Goal: Task Accomplishment & Management: Complete application form

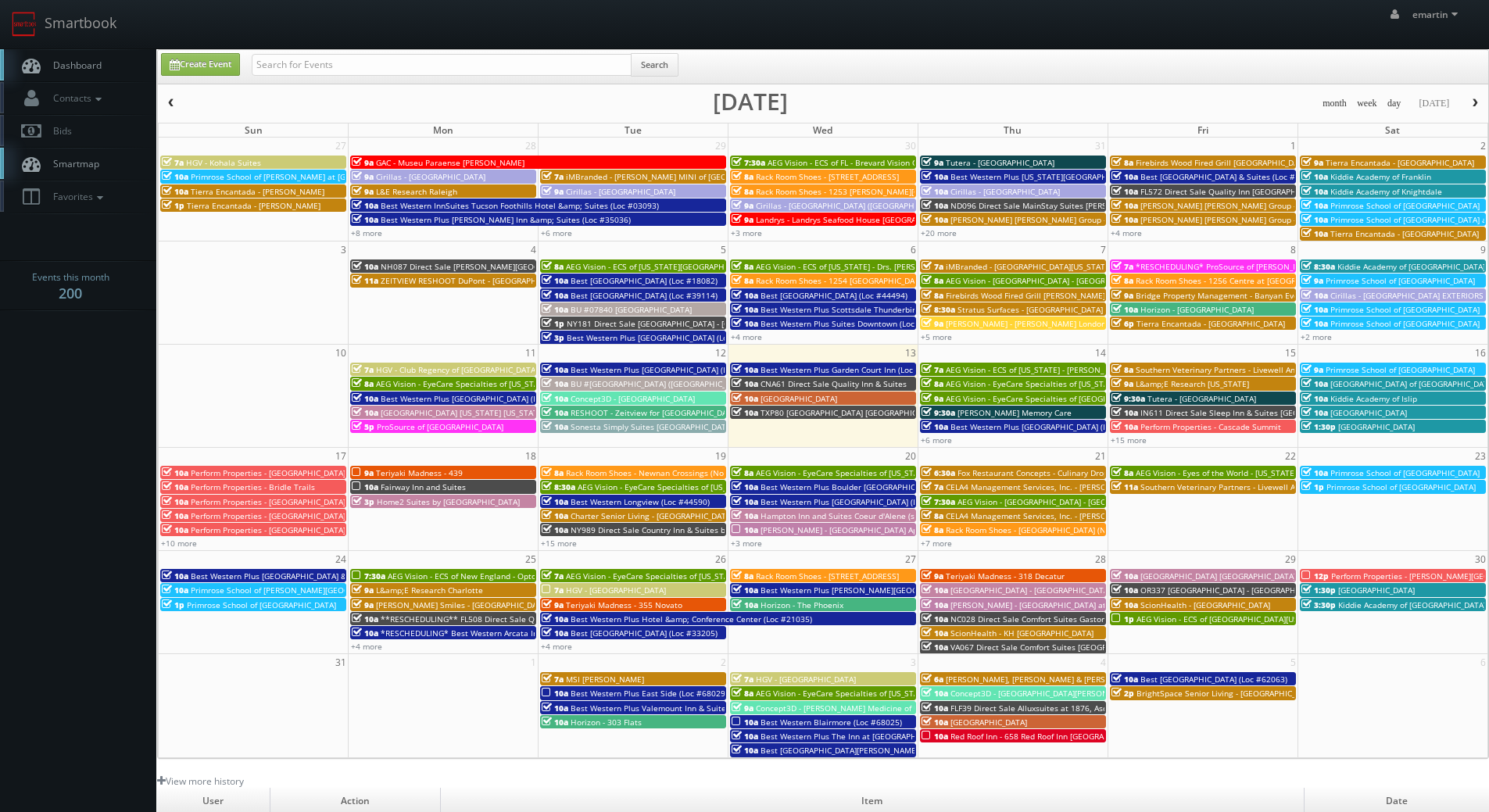
click at [84, 57] on link "Dashboard" at bounding box center [78, 65] width 156 height 32
click at [105, 74] on link "Dashboard" at bounding box center [78, 65] width 156 height 32
click at [98, 59] on span "Dashboard" at bounding box center [74, 65] width 57 height 14
click at [69, 40] on link "Smartbook" at bounding box center [64, 24] width 128 height 48
click at [65, 414] on body "Smartbook Toggle Side Navigation Toggle Top Navigation emartin emartin Profile …" at bounding box center [744, 540] width 1489 height 1081
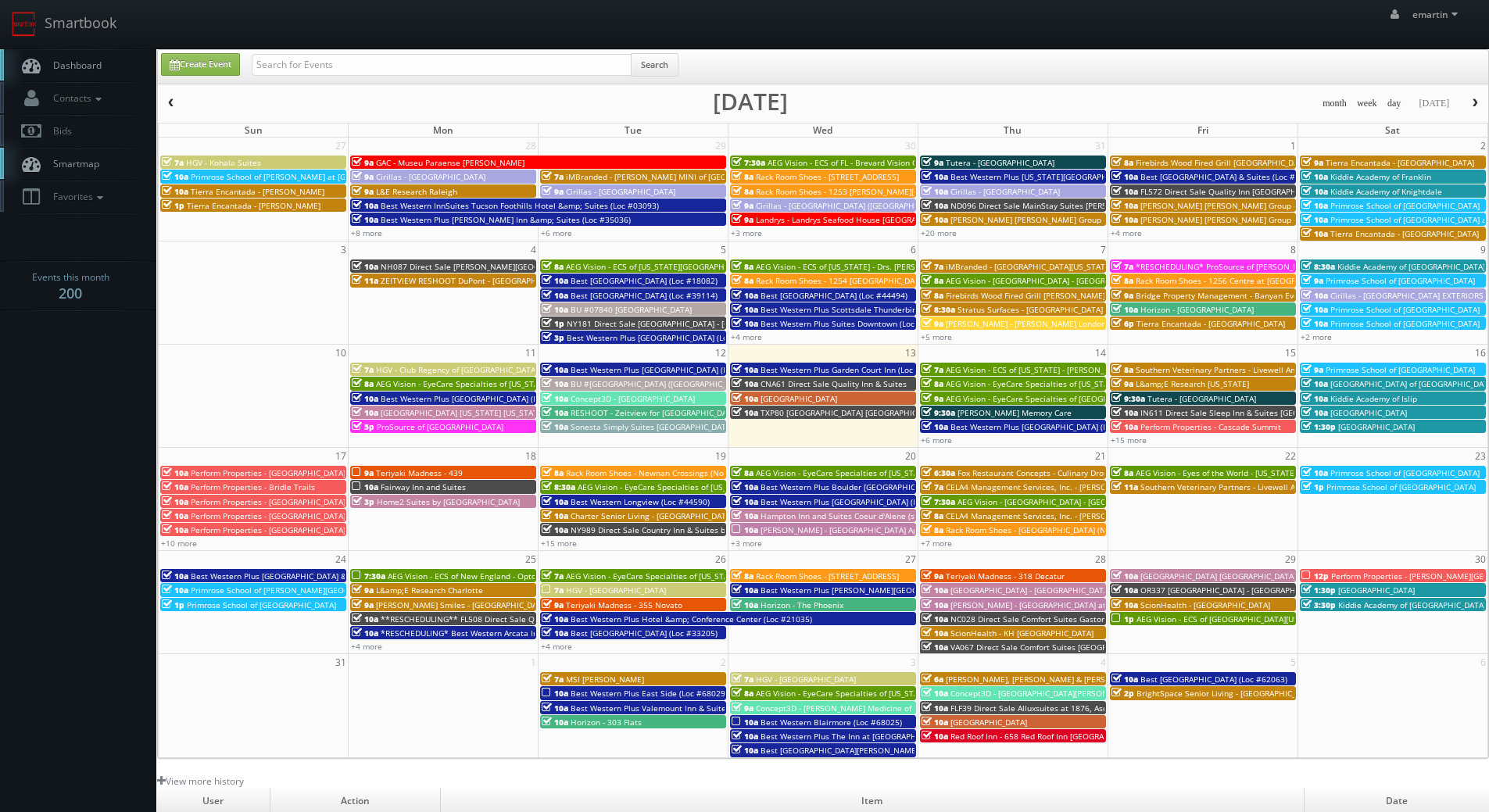
click at [93, 78] on link "Dashboard" at bounding box center [78, 65] width 156 height 32
click at [176, 540] on link "+10 more" at bounding box center [178, 543] width 36 height 11
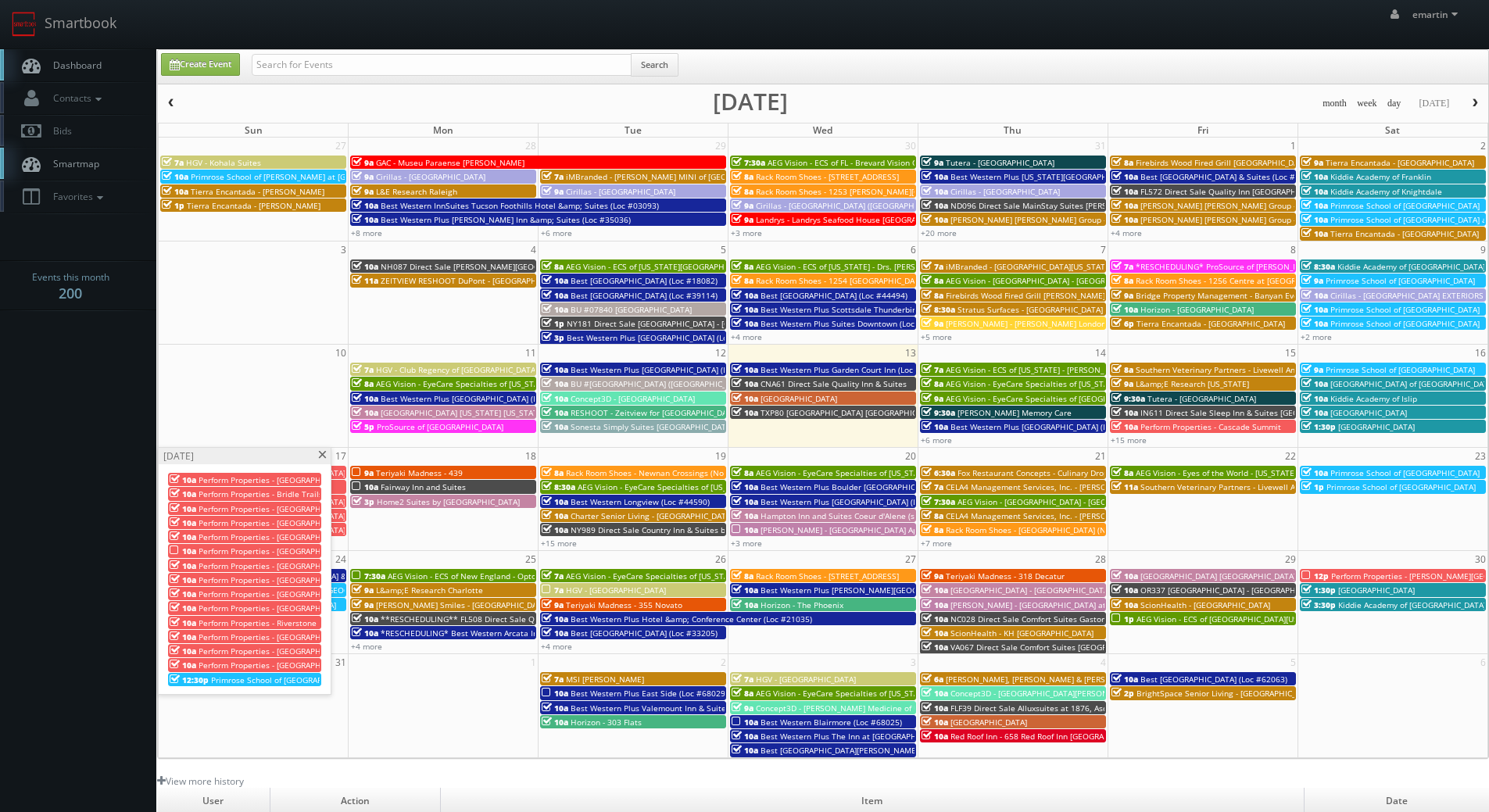
click at [324, 454] on span at bounding box center [322, 455] width 10 height 8
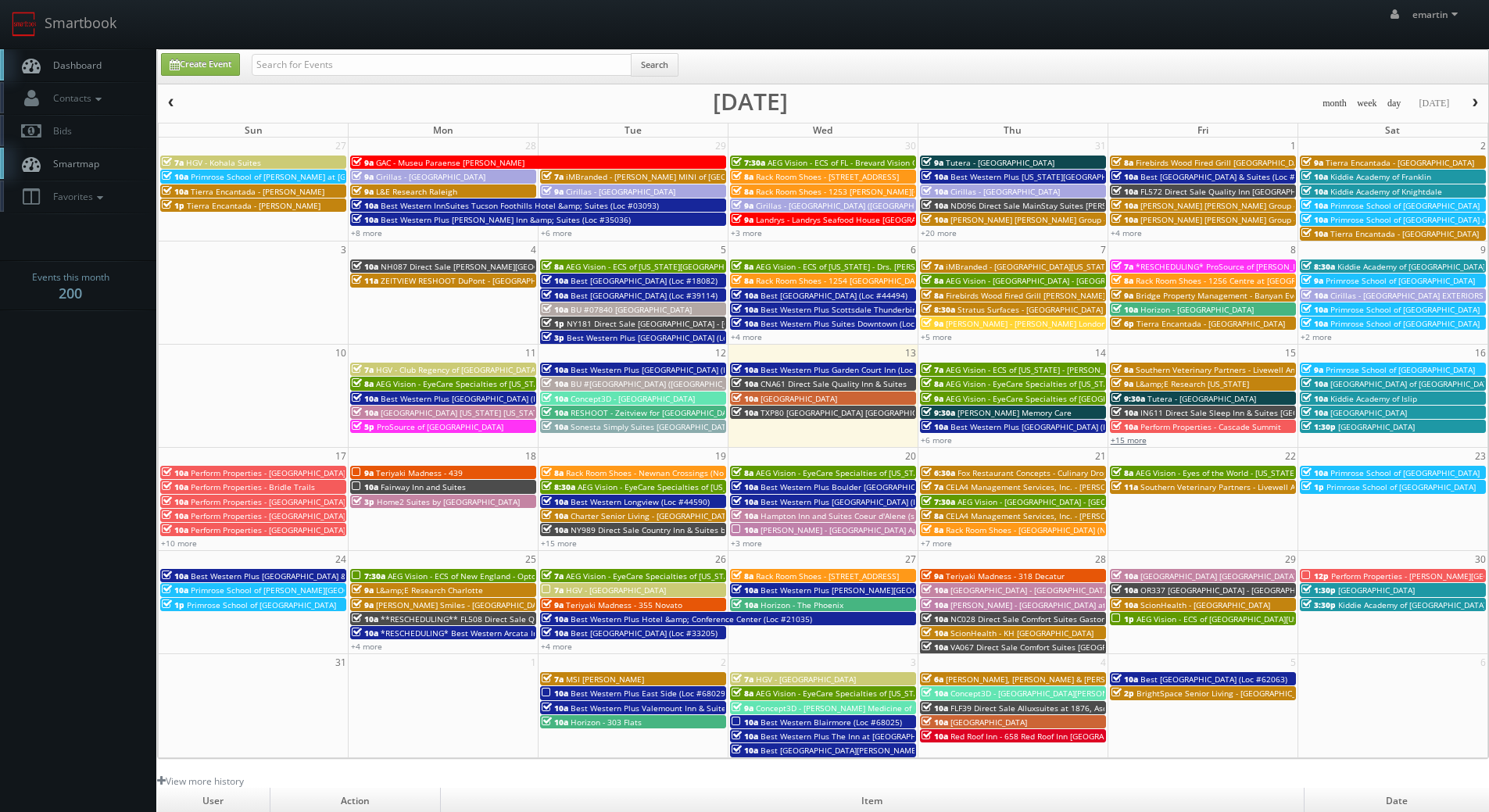
click at [1128, 441] on link "+15 more" at bounding box center [1128, 440] width 36 height 11
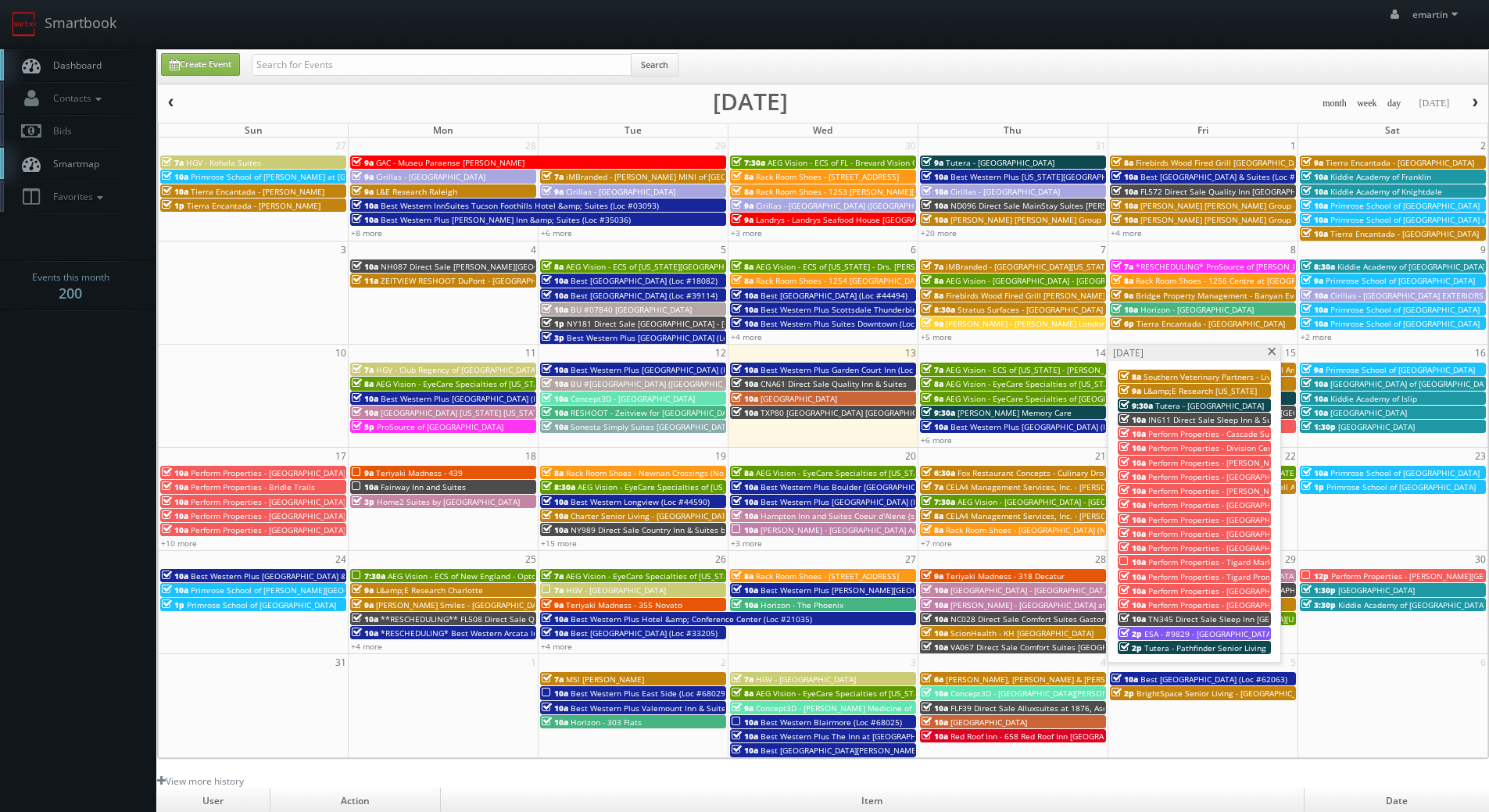
click at [1273, 349] on span at bounding box center [1272, 352] width 10 height 8
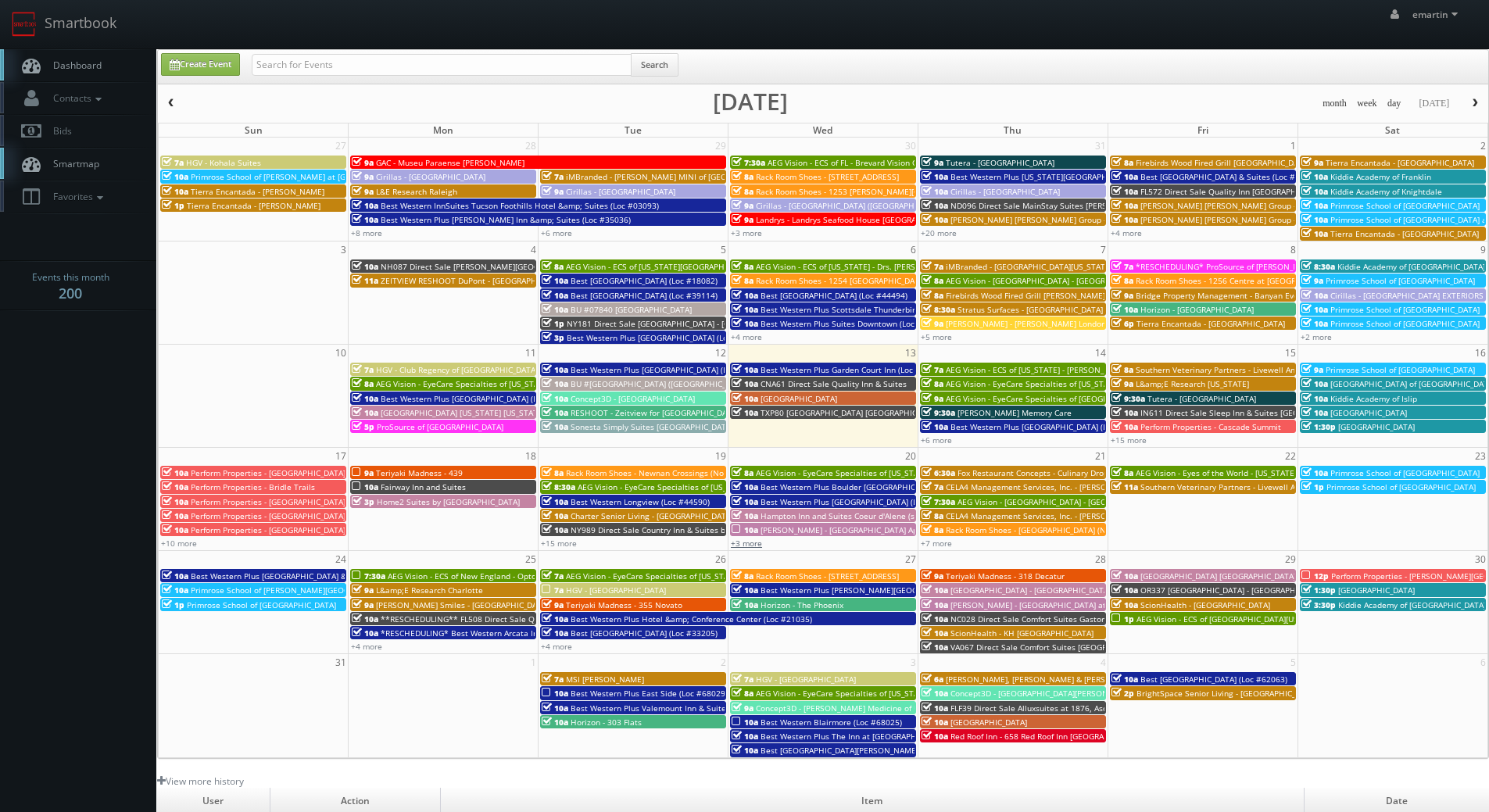
click at [752, 542] on link "+3 more" at bounding box center [746, 543] width 31 height 11
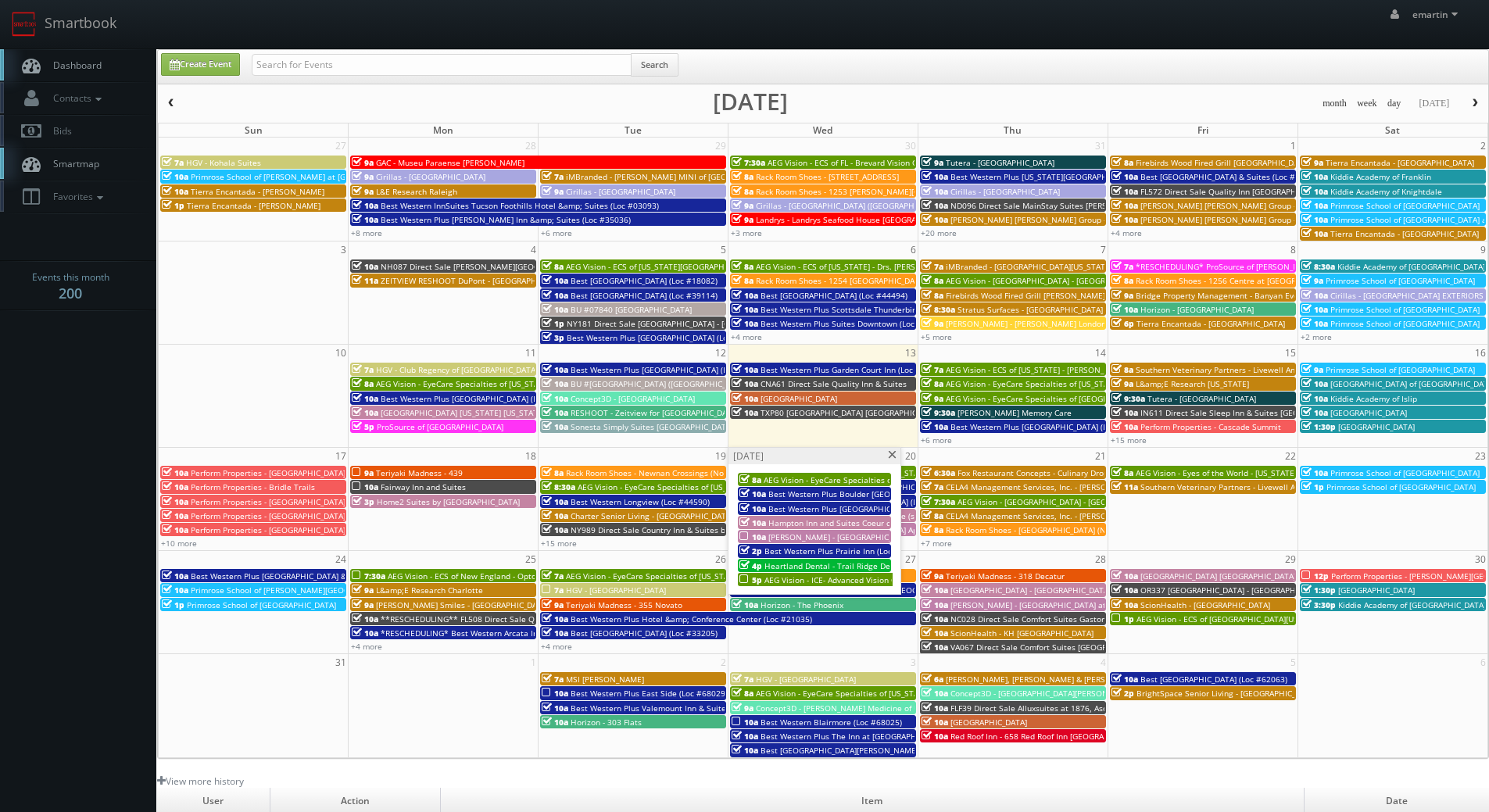
click at [552, 549] on div "+15 more" at bounding box center [632, 543] width 189 height 14
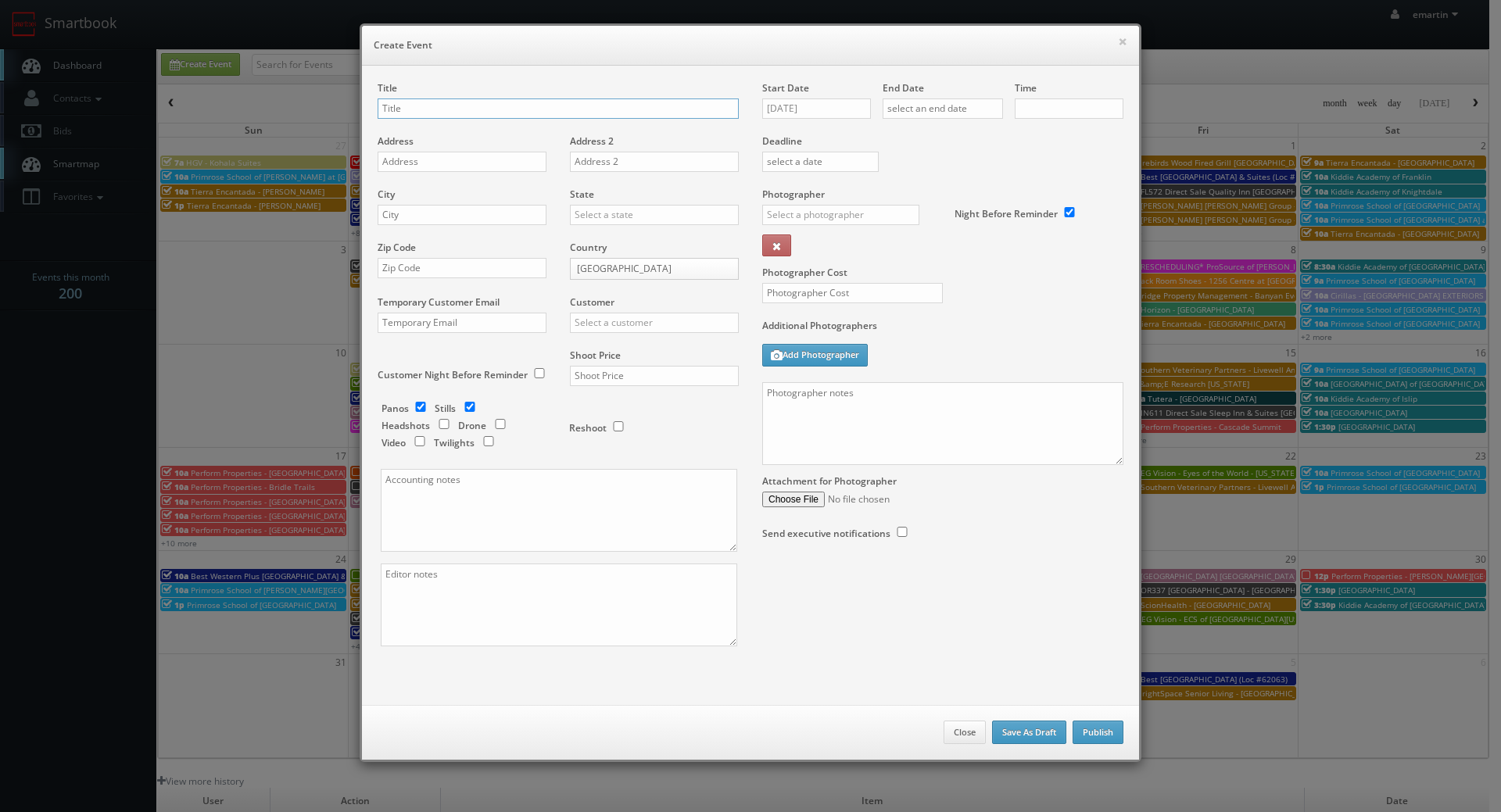
checkbox input "true"
type input "10:00am"
checkbox input "true"
click at [970, 733] on button "Close" at bounding box center [965, 733] width 42 height 24
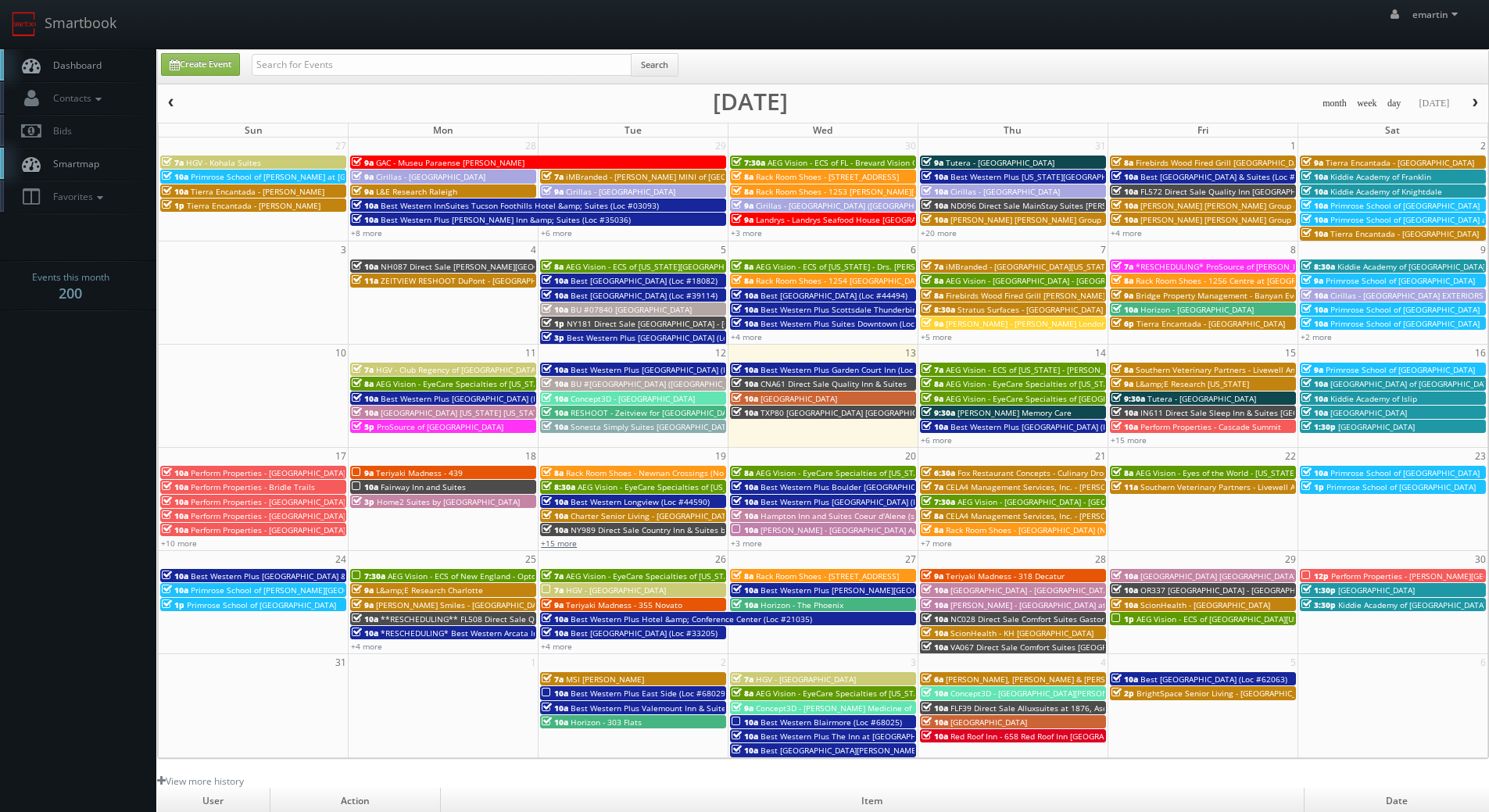
click at [551, 541] on link "+15 more" at bounding box center [558, 543] width 36 height 11
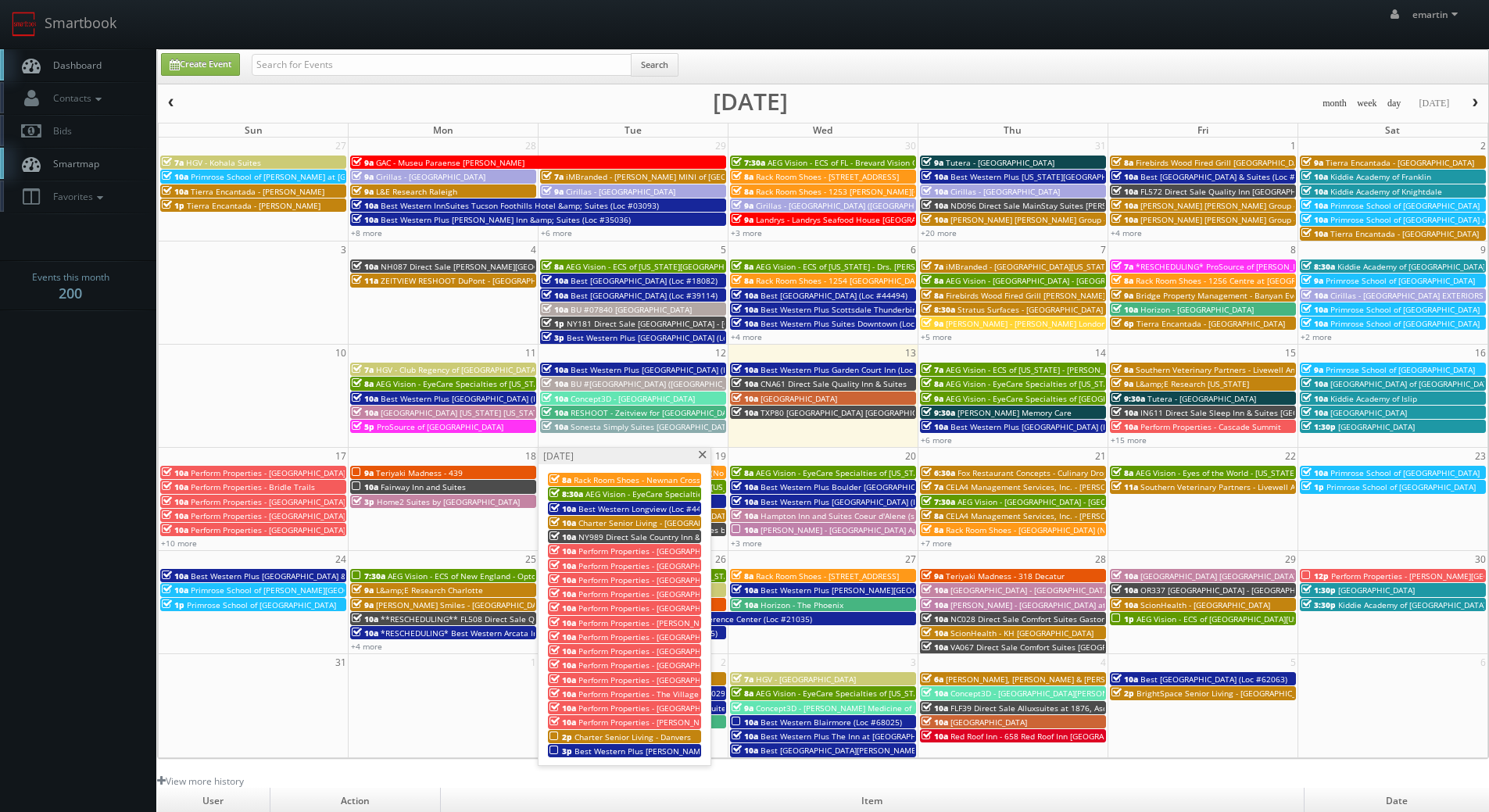
click at [701, 451] on span at bounding box center [702, 455] width 10 height 8
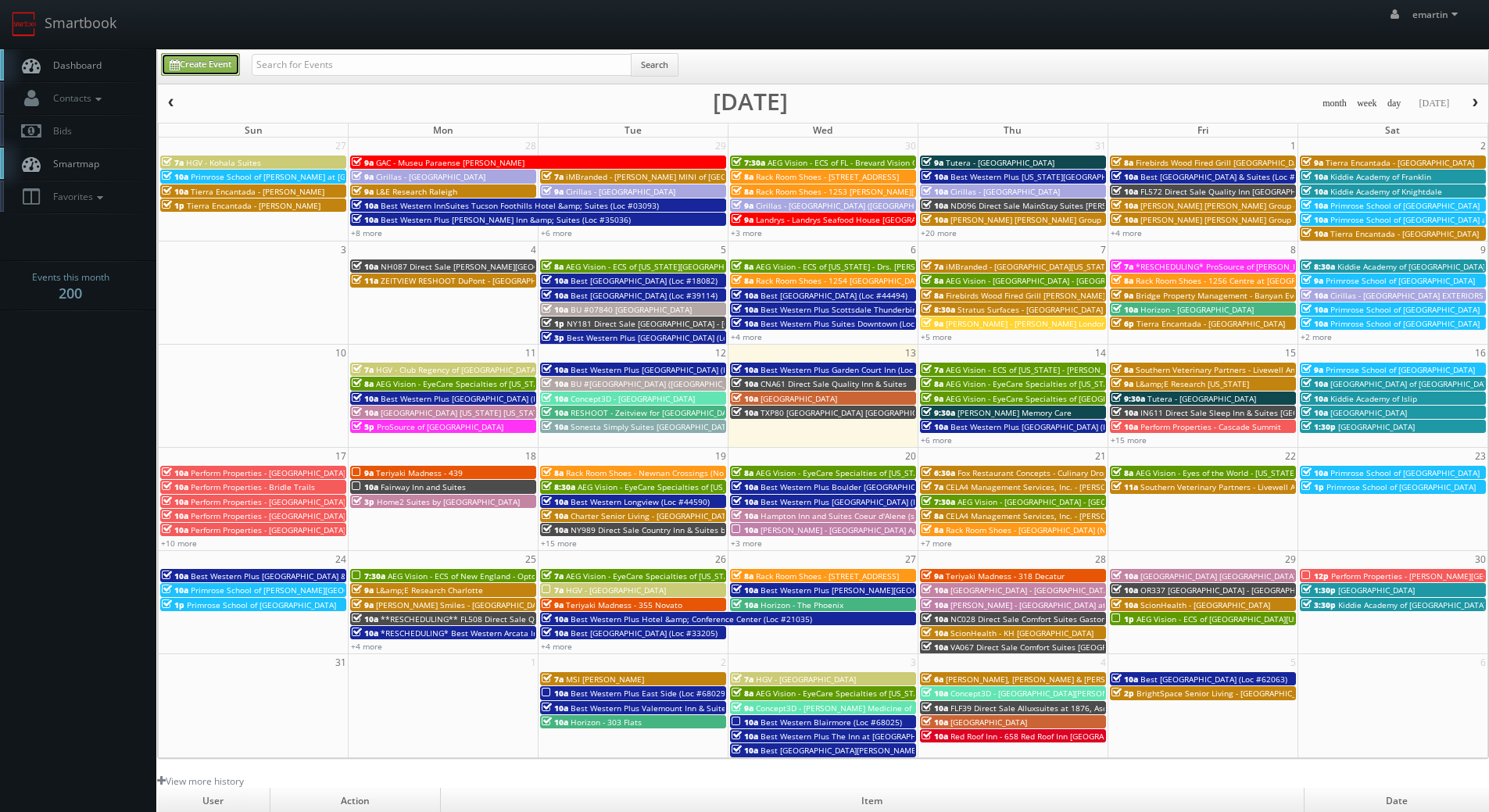
click at [192, 62] on link "Create Event" at bounding box center [200, 64] width 79 height 23
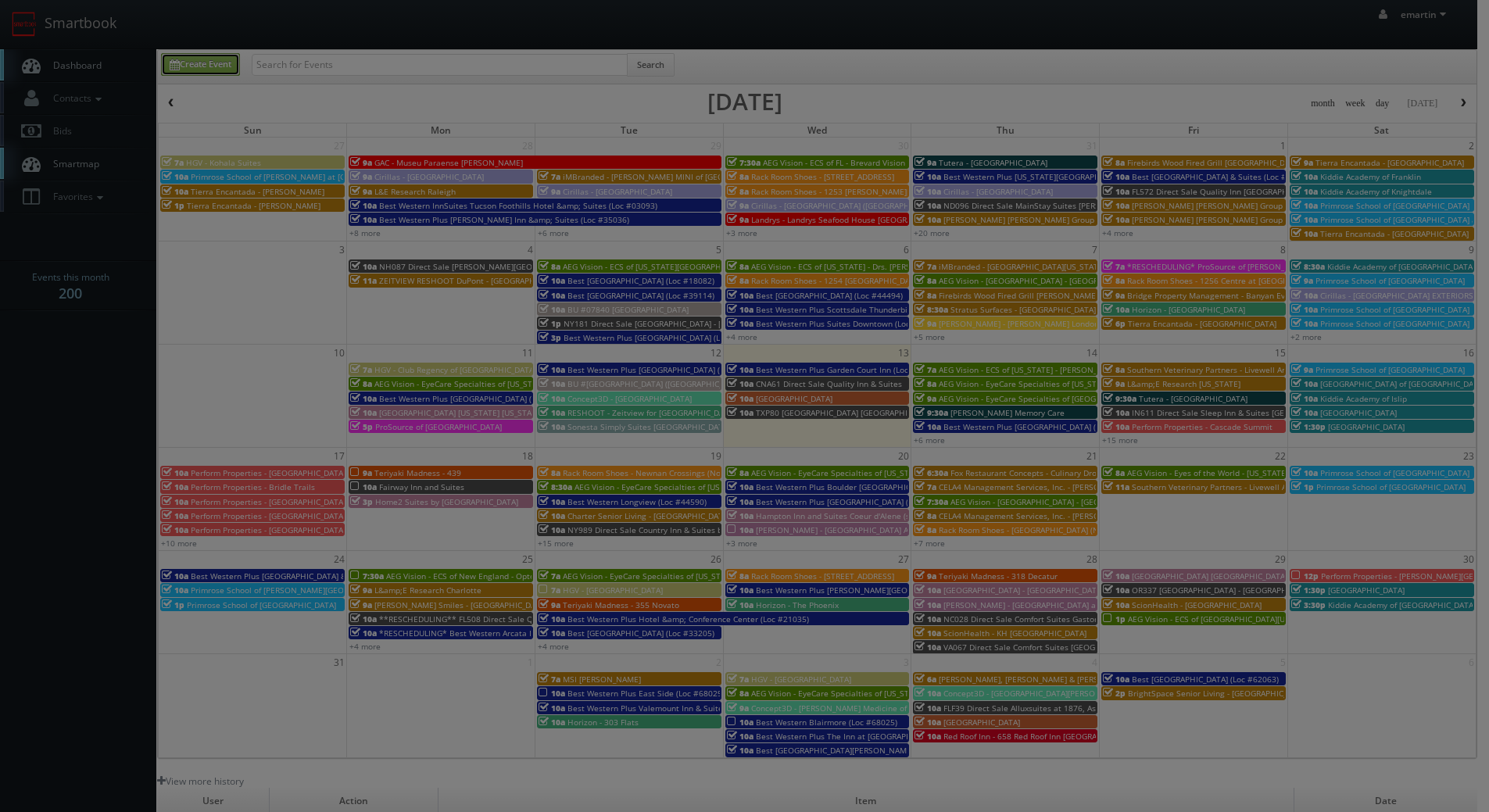
type input "08/13/2025"
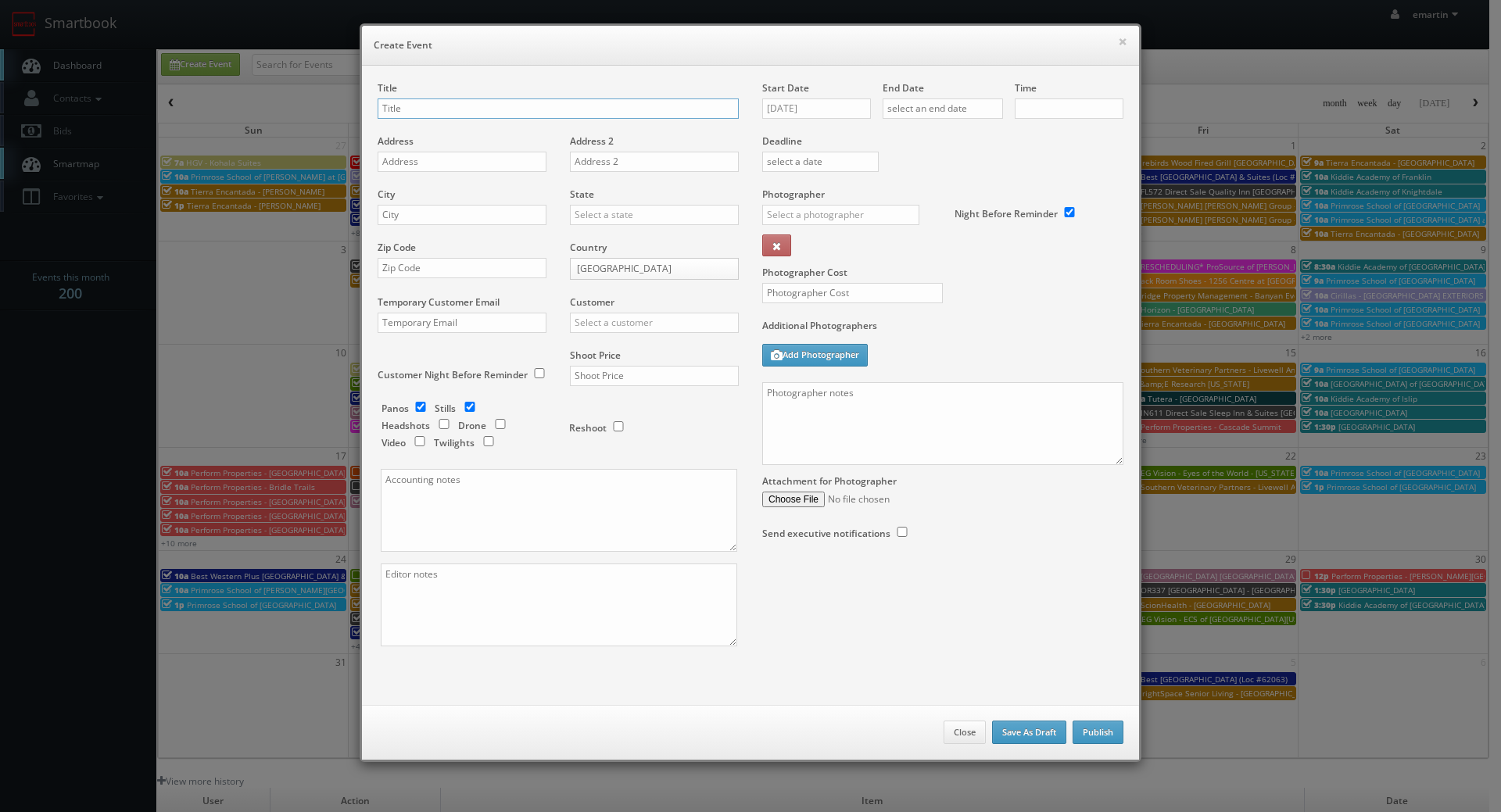
type input "10:00am"
checkbox input "true"
click at [812, 95] on div "Start Date 08/13/2025" at bounding box center [822, 108] width 121 height 53
click at [830, 105] on input "08/13/2025" at bounding box center [816, 109] width 109 height 20
click at [906, 135] on icon at bounding box center [905, 137] width 9 height 11
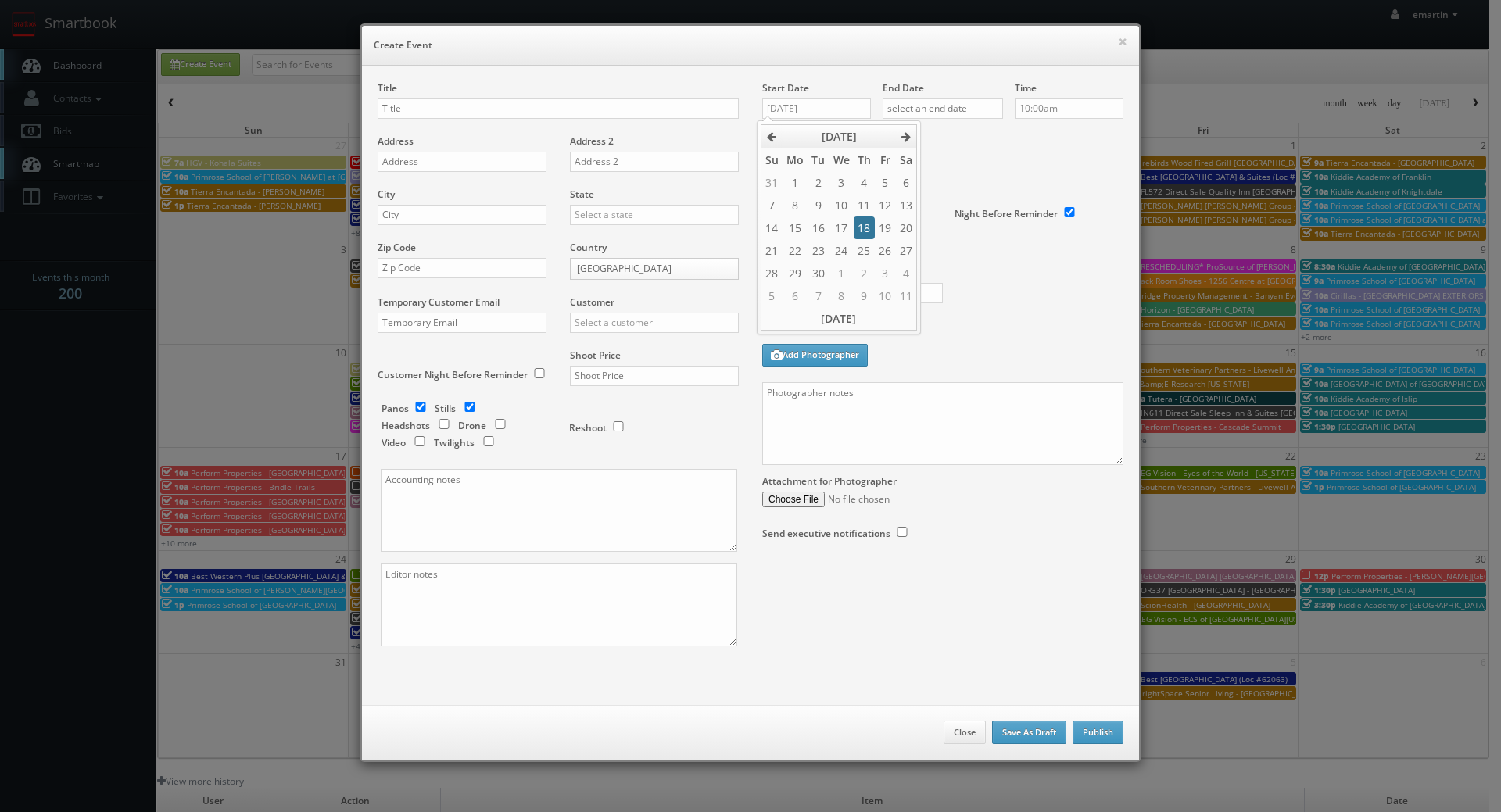
click at [866, 227] on td "18" at bounding box center [863, 227] width 21 height 23
type input "09/18/2025"
click at [948, 121] on div "End Date" at bounding box center [943, 108] width 121 height 53
click at [983, 113] on input "text" at bounding box center [943, 109] width 121 height 20
click at [1031, 142] on th at bounding box center [1025, 137] width 21 height 24
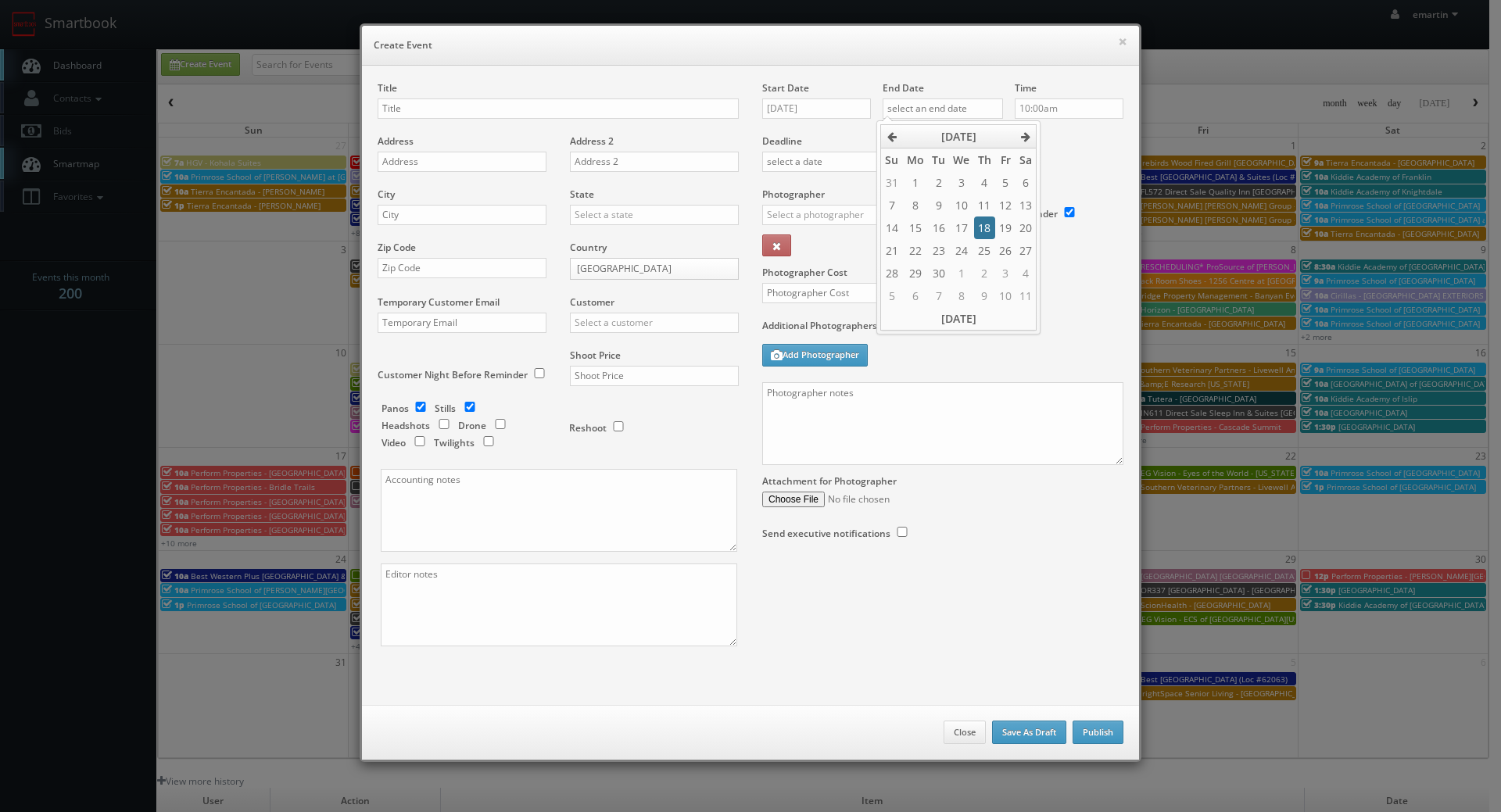
click at [992, 231] on td "18" at bounding box center [984, 227] width 21 height 23
type input "09/18/2025"
click at [1099, 163] on div "Deadline" at bounding box center [942, 134] width 385 height 106
click at [764, 46] on h6 "Create Event" at bounding box center [750, 45] width 754 height 16
drag, startPoint x: 955, startPoint y: 138, endPoint x: 181, endPoint y: 154, distance: 774.2
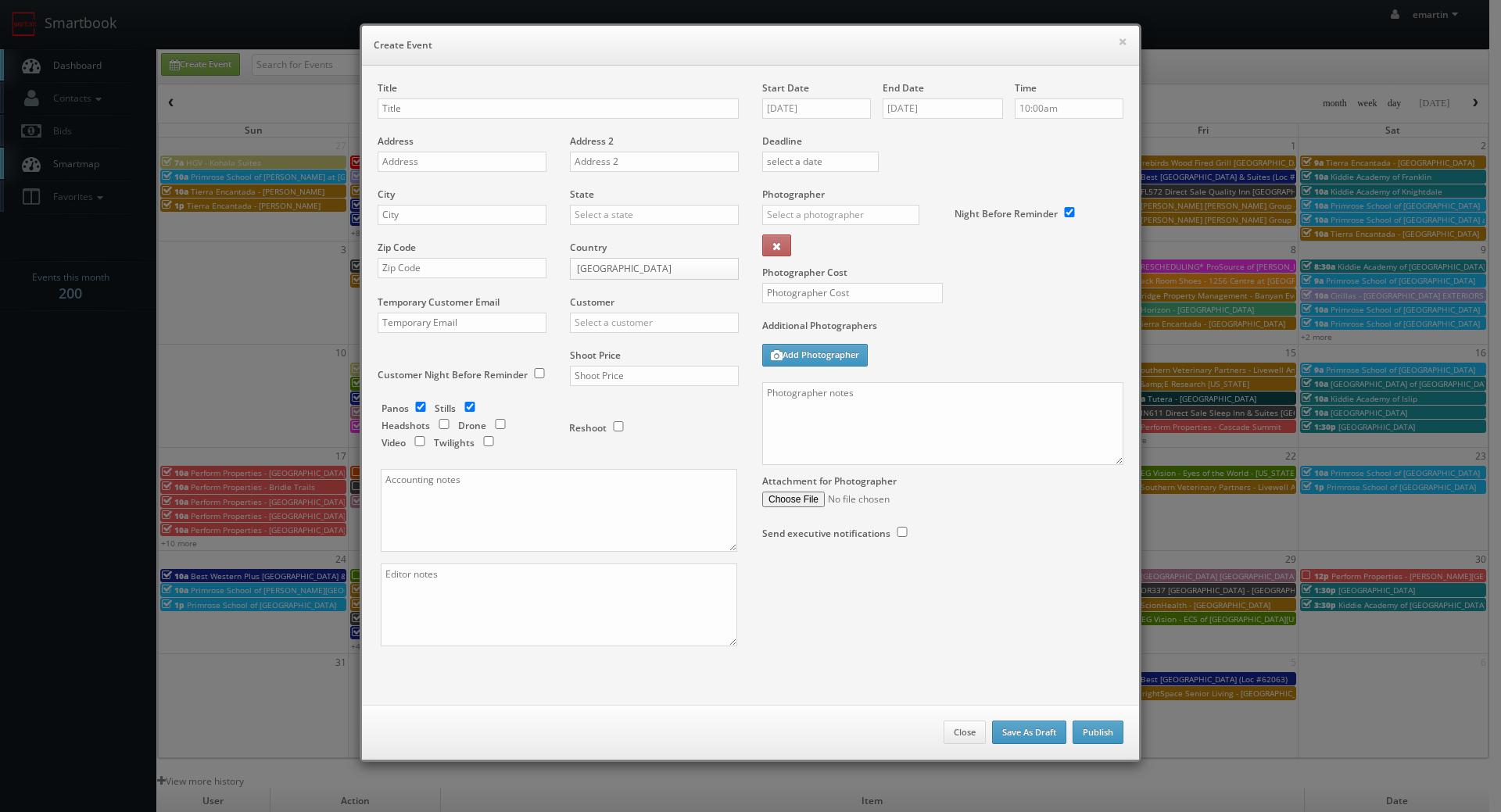
click at [955, 138] on label "Deadline" at bounding box center [942, 141] width 385 height 14
drag, startPoint x: 619, startPoint y: 34, endPoint x: 573, endPoint y: 87, distance: 70.2
click at [617, 37] on div "× Create Event" at bounding box center [750, 46] width 777 height 40
click at [553, 101] on input "text" at bounding box center [557, 109] width 361 height 20
paste input "Best Western Plus Shamrock Inn & Suites"
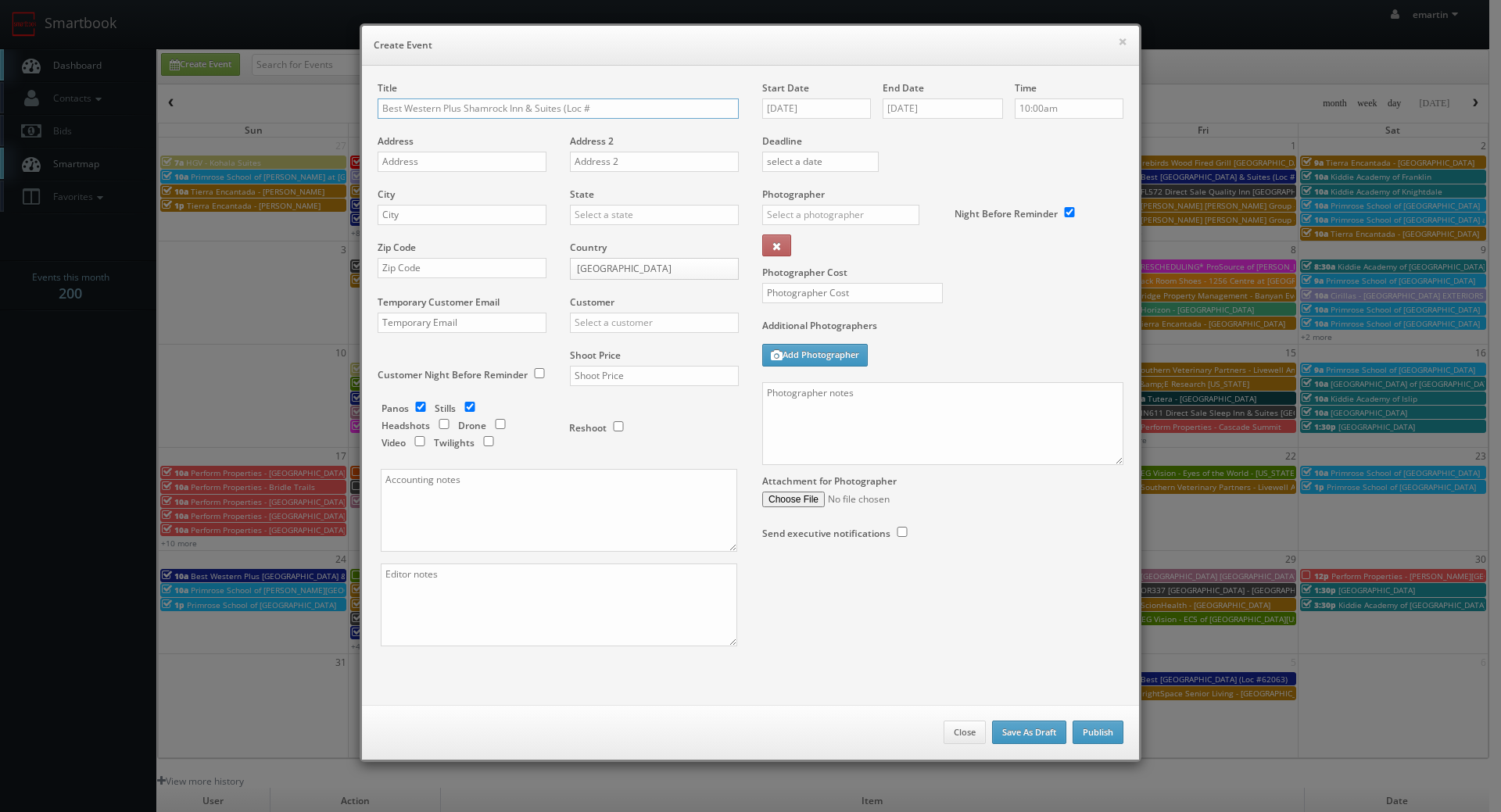
click at [614, 100] on input "Best Western Plus Shamrock Inn & Suites (Loc #" at bounding box center [557, 109] width 361 height 20
paste input "44518"
type input "Best Western Plus Shamrock Inn & Suites (Loc #44518)"
click at [427, 168] on input "text" at bounding box center [461, 162] width 169 height 20
paste input "1802 N Main St"
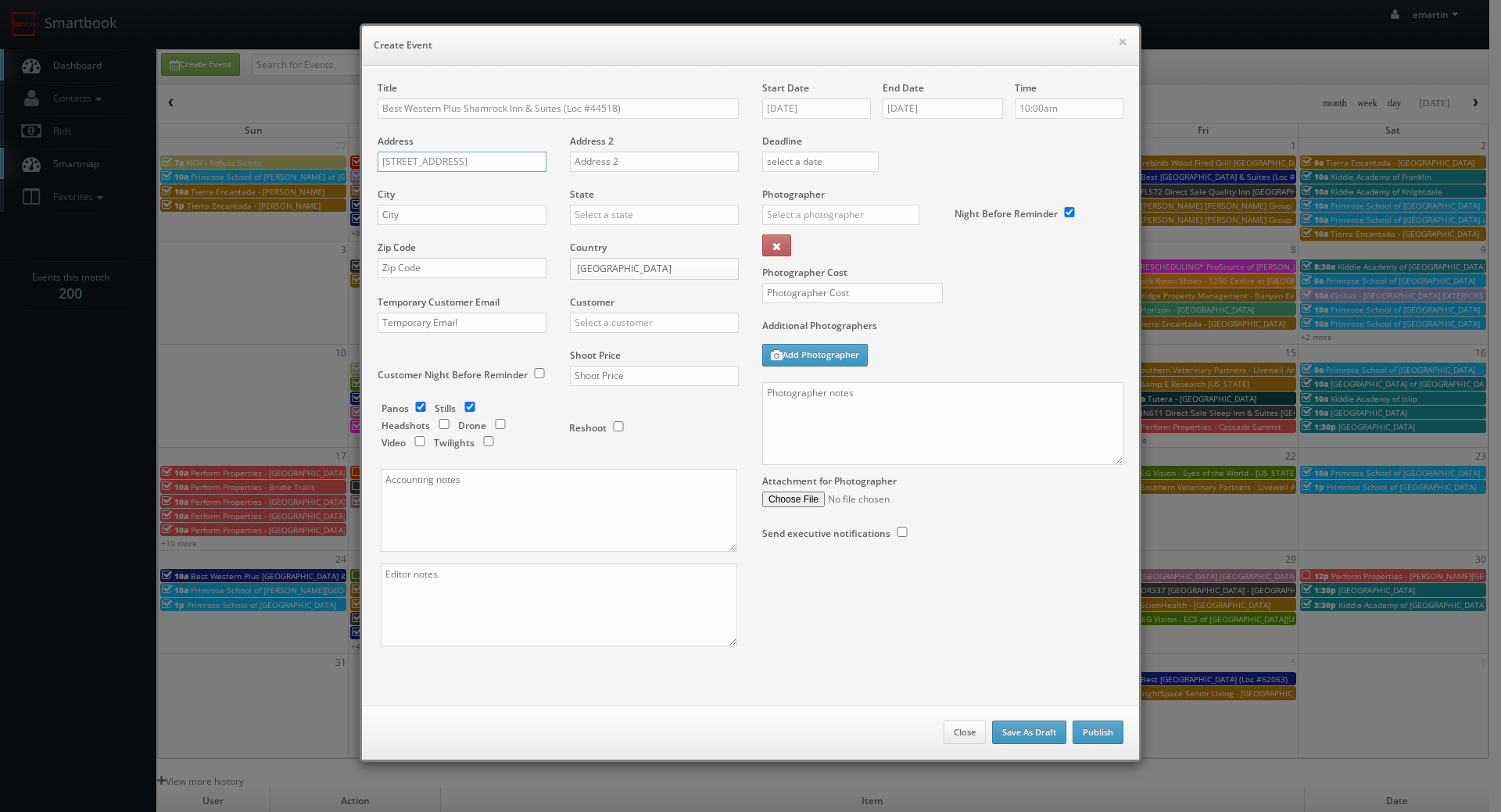
type input "1802 N Main St"
drag, startPoint x: 486, startPoint y: 218, endPoint x: 548, endPoint y: 211, distance: 62.4
click at [486, 218] on input "text" at bounding box center [461, 215] width 169 height 20
paste input "Shamrock"
type input "Shamrock"
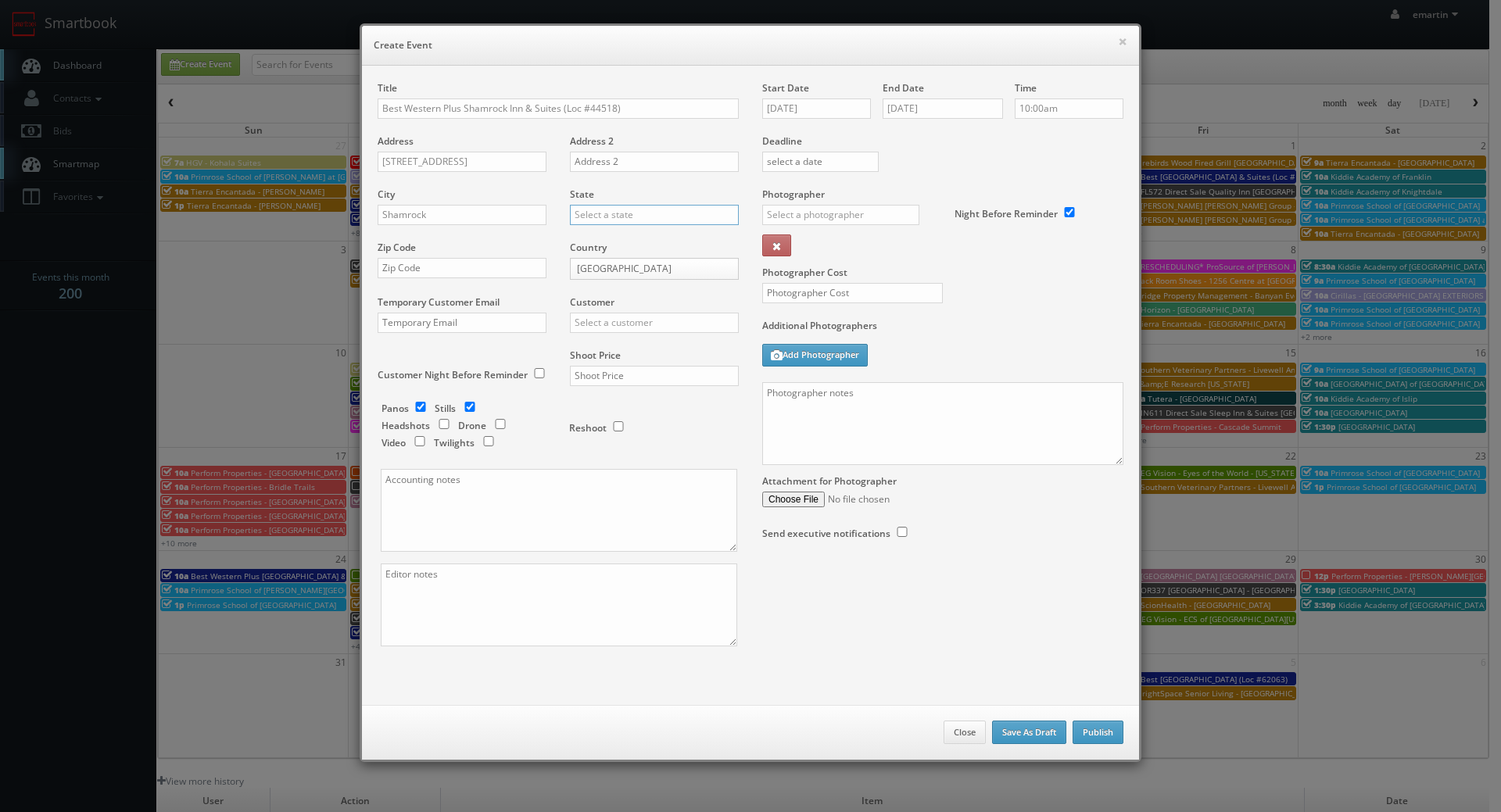
click at [617, 212] on input "text" at bounding box center [654, 215] width 169 height 20
click at [618, 243] on div "[US_STATE]" at bounding box center [654, 240] width 167 height 26
type input "[US_STATE]"
click at [514, 261] on input "text" at bounding box center [461, 268] width 169 height 20
paste input "79079"
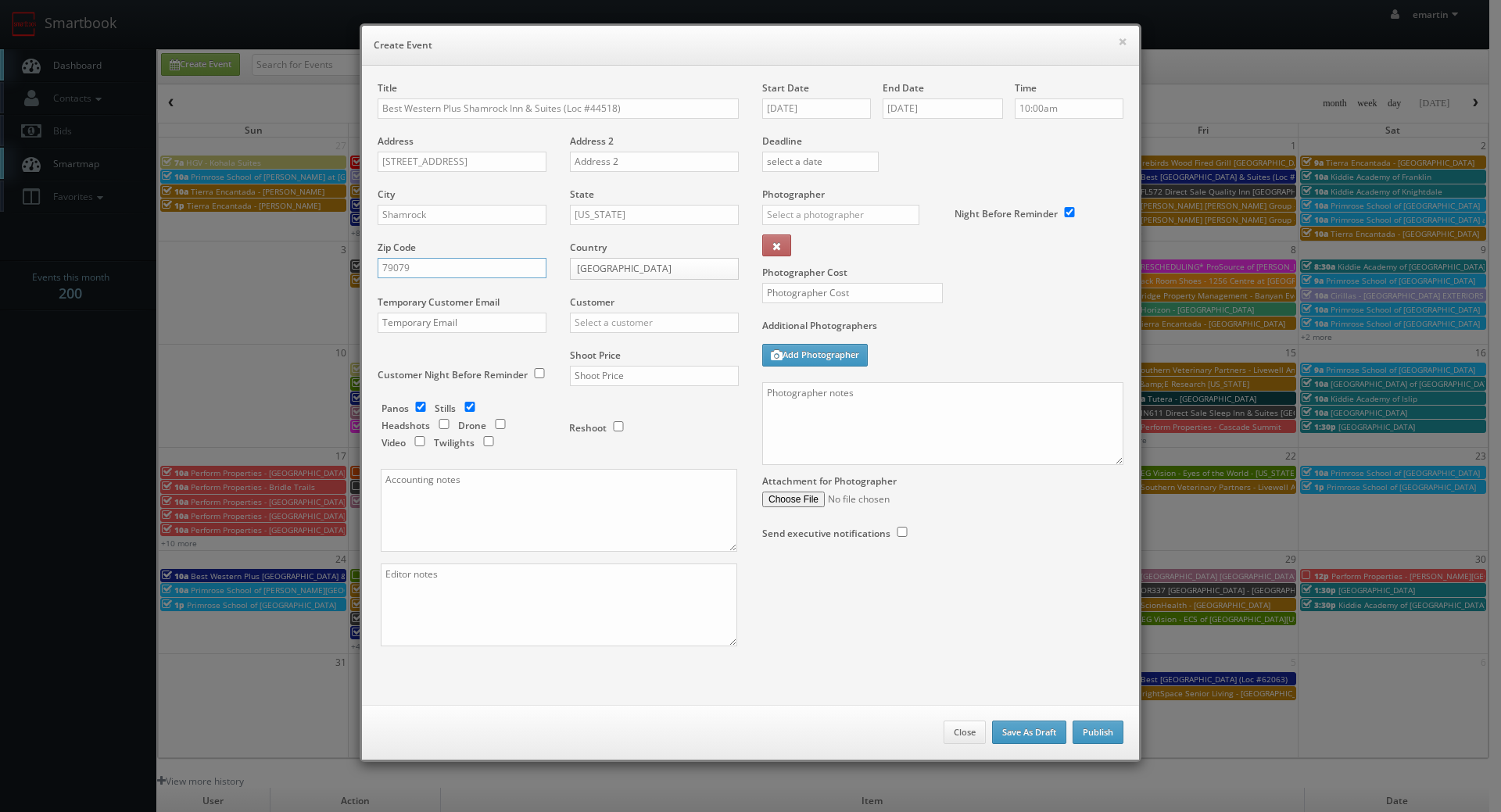
type input "79079"
drag, startPoint x: 600, startPoint y: 322, endPoint x: 603, endPoint y: 315, distance: 7.6
click at [603, 316] on input "text" at bounding box center [654, 322] width 169 height 20
click at [593, 342] on div "Best Western" at bounding box center [654, 348] width 167 height 26
type input "Best Western"
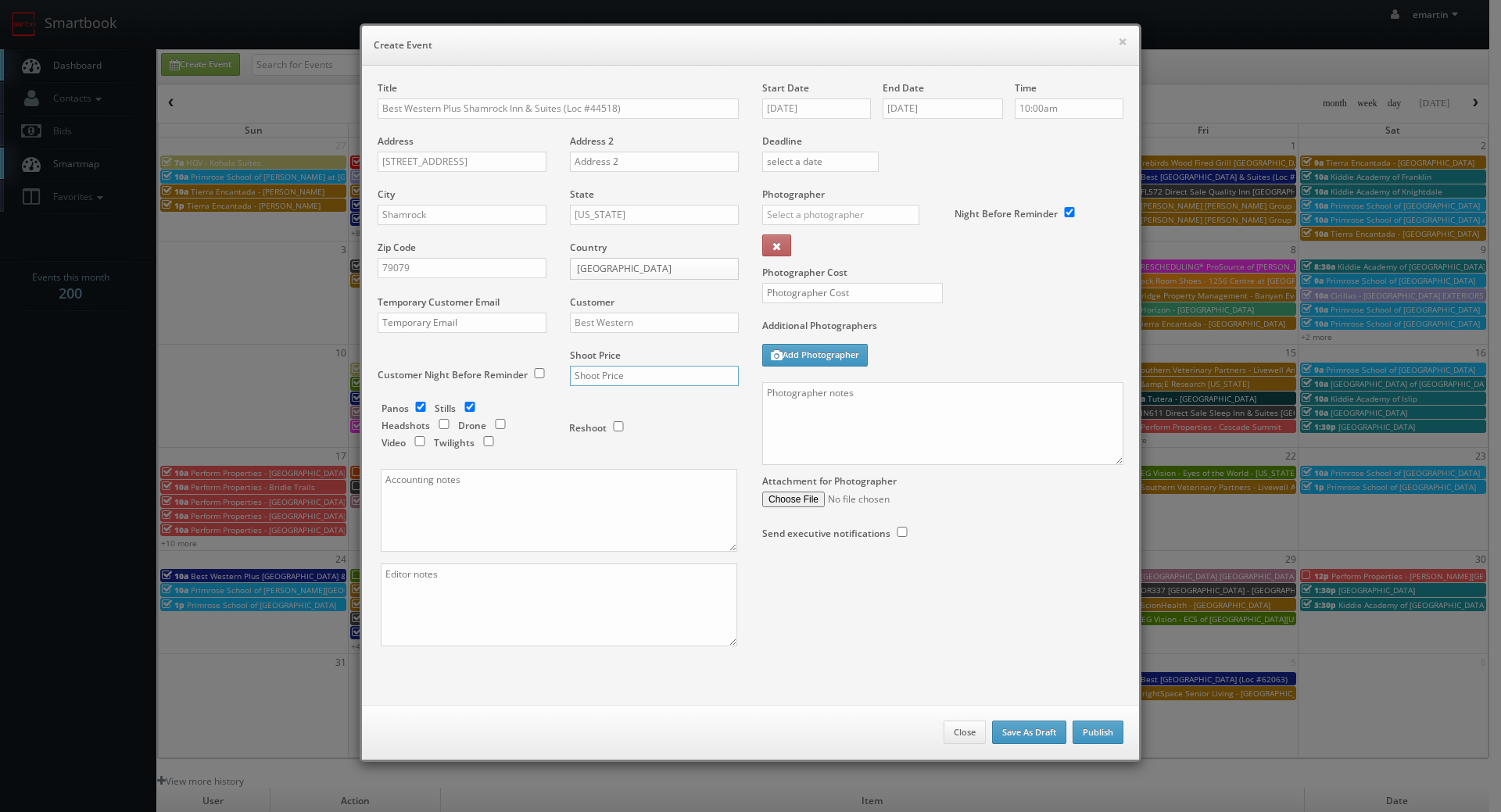
click at [597, 377] on input "text" at bounding box center [654, 375] width 169 height 20
type input "3,225"
click at [414, 403] on input "checkbox" at bounding box center [420, 406] width 24 height 10
checkbox input "false"
click at [494, 425] on input "checkbox" at bounding box center [501, 424] width 24 height 10
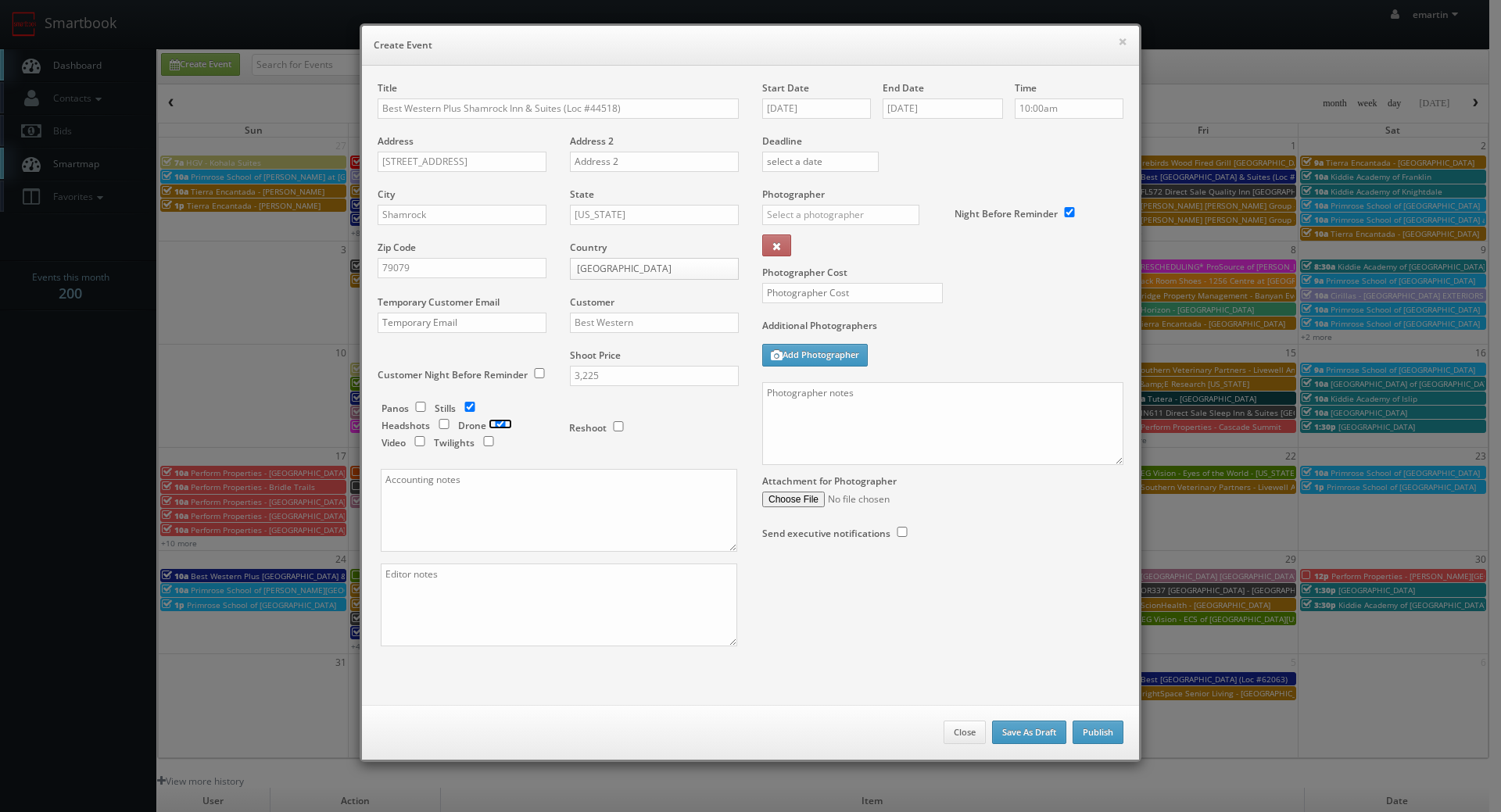
click at [499, 428] on input "checkbox" at bounding box center [501, 424] width 24 height 10
checkbox input "false"
click at [479, 441] on input "checkbox" at bounding box center [489, 440] width 24 height 10
checkbox input "true"
click at [818, 211] on input "text" at bounding box center [840, 215] width 157 height 20
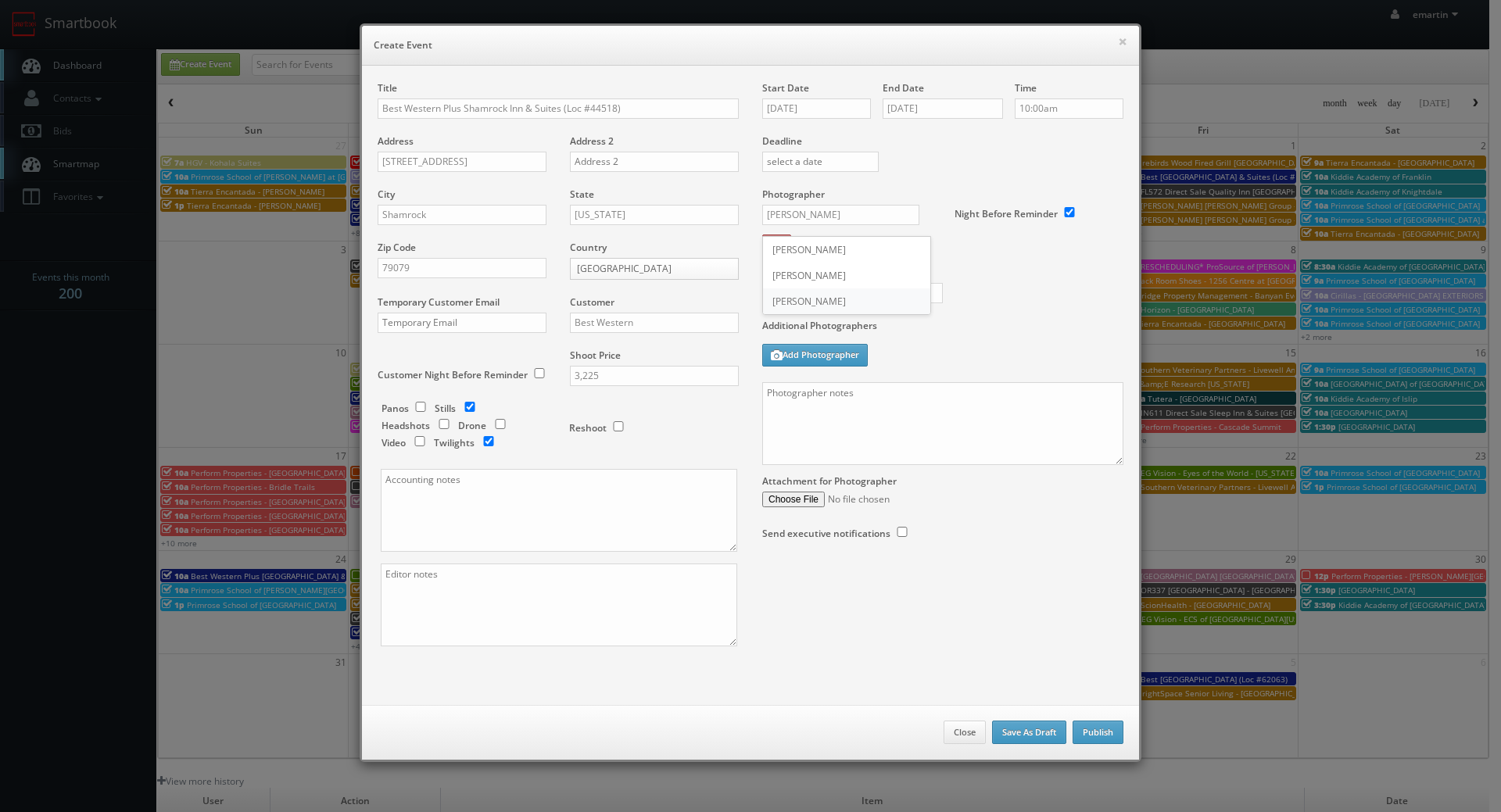
click at [852, 305] on div "Kevin McDonald" at bounding box center [846, 301] width 167 height 26
type input "Kevin McDonald"
click at [827, 290] on input "text" at bounding box center [852, 293] width 181 height 20
drag, startPoint x: 893, startPoint y: 289, endPoint x: 881, endPoint y: 302, distance: 17.7
click at [881, 302] on input "text" at bounding box center [852, 293] width 181 height 20
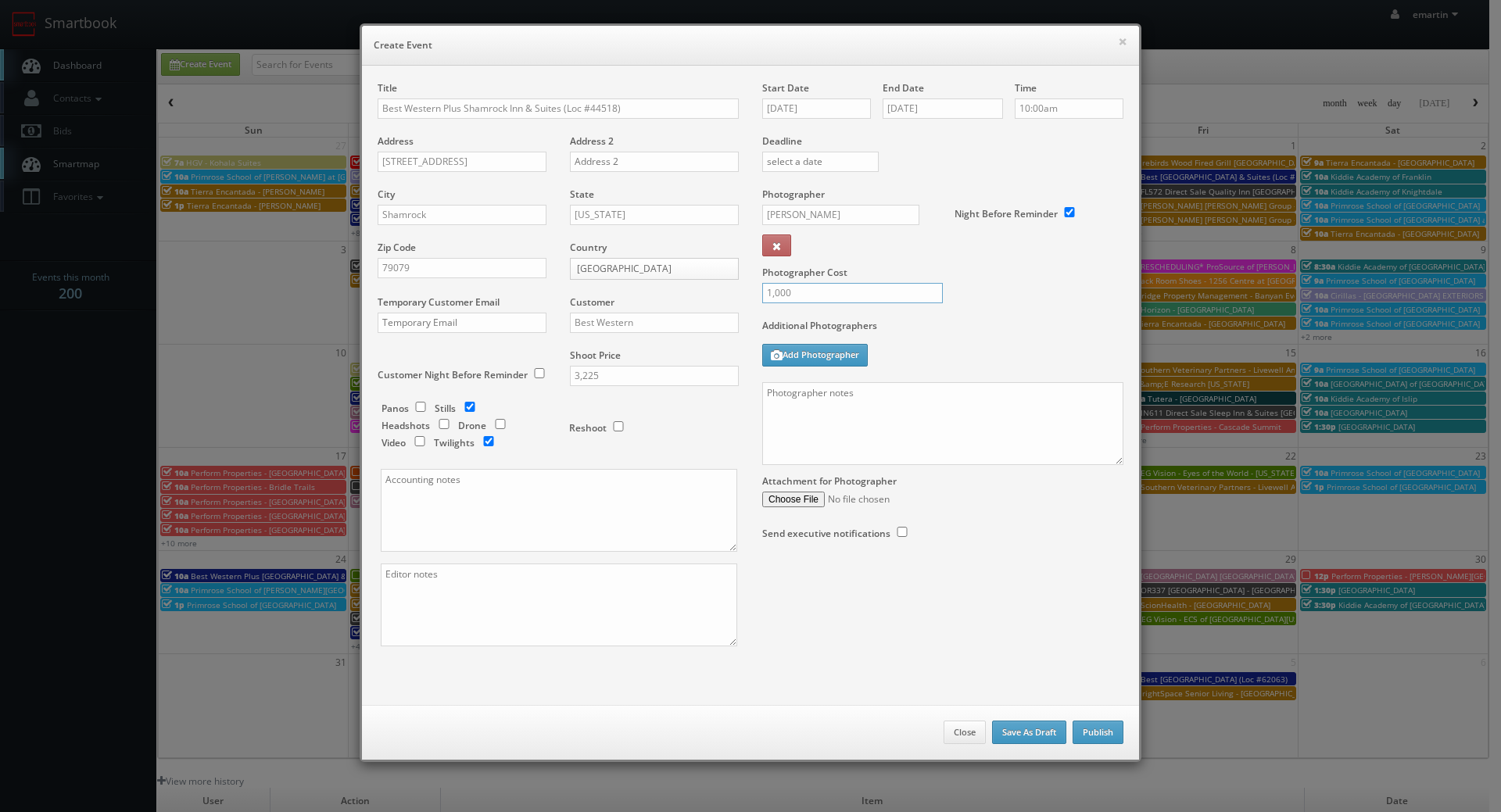
type input "1,000"
click at [936, 322] on label "Additional Photographers" at bounding box center [942, 329] width 361 height 21
click at [945, 427] on textarea at bounding box center [942, 423] width 361 height 83
paste textarea "Onsite contact is ______. Overnight stay ___. Stills, and exterior twilights. F…"
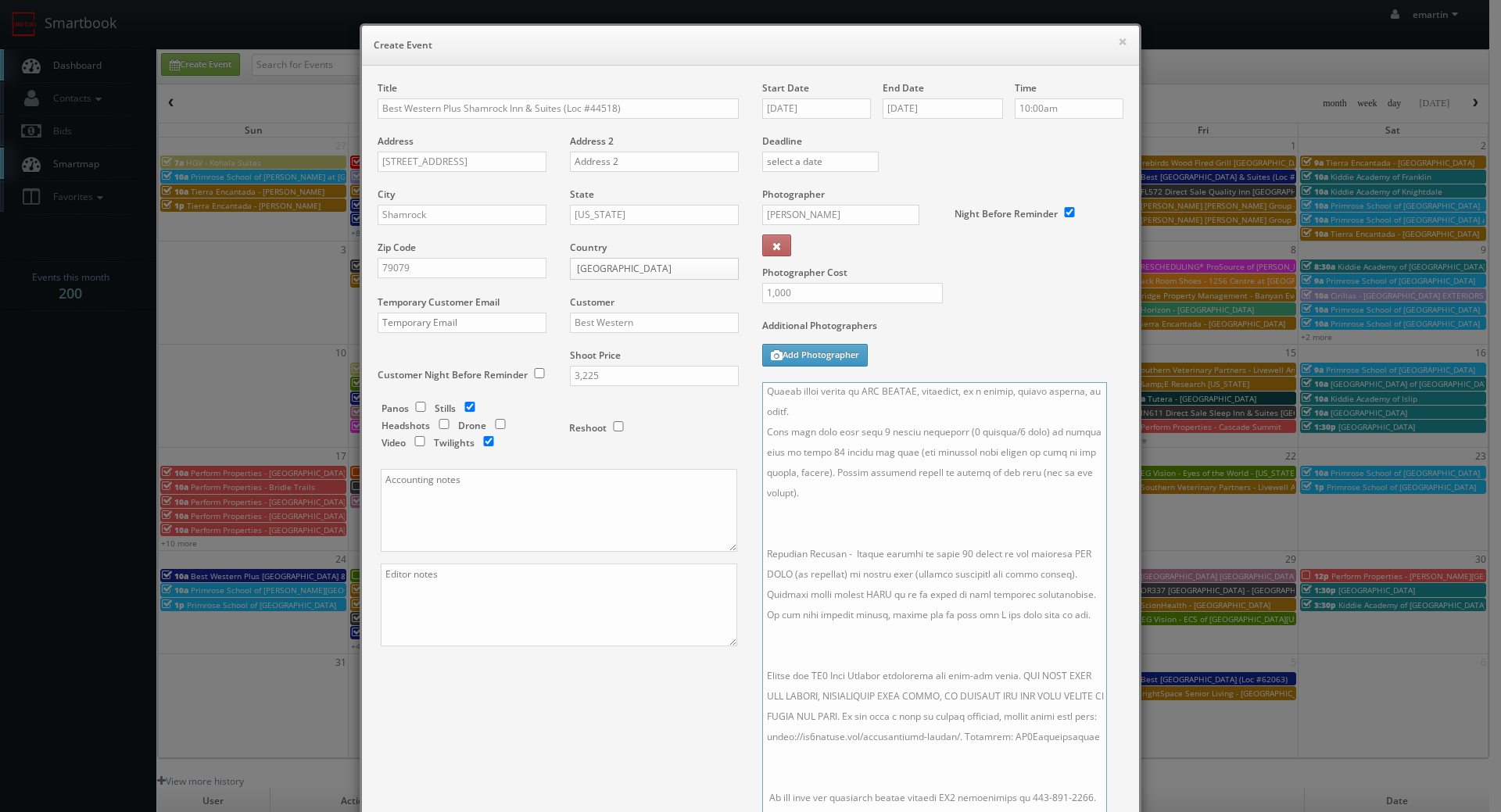
scroll to position [205, 0]
drag, startPoint x: 1108, startPoint y: 458, endPoint x: 1093, endPoint y: 842, distance: 384.3
click at [1093, 811] on html "Smartbook Toggle Side Navigation Toggle Top Navigation emartin emartin Profile …" at bounding box center [750, 540] width 1501 height 1081
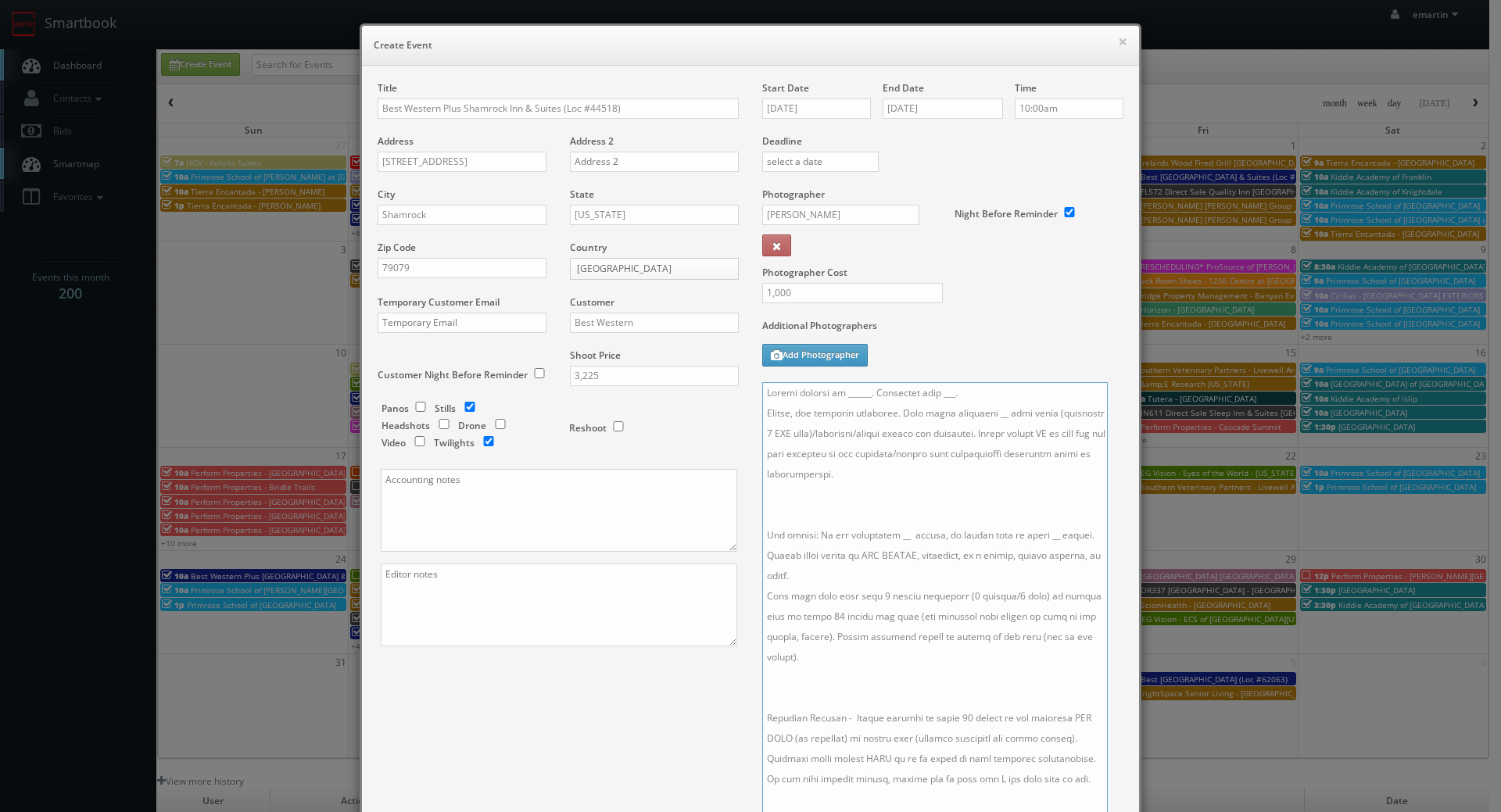
click at [843, 501] on textarea at bounding box center [935, 616] width 345 height 468
click at [843, 667] on textarea at bounding box center [935, 616] width 345 height 468
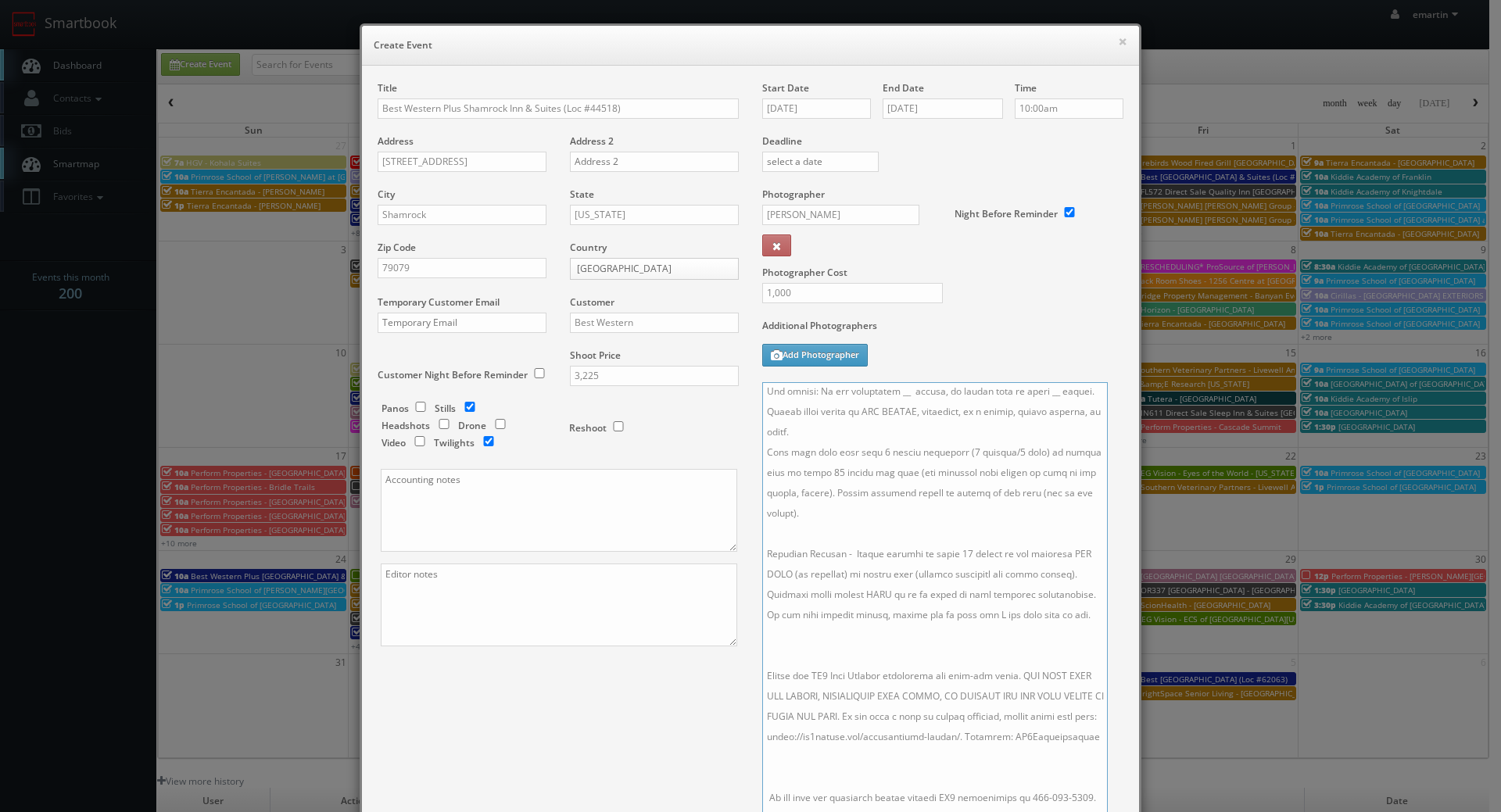
click at [837, 612] on textarea at bounding box center [935, 616] width 345 height 468
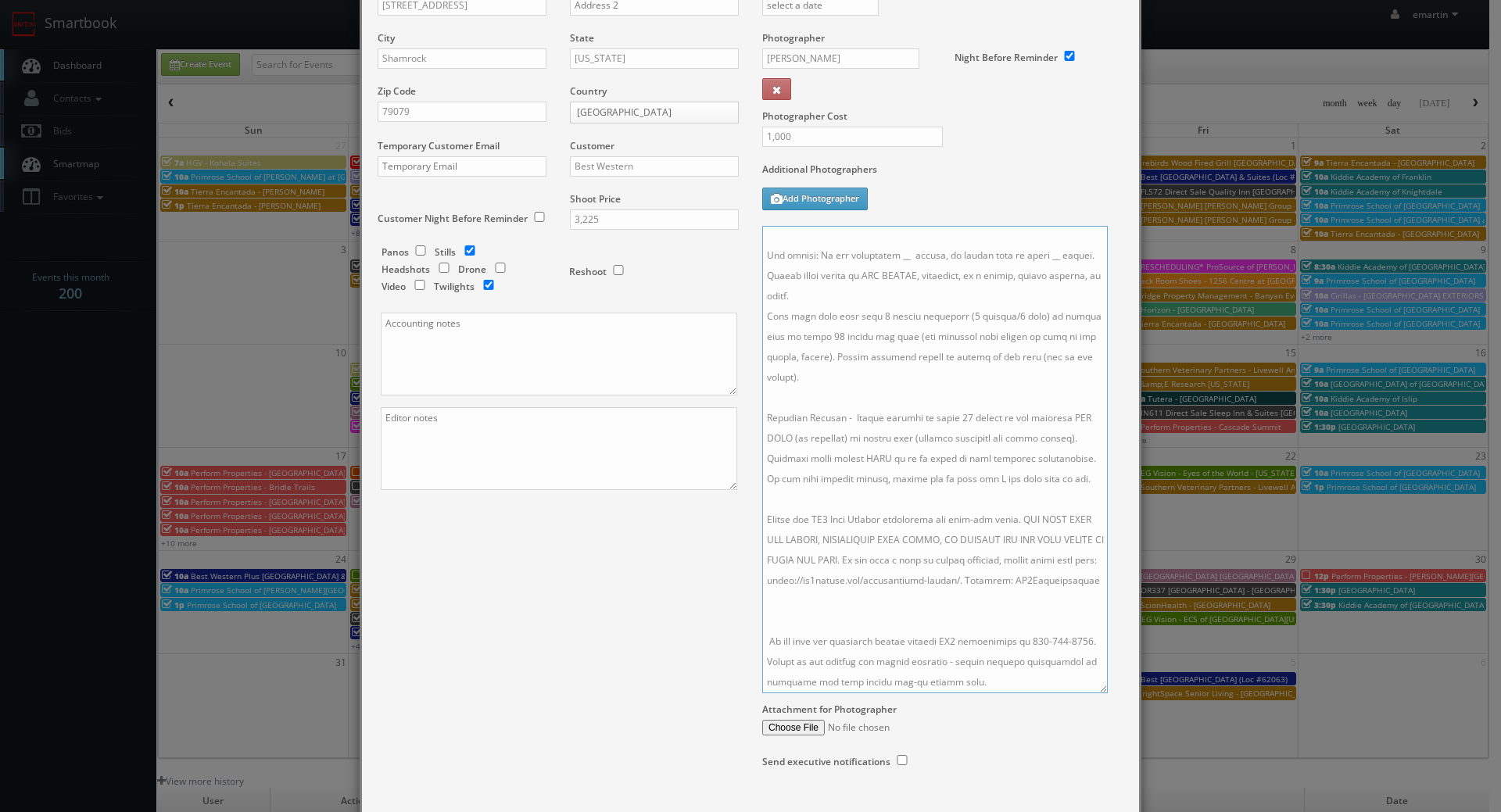
click at [819, 614] on textarea at bounding box center [935, 459] width 345 height 468
click at [863, 596] on textarea at bounding box center [935, 459] width 345 height 468
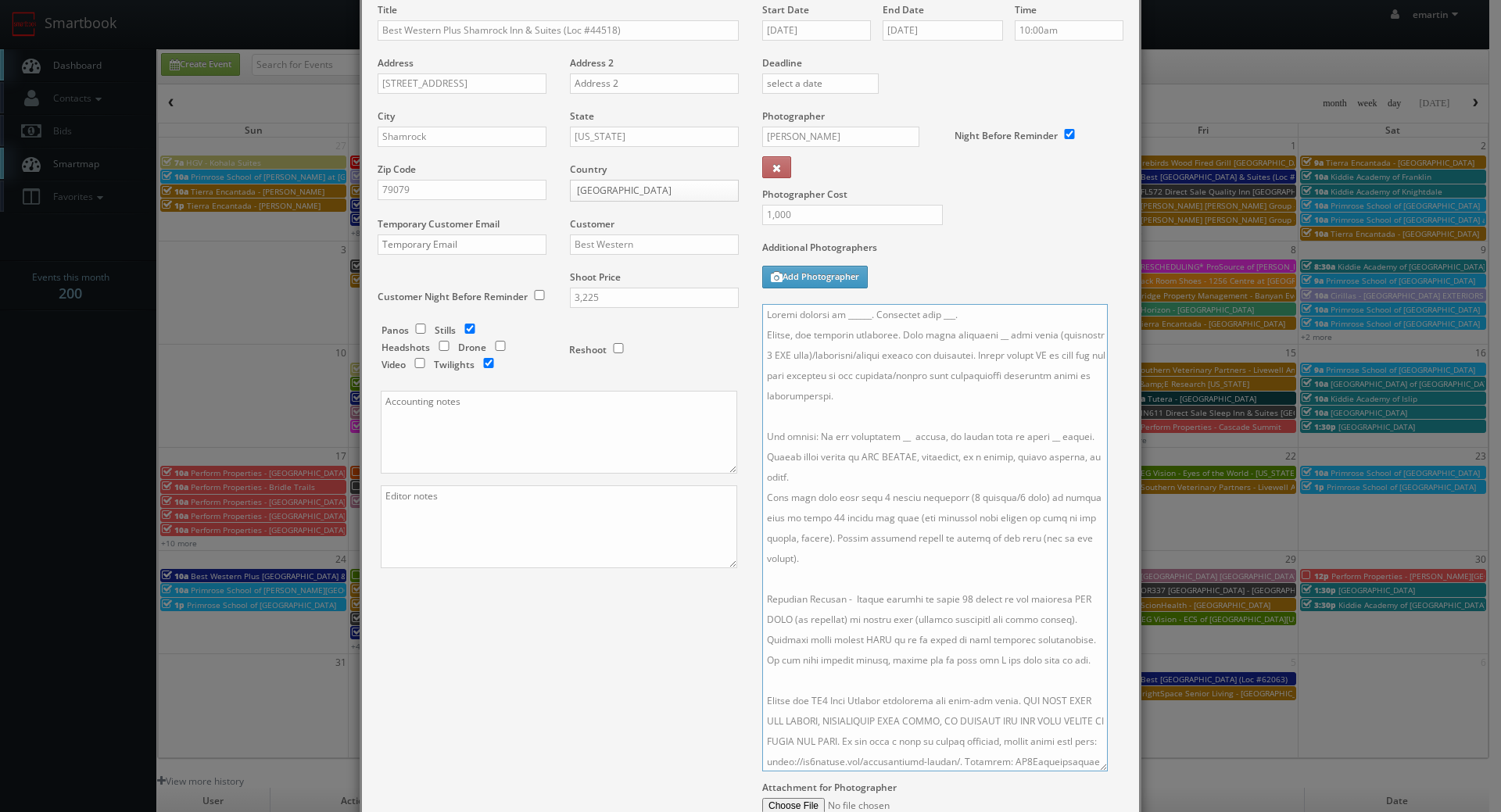
scroll to position [0, 0]
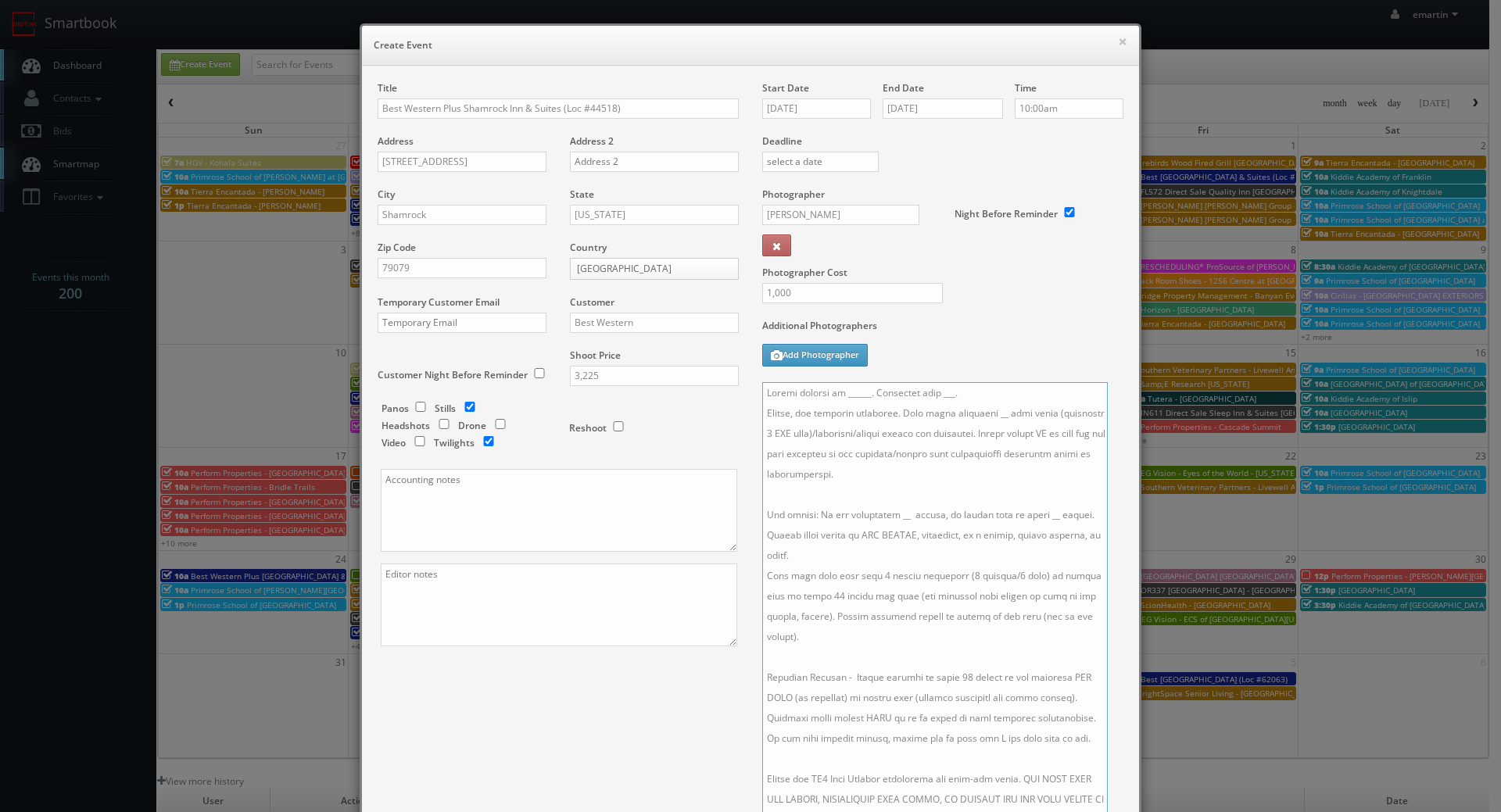
click at [995, 393] on textarea at bounding box center [935, 616] width 345 height 468
click at [977, 414] on textarea at bounding box center [935, 616] width 345 height 468
click at [886, 512] on textarea at bounding box center [935, 616] width 345 height 468
click at [884, 514] on textarea at bounding box center [935, 616] width 345 height 468
click at [1038, 522] on textarea at bounding box center [935, 616] width 345 height 468
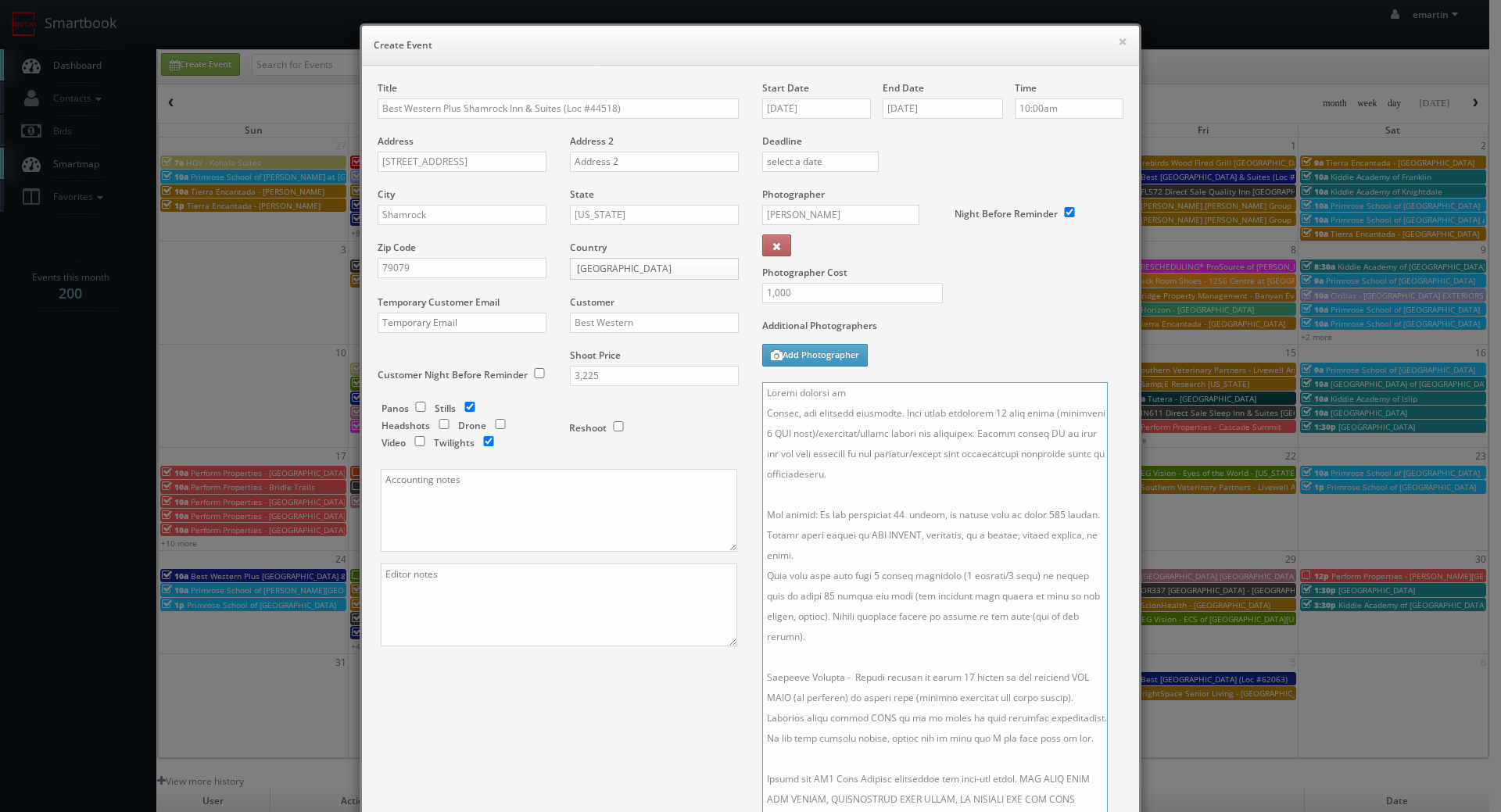
click at [987, 586] on textarea at bounding box center [935, 616] width 345 height 468
click at [995, 387] on textarea at bounding box center [935, 616] width 345 height 468
paste textarea "Sharm Patel, npatelx@gmail.com, 203-685-3000"
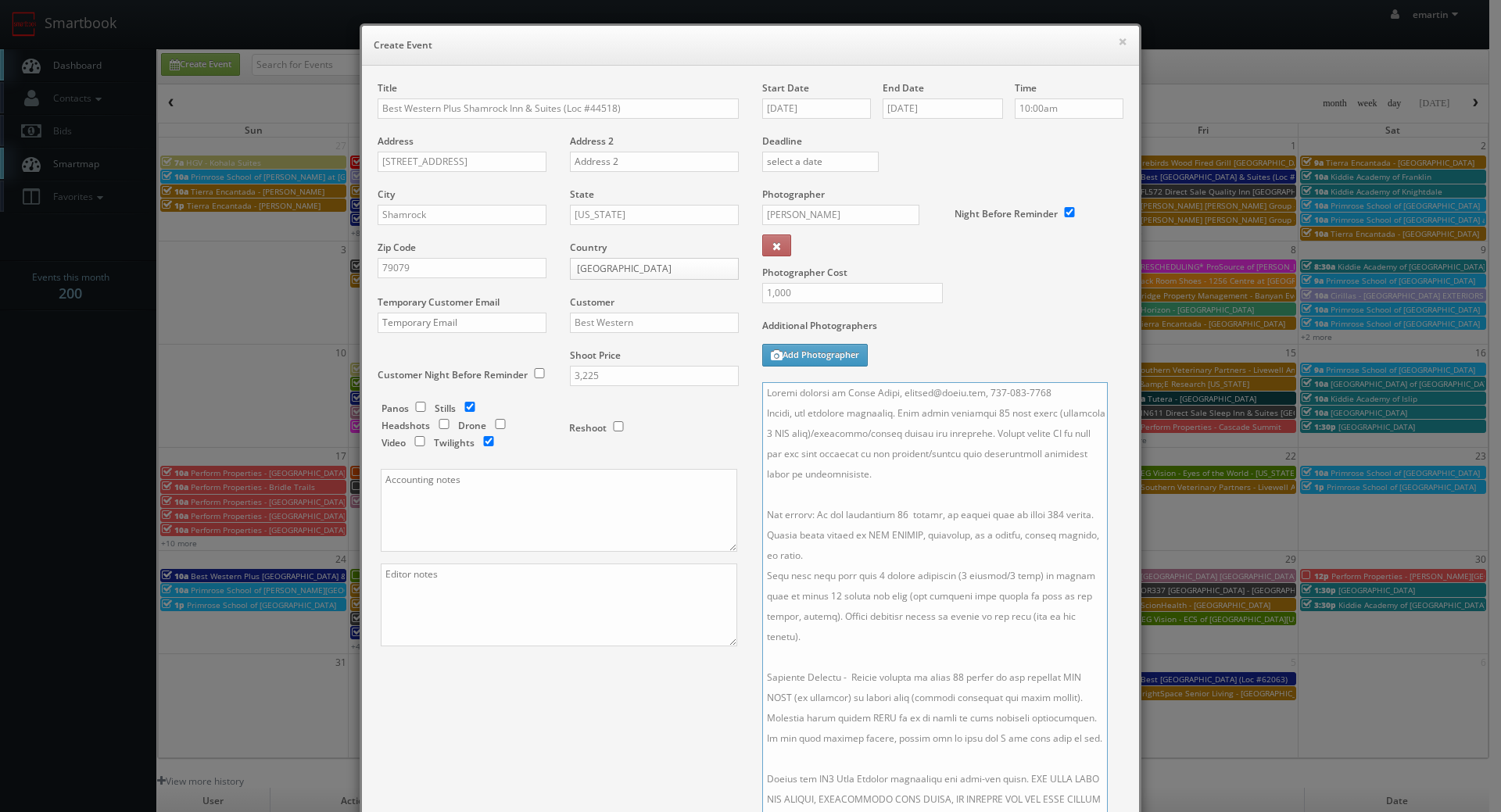
drag, startPoint x: 981, startPoint y: 393, endPoint x: 894, endPoint y: 394, distance: 87.0
click at [894, 394] on textarea at bounding box center [935, 616] width 345 height 468
click at [1005, 393] on textarea at bounding box center [935, 616] width 345 height 468
type textarea "Onsite contact is Sharm Patel, 203-685-3000. Stills, and exterior twilights. Fu…"
drag, startPoint x: 780, startPoint y: 93, endPoint x: 789, endPoint y: 100, distance: 11.4
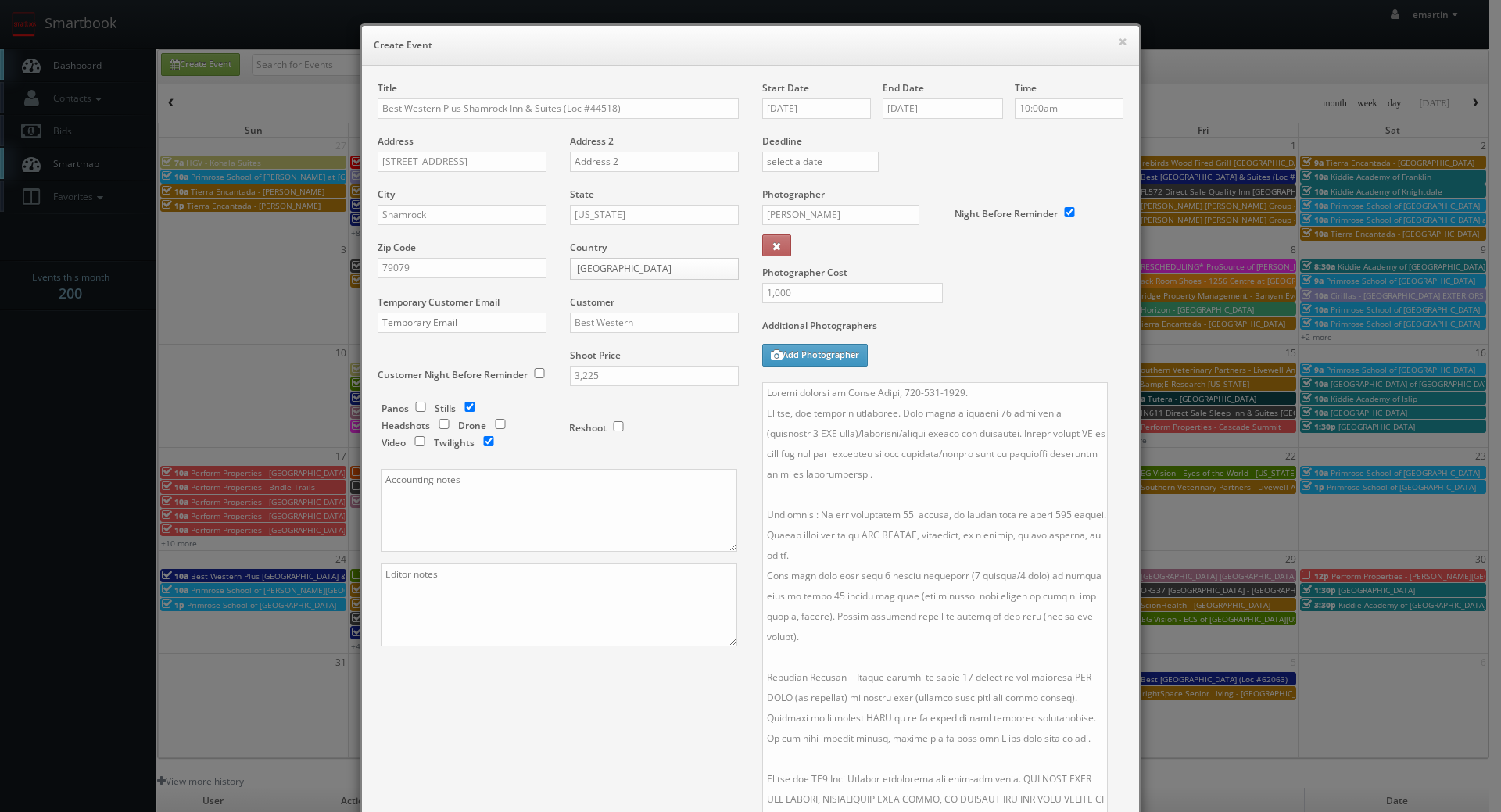
click at [781, 93] on label "Start Date" at bounding box center [785, 88] width 47 height 14
click at [793, 105] on input "09/18/2025" at bounding box center [816, 109] width 109 height 20
click at [994, 360] on div "Additional Photographers Add Photographer" at bounding box center [942, 350] width 361 height 63
click at [942, 427] on textarea at bounding box center [935, 616] width 345 height 468
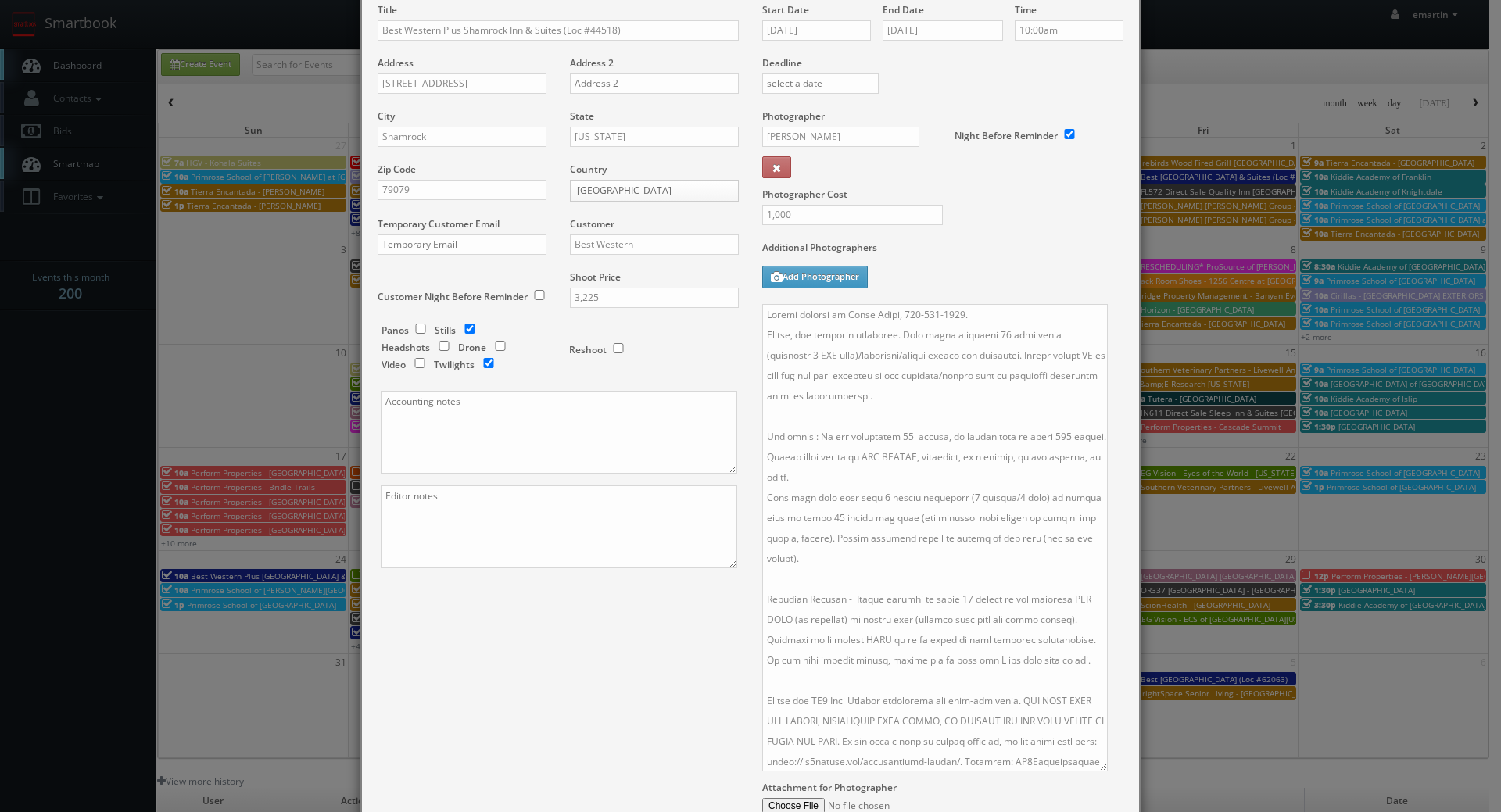
click at [617, 701] on div "Title Best Western Plus Shamrock Inn & Suites (Loc #44518) Address 1802 N Main …" at bounding box center [750, 439] width 769 height 874
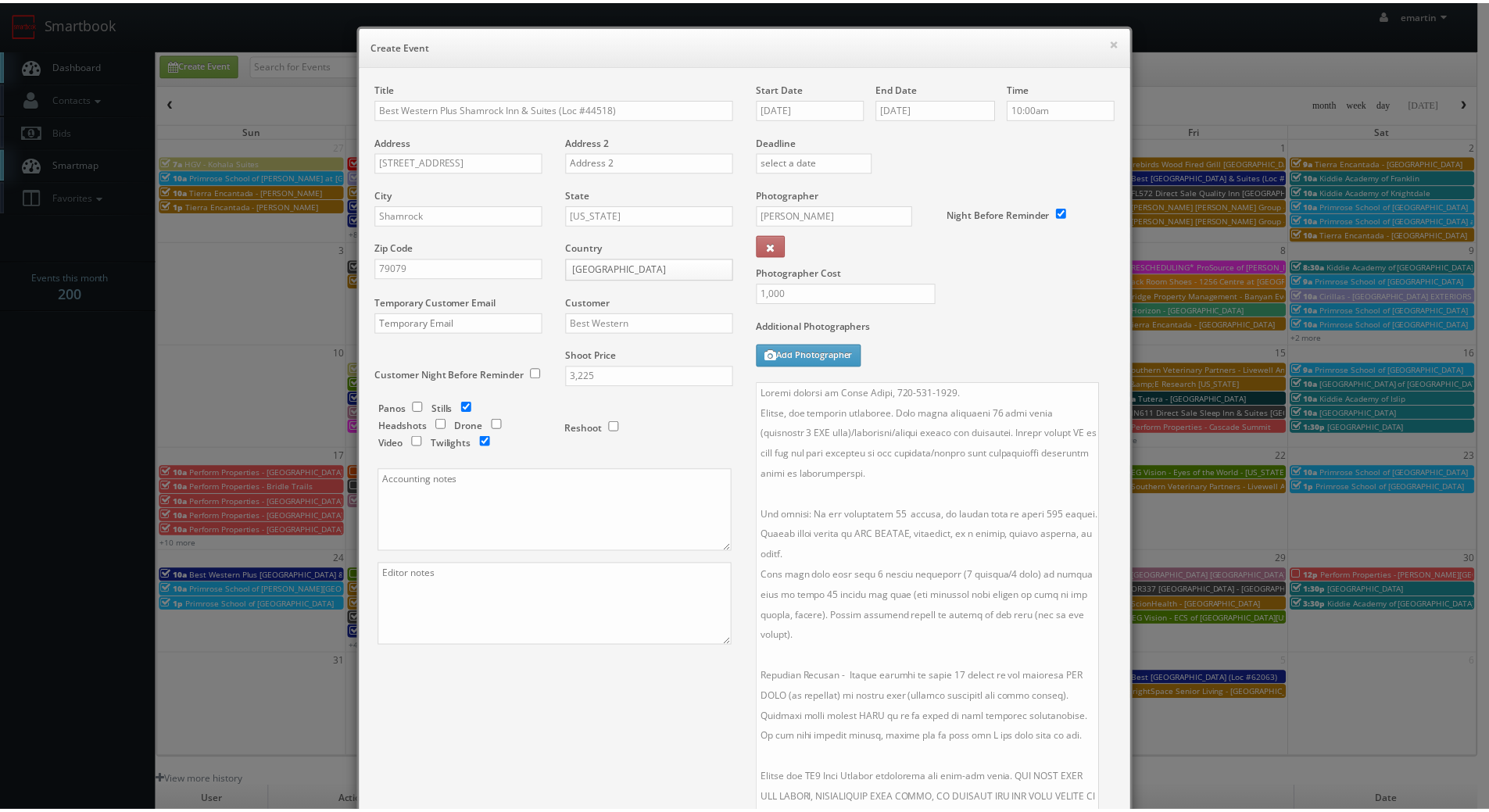
scroll to position [255, 0]
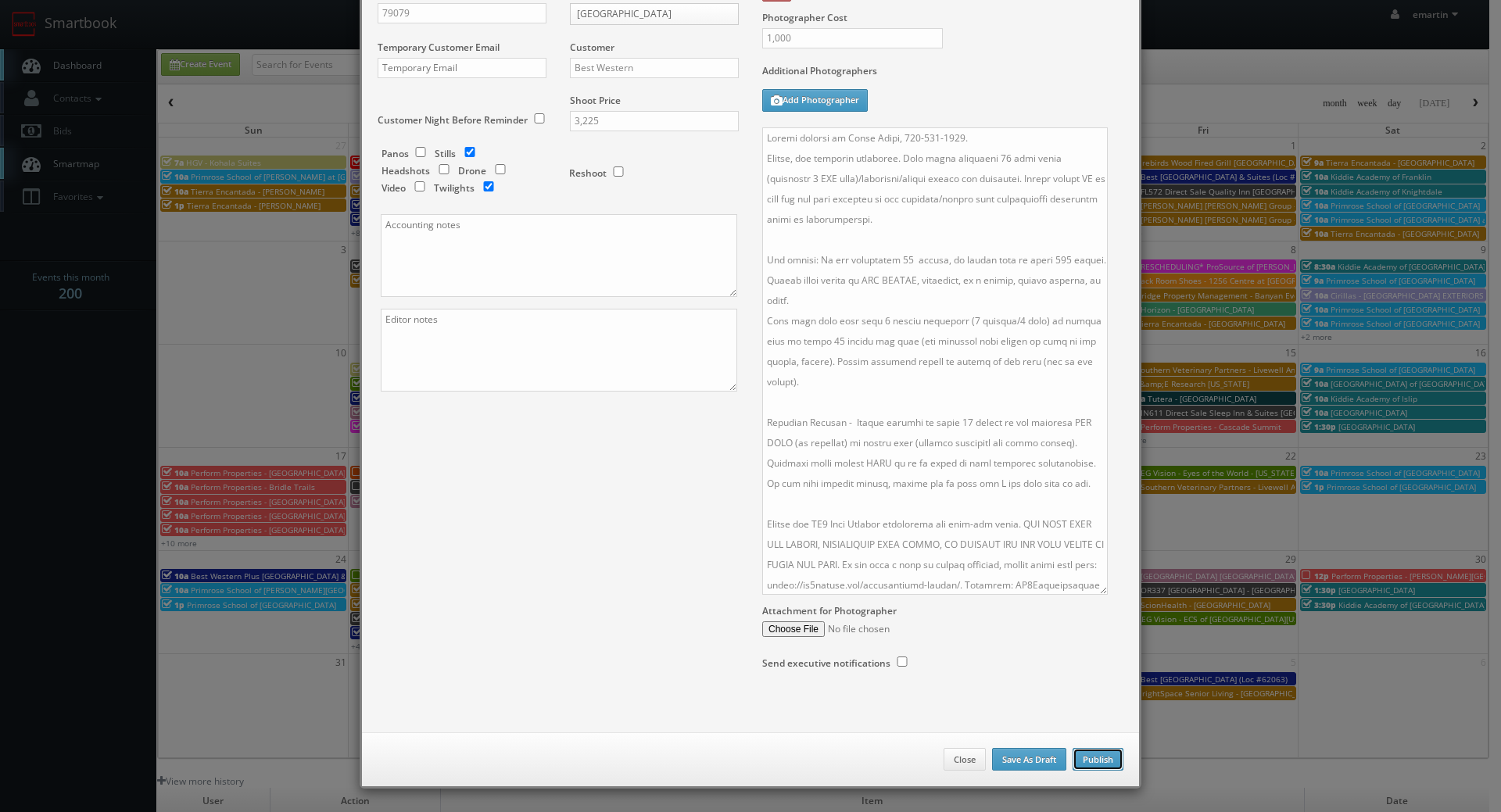
click at [1092, 757] on button "Publish" at bounding box center [1098, 760] width 51 height 24
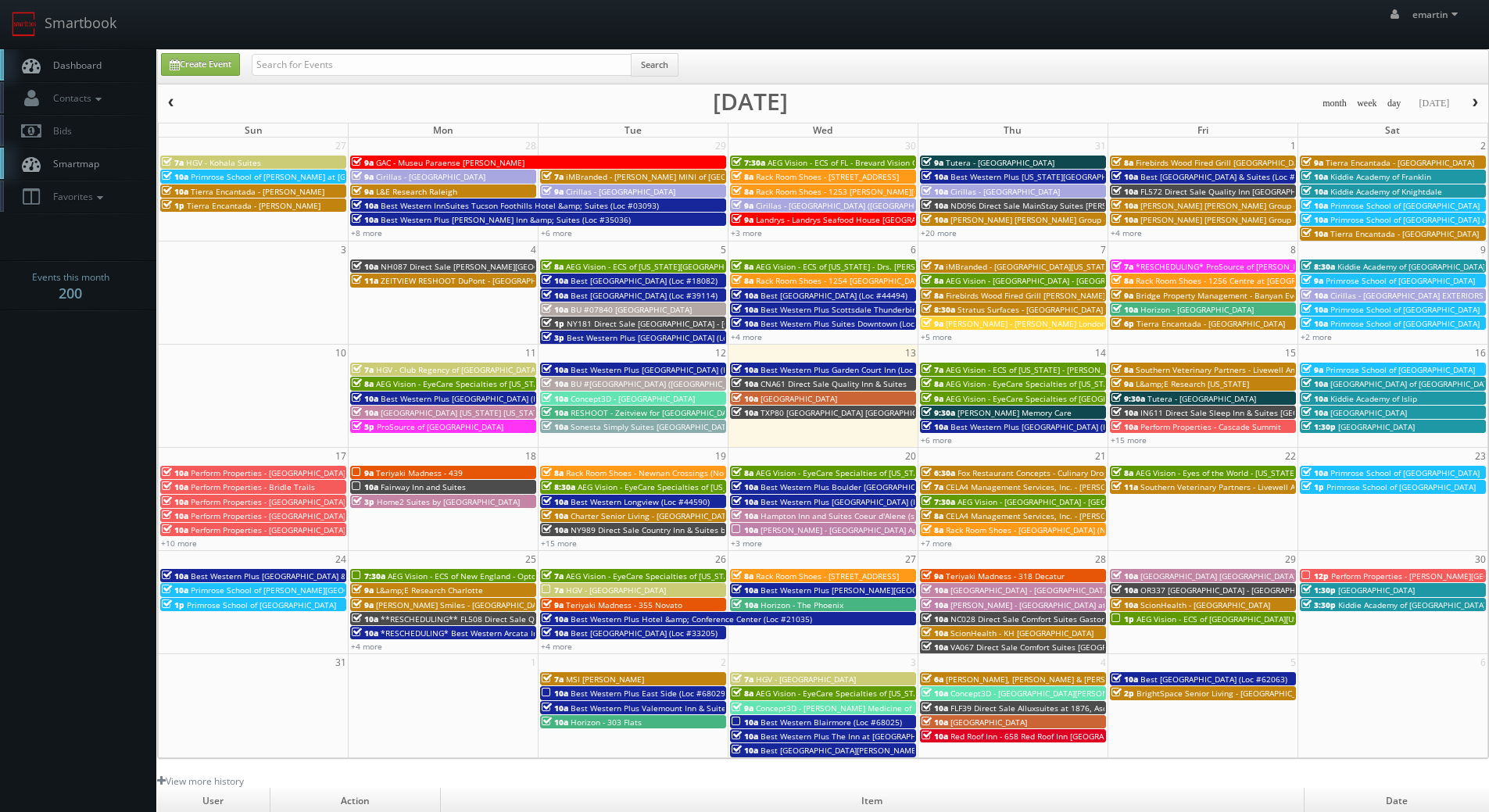
click at [103, 62] on link "Dashboard" at bounding box center [78, 65] width 156 height 32
click at [45, 62] on link "Dashboard" at bounding box center [78, 65] width 156 height 32
click at [79, 65] on span "Dashboard" at bounding box center [74, 65] width 57 height 14
click at [183, 53] on link "Create Event" at bounding box center [200, 64] width 79 height 23
type input "08/13/2025"
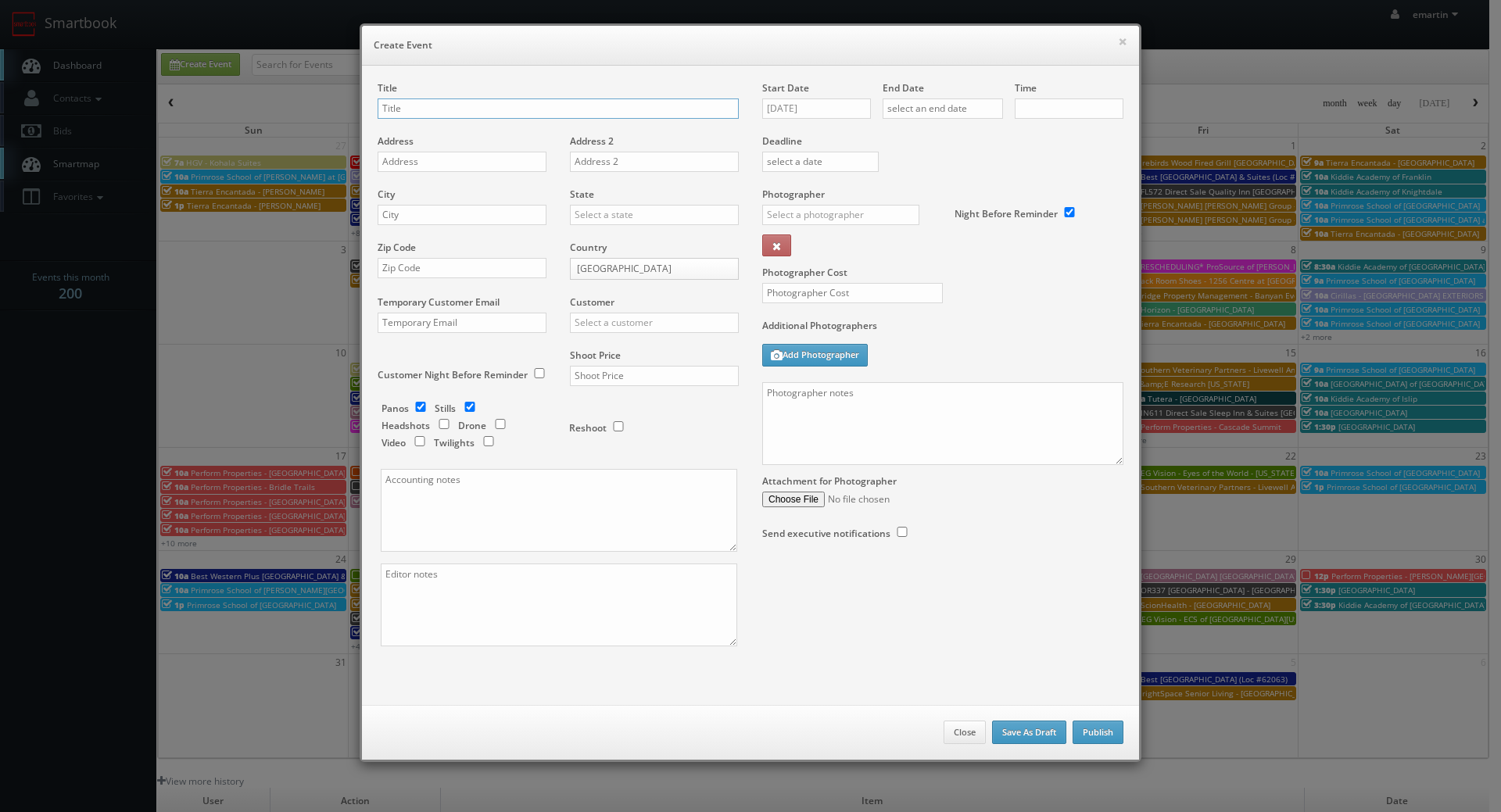
checkbox input "true"
type input "10:00am"
checkbox input "true"
click at [786, 107] on div "Start Date 08/13/2025" at bounding box center [822, 108] width 121 height 53
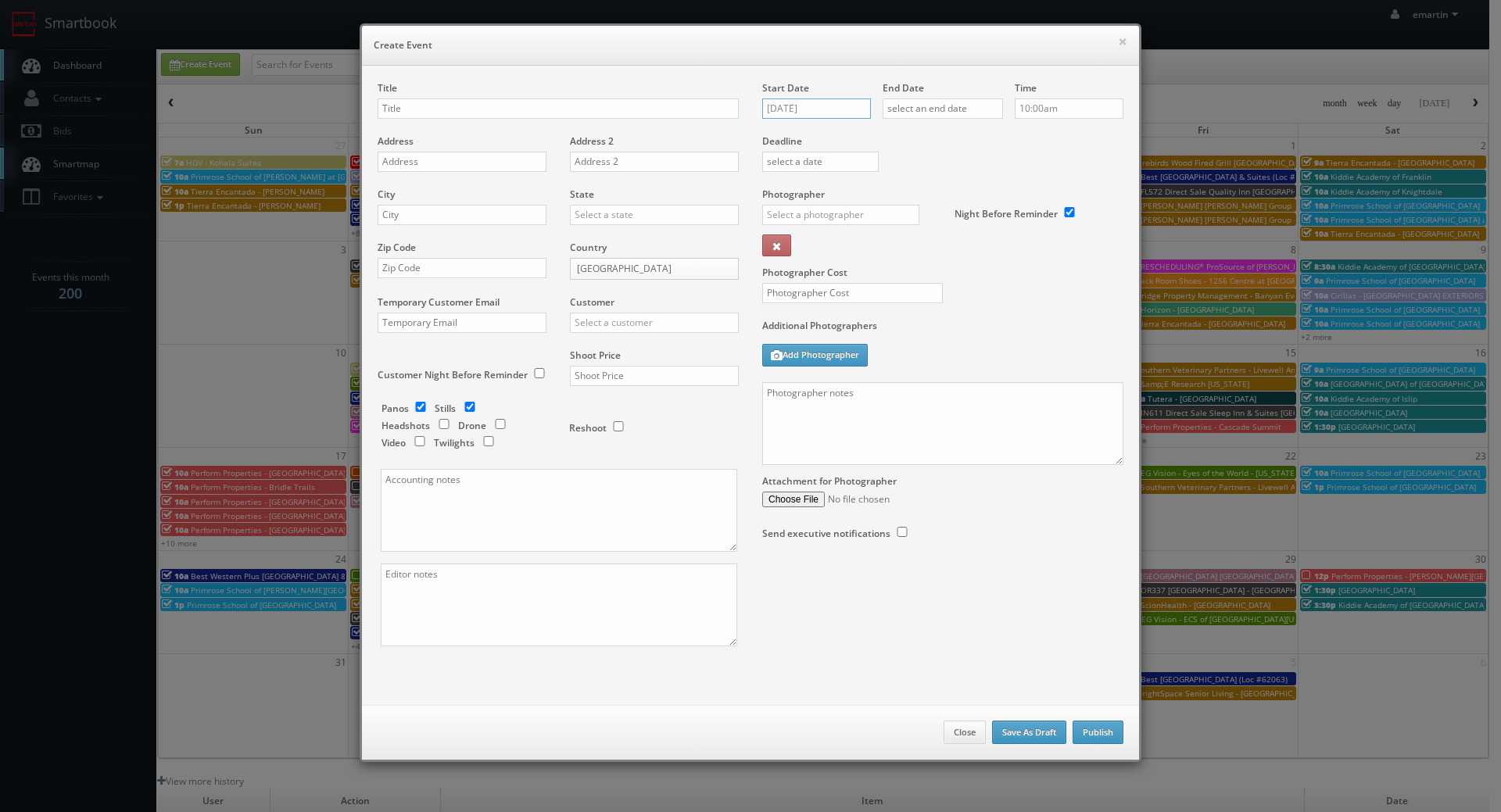
click at [797, 109] on input "08/13/2025" at bounding box center [816, 109] width 109 height 20
click at [900, 136] on th at bounding box center [905, 137] width 21 height 24
drag, startPoint x: 868, startPoint y: 181, endPoint x: 975, endPoint y: 160, distance: 109.0
click at [867, 181] on td "4" at bounding box center [863, 182] width 21 height 23
type input "09/04/2025"
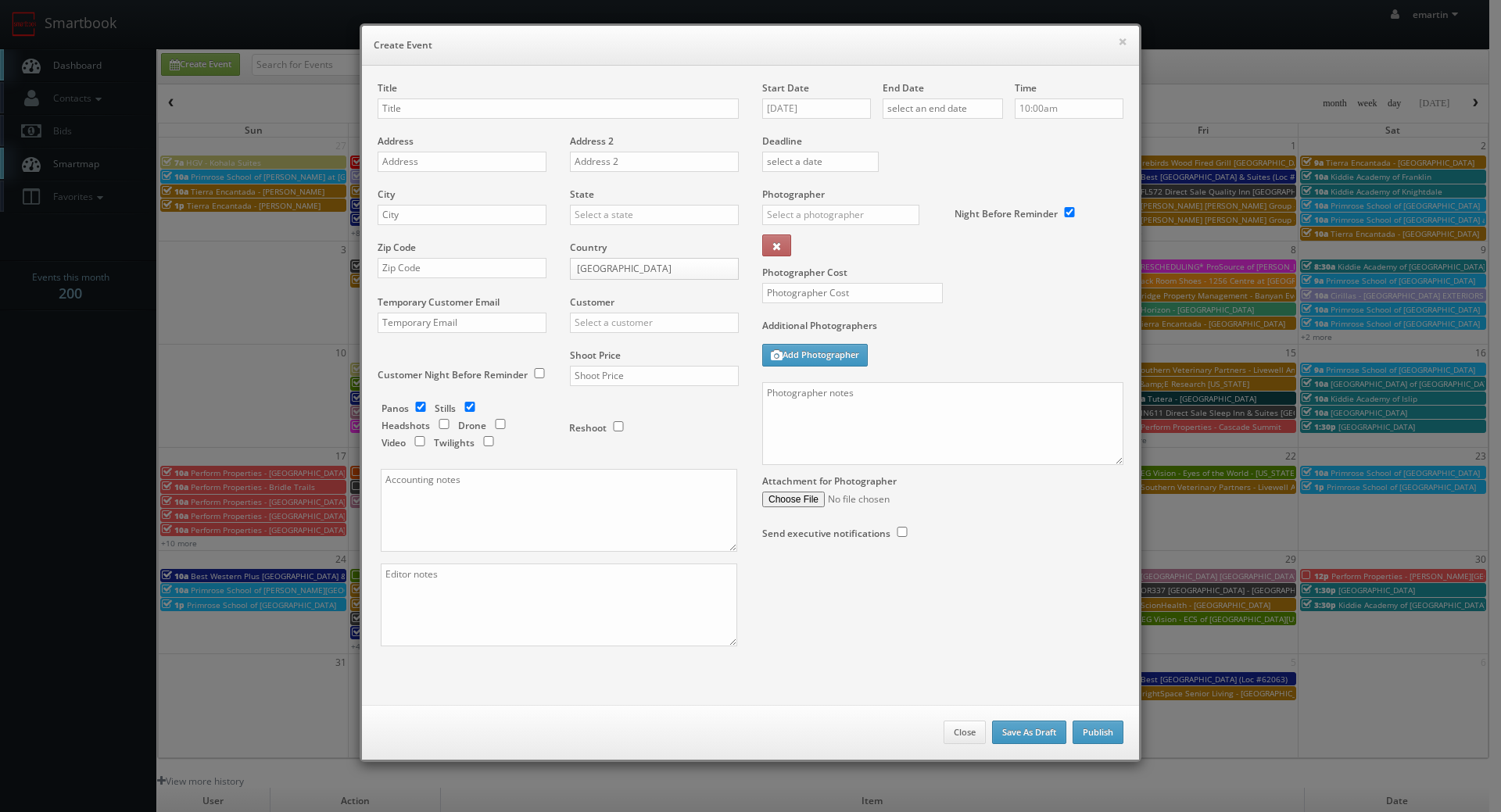
drag, startPoint x: 992, startPoint y: 156, endPoint x: 971, endPoint y: 132, distance: 31.9
click at [992, 154] on div "Deadline" at bounding box center [942, 134] width 385 height 106
click at [951, 113] on input "text" at bounding box center [943, 109] width 121 height 20
click at [1021, 136] on icon at bounding box center [1025, 137] width 9 height 11
click at [983, 190] on td "4" at bounding box center [984, 182] width 21 height 23
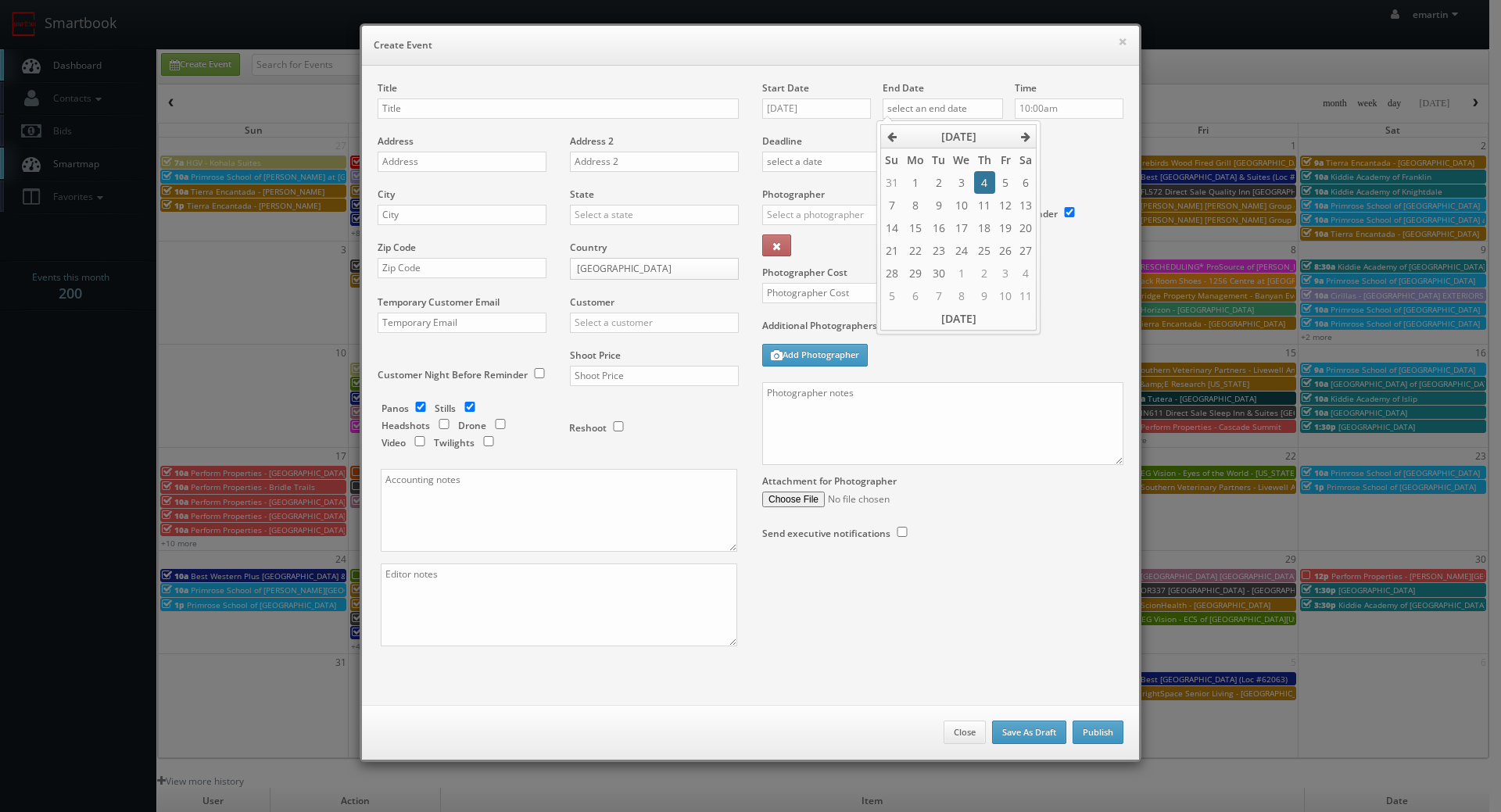
type input "09/04/2025"
click at [1046, 154] on div "Deadline" at bounding box center [942, 134] width 385 height 106
drag, startPoint x: 1115, startPoint y: 45, endPoint x: 1077, endPoint y: 52, distance: 38.6
click at [1117, 45] on button "×" at bounding box center [1122, 41] width 9 height 11
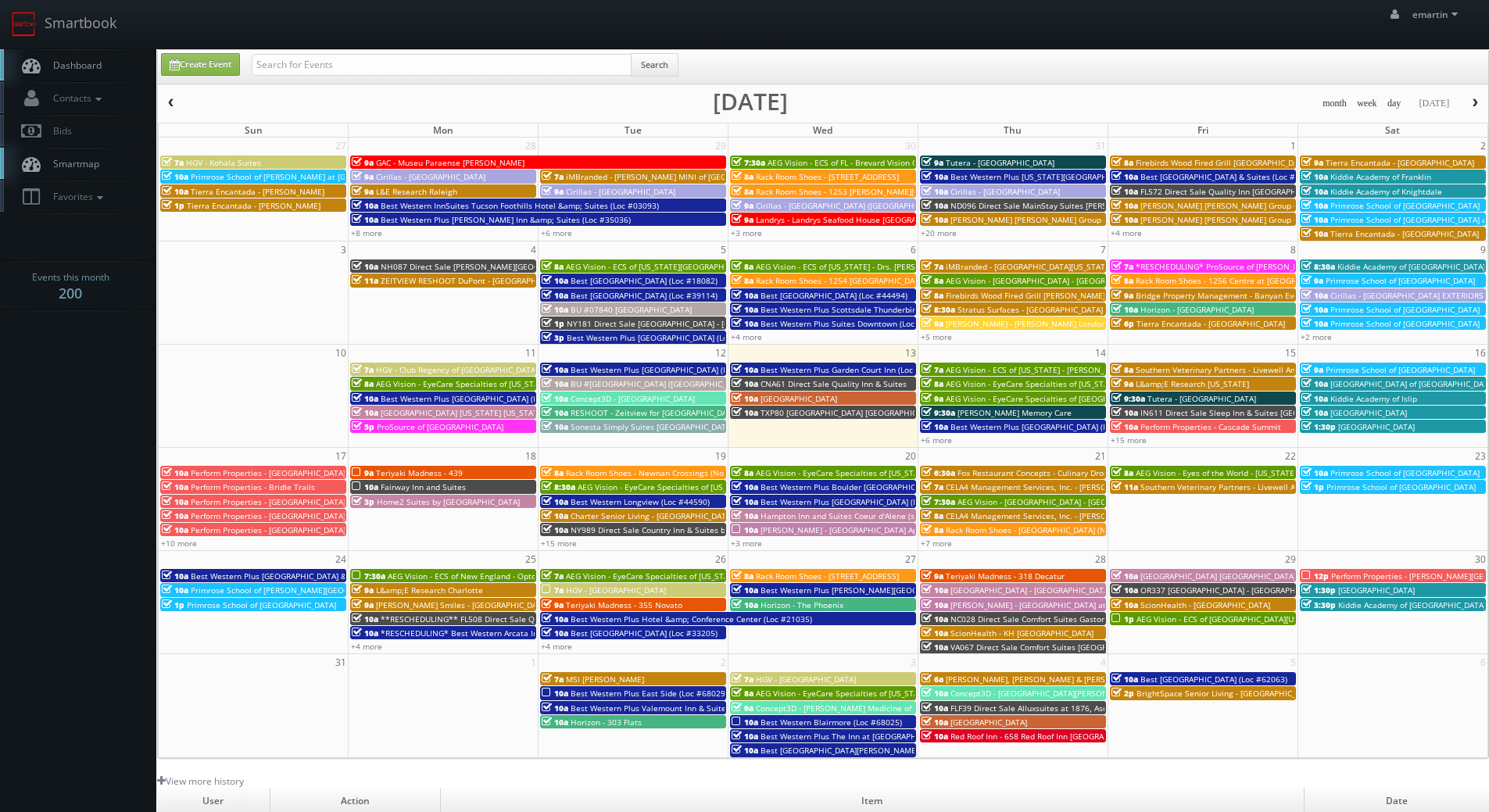
click at [401, 633] on span "*RESCHEDULING* Best Western Arcata Inn (Loc #05505)" at bounding box center [487, 633] width 213 height 11
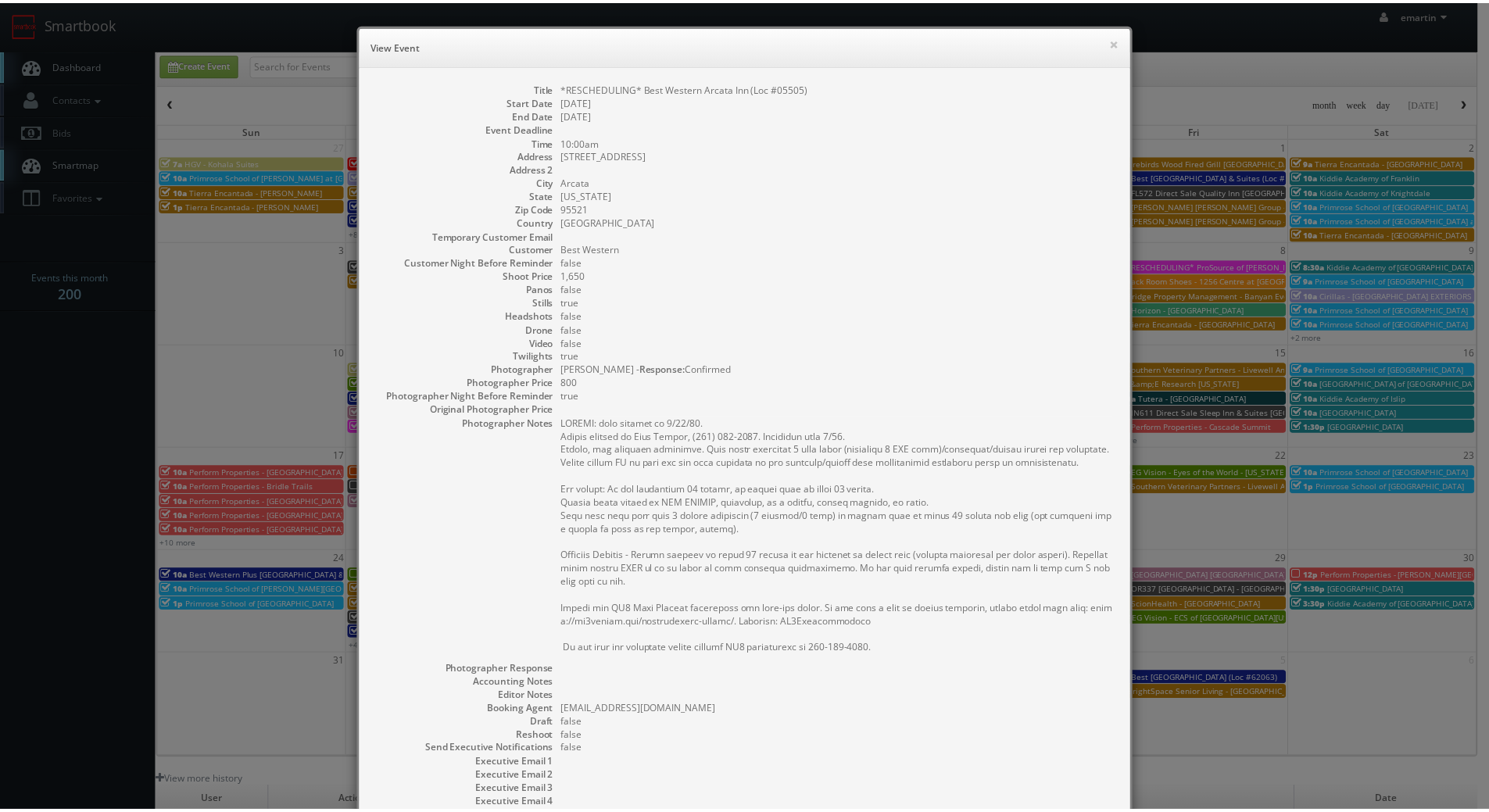
scroll to position [176, 0]
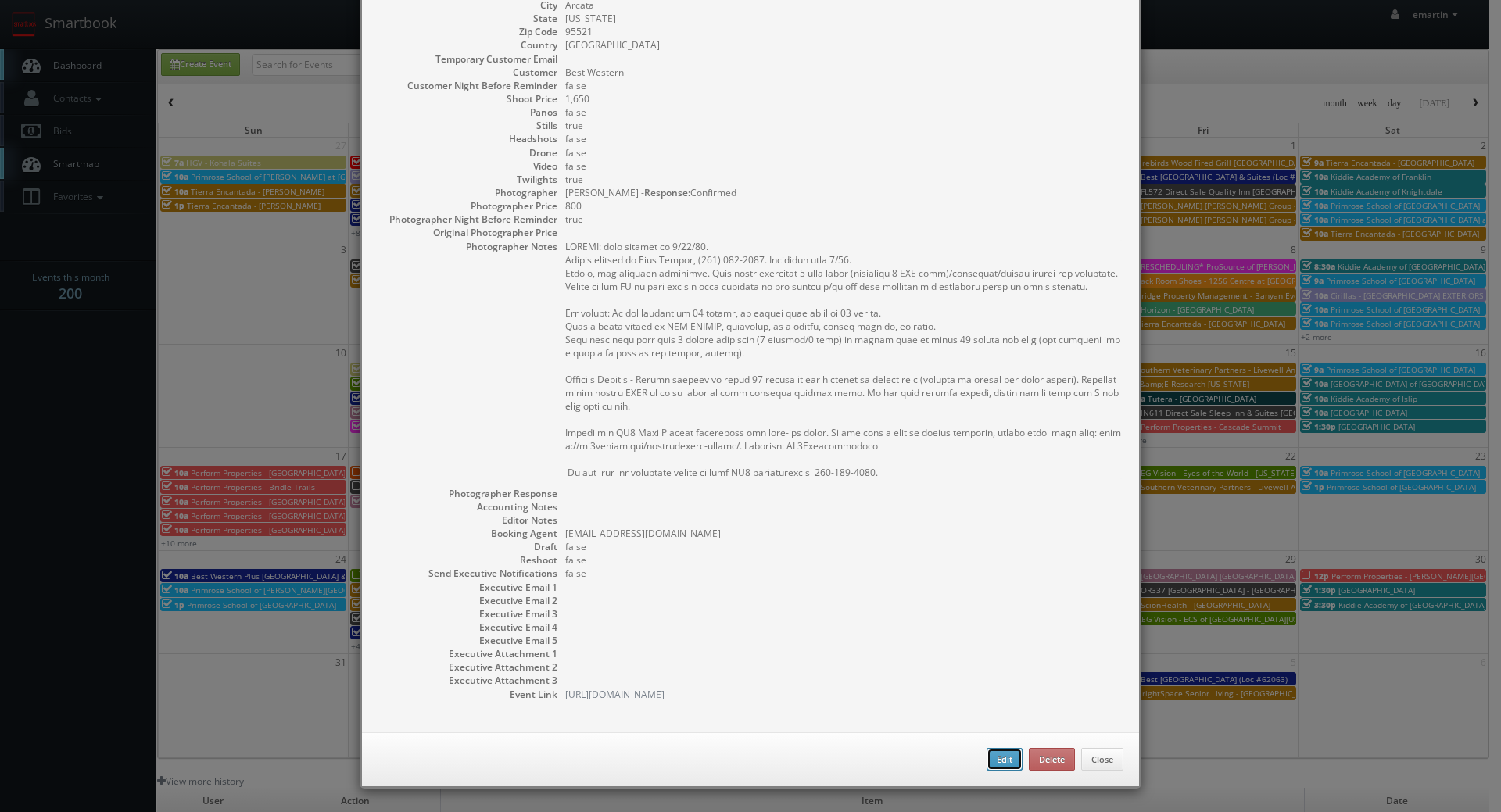
click at [998, 755] on button "Edit" at bounding box center [1004, 760] width 36 height 24
type input "*RESCHEDULING* Best Western Arcata Inn (Loc #05505)"
type input "4827 Valley West Blvd"
type input "Arcata"
type input "95521"
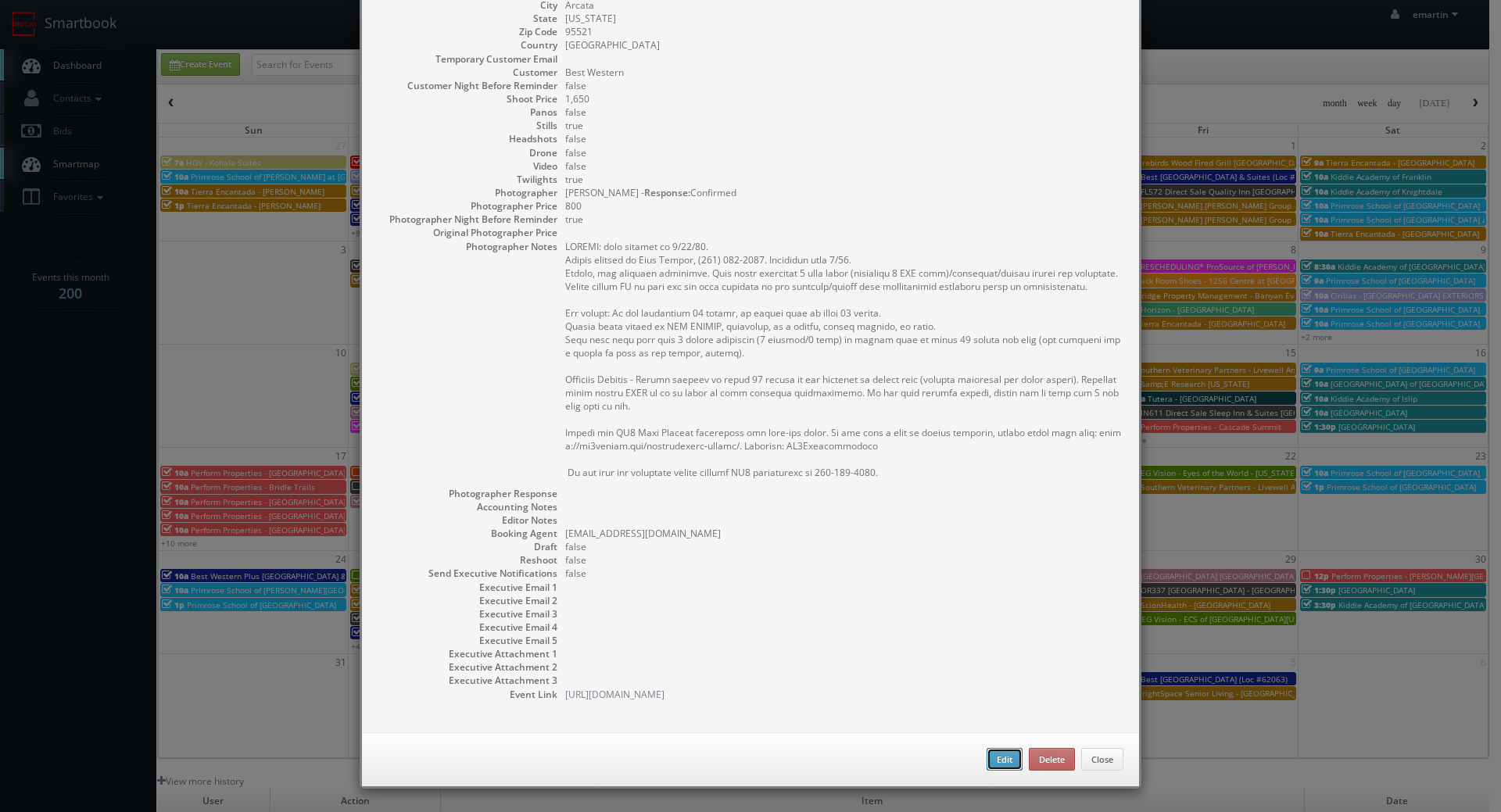
type input "1,650"
checkbox input "true"
type input "08/25/2025"
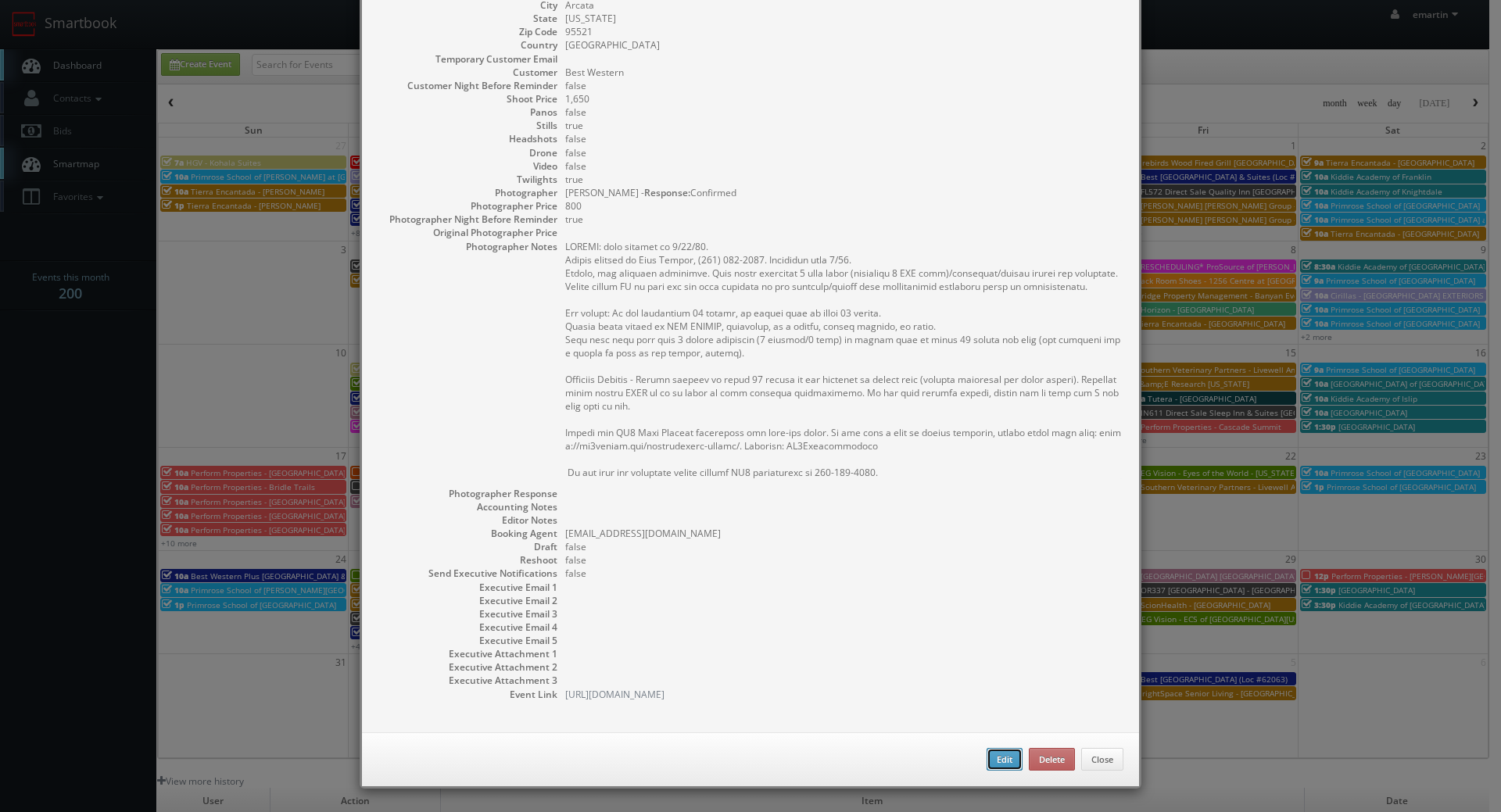
type input "10:00am"
checkbox input "true"
type textarea "UPDATE: date changed to 8/25/25. Onsite contact is Jace Alonzo, (707) 826-0313.…"
type input "1,650"
type input "800"
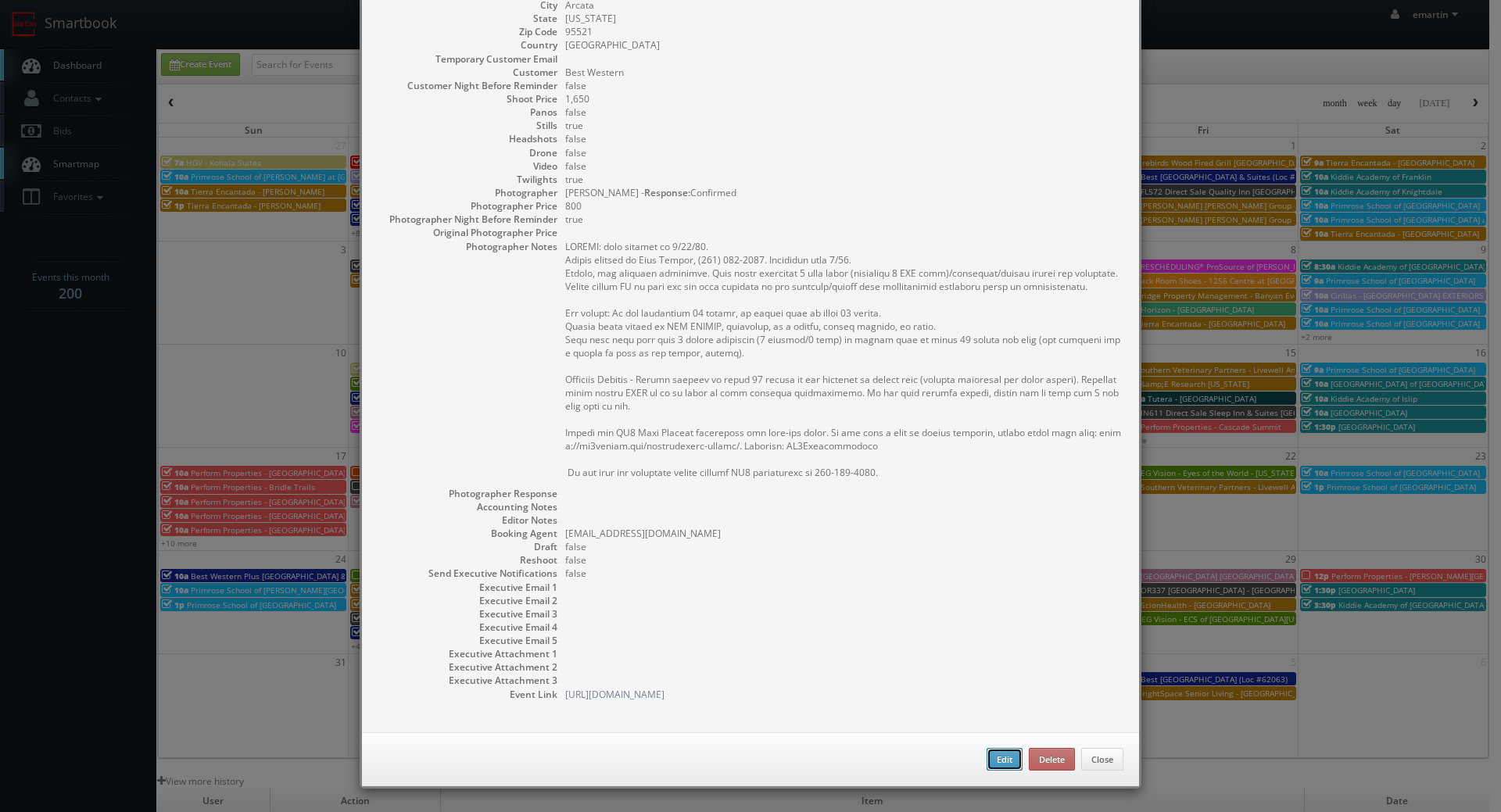
select select "[US_STATE]"
select select "fake55@mg.cs3calendar.com"
select select "grace@graceaston.com"
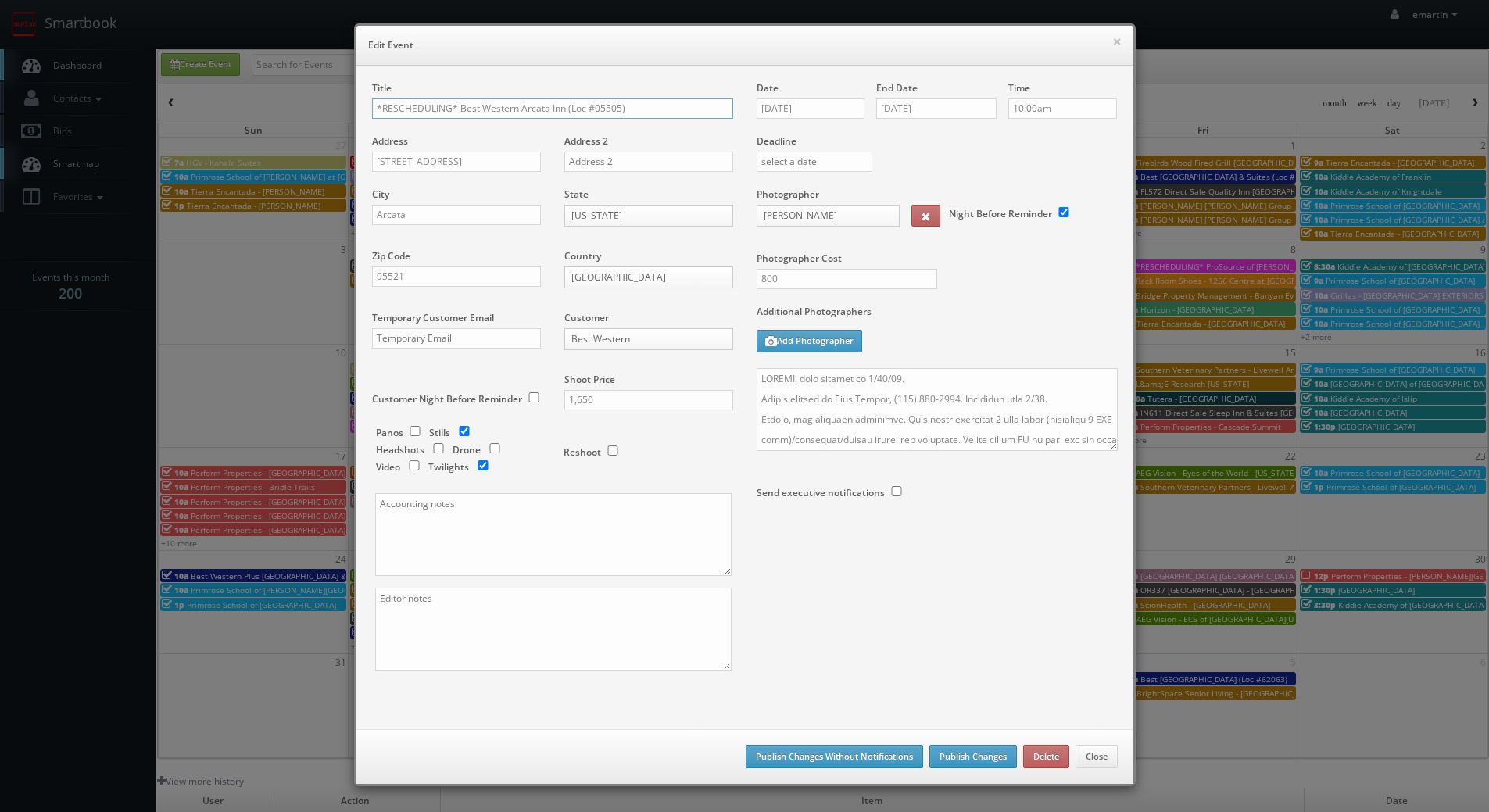
drag, startPoint x: 452, startPoint y: 107, endPoint x: 176, endPoint y: 106, distance: 276.0
click at [182, 107] on div "× Edit Event Title *RESCHEDULING* Best Western Arcata Inn (Loc #05505) Address …" at bounding box center [744, 406] width 1489 height 812
type input "Best Western Arcata Inn (Loc #05505)"
click at [813, 105] on input "08/25/2025" at bounding box center [810, 109] width 109 height 20
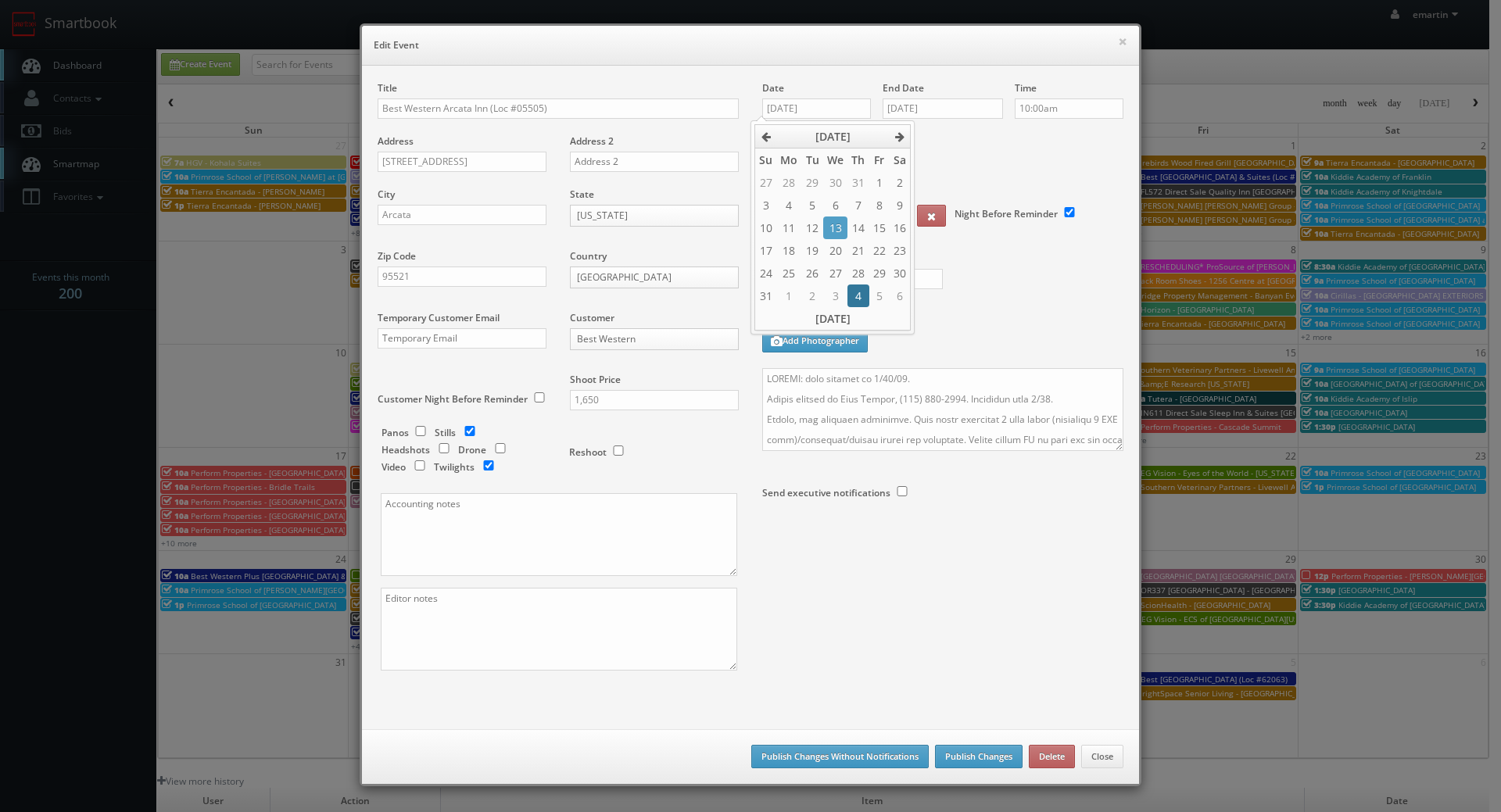
click at [861, 298] on td "4" at bounding box center [857, 295] width 21 height 23
type input "09/04/2025"
click at [942, 116] on input "08/25/2025" at bounding box center [943, 109] width 121 height 20
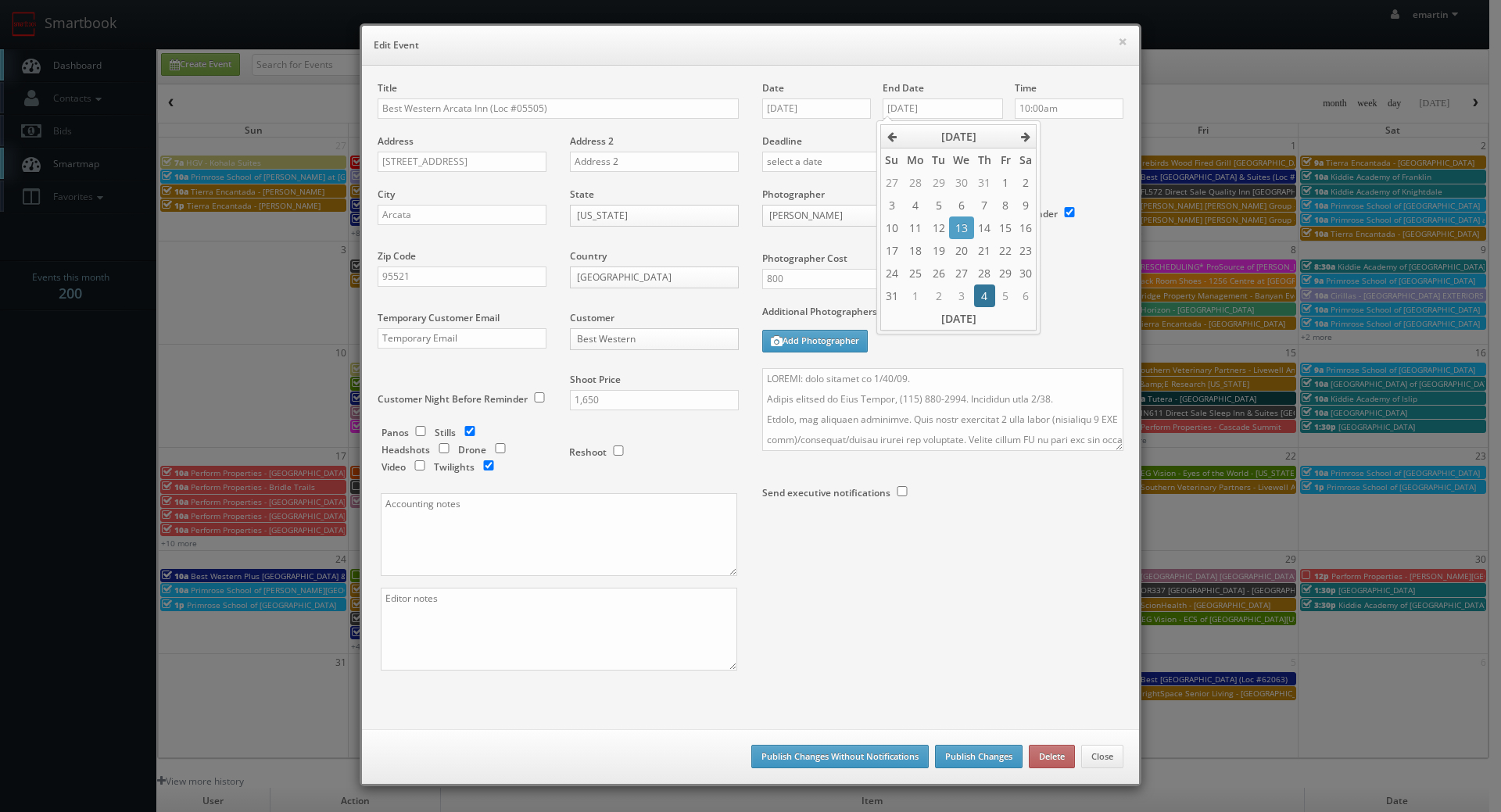
click at [981, 300] on td "4" at bounding box center [984, 295] width 21 height 23
type input "09/04/2025"
click at [939, 374] on textarea at bounding box center [942, 409] width 361 height 83
click at [894, 376] on textarea at bounding box center [942, 409] width 361 height 83
click at [1044, 397] on textarea at bounding box center [942, 409] width 361 height 83
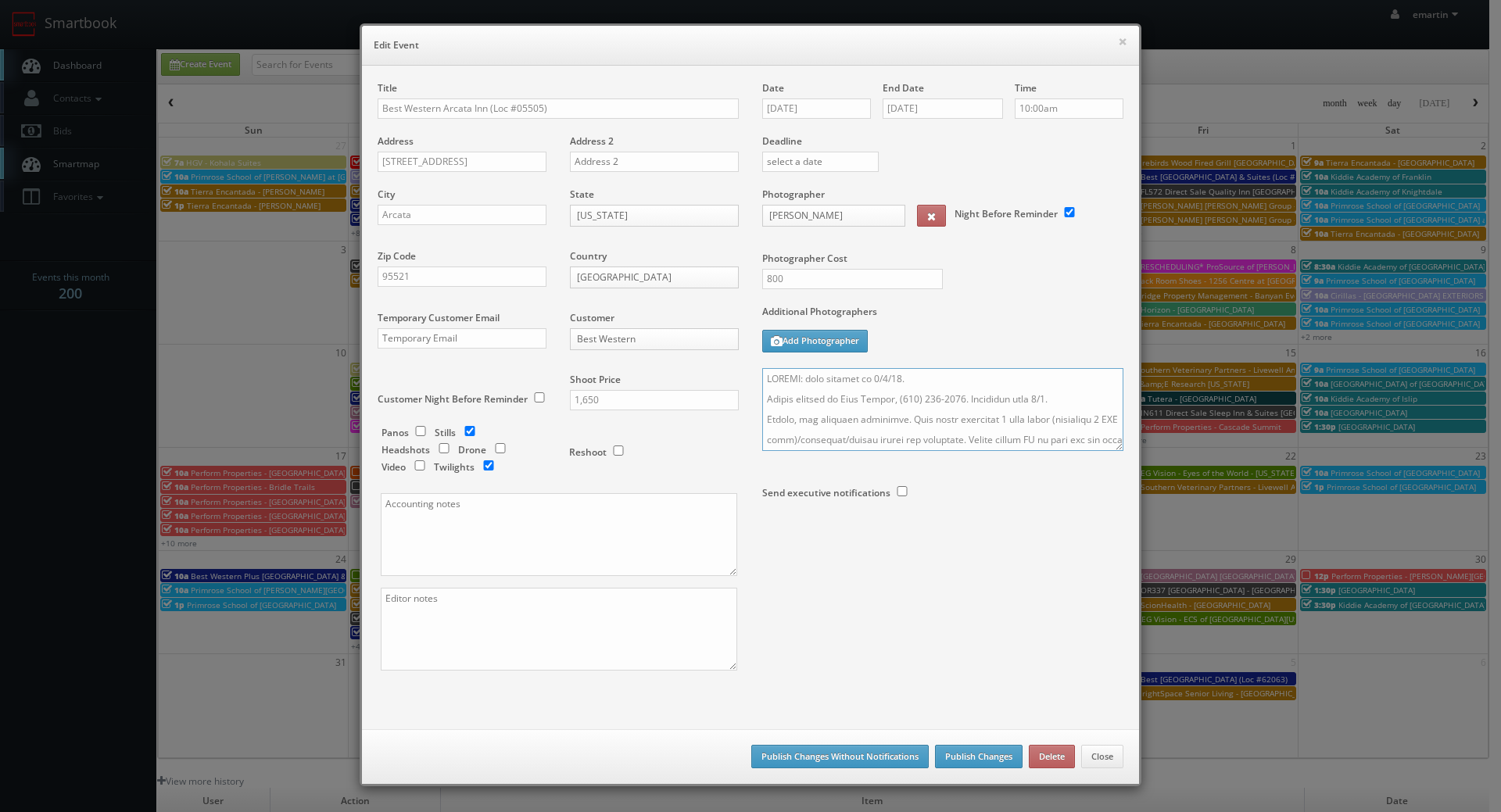
type textarea "UPDATE: date changed to 9/4/25. Onsite contact is Jace Alonzo, (707) 826-0313. …"
click at [770, 90] on label "Date" at bounding box center [773, 88] width 22 height 14
click at [787, 100] on input "09/04/2025" at bounding box center [816, 109] width 109 height 20
click at [652, 701] on form "Title Best Western Arcata Inn (Loc #05505) Address 4827 Valley West Blvd Addres…" at bounding box center [750, 397] width 745 height 632
click at [991, 760] on button "Publish Changes" at bounding box center [978, 756] width 88 height 24
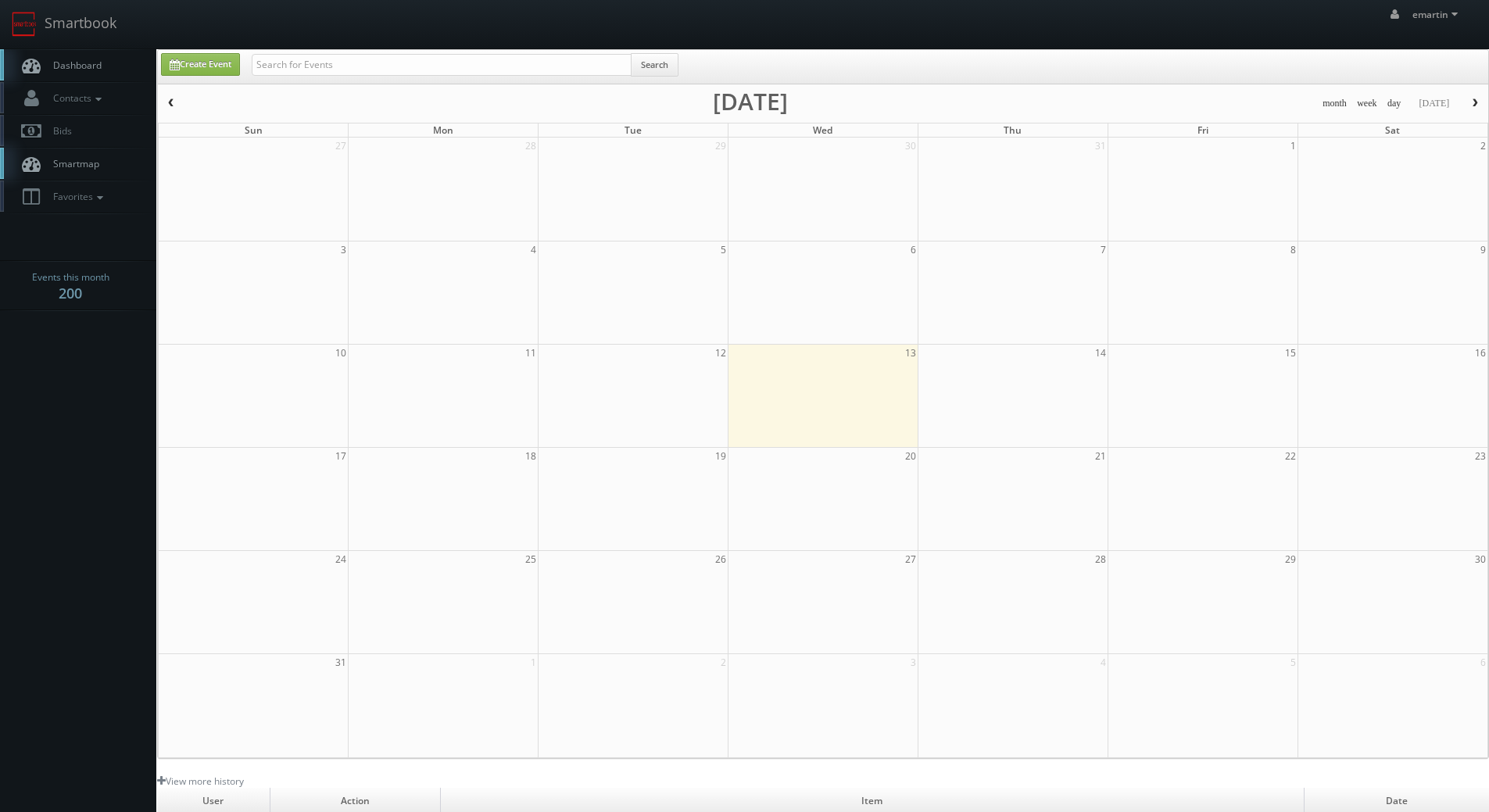
click at [89, 65] on span "Dashboard" at bounding box center [74, 65] width 57 height 14
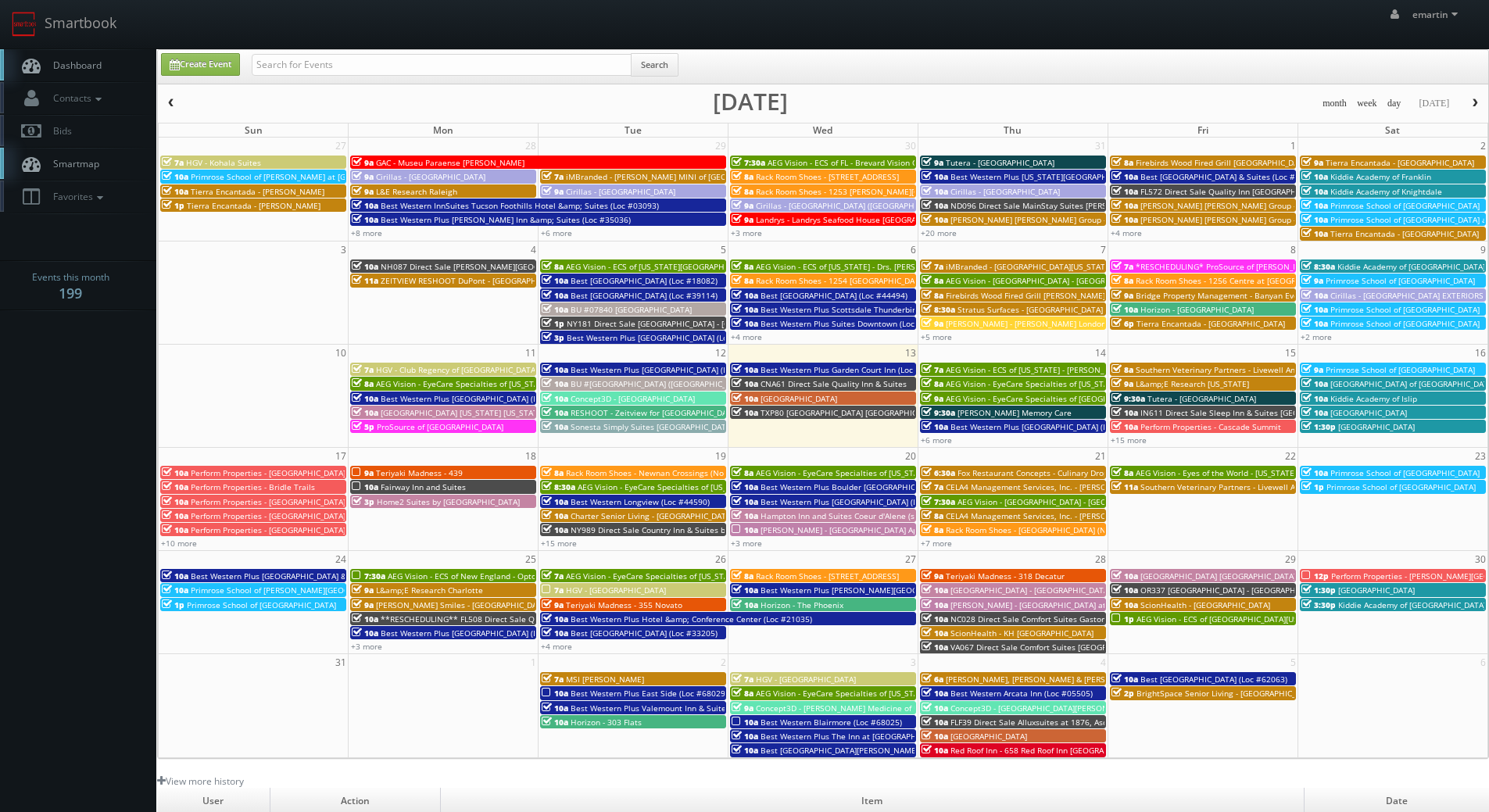
click at [108, 52] on link "Dashboard" at bounding box center [78, 65] width 156 height 32
click at [328, 59] on input "text" at bounding box center [441, 65] width 380 height 22
paste input "Scott Hislop"
type input "Scott Hislop"
click at [651, 65] on button "Search" at bounding box center [654, 65] width 48 height 24
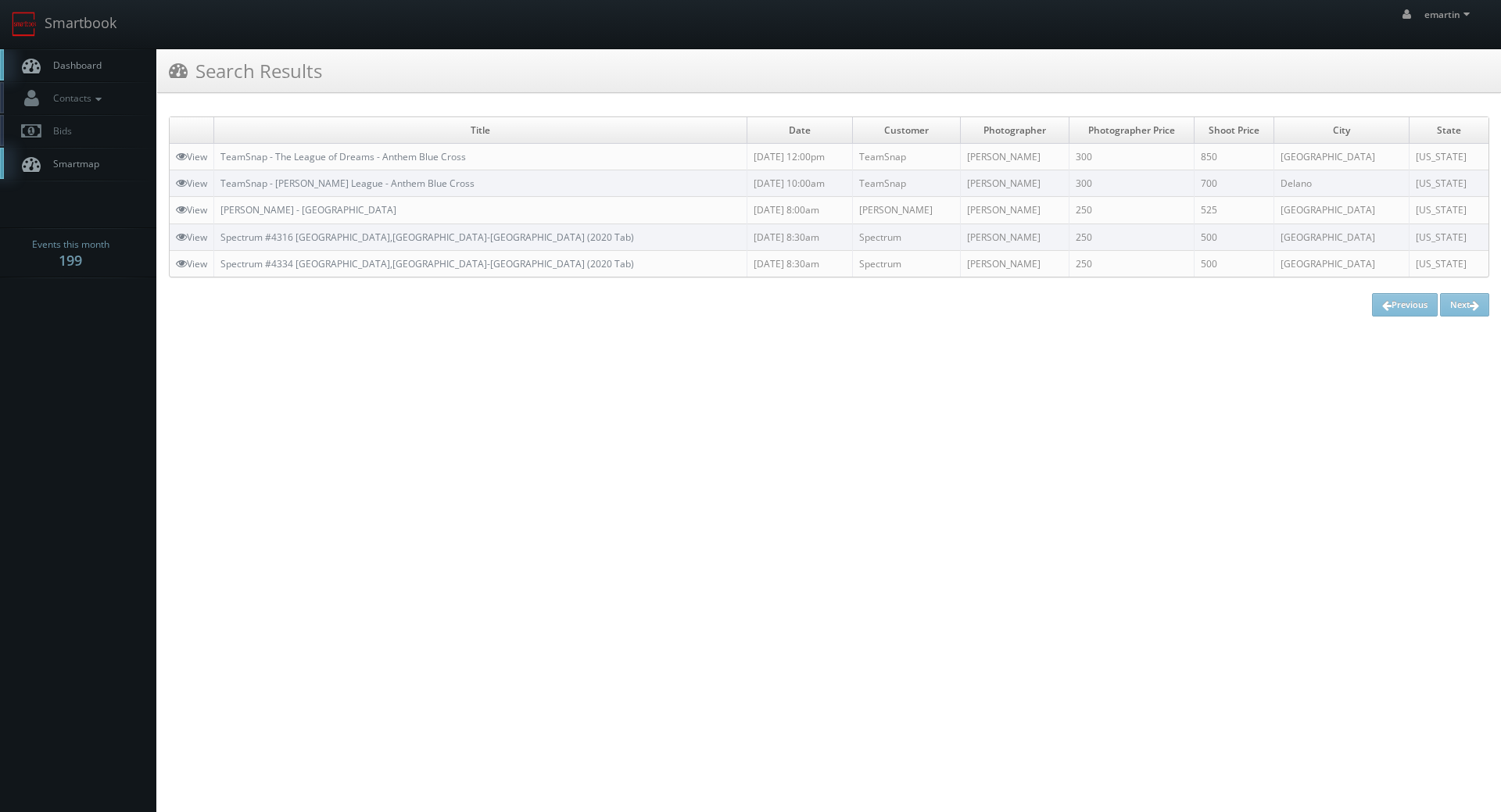
click at [88, 68] on span "Dashboard" at bounding box center [74, 65] width 57 height 14
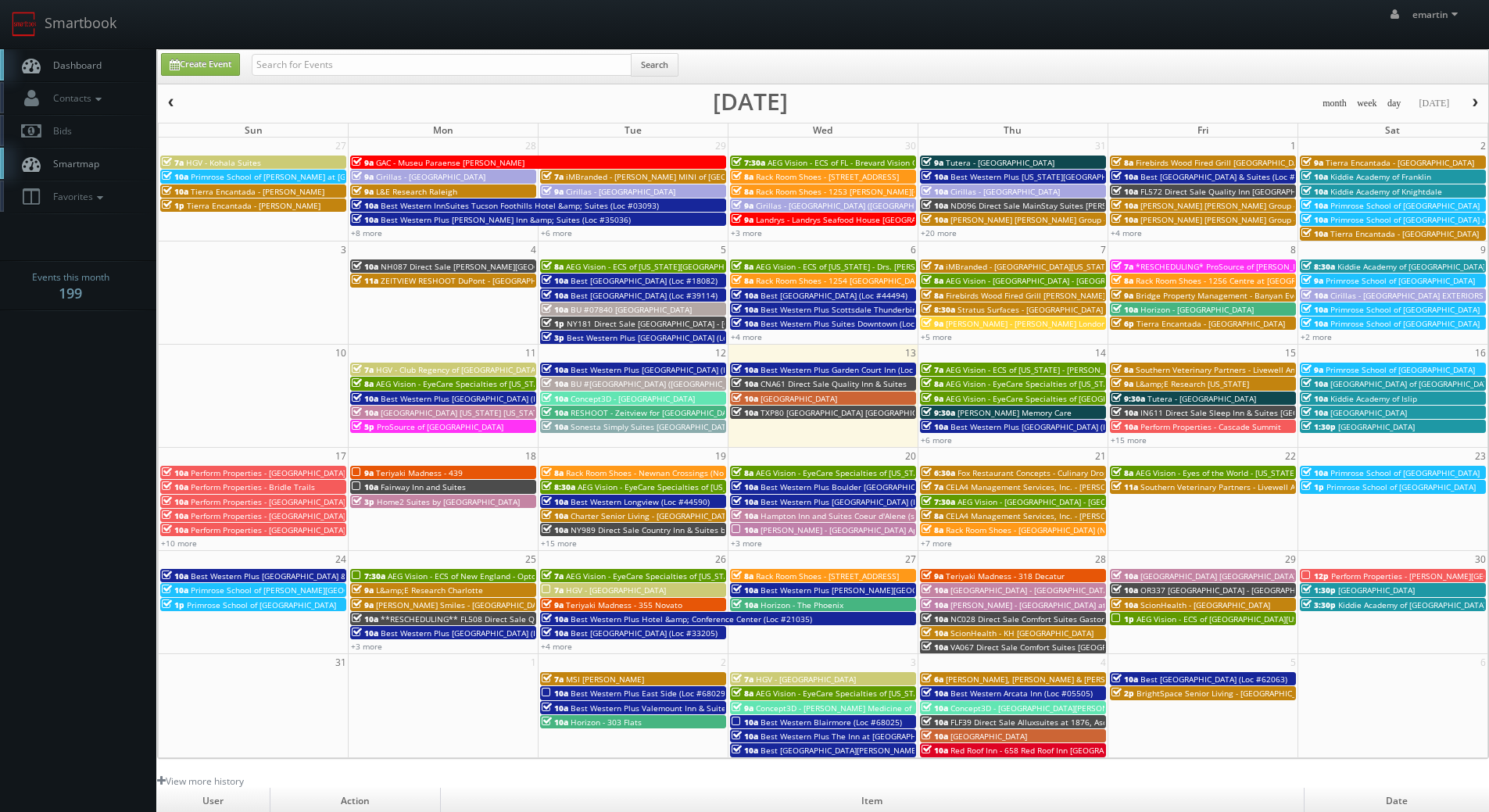
drag, startPoint x: 57, startPoint y: 78, endPoint x: 58, endPoint y: 68, distance: 10.0
click at [57, 76] on link "Dashboard" at bounding box center [78, 65] width 156 height 32
drag, startPoint x: 79, startPoint y: 55, endPoint x: 9, endPoint y: 100, distance: 83.2
click at [79, 55] on link "Dashboard" at bounding box center [78, 65] width 156 height 32
click at [221, 73] on link "Create Event" at bounding box center [200, 64] width 79 height 23
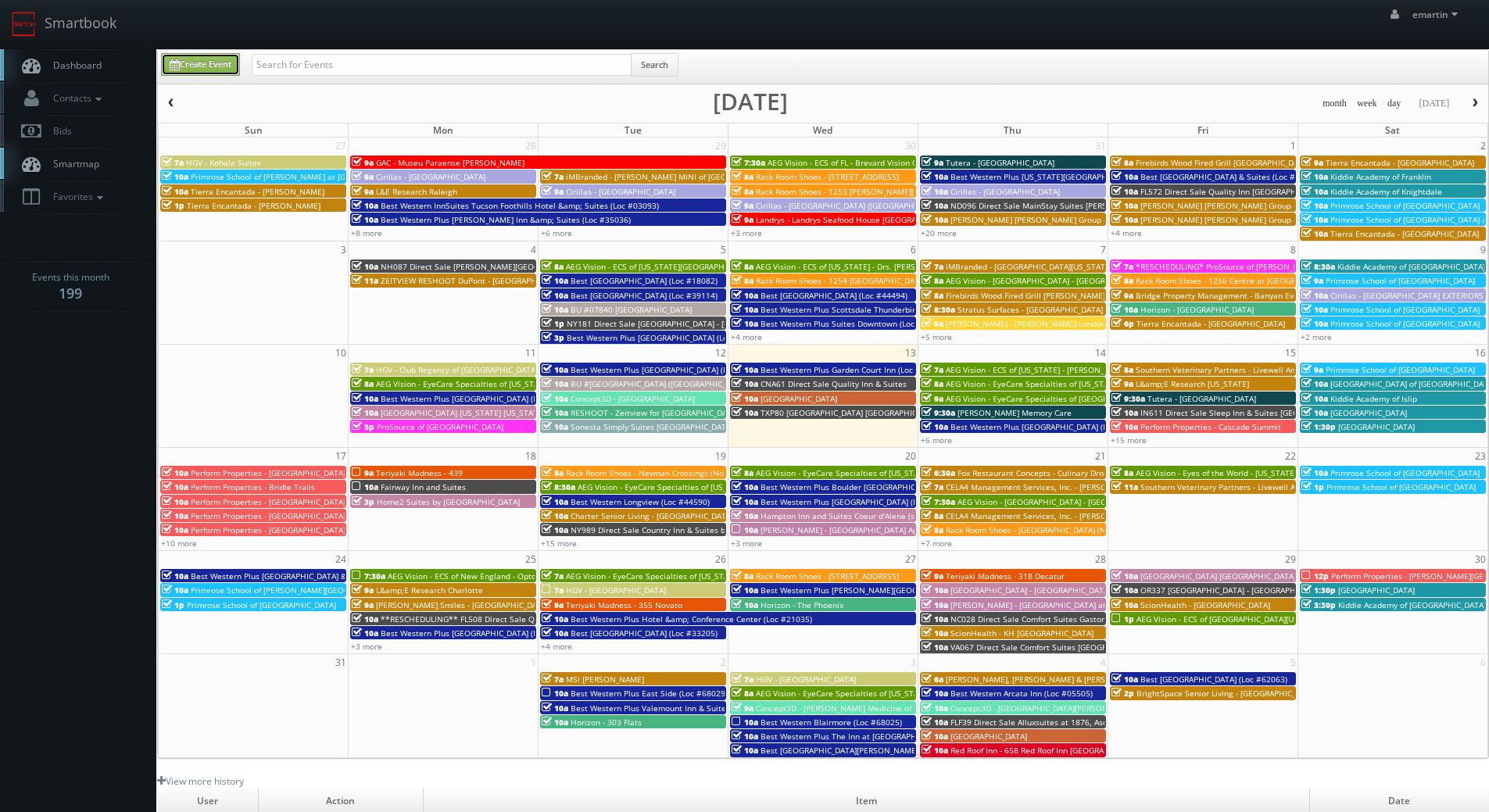
type input "08/13/2025"
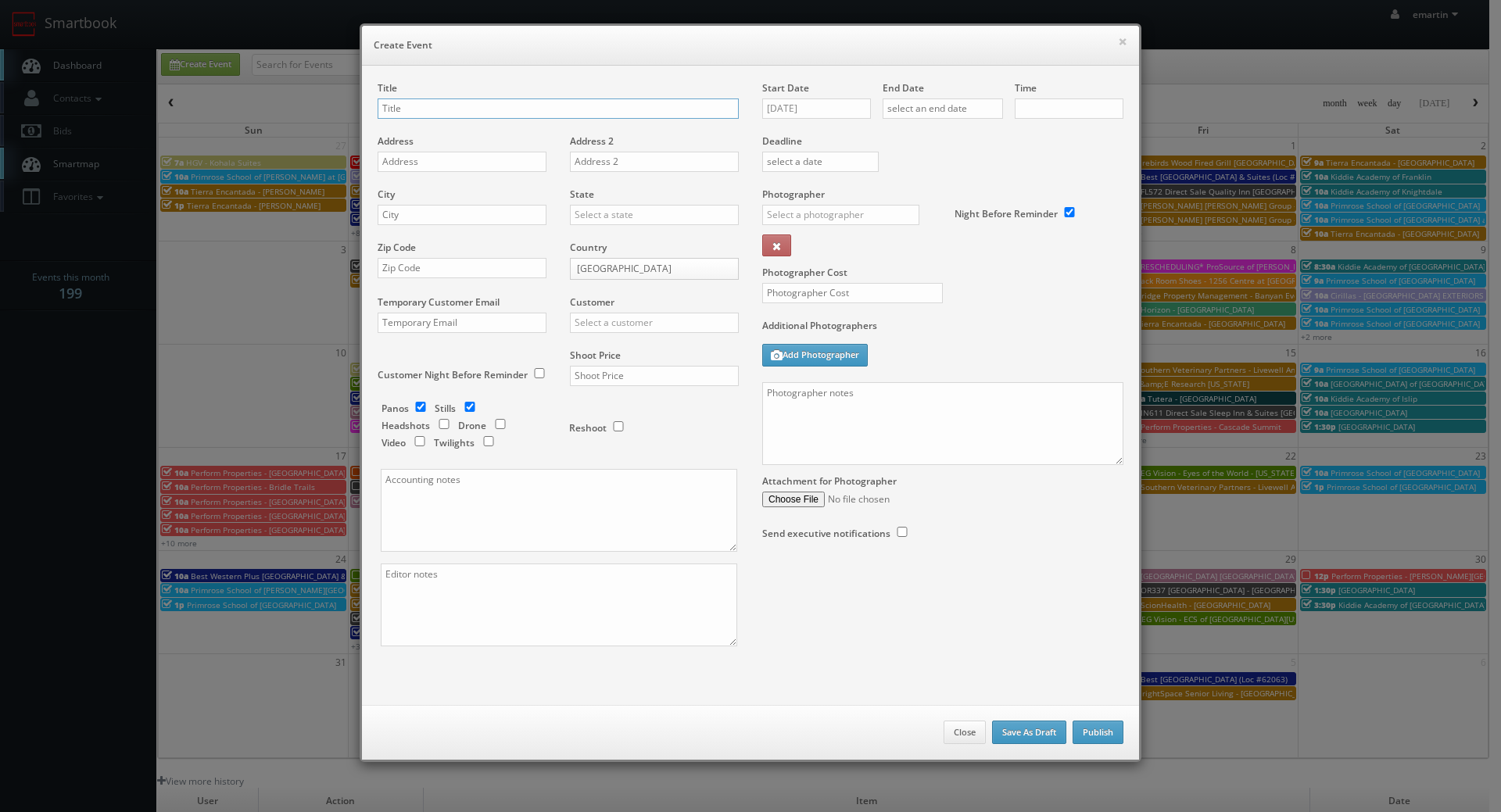
checkbox input "true"
type input "10:00am"
checkbox input "true"
click at [806, 105] on input "08/13/2025" at bounding box center [816, 109] width 109 height 20
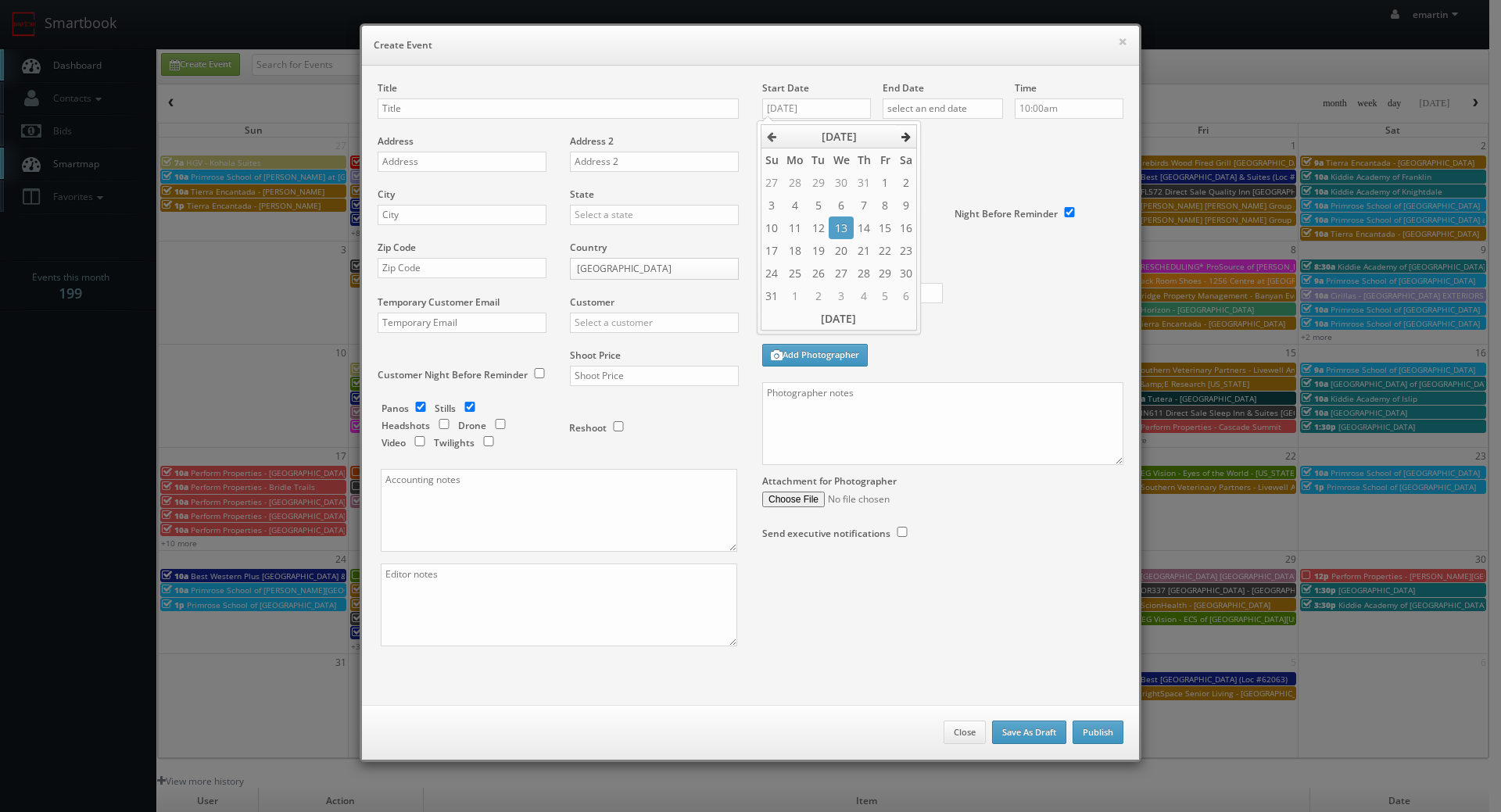
click at [910, 135] on icon at bounding box center [905, 137] width 9 height 11
click at [818, 252] on td "23" at bounding box center [818, 250] width 21 height 23
type input "09/23/2025"
click at [986, 105] on input "text" at bounding box center [943, 109] width 121 height 20
click at [1025, 132] on icon at bounding box center [1025, 137] width 9 height 11
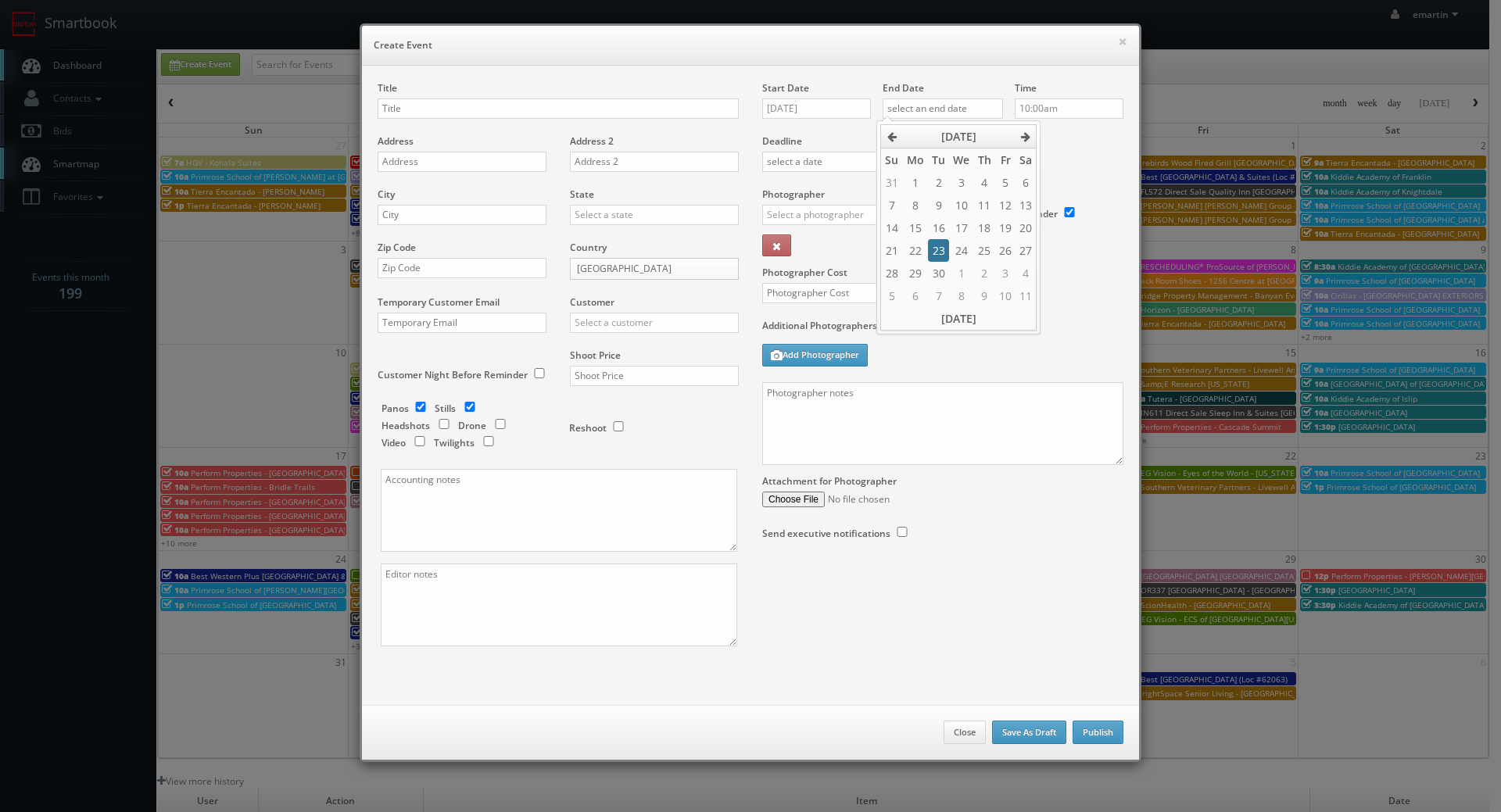
drag, startPoint x: 945, startPoint y: 254, endPoint x: 1052, endPoint y: 173, distance: 134.2
click at [945, 253] on td "23" at bounding box center [938, 250] width 21 height 23
type input "09/23/2025"
click at [1084, 140] on label "Deadline" at bounding box center [942, 141] width 385 height 14
click at [560, 69] on div "Title Address Address 2 City State Alabama Alaska Arizona Arkansas California C…" at bounding box center [750, 385] width 777 height 639
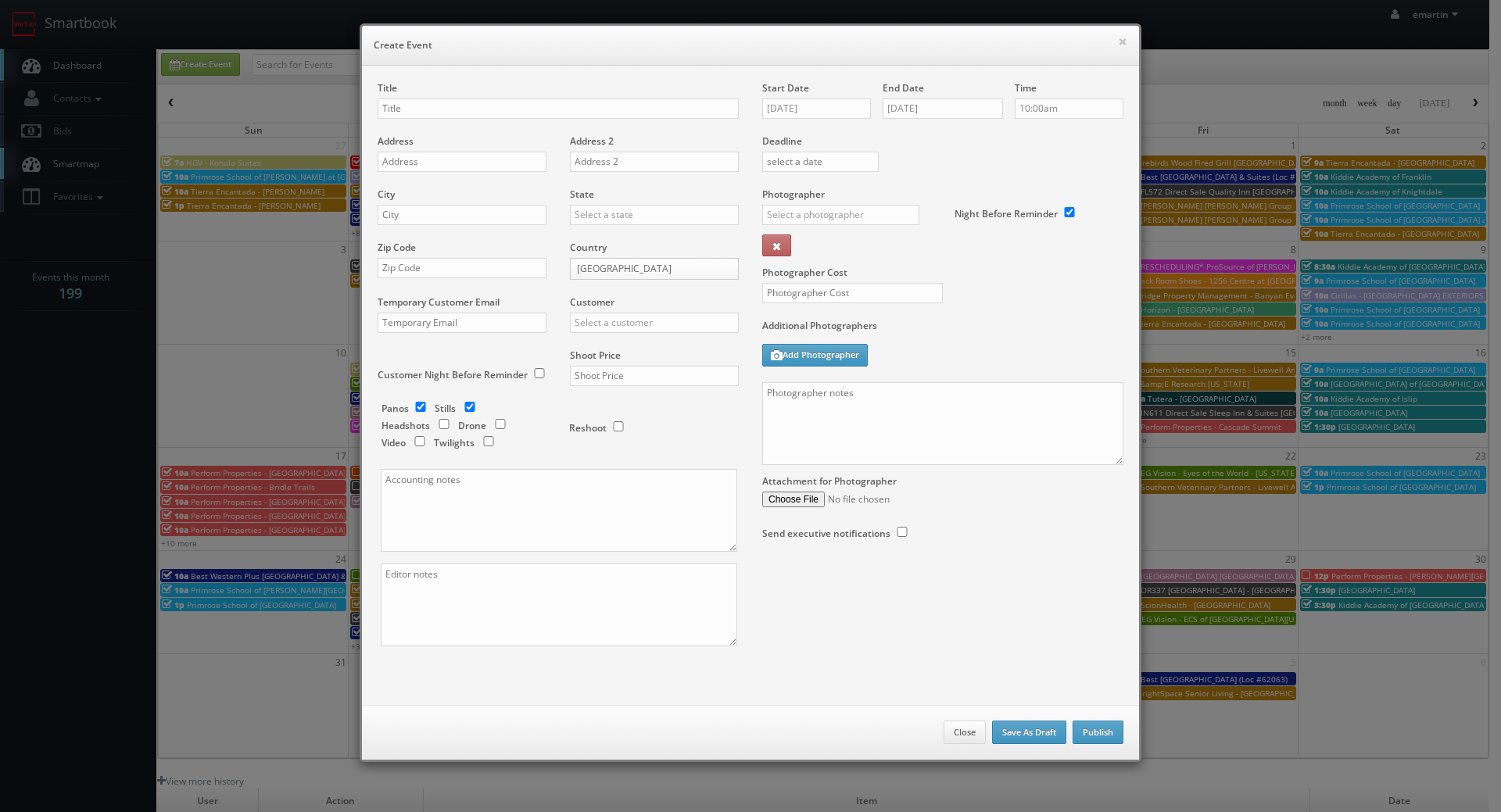
drag, startPoint x: 593, startPoint y: 123, endPoint x: 585, endPoint y: 110, distance: 15.3
click at [592, 121] on div "Title" at bounding box center [557, 108] width 361 height 53
click at [582, 107] on input "text" at bounding box center [557, 109] width 361 height 20
paste input "ESA"
click at [504, 115] on input "ESA - #9379 -" at bounding box center [557, 109] width 361 height 20
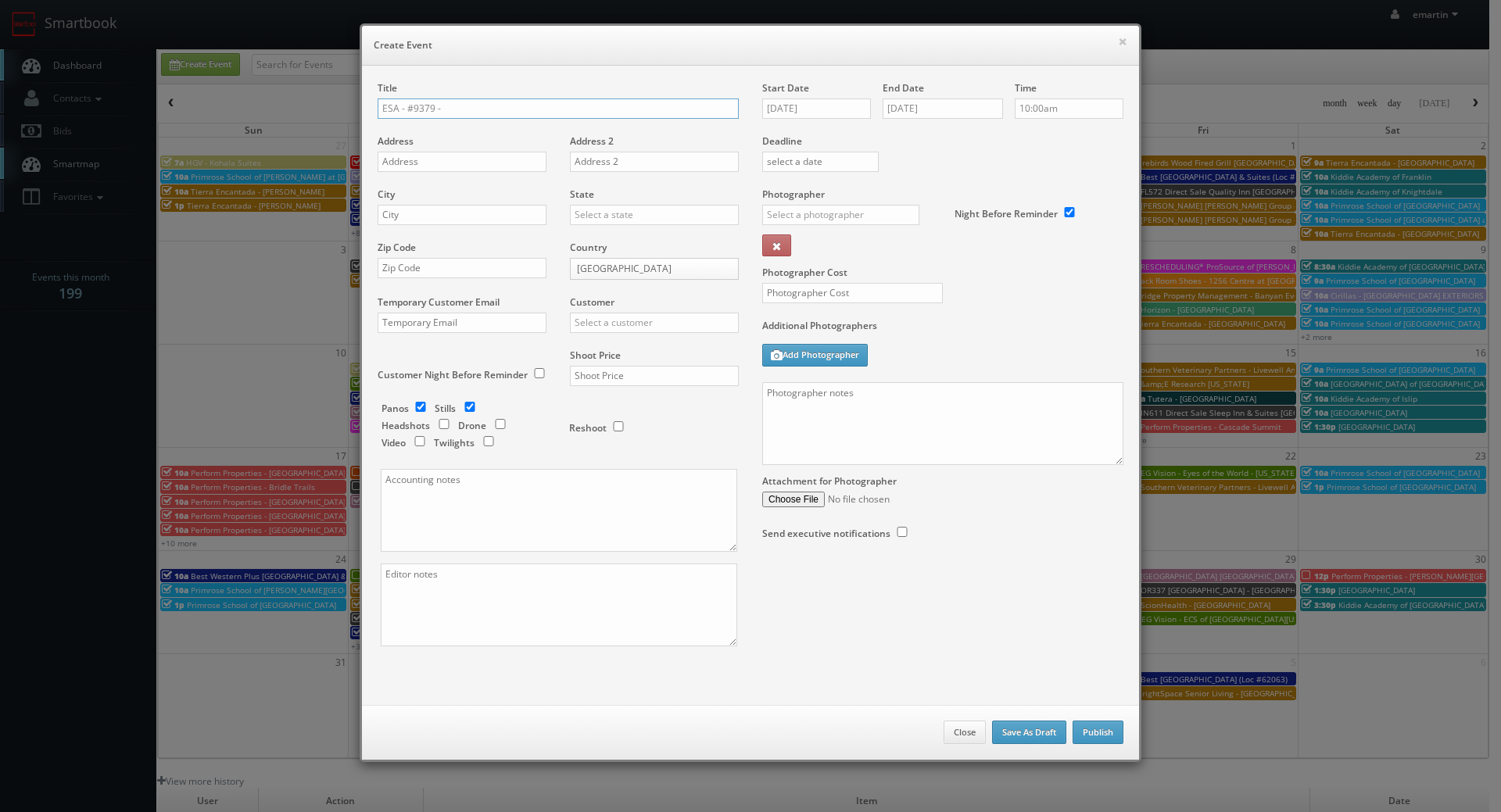
paste input "Lancaster County"
type input "ESA - #9379 - [GEOGRAPHIC_DATA]"
click at [417, 155] on input "text" at bounding box center [461, 162] width 169 height 20
paste input "314 Primrose Lane"
type input "314 Primrose Lane"
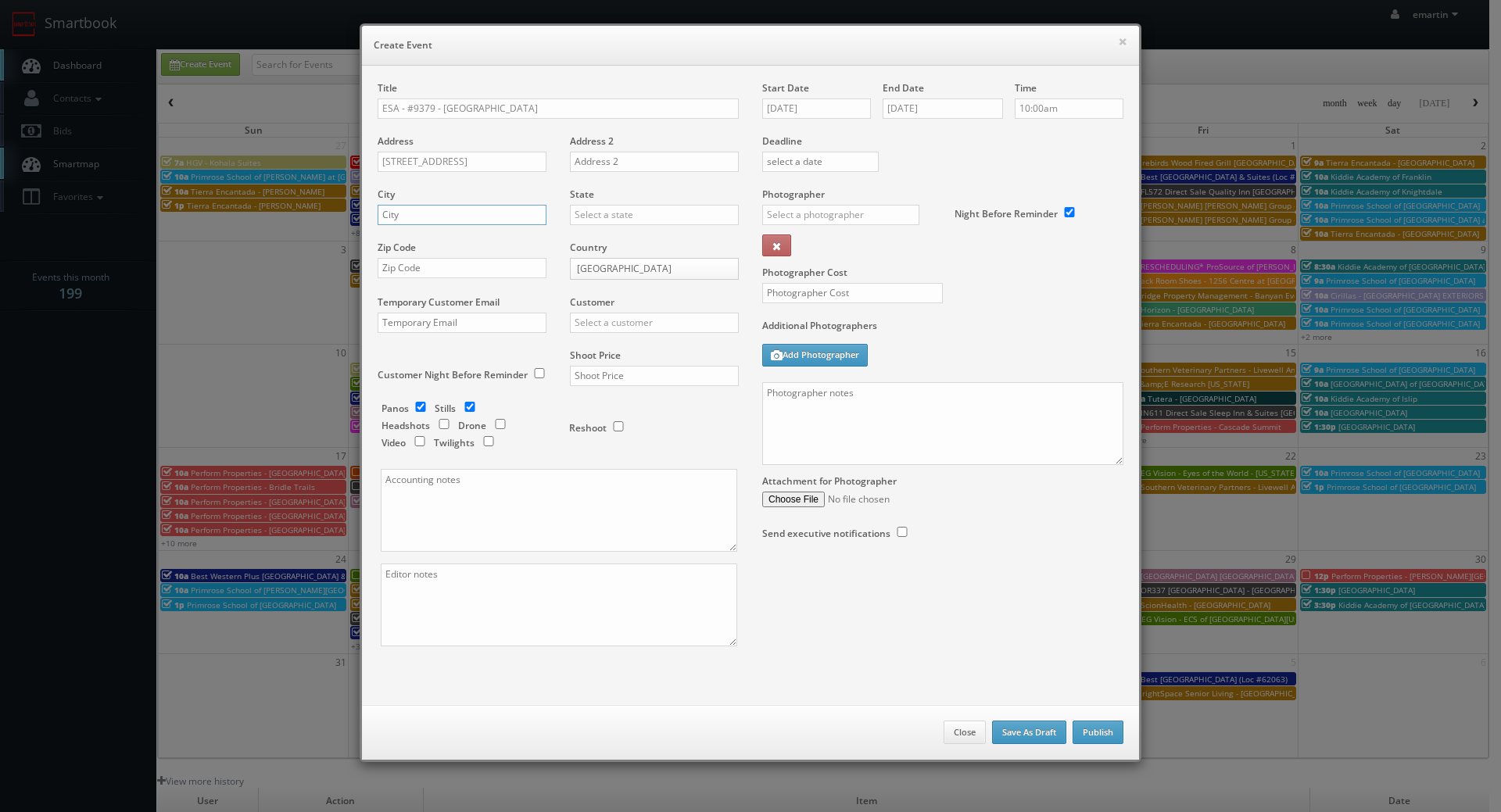
click at [430, 214] on input "text" at bounding box center [461, 215] width 169 height 20
paste input "Mountville"
type input "Mountville"
click at [654, 214] on input "text" at bounding box center [654, 215] width 169 height 20
click at [613, 241] on div "[US_STATE]" at bounding box center [654, 240] width 167 height 26
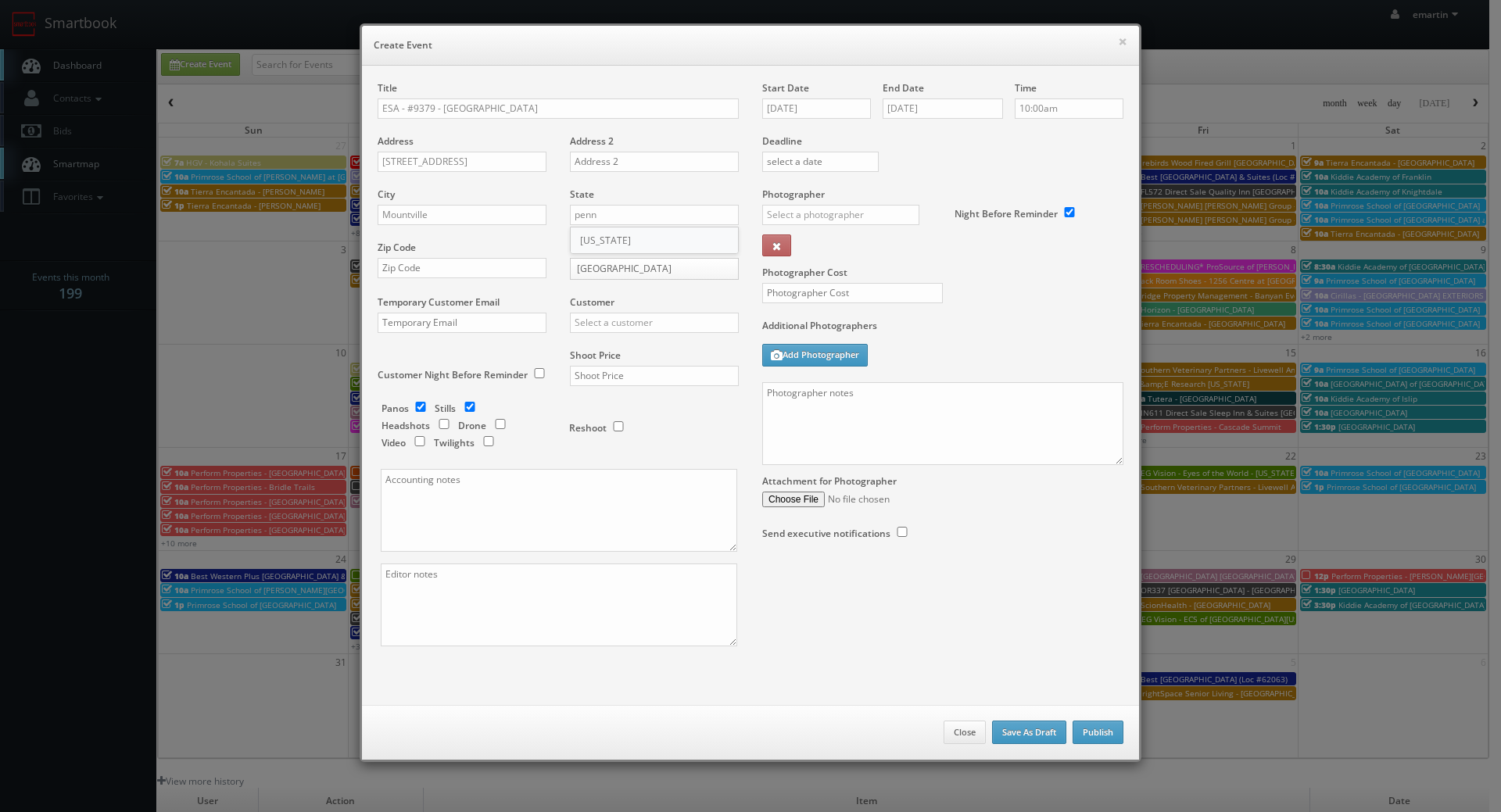
type input "[US_STATE]"
click at [502, 264] on input "text" at bounding box center [461, 268] width 169 height 20
paste input "17554"
type input "17554"
click at [616, 320] on input "text" at bounding box center [654, 322] width 169 height 20
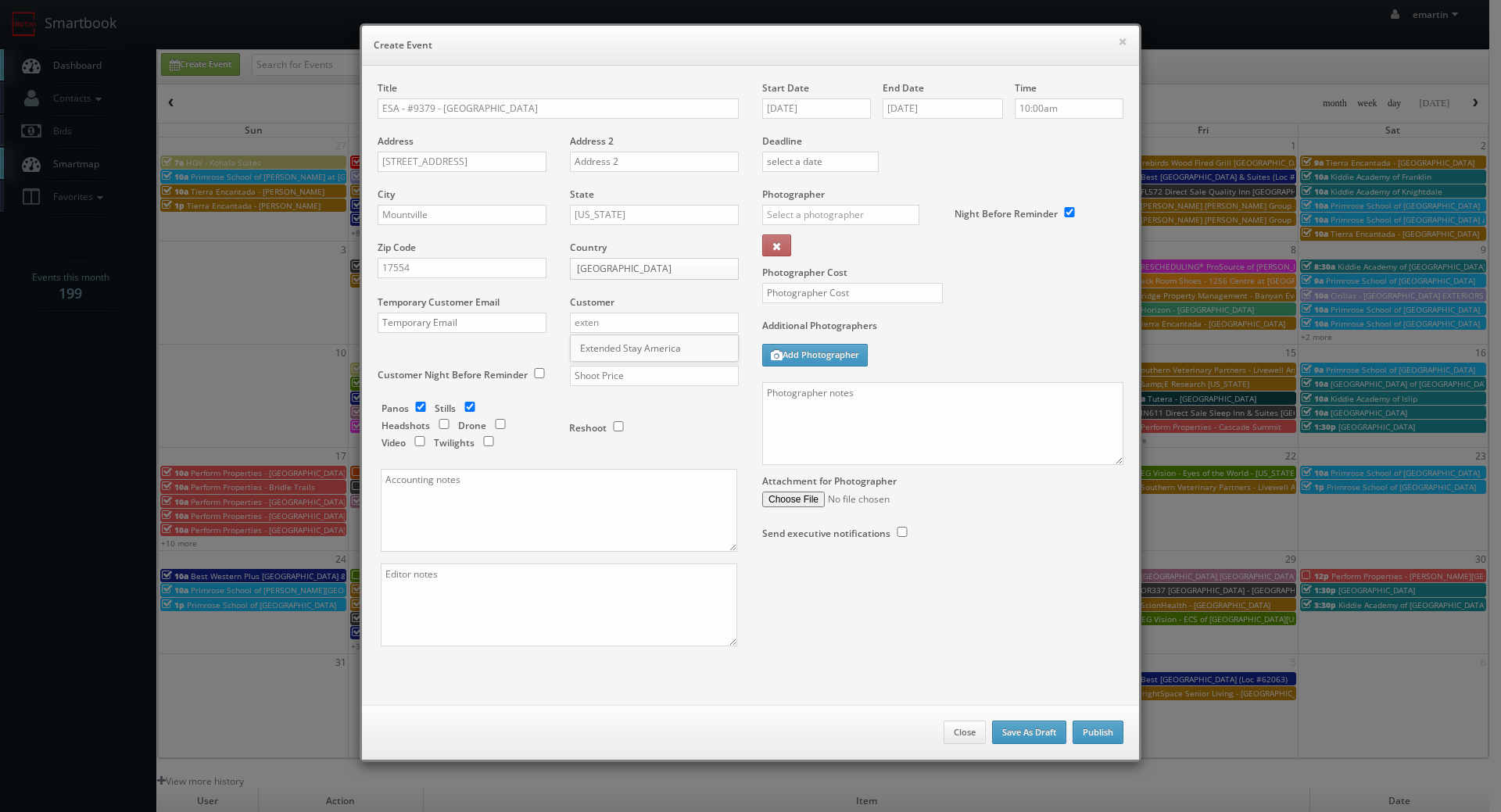
click at [617, 344] on div "Extended Stay America" at bounding box center [654, 348] width 167 height 26
type input "Extended Stay America"
click at [668, 374] on input "text" at bounding box center [654, 375] width 169 height 20
type input "950"
click at [675, 72] on div "Title ESA - #9379 - Lancaster County Address 314 Primrose Lane Address 2 City M…" at bounding box center [750, 385] width 777 height 639
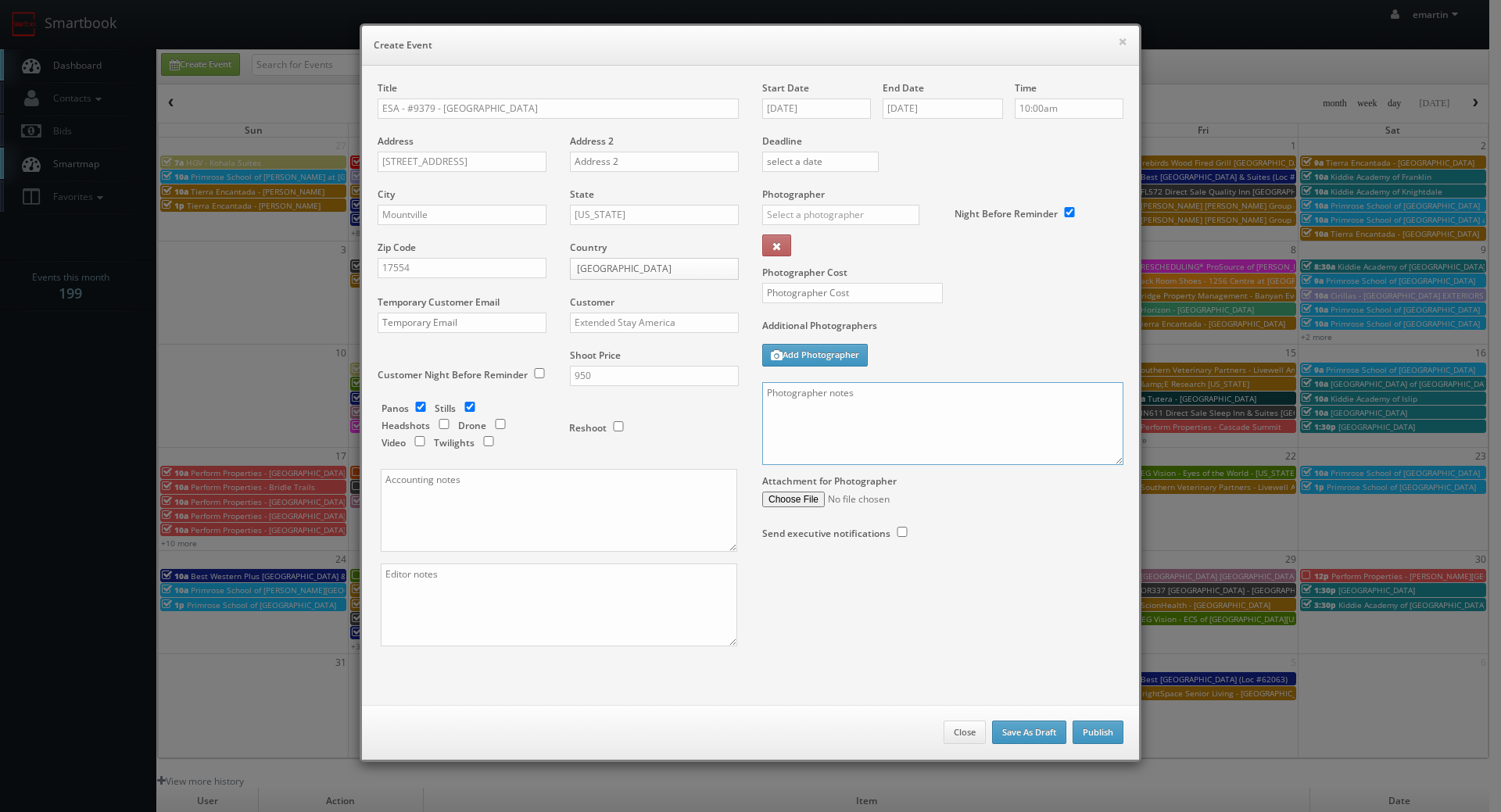
click at [1001, 408] on textarea at bounding box center [942, 423] width 361 height 83
paste textarea "The onsite contact is Monica Omeragic. Please make sure all room types are avai…"
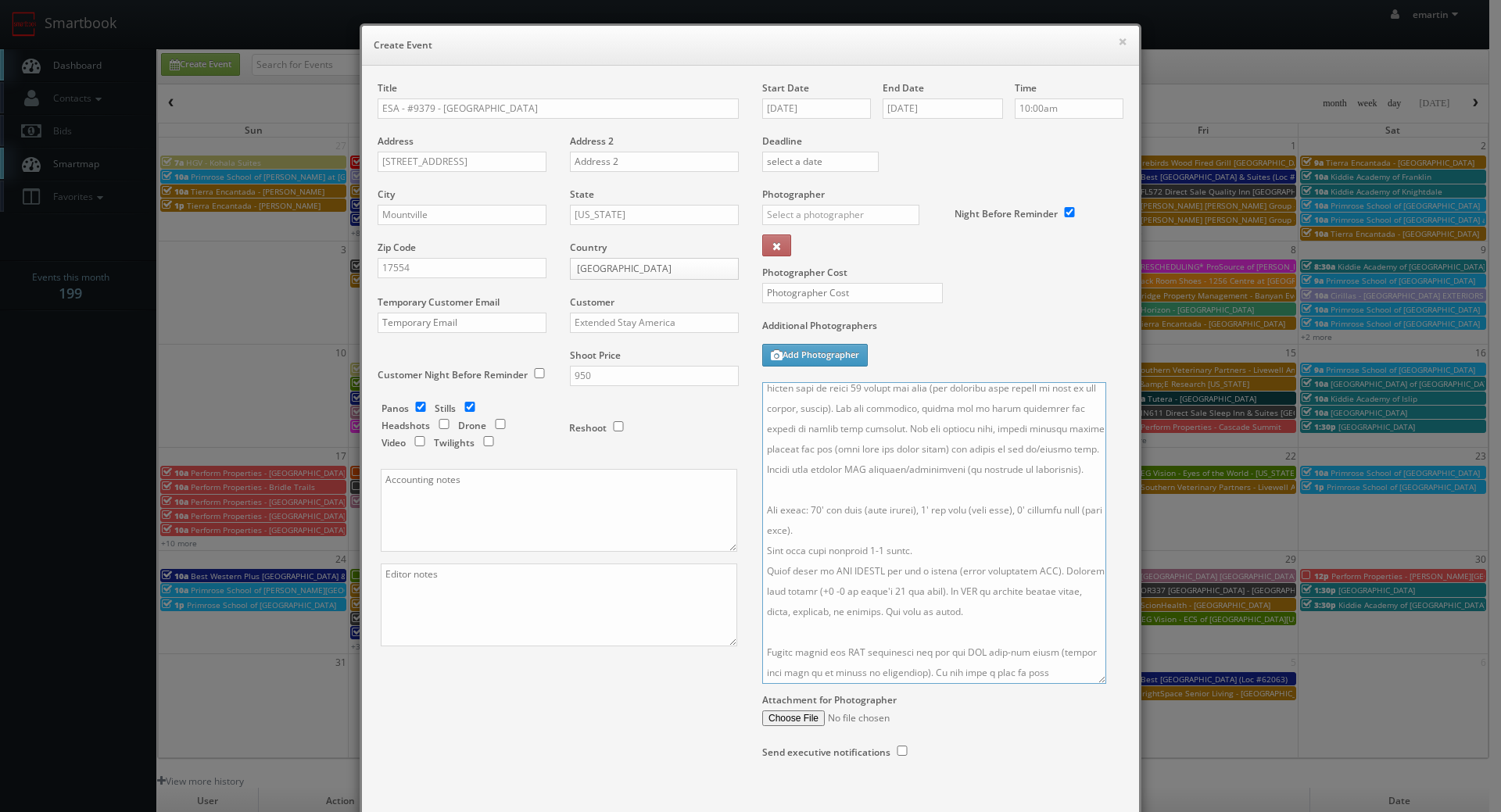
scroll to position [350, 0]
drag, startPoint x: 1109, startPoint y: 477, endPoint x: 1087, endPoint y: 677, distance: 201.2
click at [1090, 678] on textarea at bounding box center [934, 533] width 344 height 301
click at [1058, 680] on textarea at bounding box center [934, 533] width 344 height 301
paste textarea "er document, please visit this link: https://cs3design.com/photographer-portal/…"
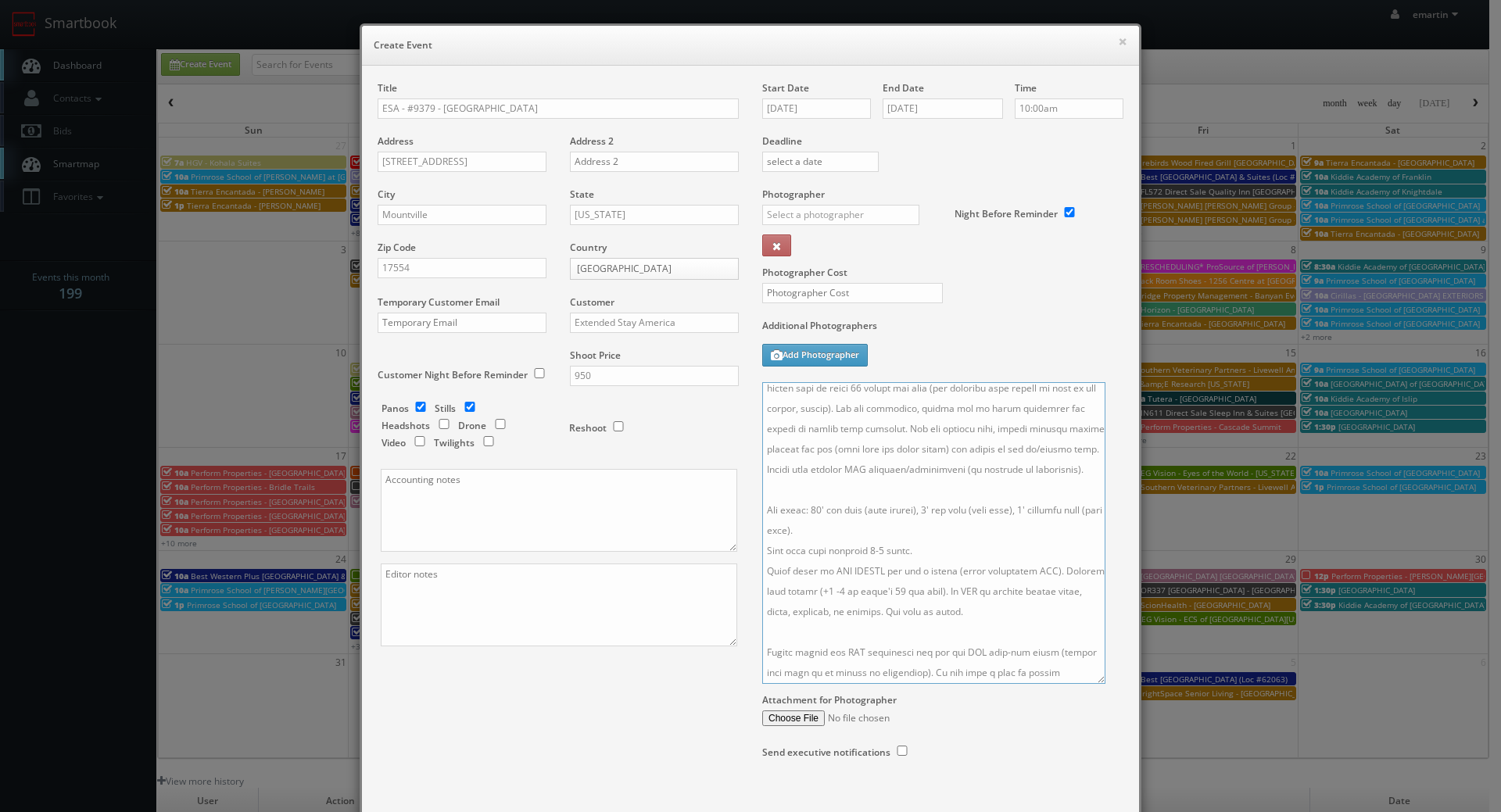
scroll to position [386, 0]
type textarea "The onsite contact is Monica Omeragic. Please make sure all room types are avai…"
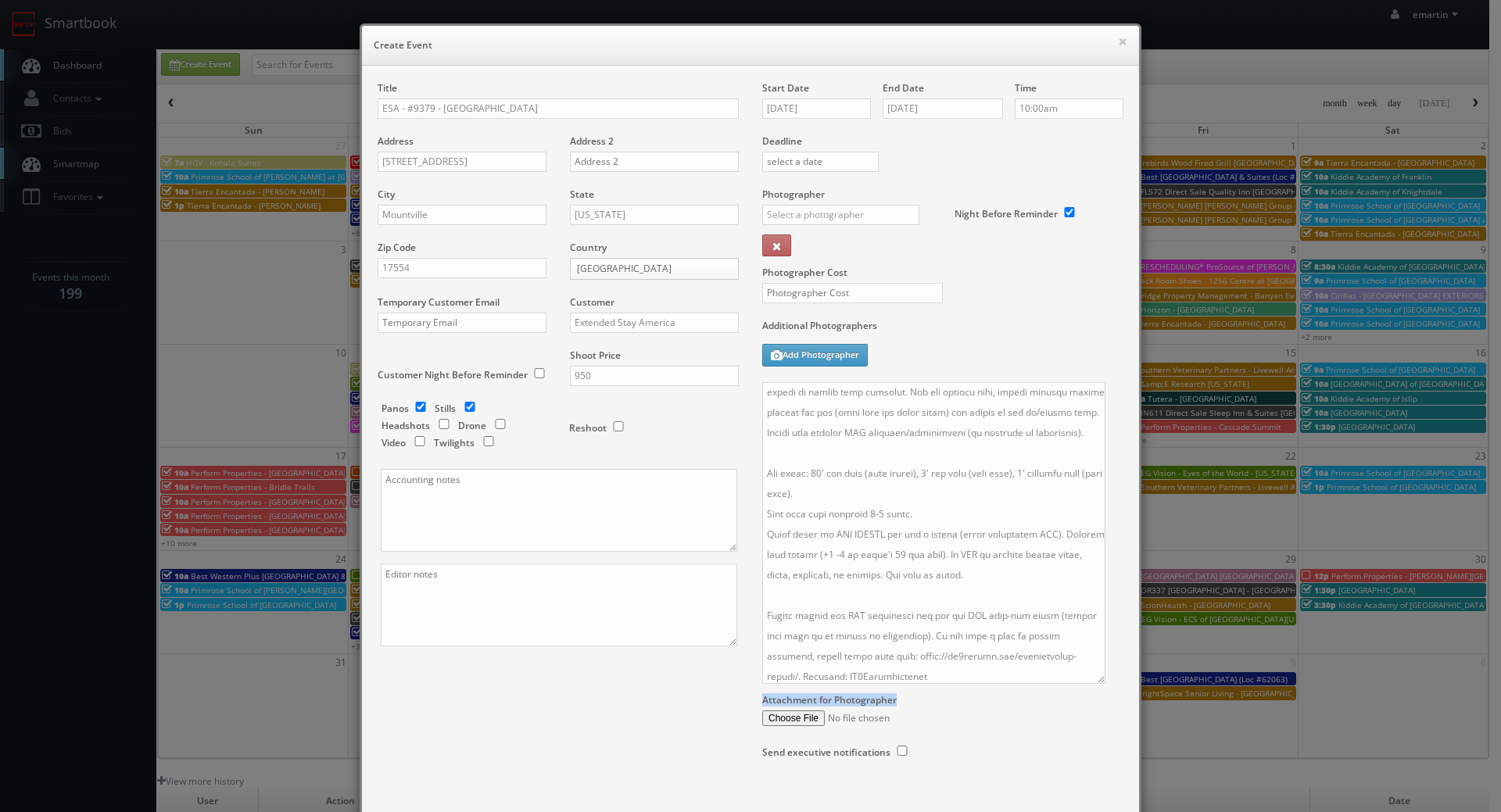
drag, startPoint x: 1103, startPoint y: 680, endPoint x: 1097, endPoint y: 701, distance: 21.8
click at [1101, 717] on div "Start Date 09/23/2025 End Date 09/23/2025 Time 10:00am Deadline Photographer _j…" at bounding box center [942, 436] width 385 height 709
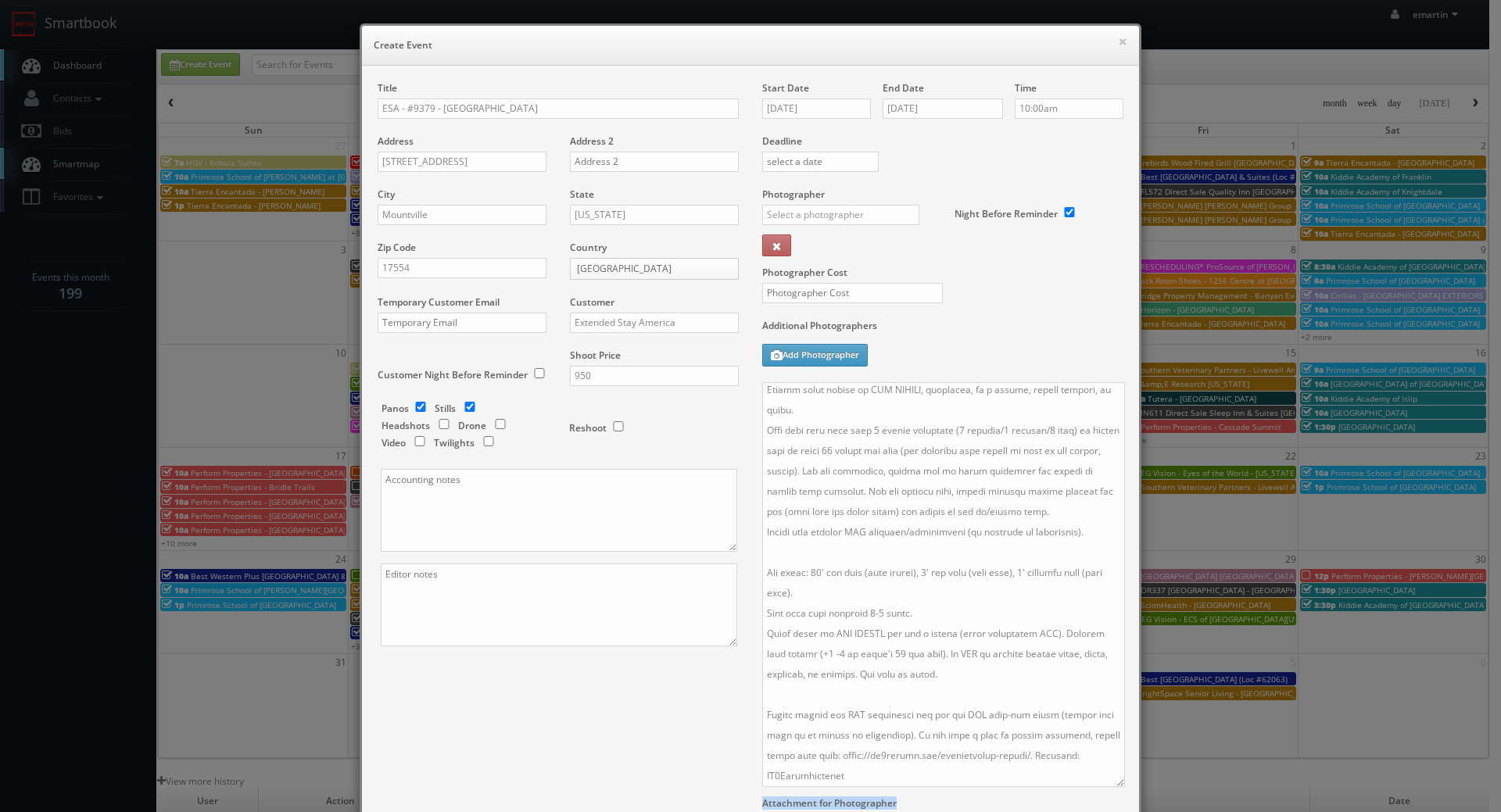
scroll to position [255, 0]
drag, startPoint x: 1090, startPoint y: 679, endPoint x: 1110, endPoint y: 795, distance: 117.7
click at [1110, 787] on textarea at bounding box center [943, 584] width 363 height 405
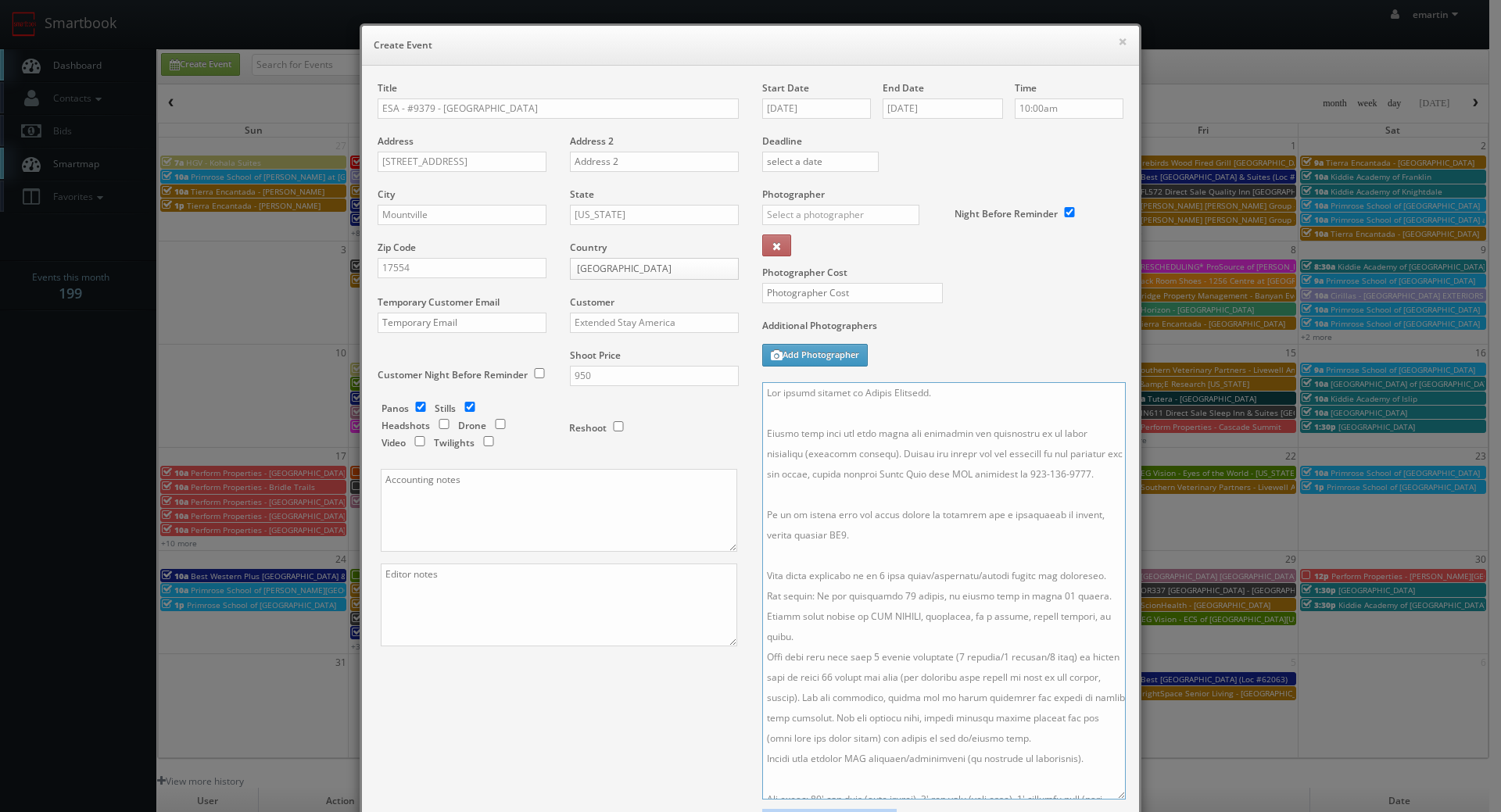
click at [866, 423] on textarea at bounding box center [944, 590] width 364 height 417
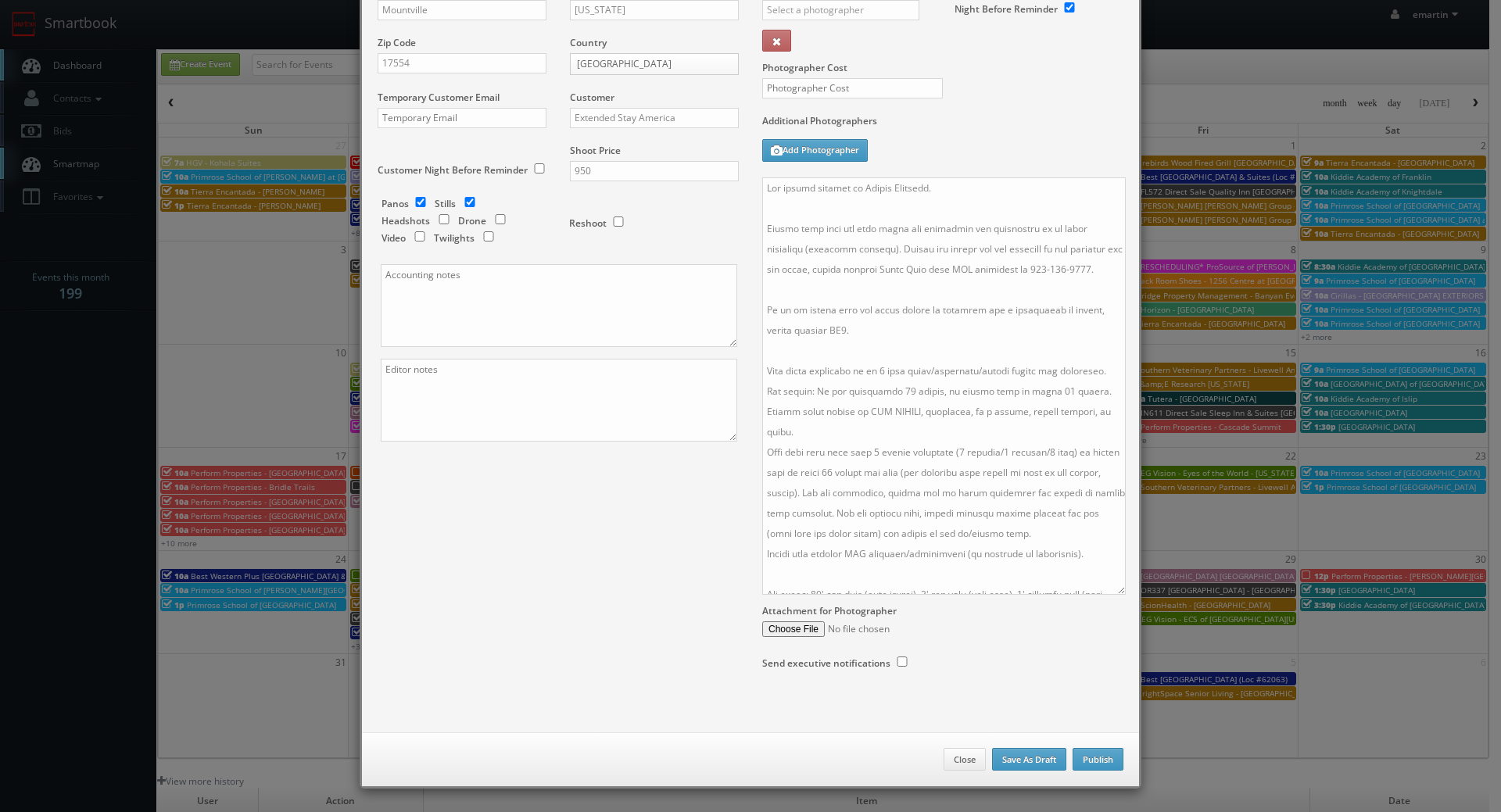
click at [584, 608] on div "Title ESA - #9379 - Lancaster County Address 314 Primrose Lane Address 2 City M…" at bounding box center [750, 289] width 769 height 825
click at [883, 661] on label "Send executive notifications" at bounding box center [826, 663] width 128 height 14
click at [895, 658] on input "checkbox" at bounding box center [902, 661] width 24 height 10
checkbox input "true"
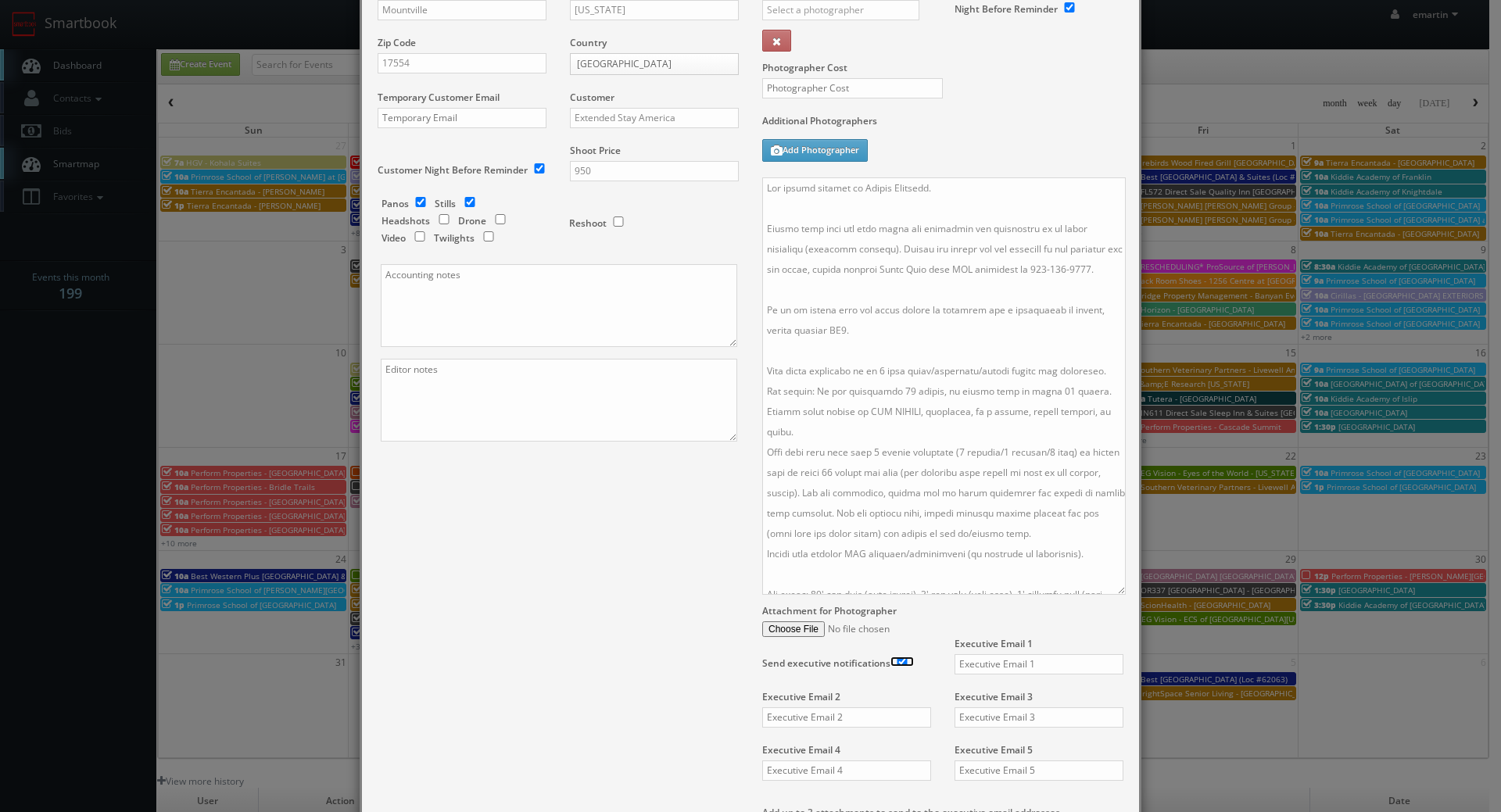
click at [895, 657] on input "checkbox" at bounding box center [902, 661] width 24 height 10
checkbox input "false"
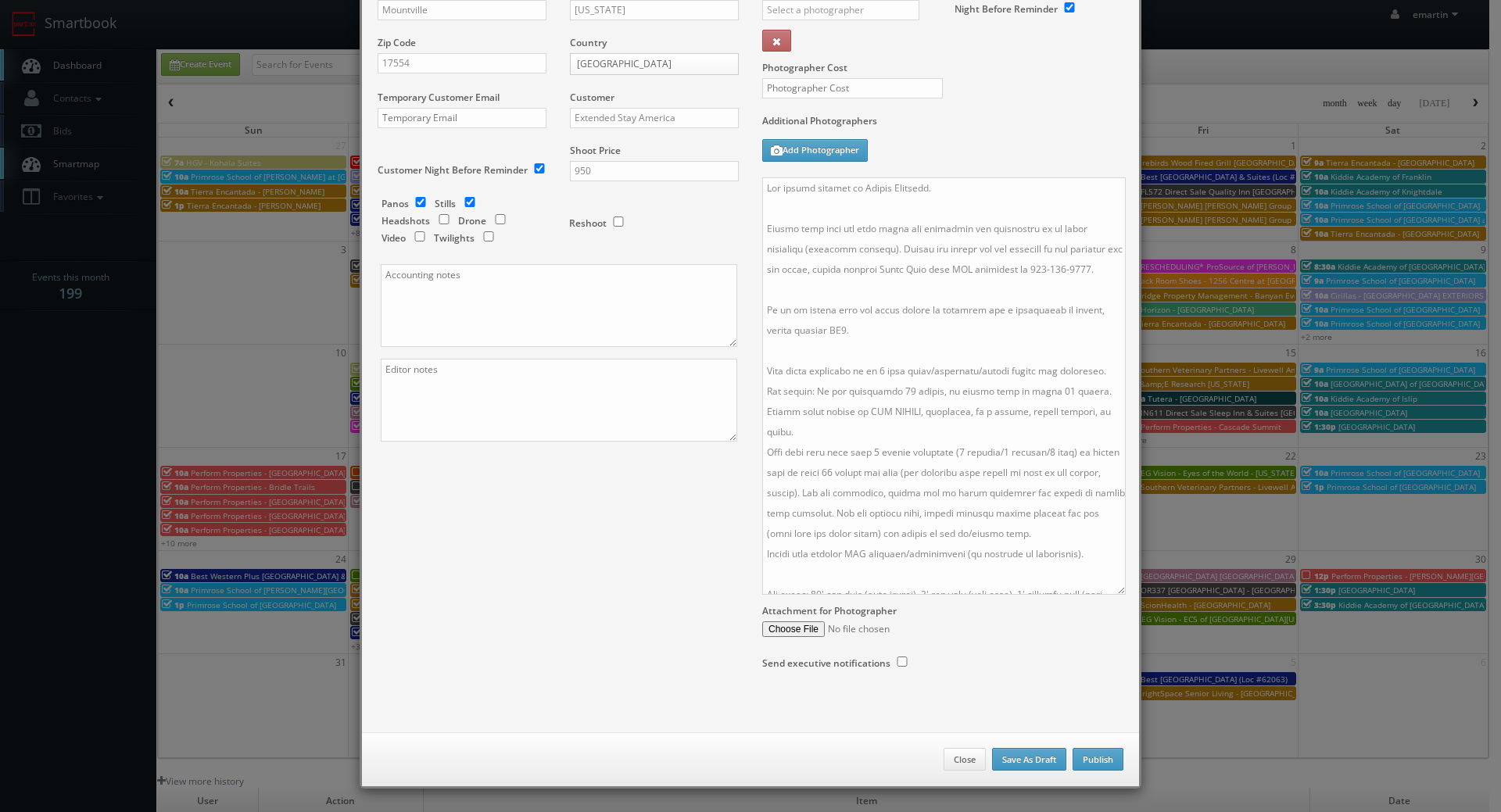
click at [603, 647] on div "Title ESA - #9379 - Lancaster County Address 314 Primrose Lane Address 2 City M…" at bounding box center [750, 289] width 769 height 825
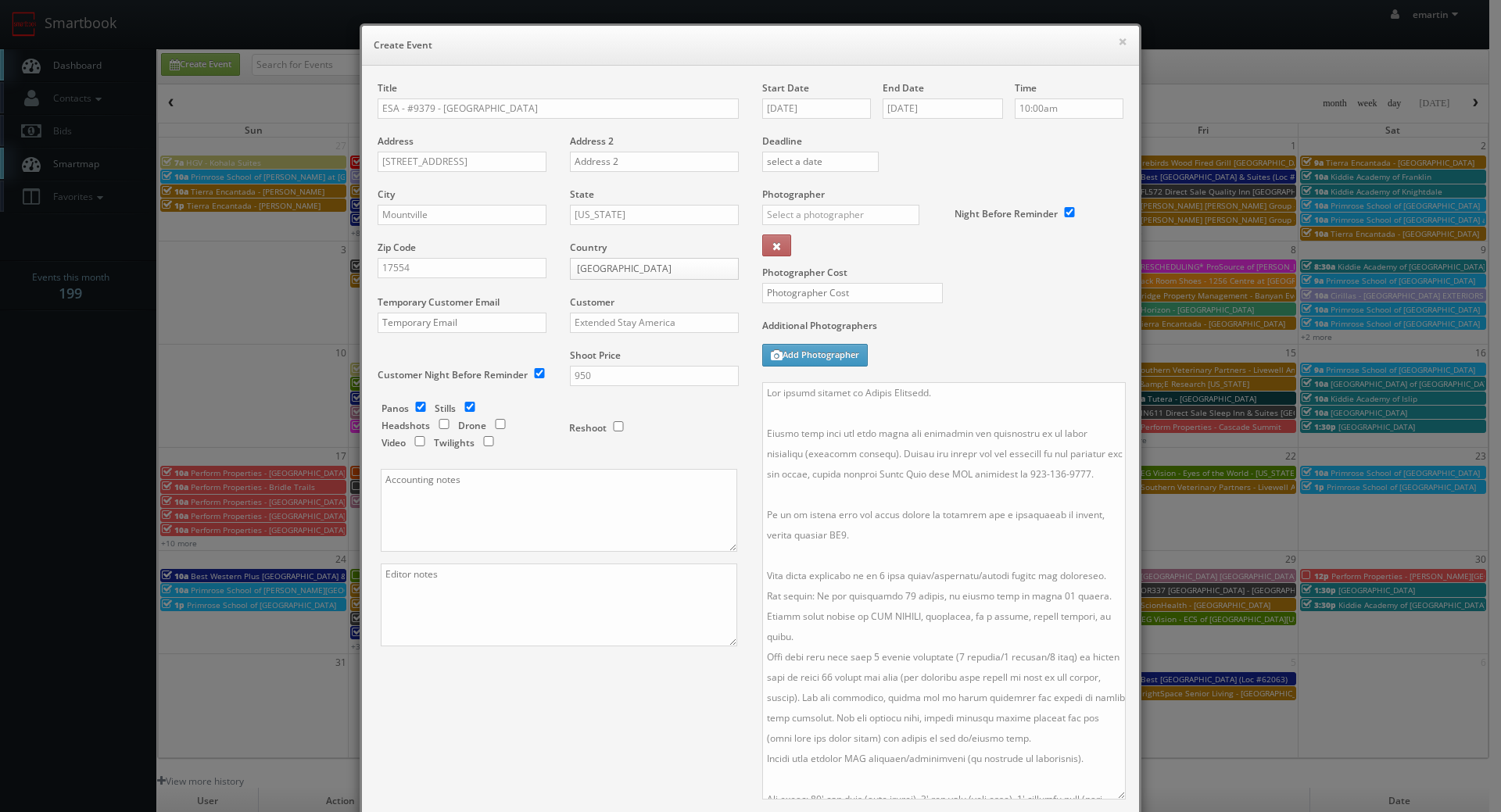
scroll to position [79, 0]
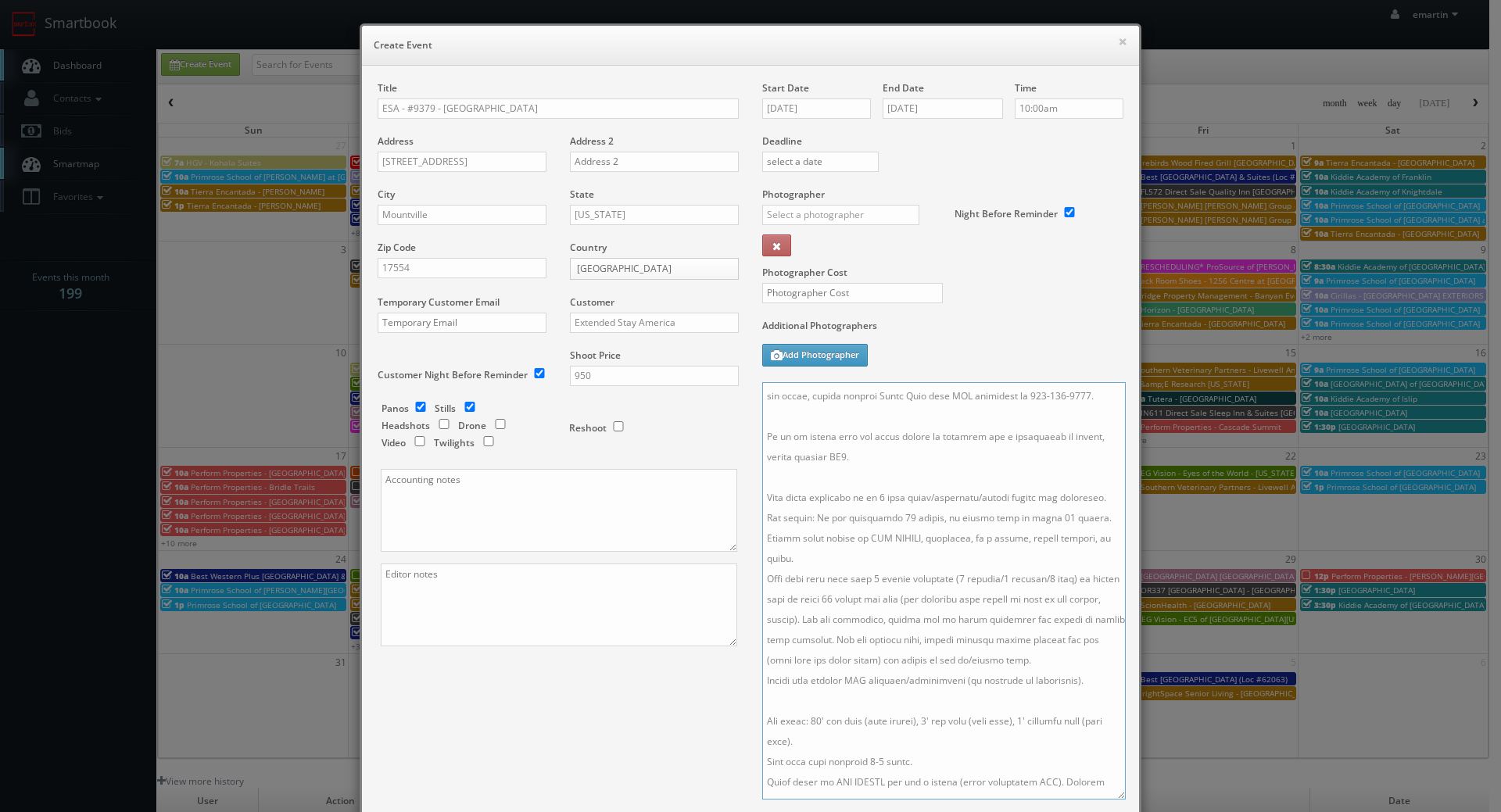
drag, startPoint x: 875, startPoint y: 511, endPoint x: 887, endPoint y: 563, distance: 53.4
click at [875, 515] on textarea at bounding box center [944, 590] width 364 height 417
click at [880, 547] on textarea at bounding box center [944, 590] width 364 height 417
click at [887, 559] on textarea at bounding box center [944, 590] width 364 height 417
click at [1041, 557] on textarea at bounding box center [944, 590] width 364 height 417
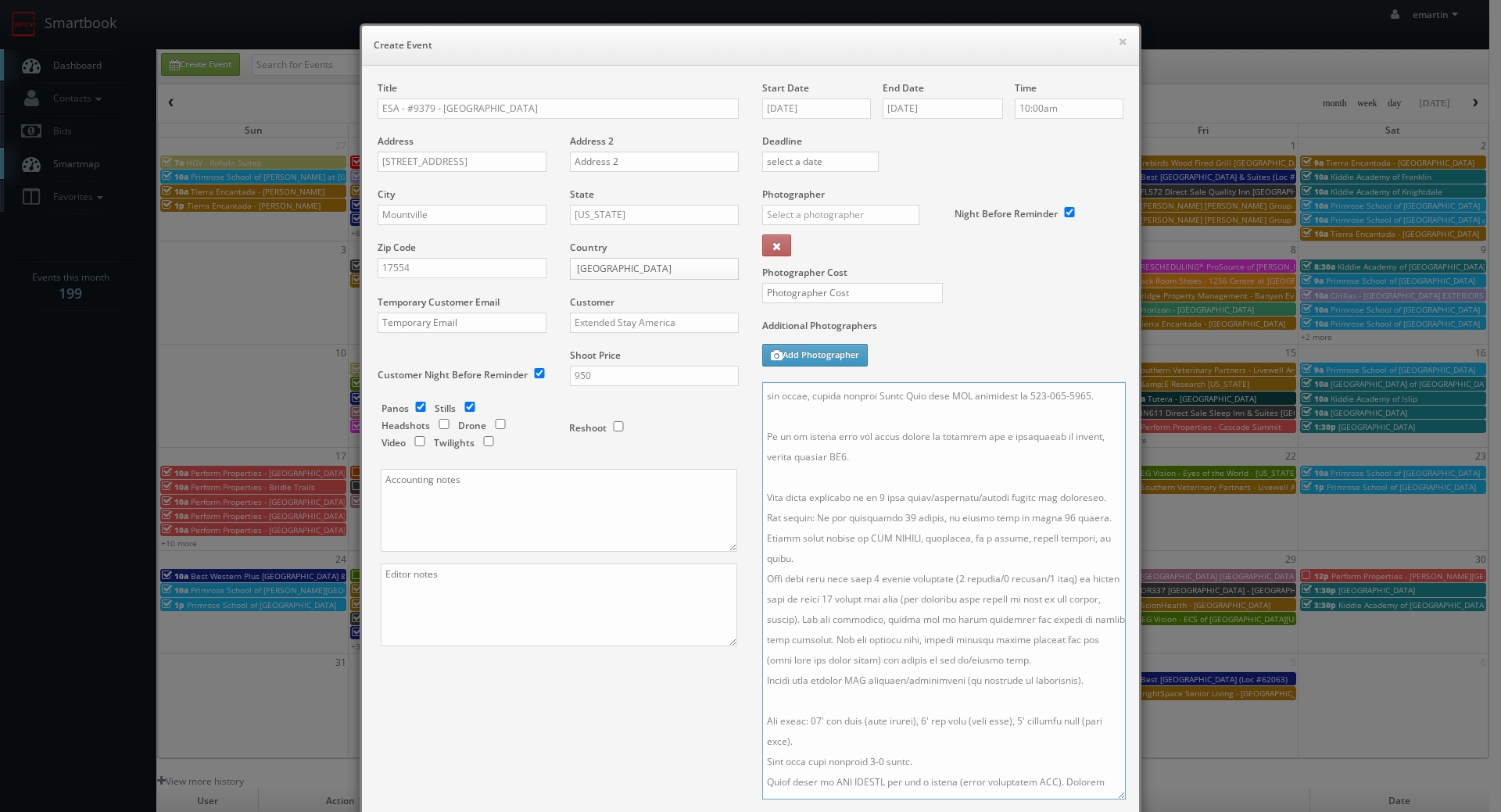
type textarea "The onsite contact is Monica Omeragic. Please make sure all room types are avai…"
drag, startPoint x: 675, startPoint y: 377, endPoint x: 379, endPoint y: 358, distance: 296.6
click at [379, 358] on div "Title ESA - #9379 - Lancaster County Address 314 Primrose Lane Address 2 City M…" at bounding box center [557, 377] width 385 height 593
type input "1,350"
click at [851, 629] on textarea at bounding box center [944, 590] width 364 height 417
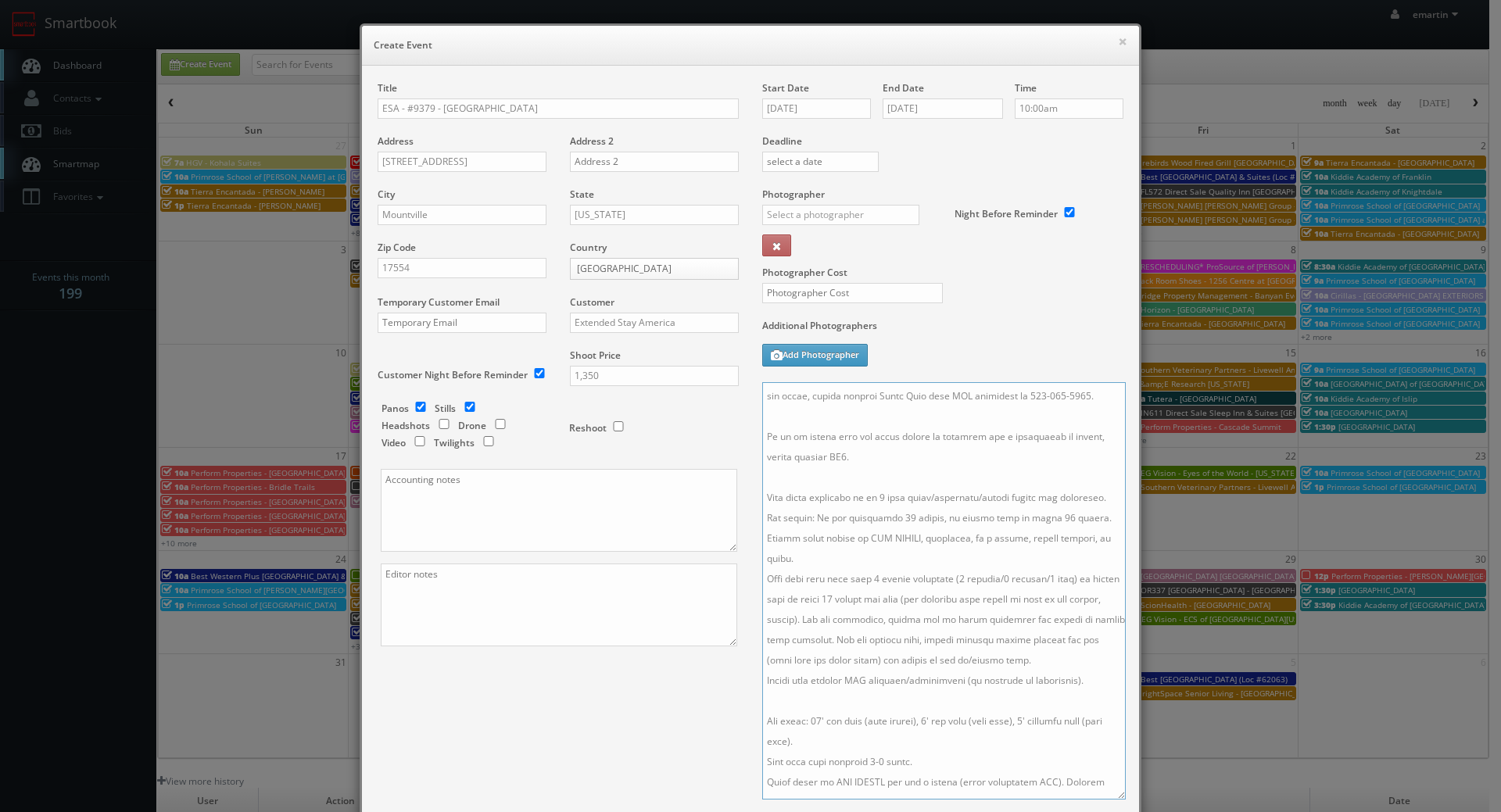
scroll to position [0, 0]
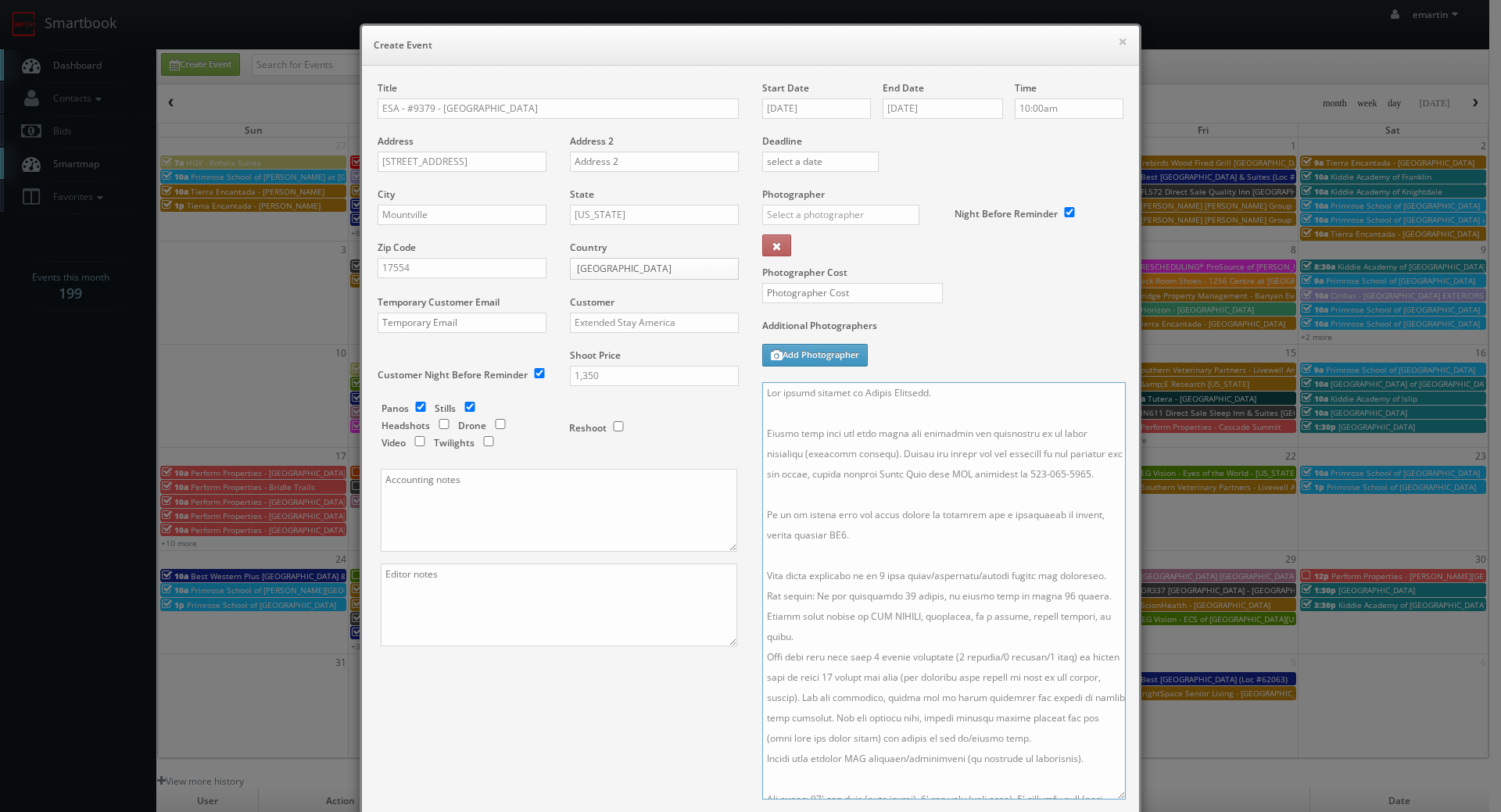
drag, startPoint x: 976, startPoint y: 386, endPoint x: 852, endPoint y: 384, distance: 124.0
click at [852, 384] on textarea at bounding box center [944, 590] width 364 height 417
type textarea "The onsite contact is Courtney Cochran. Please make sure all room types are ava…"
click at [787, 111] on input "09/23/2025" at bounding box center [816, 109] width 109 height 20
click at [1028, 276] on label "Photographer Cost" at bounding box center [942, 272] width 385 height 14
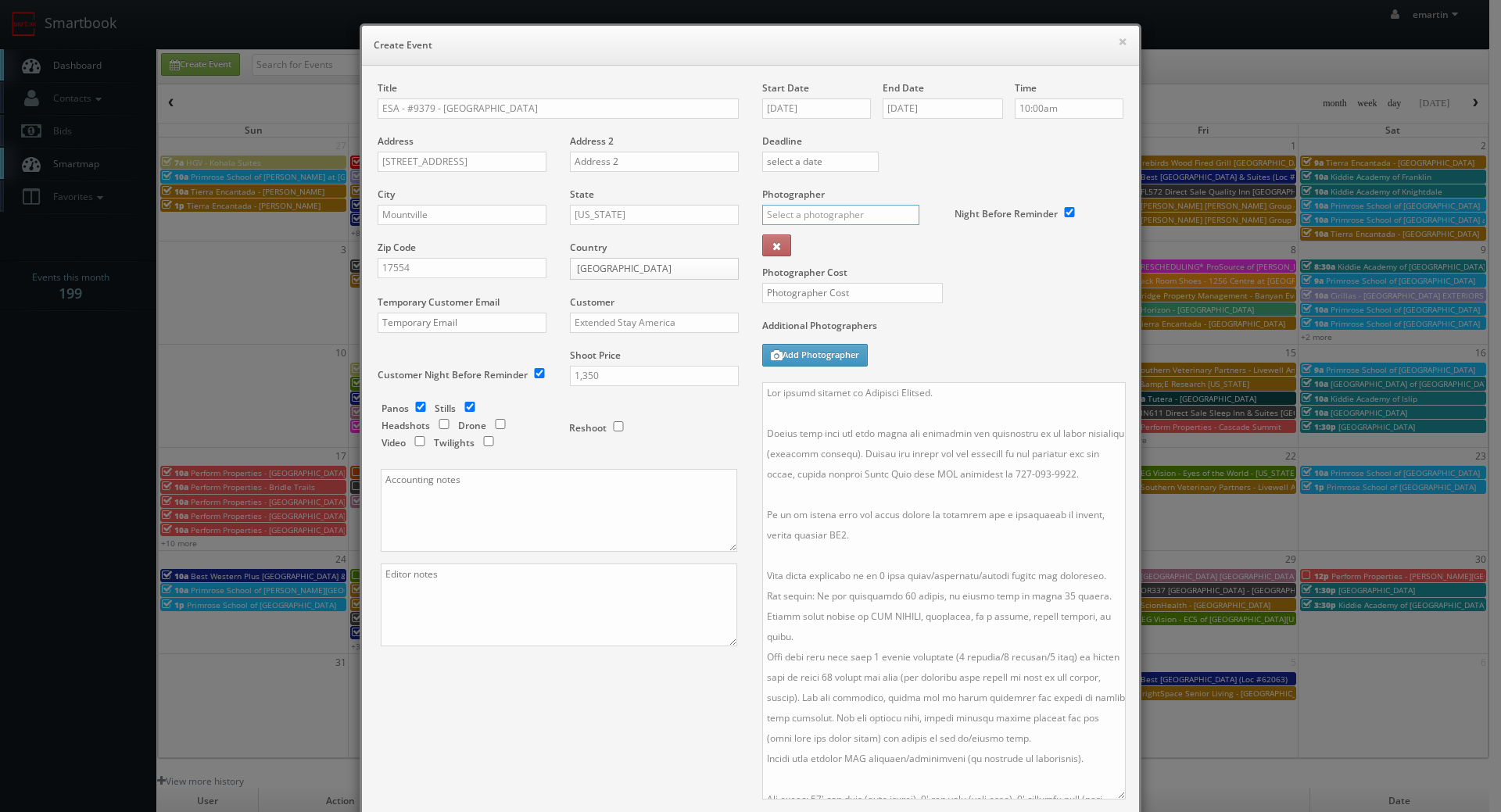
click at [842, 221] on input "text" at bounding box center [840, 215] width 157 height 20
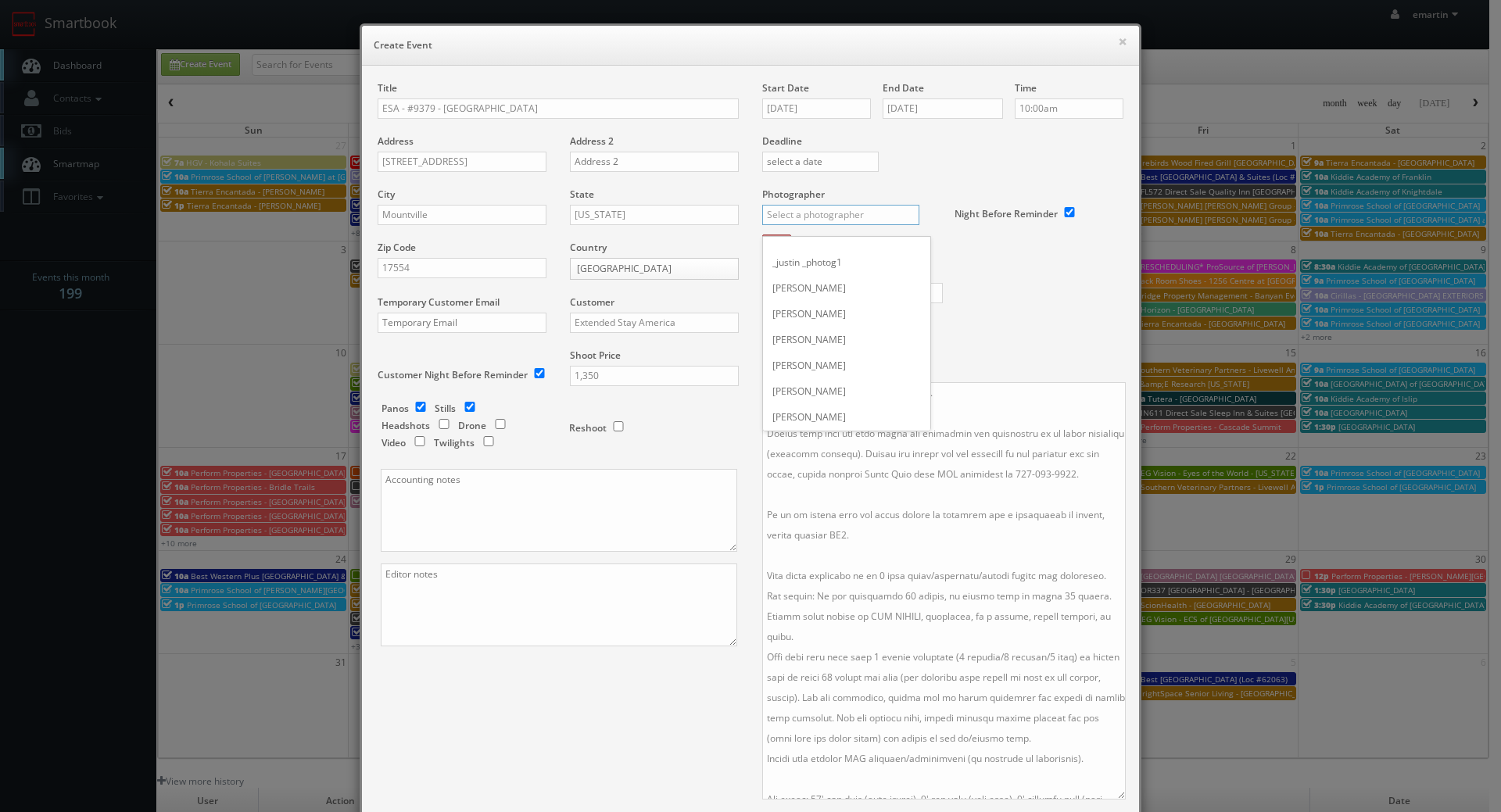
click at [831, 207] on input "text" at bounding box center [840, 215] width 157 height 20
click at [812, 317] on div "Brian Phillips" at bounding box center [846, 327] width 167 height 26
type input "Brian Phillips"
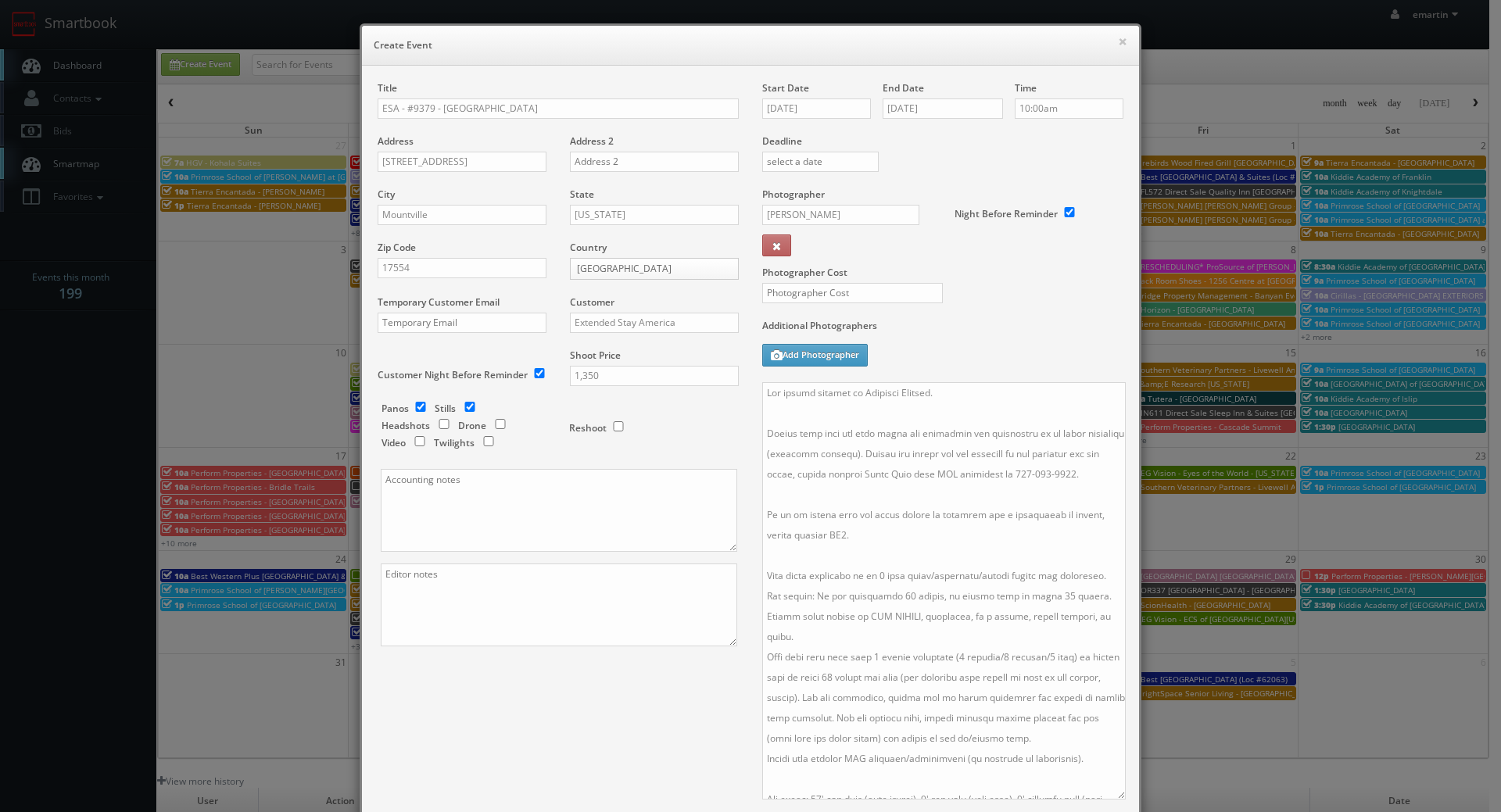
click at [987, 312] on div "Photographer Cost" at bounding box center [942, 253] width 385 height 132
drag, startPoint x: 821, startPoint y: 455, endPoint x: 841, endPoint y: 470, distance: 25.0
click at [821, 454] on textarea at bounding box center [944, 590] width 364 height 417
click at [932, 511] on textarea at bounding box center [944, 590] width 364 height 417
type textarea "The onsite contact is Courtney Cochran. Please make sure all room types are ava…"
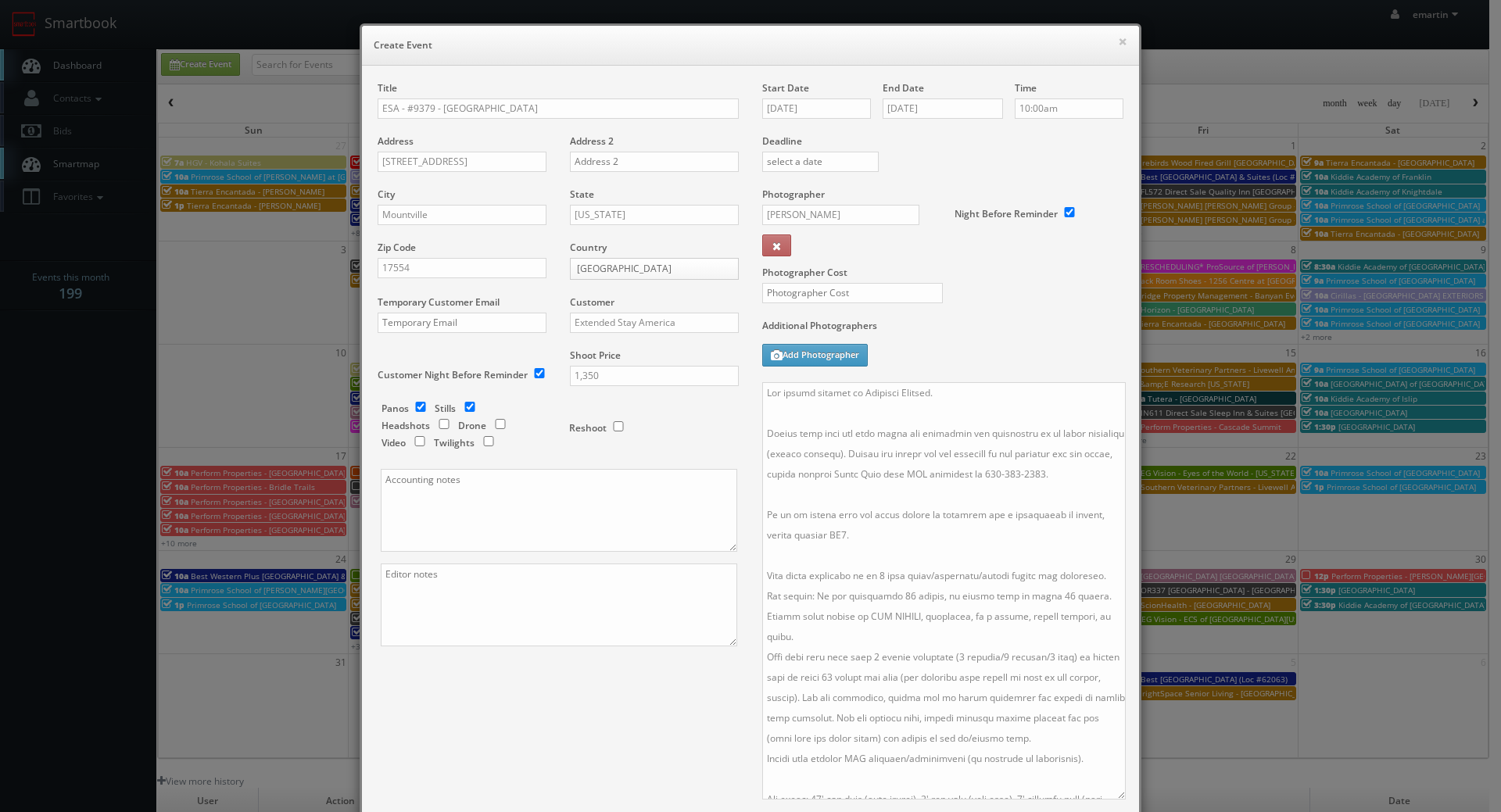
click at [943, 363] on div "Additional Photographers Add Photographer" at bounding box center [942, 350] width 361 height 63
click at [912, 311] on div at bounding box center [846, 301] width 192 height 36
click at [866, 276] on label "Photographer Cost" at bounding box center [942, 272] width 385 height 14
click at [853, 288] on input "text" at bounding box center [852, 293] width 181 height 20
type input "450"
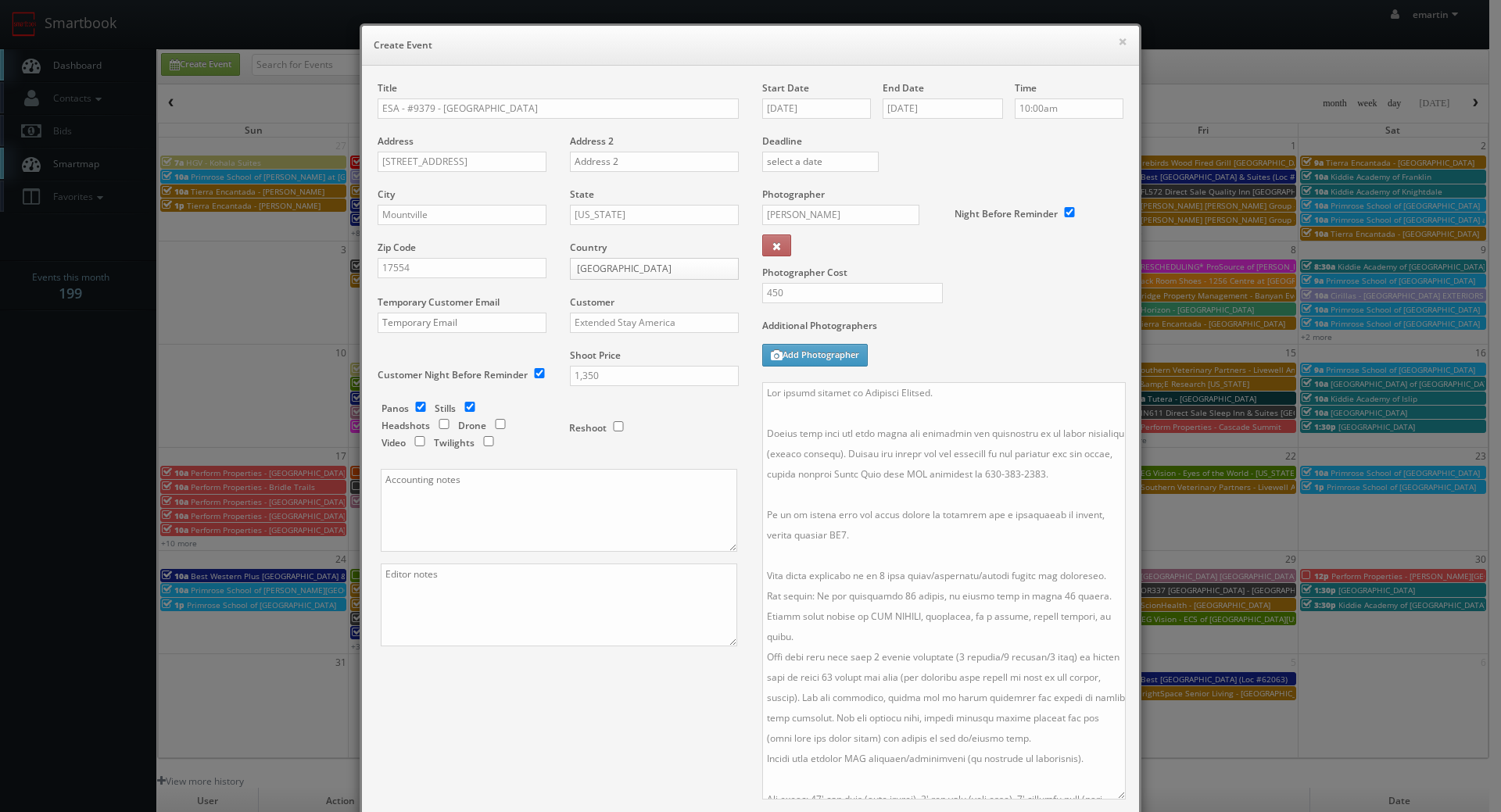
click at [959, 293] on div "Photographer Cost 450" at bounding box center [942, 253] width 385 height 132
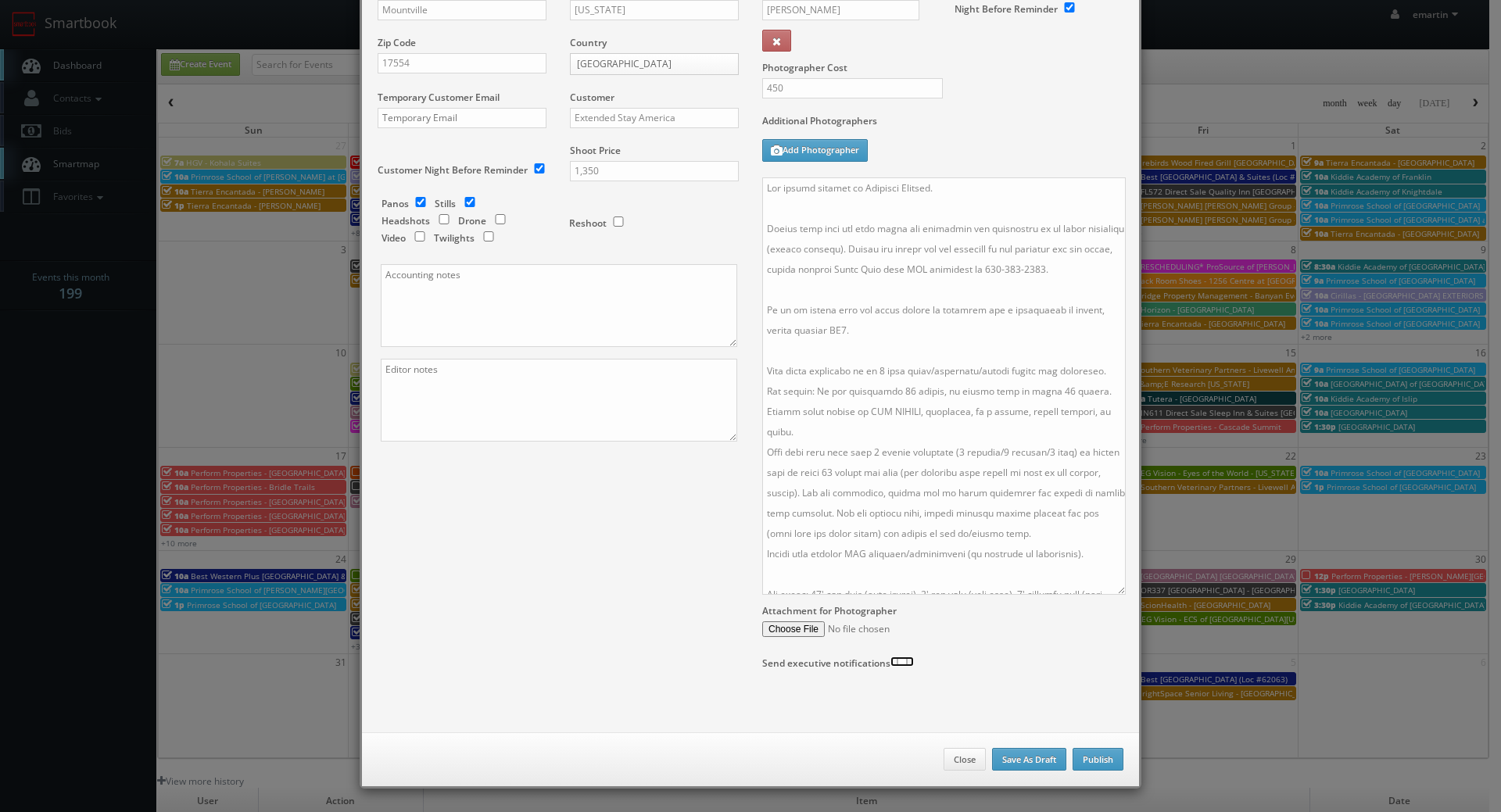
click at [896, 660] on input "checkbox" at bounding box center [902, 661] width 24 height 10
checkbox input "true"
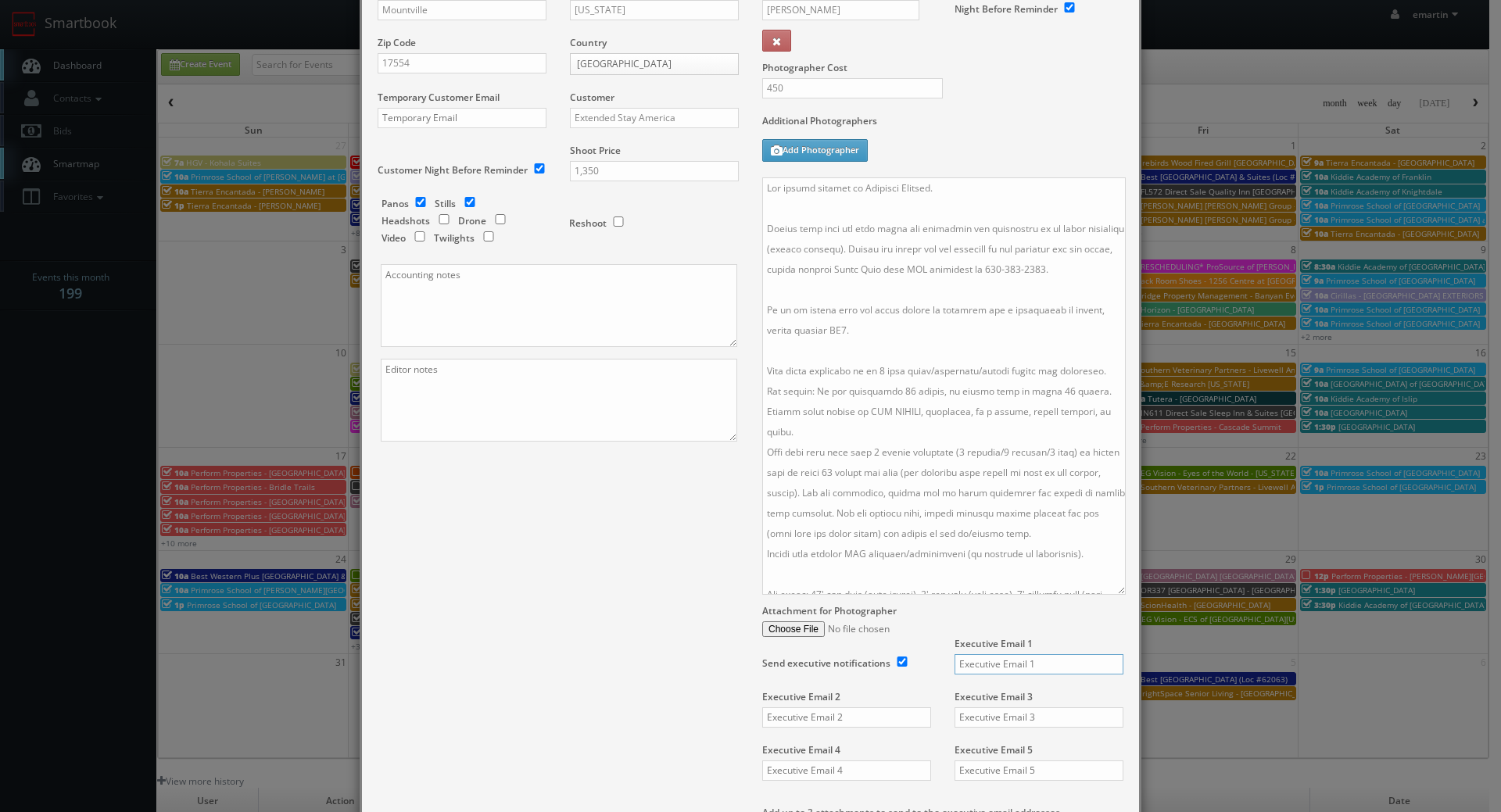
click at [988, 661] on input "text" at bounding box center [1039, 664] width 169 height 20
paste input "sheet@extendedstay.com"
type input "sheet@extendedstay.com"
click at [948, 621] on input "Attachment for Photographer" at bounding box center [942, 628] width 361 height 16
click at [637, 558] on div "Title ESA - #9379 - Lancaster County Address 314 Primrose Lane Address 2 City M…" at bounding box center [750, 421] width 769 height 1090
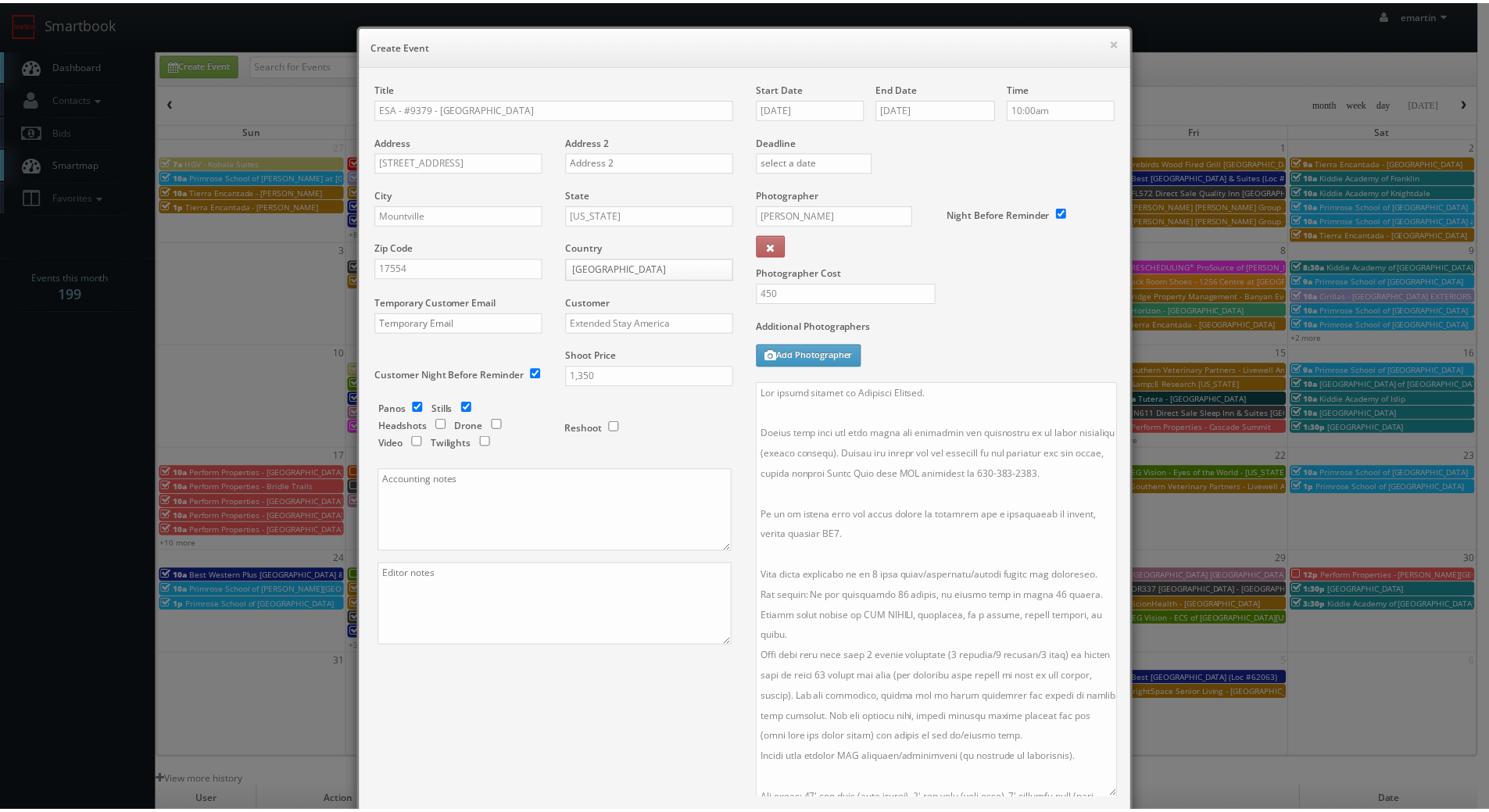
scroll to position [469, 0]
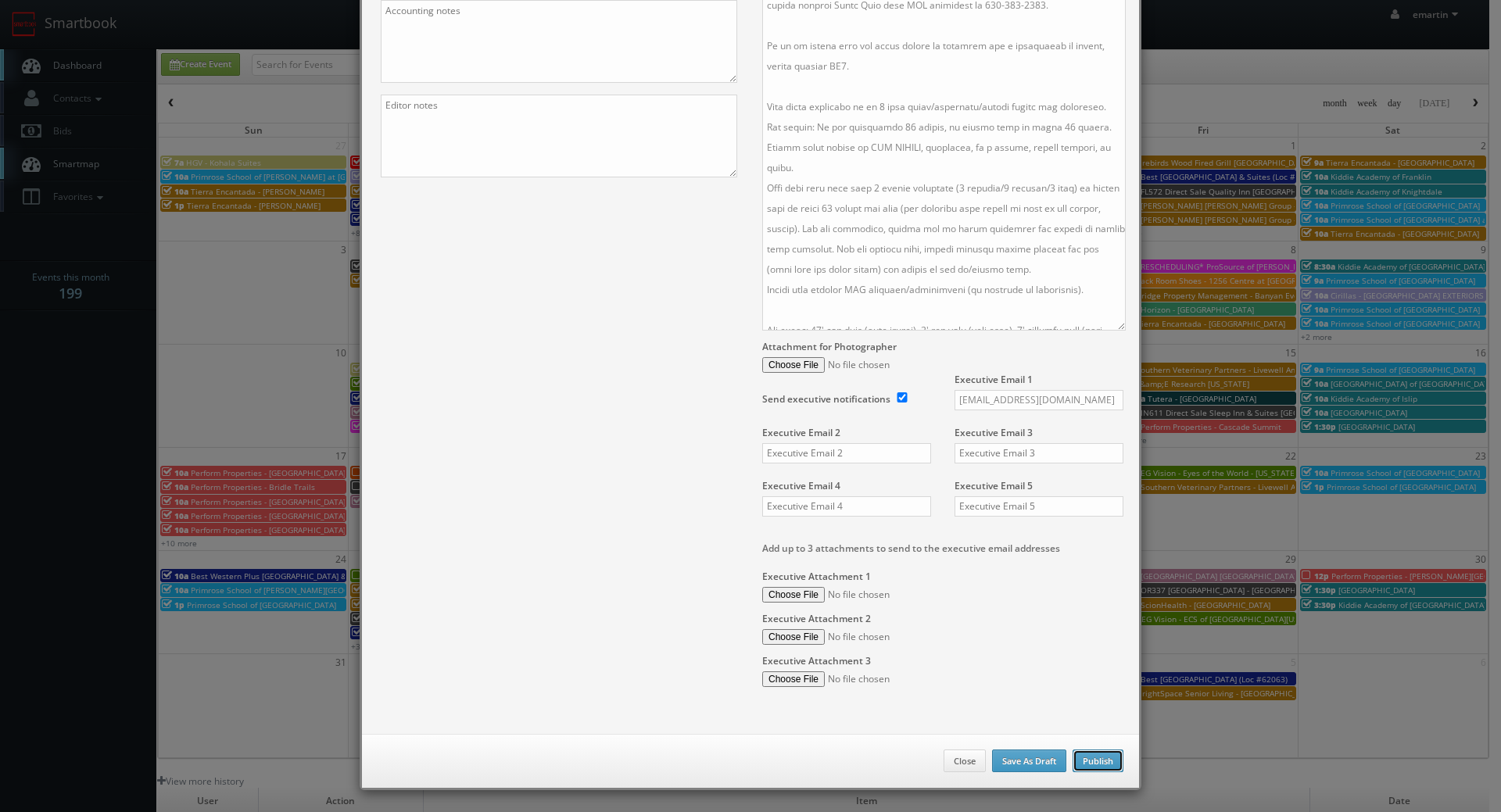
click at [1073, 760] on button "Publish" at bounding box center [1098, 761] width 51 height 24
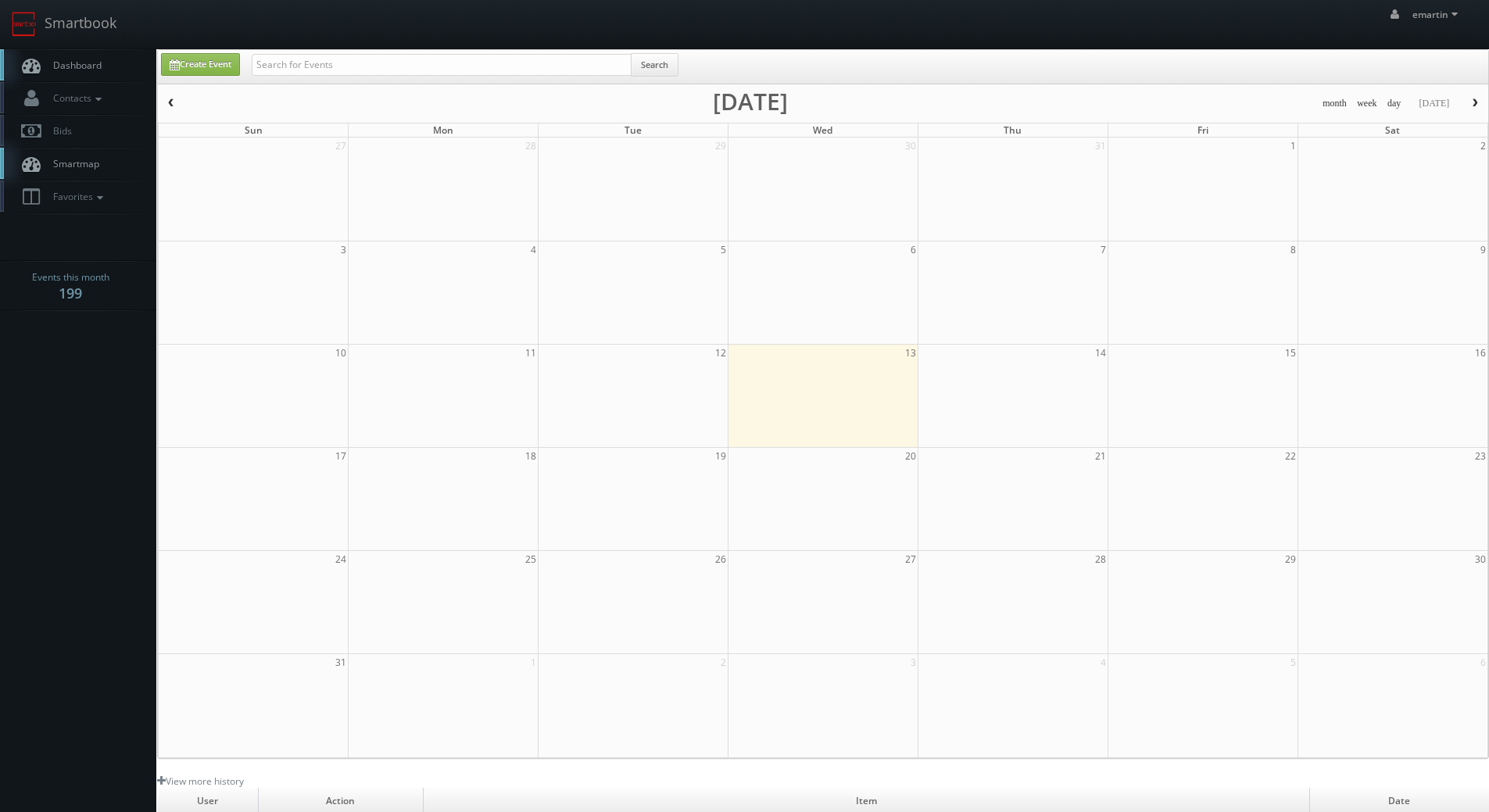
click at [58, 58] on link "Dashboard" at bounding box center [78, 65] width 156 height 32
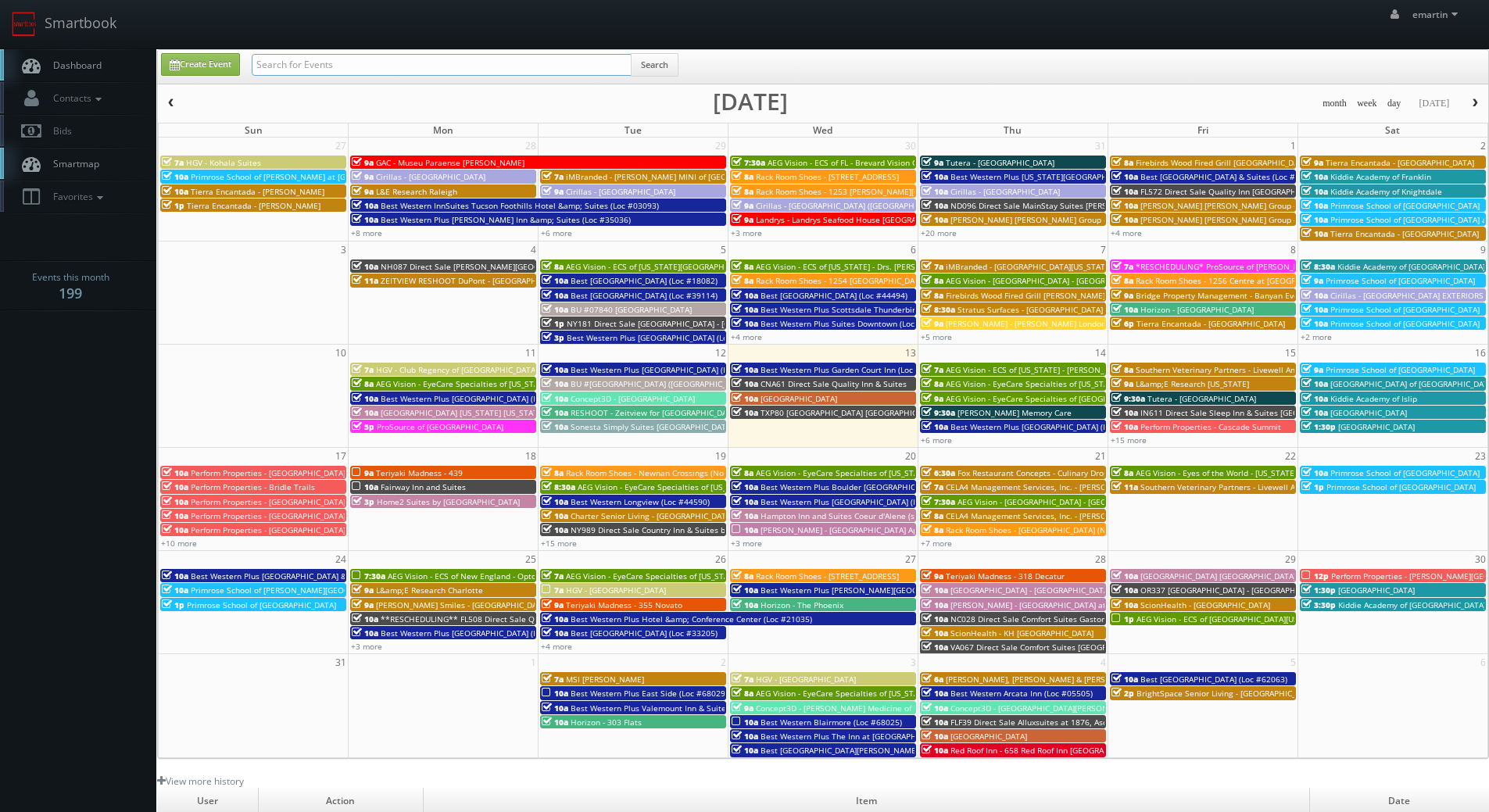
click at [361, 69] on input "text" at bounding box center [441, 65] width 380 height 22
type input "esa"
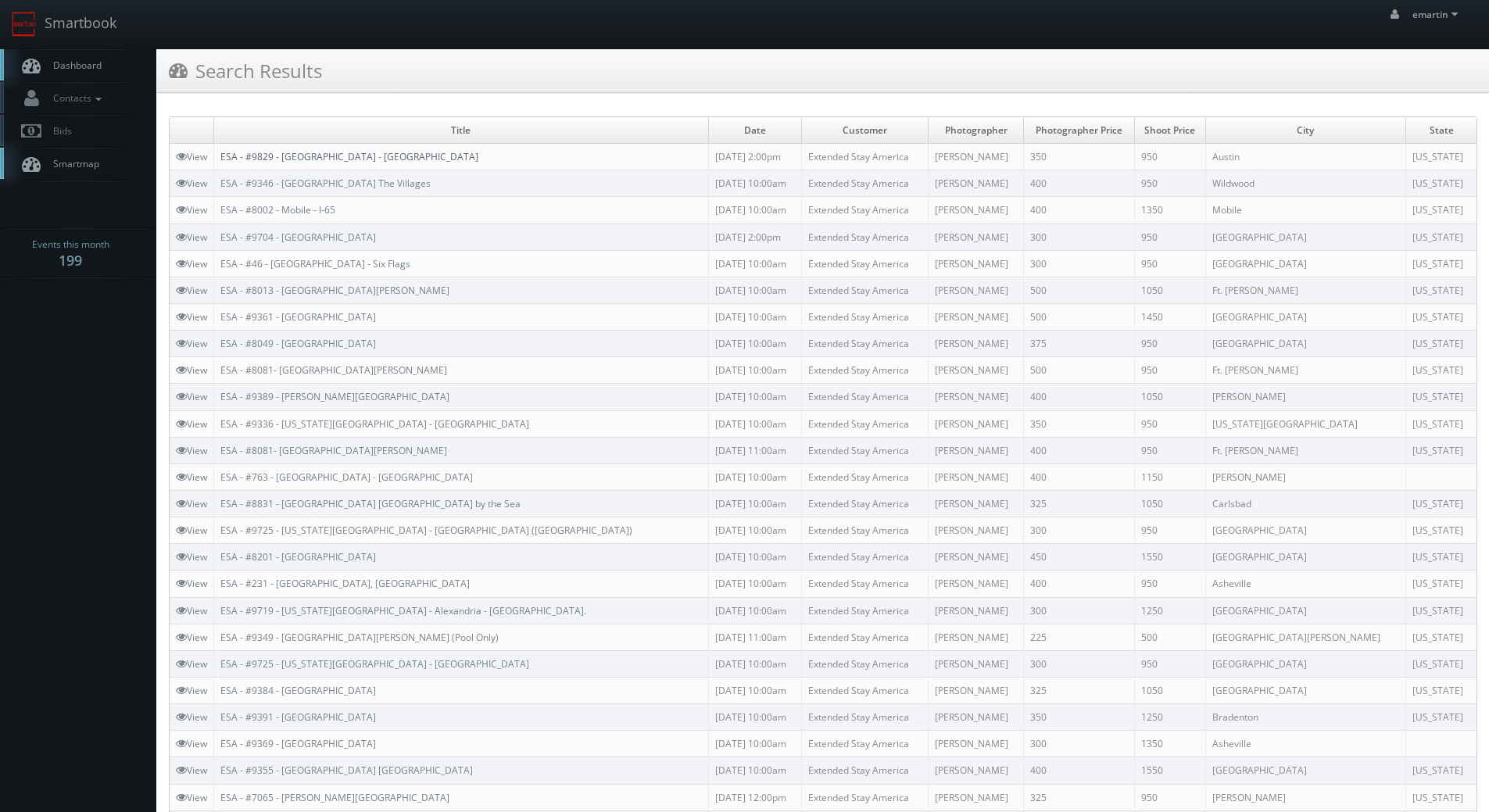
click at [360, 160] on link "ESA - #9829 - [GEOGRAPHIC_DATA] - [GEOGRAPHIC_DATA]" at bounding box center [349, 156] width 258 height 14
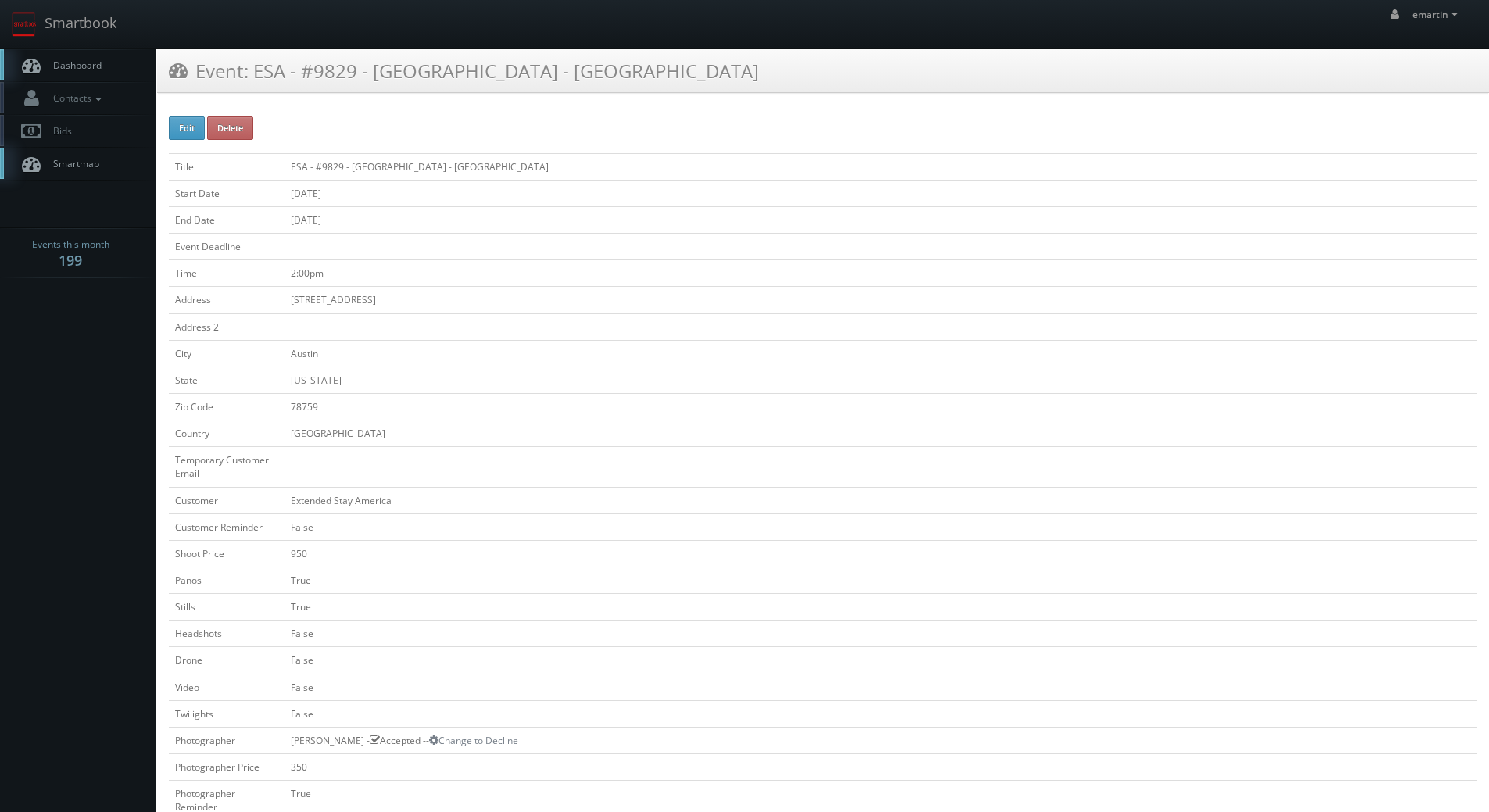
scroll to position [391, 0]
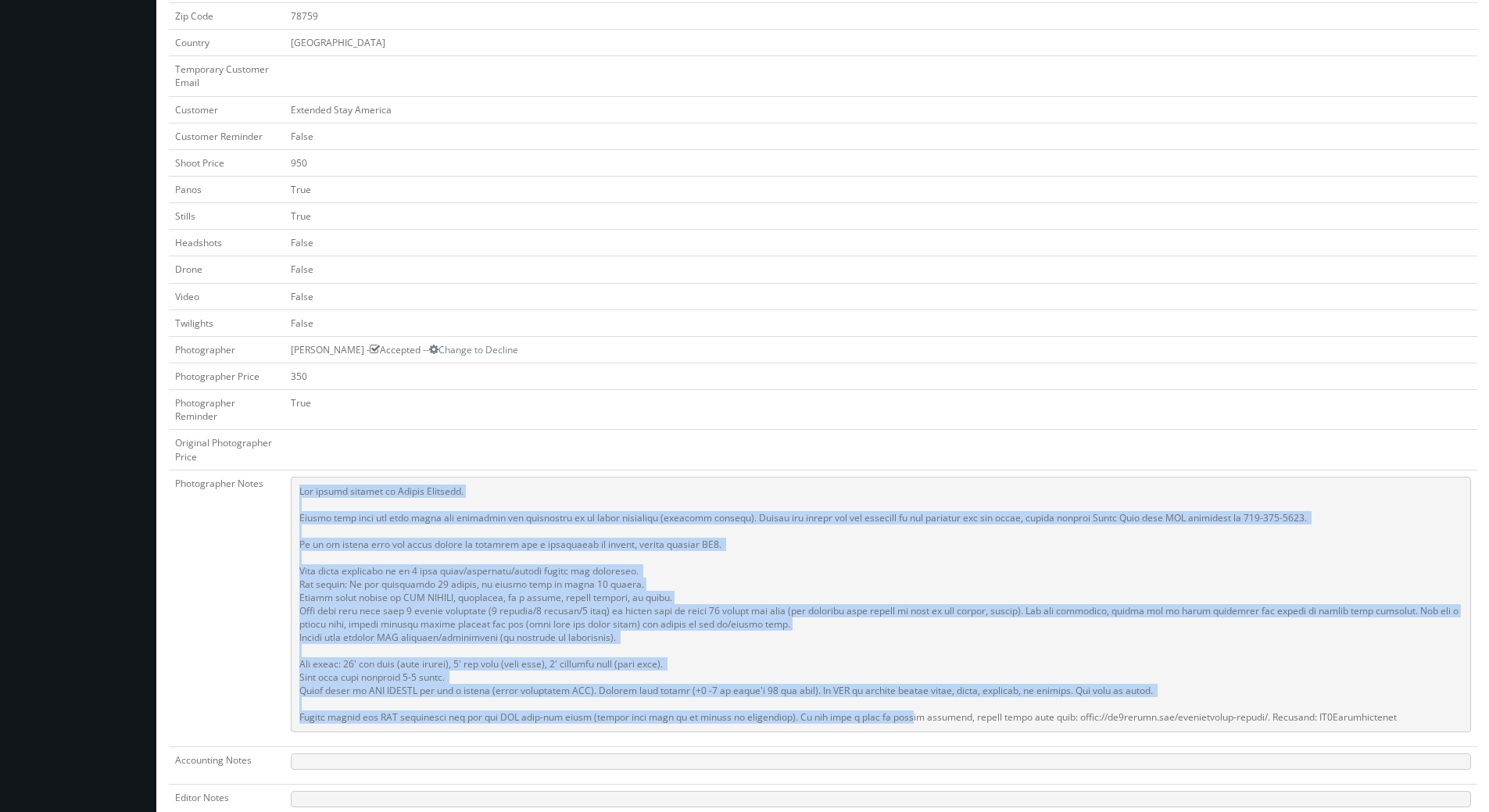
drag, startPoint x: 295, startPoint y: 492, endPoint x: 892, endPoint y: 740, distance: 646.5
click at [892, 740] on td at bounding box center [881, 607] width 1193 height 277
copy pre "The onsite contact is [PERSON_NAME]. Please make sure all room types are availa…"
click at [906, 288] on td "False" at bounding box center [881, 296] width 1193 height 26
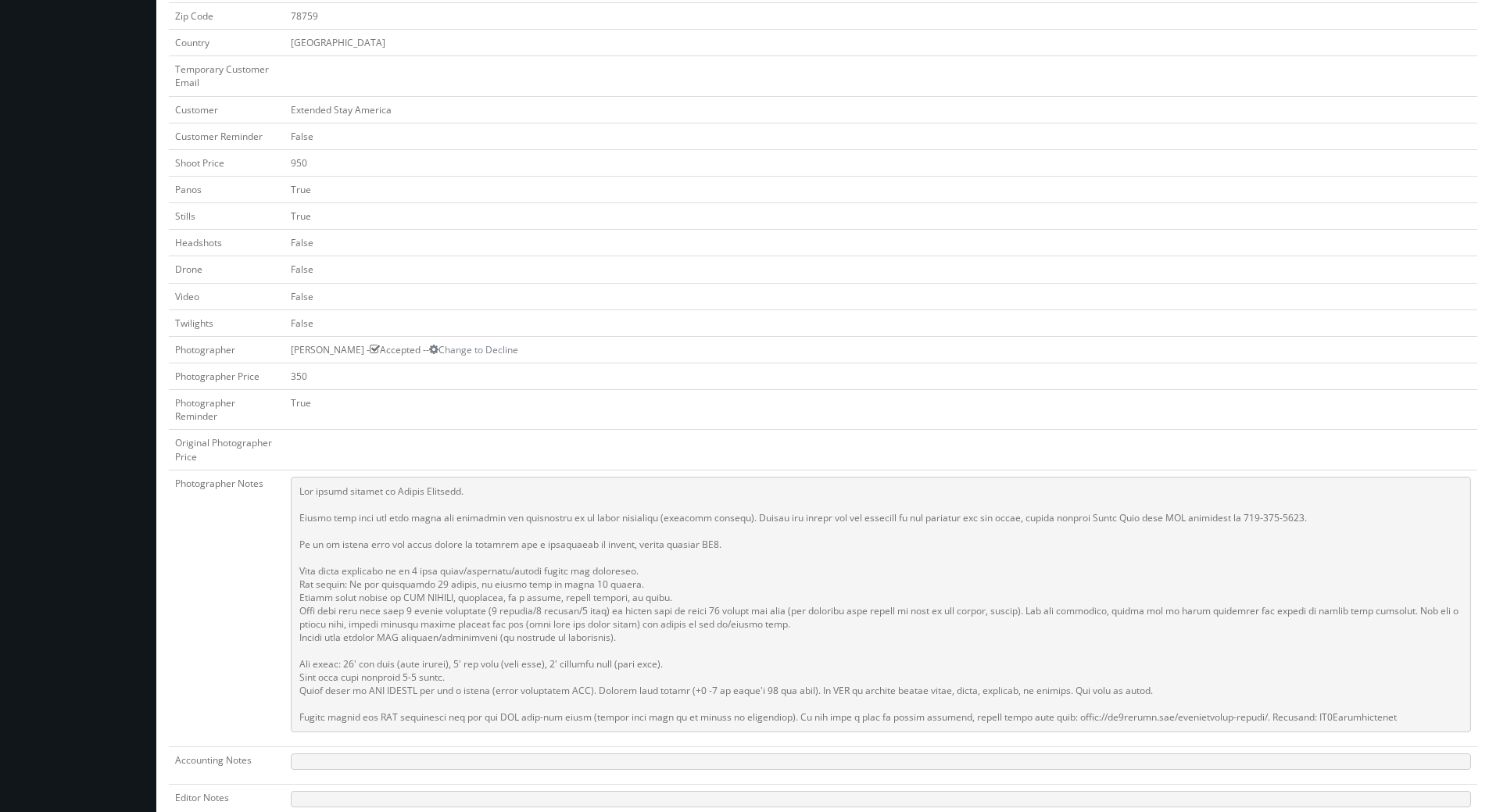
scroll to position [760, 0]
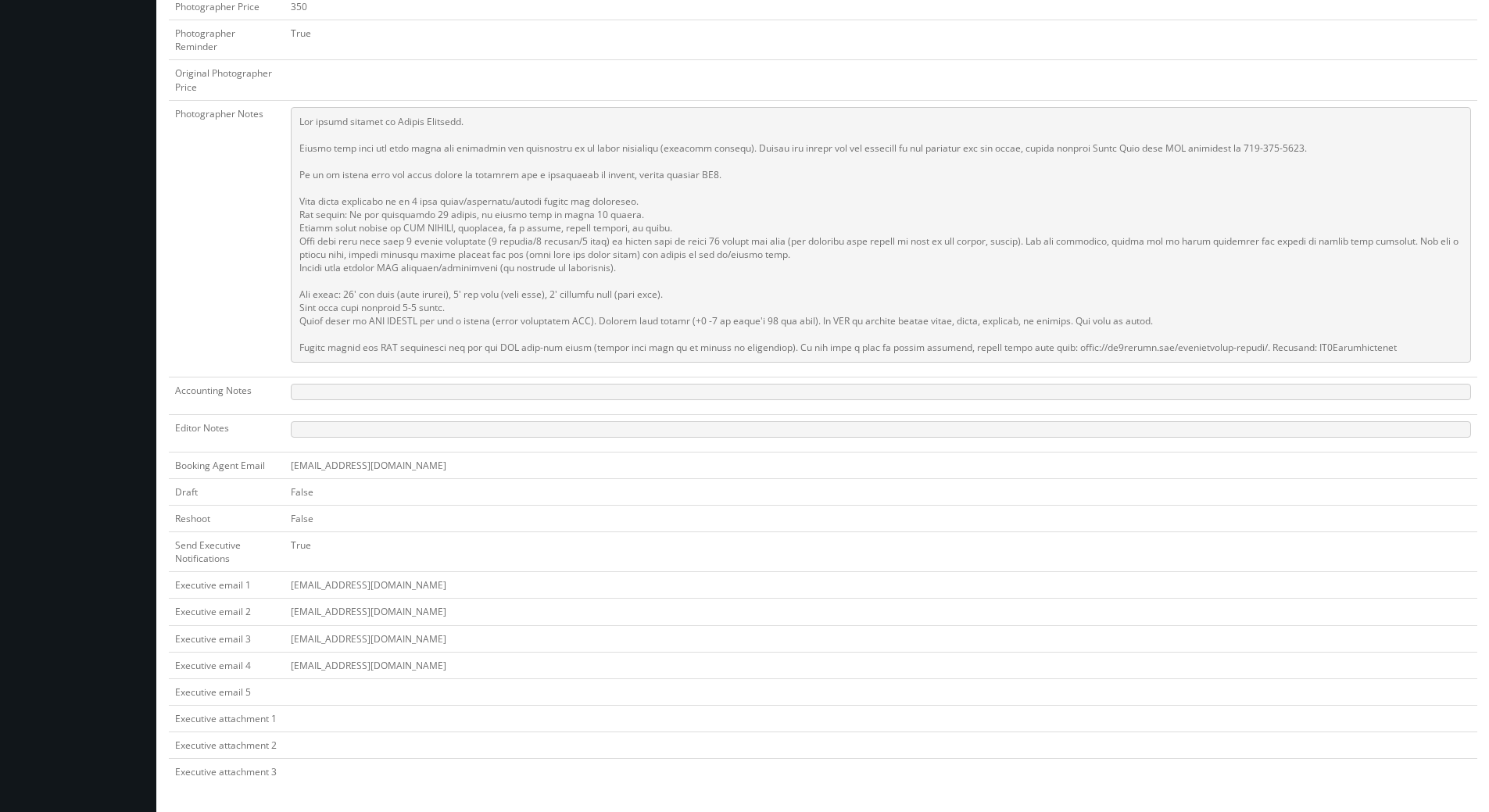
click at [1293, 347] on pre at bounding box center [881, 235] width 1180 height 256
drag, startPoint x: 1315, startPoint y: 345, endPoint x: 898, endPoint y: 362, distance: 417.3
click at [895, 364] on td at bounding box center [881, 238] width 1193 height 277
copy pre "er document, please visit this link: [URL][DOMAIN_NAME]. Password: [SECURITY_DA…"
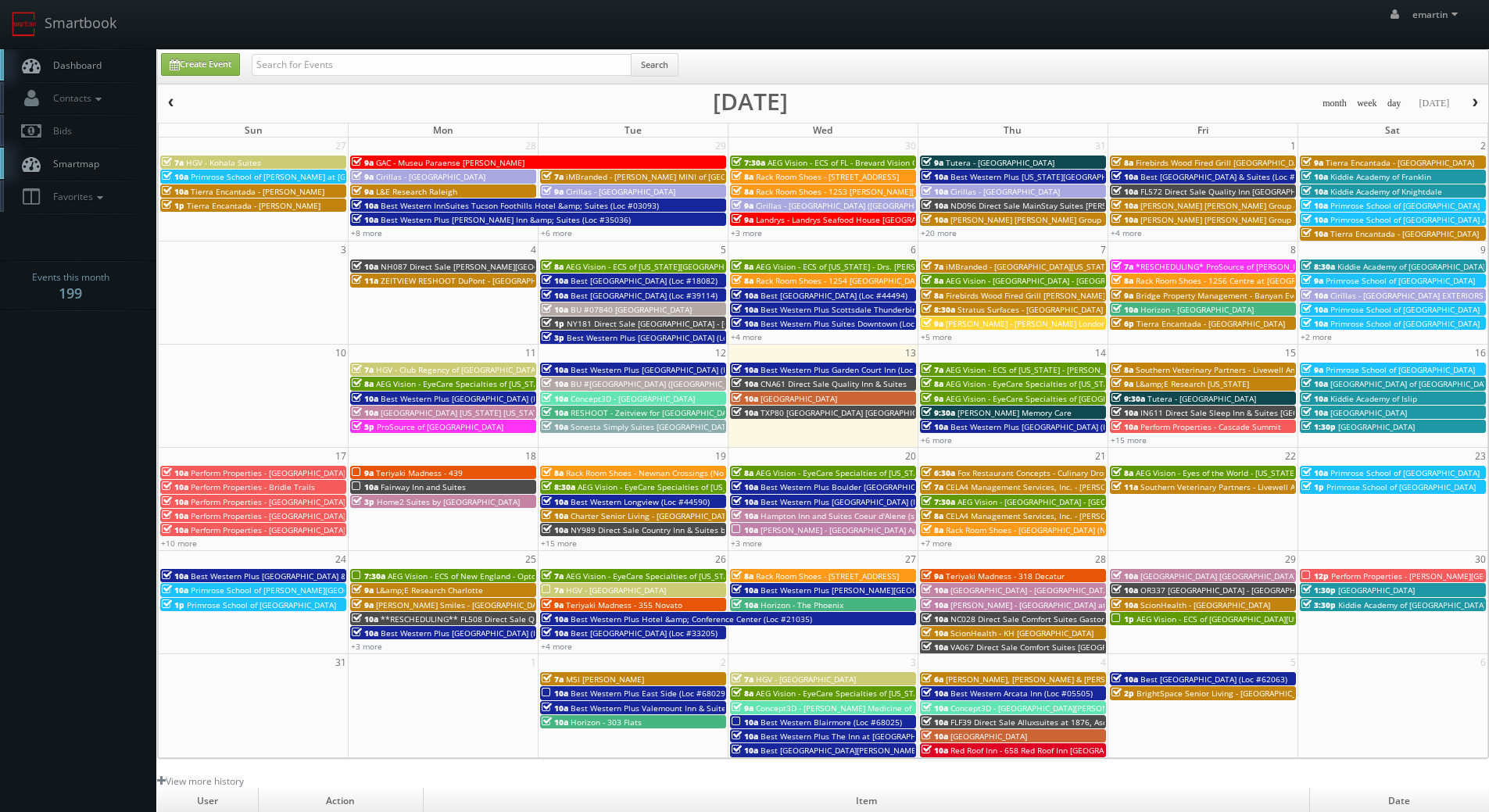
drag, startPoint x: 80, startPoint y: 382, endPoint x: 69, endPoint y: 285, distance: 97.6
click at [80, 376] on body "Smartbook Toggle Side Navigation Toggle Top Navigation emartin emartin Profile …" at bounding box center [744, 540] width 1489 height 1081
click at [78, 68] on span "Dashboard" at bounding box center [74, 65] width 57 height 14
click at [87, 51] on link "Dashboard" at bounding box center [78, 65] width 156 height 32
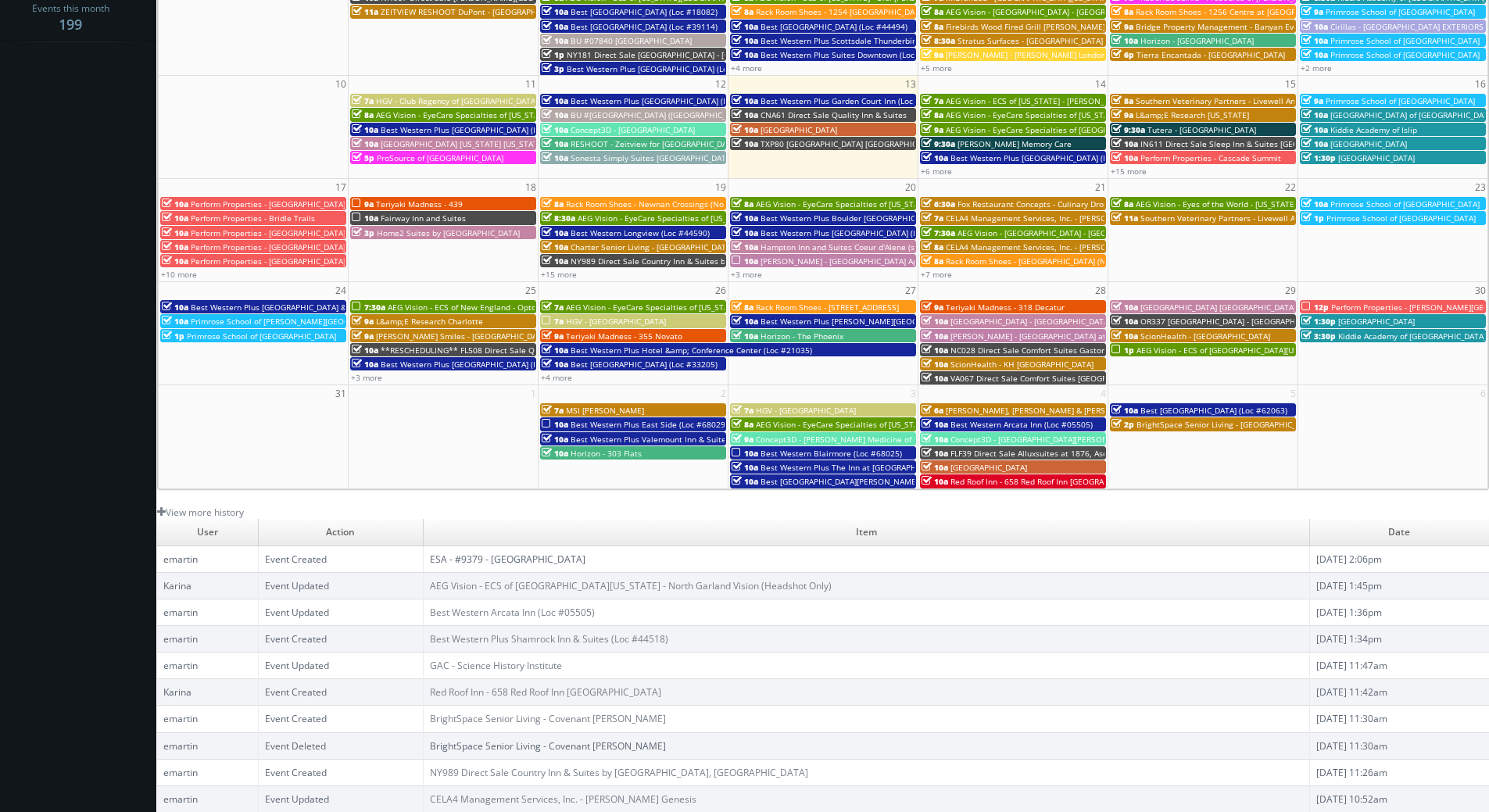
click at [567, 554] on link "ESA - #9379 - [GEOGRAPHIC_DATA]" at bounding box center [508, 559] width 155 height 14
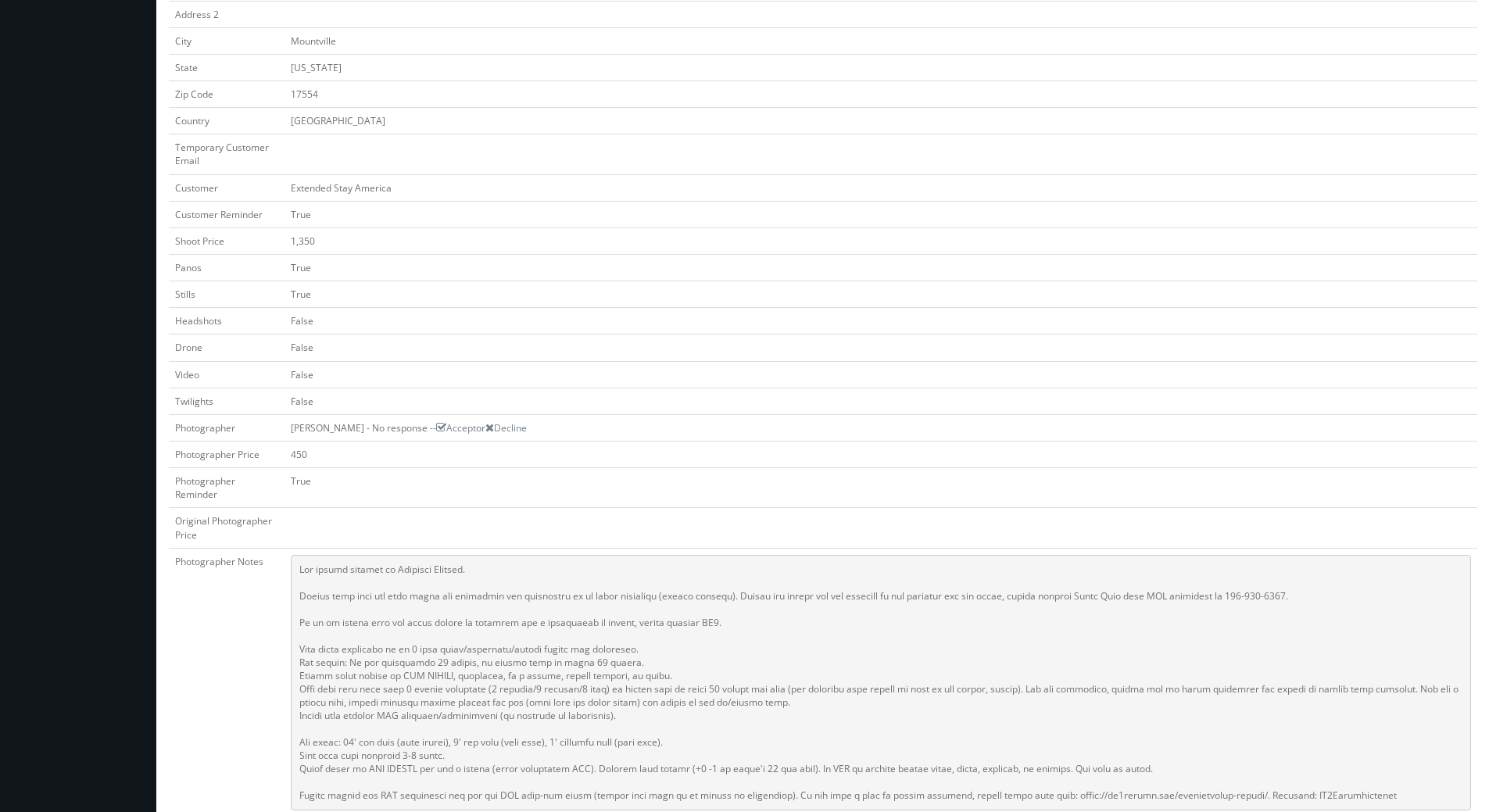
scroll to position [391, 0]
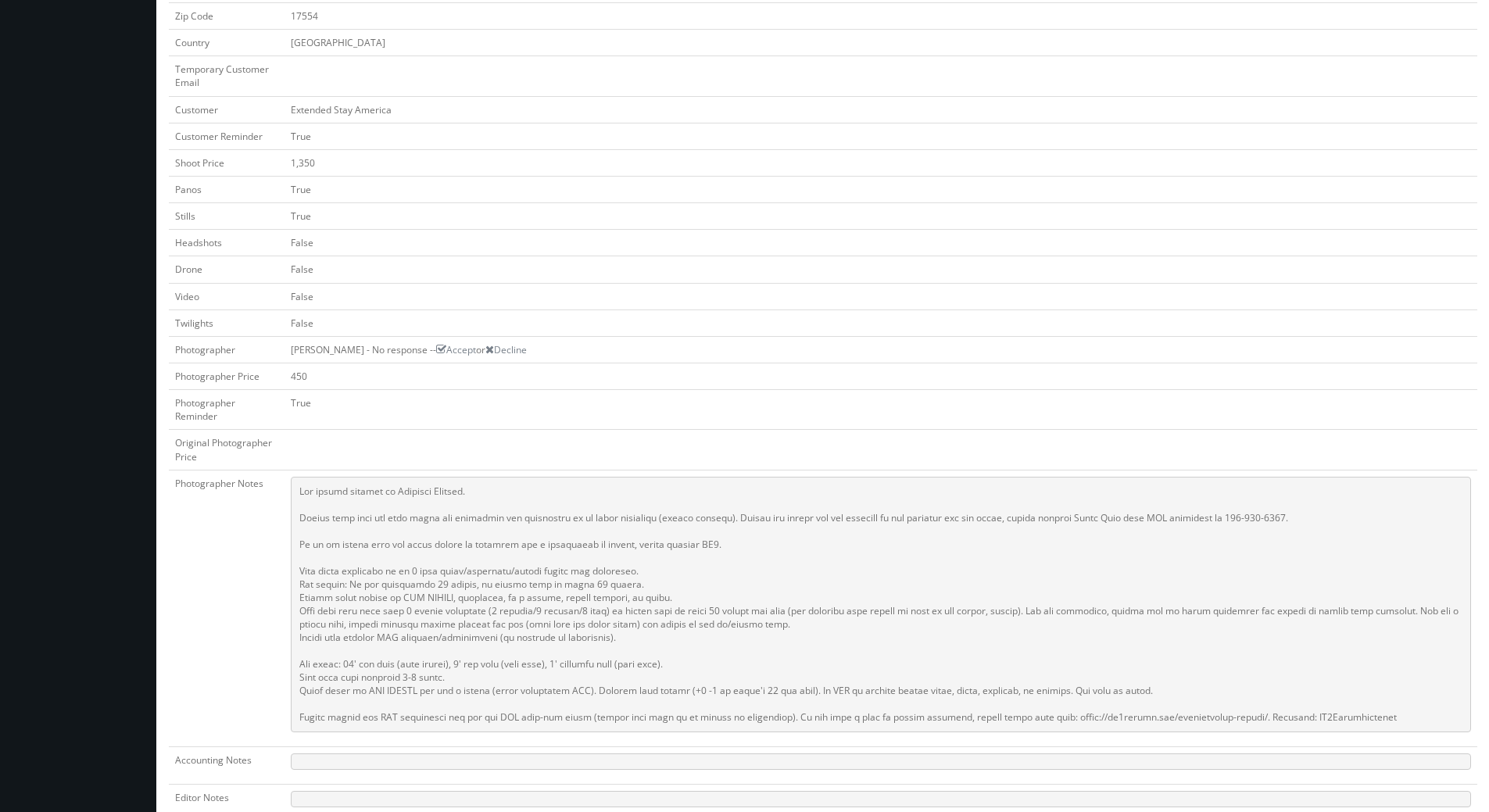
click at [800, 625] on pre at bounding box center [881, 605] width 1180 height 256
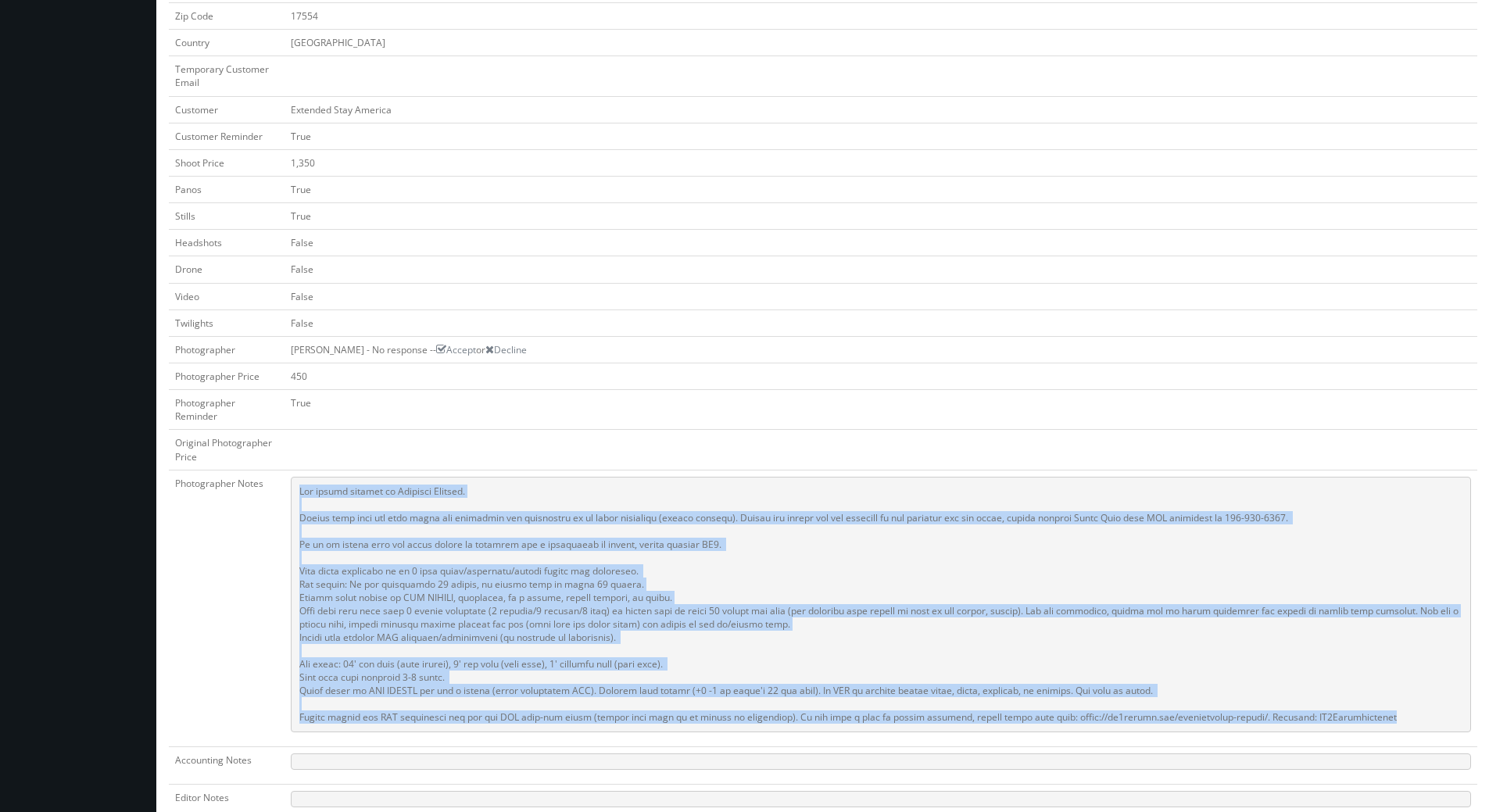
drag, startPoint x: 1382, startPoint y: 722, endPoint x: 301, endPoint y: 496, distance: 1104.4
click at [301, 496] on pre at bounding box center [881, 605] width 1180 height 256
copy pre "The onsite contact is [PERSON_NAME]. Please make sure all room types are availa…"
drag, startPoint x: 744, startPoint y: 376, endPoint x: 693, endPoint y: 403, distance: 57.7
click at [744, 375] on td "450" at bounding box center [881, 375] width 1193 height 26
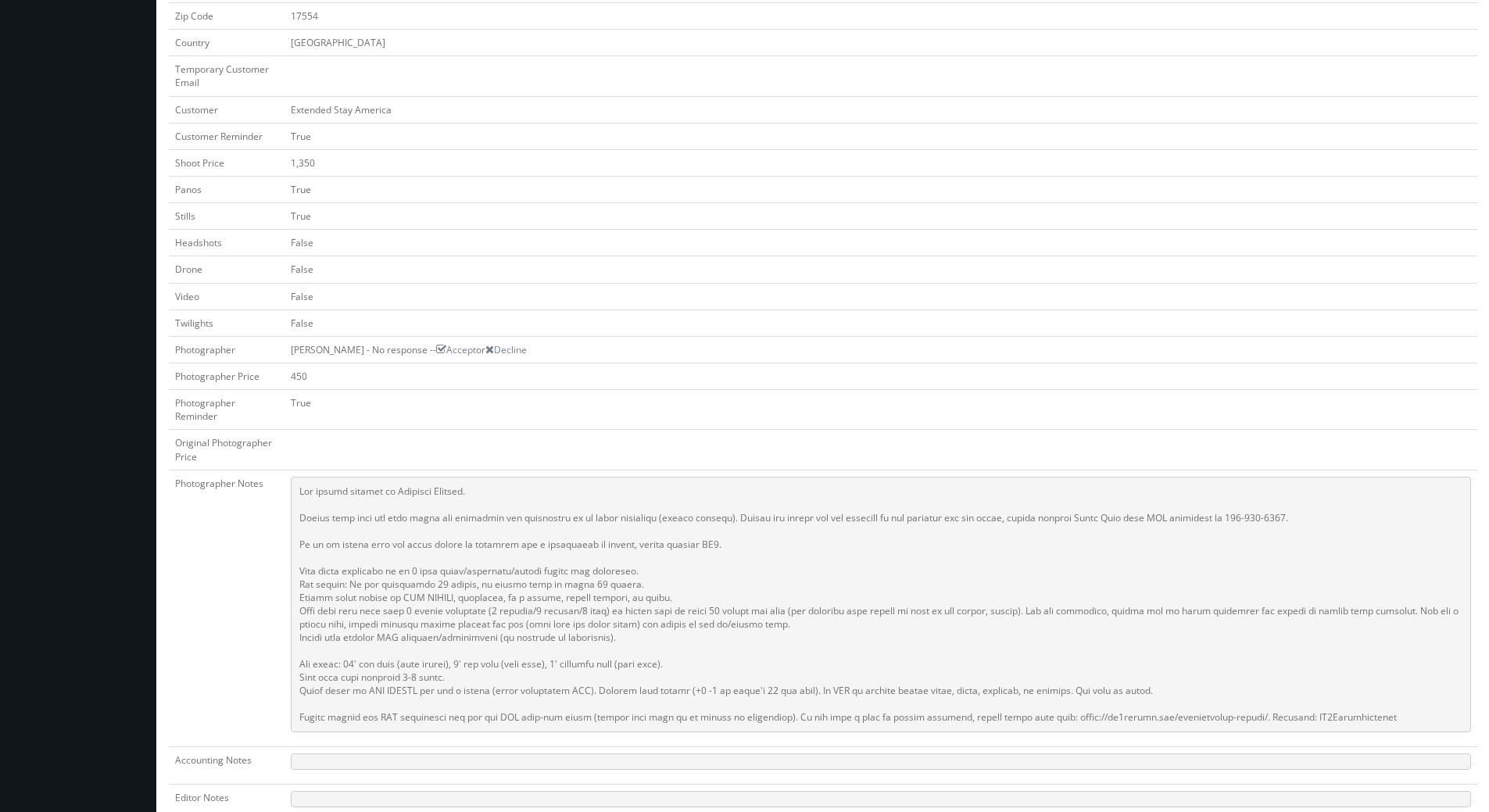
scroll to position [0, 0]
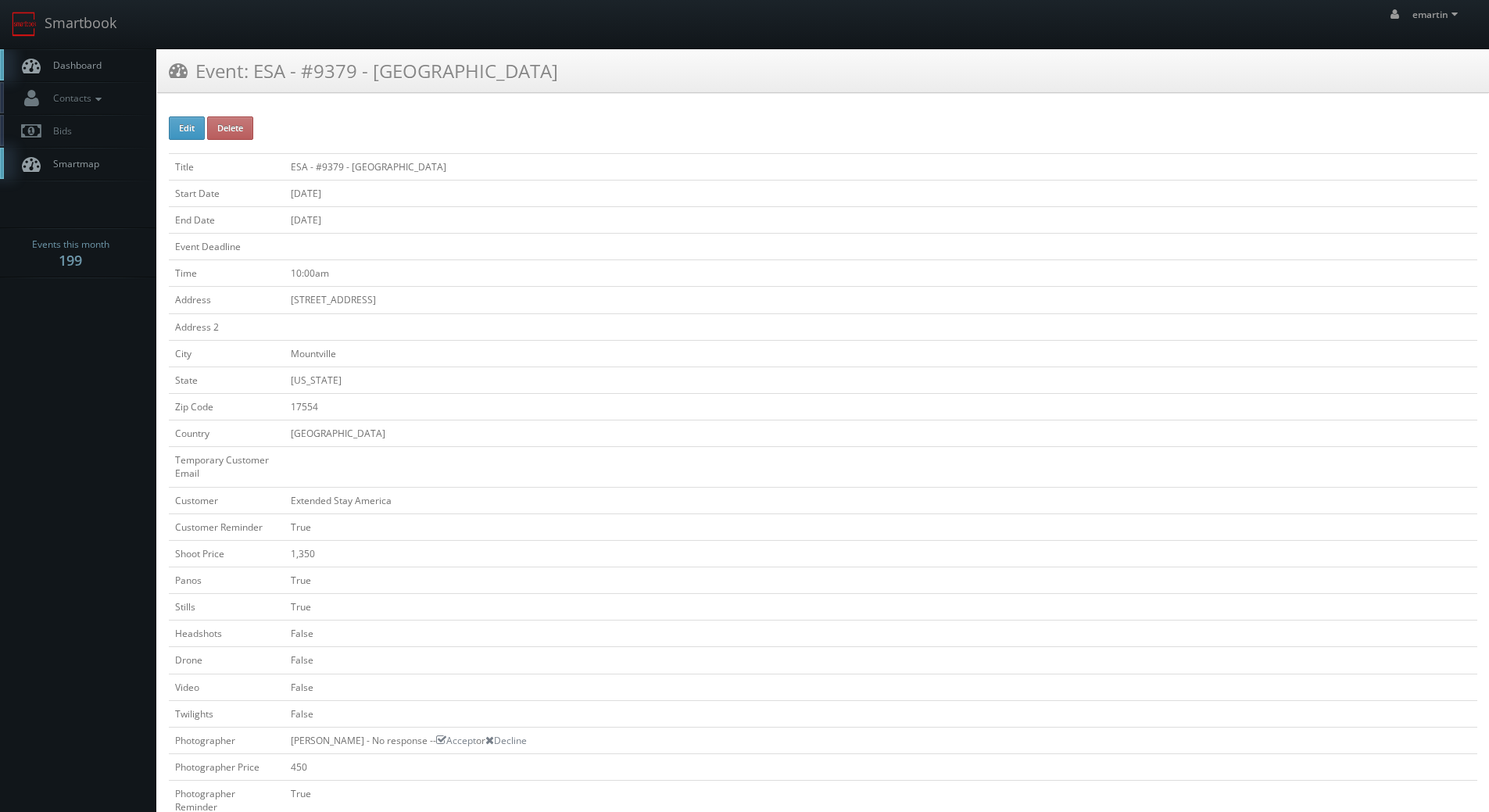
click at [66, 49] on link "Dashboard" at bounding box center [78, 65] width 156 height 32
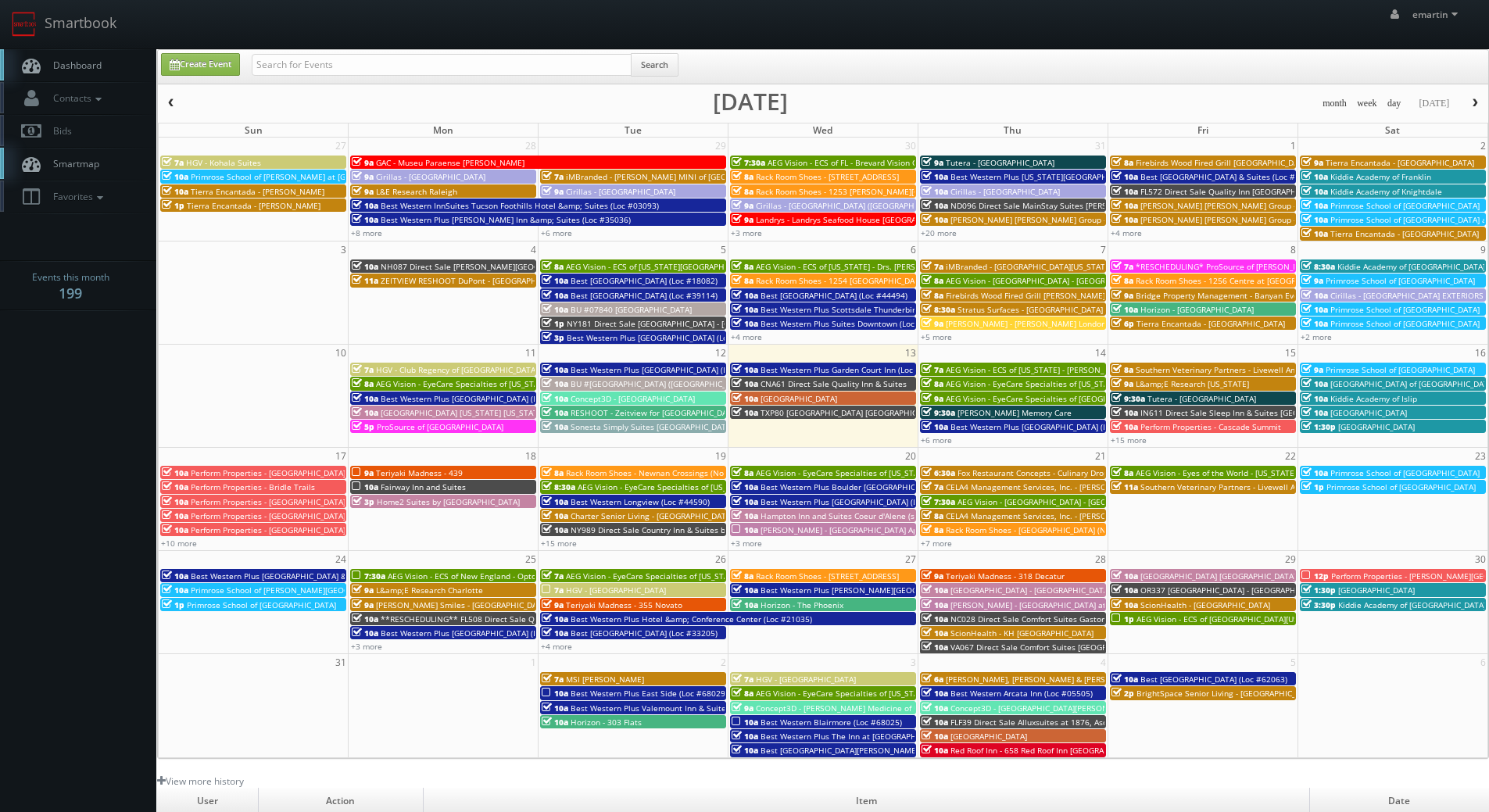
click at [65, 57] on link "Dashboard" at bounding box center [78, 65] width 156 height 32
click at [73, 68] on span "Dashboard" at bounding box center [74, 65] width 57 height 14
click at [128, 68] on link "Dashboard" at bounding box center [78, 65] width 156 height 32
click at [94, 59] on span "Dashboard" at bounding box center [74, 65] width 57 height 14
click at [315, 61] on input "text" at bounding box center [441, 65] width 380 height 22
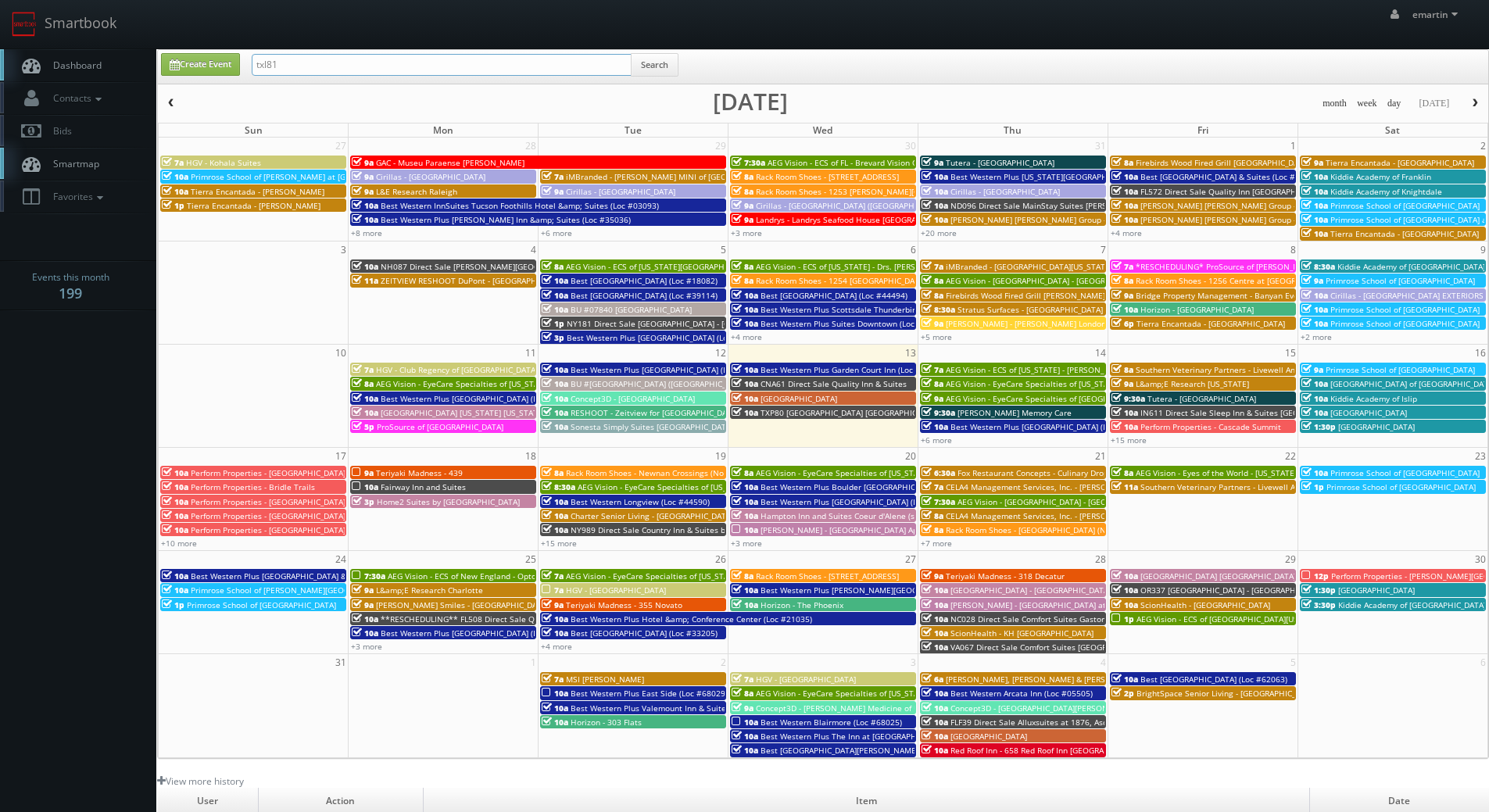
type input "txl81"
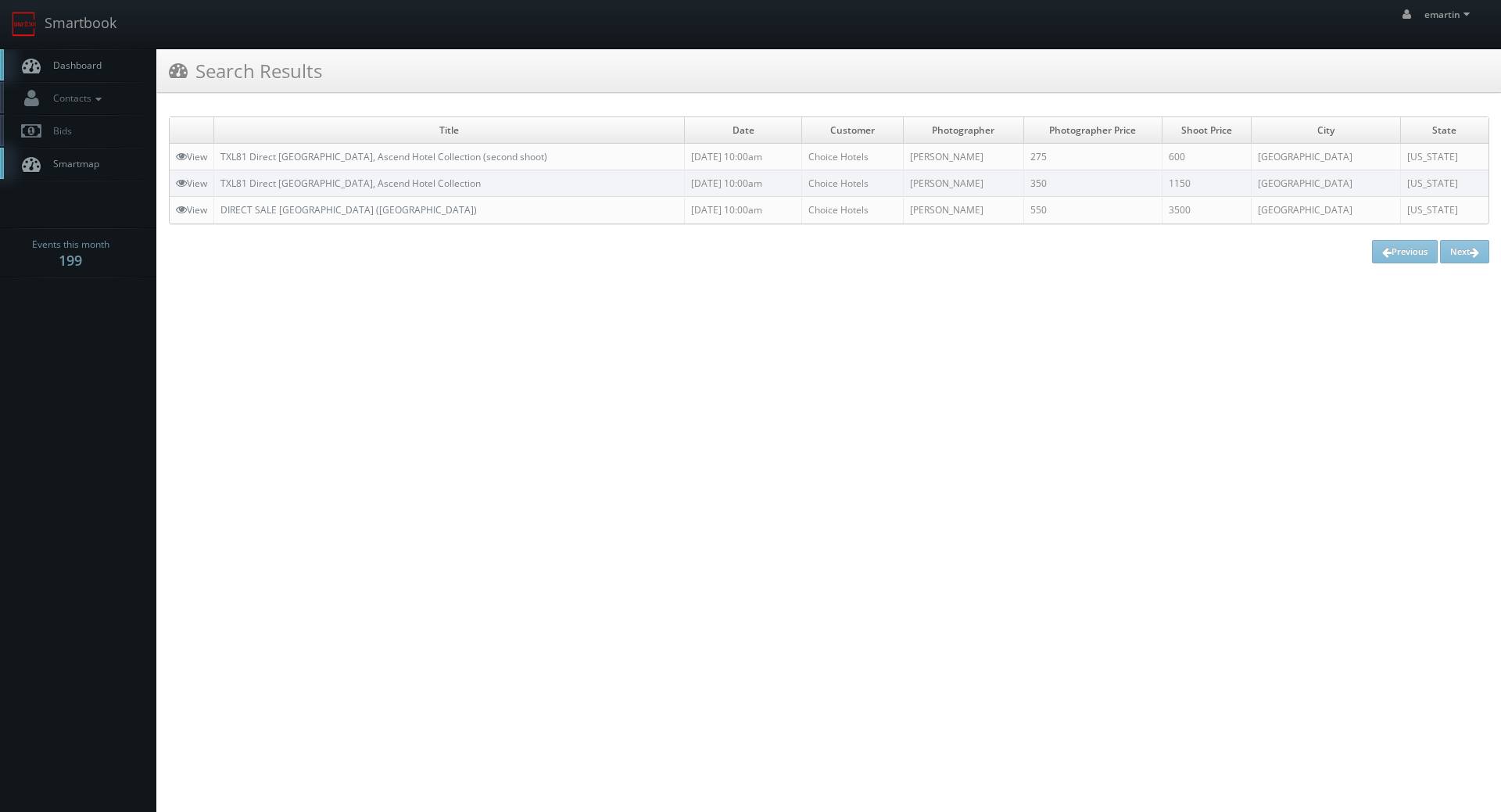
click at [66, 53] on link "Dashboard" at bounding box center [78, 65] width 156 height 32
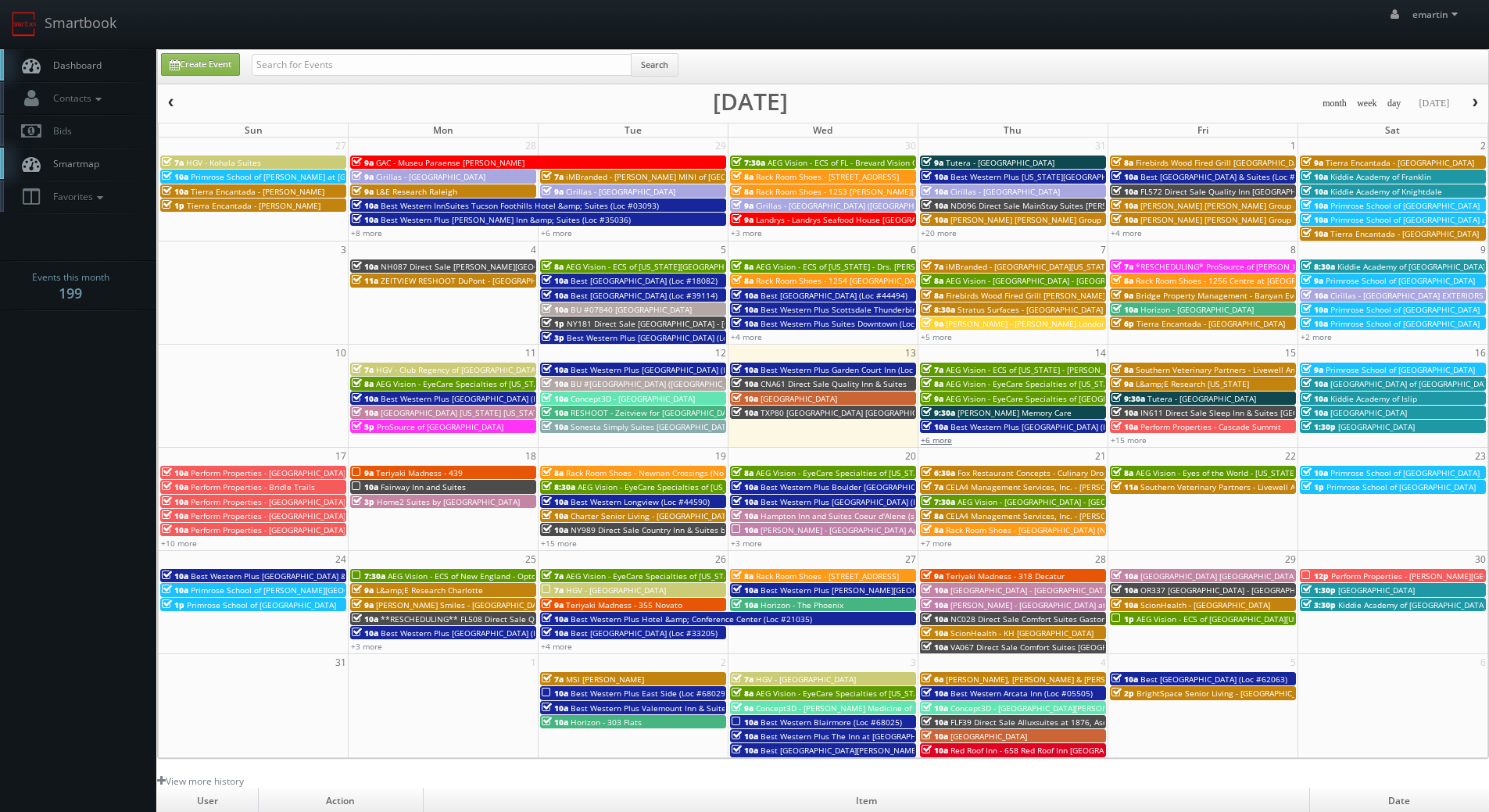
click at [937, 439] on link "+6 more" at bounding box center [936, 440] width 31 height 11
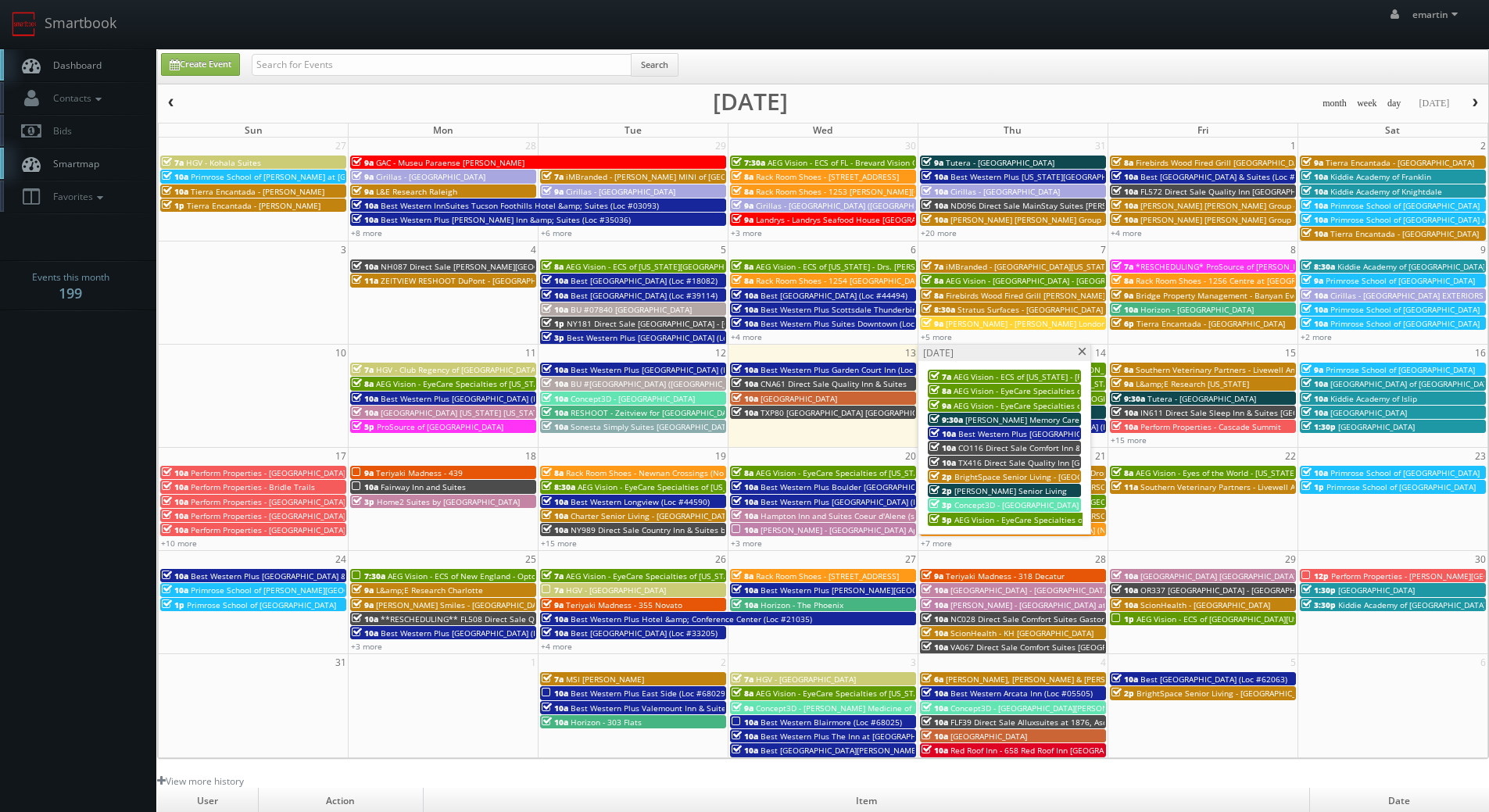
click at [981, 433] on span "Best Western Plus [GEOGRAPHIC_DATA] (Loc #05665)" at bounding box center [1057, 434] width 198 height 11
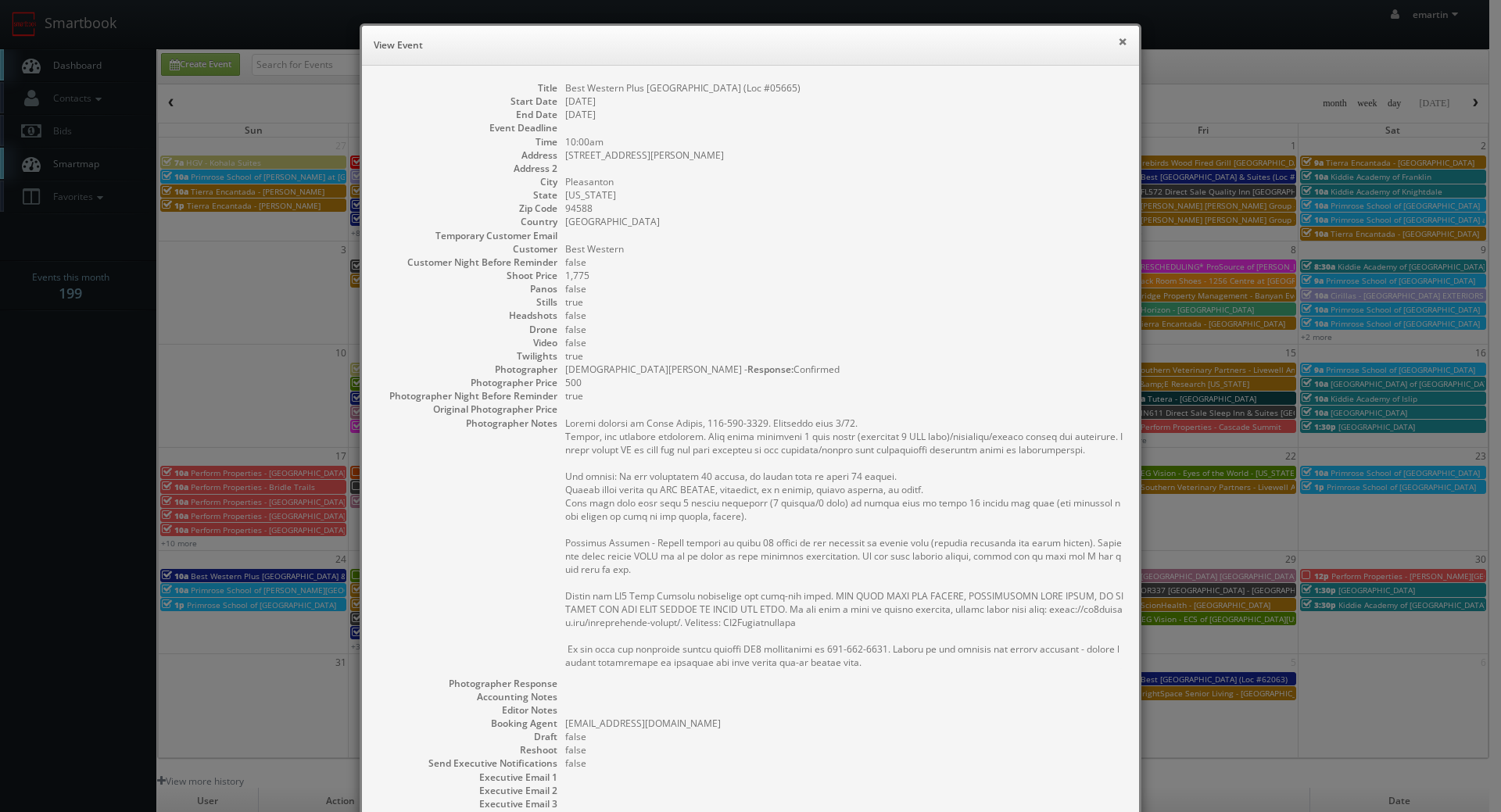
click at [1117, 40] on button "×" at bounding box center [1122, 41] width 9 height 11
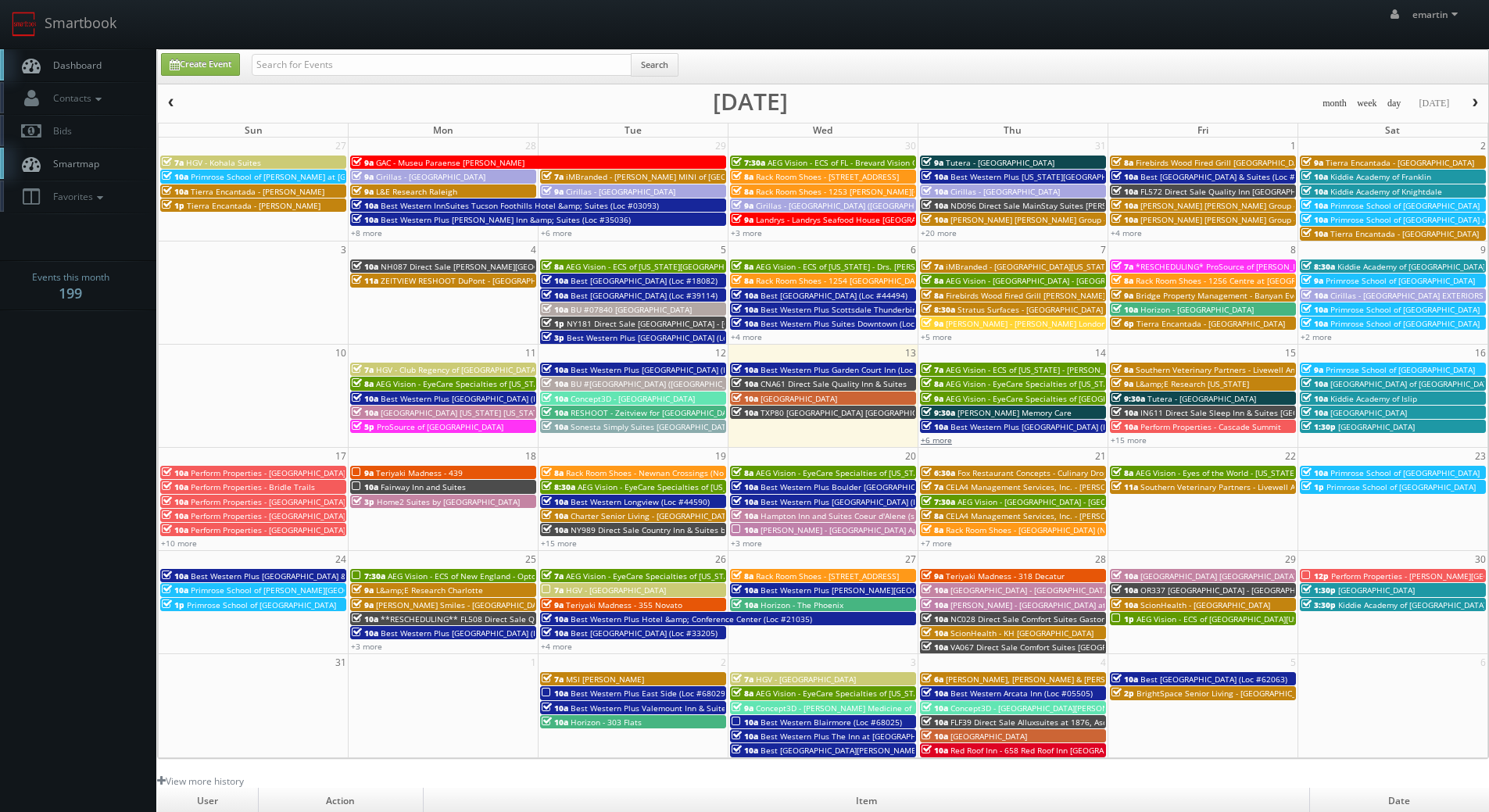
click at [940, 441] on link "+6 more" at bounding box center [936, 440] width 31 height 11
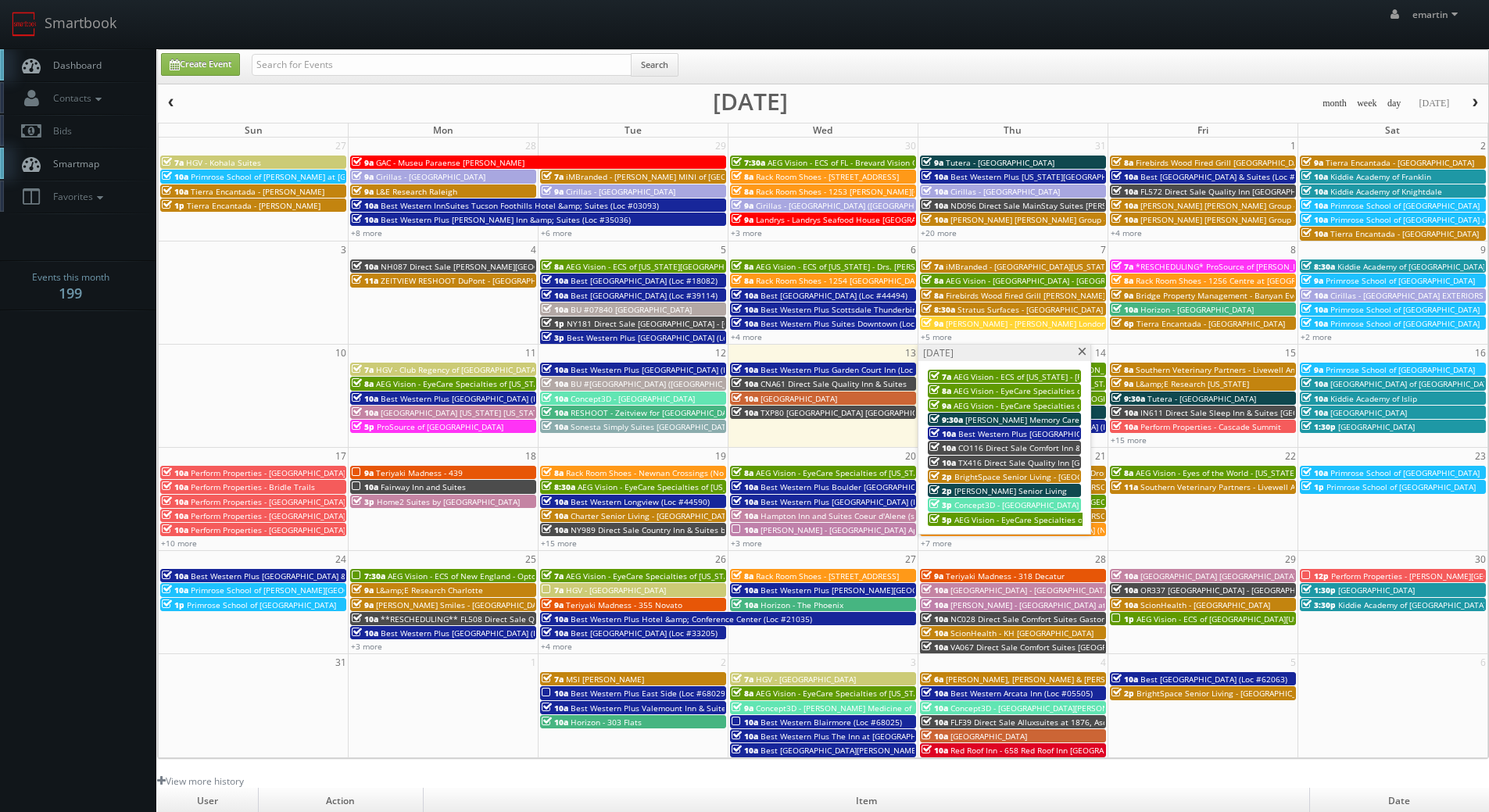
click at [966, 447] on span "CO116 Direct Sale Comfort Inn &amp; Suites Carbondale on the Roaring Fork" at bounding box center [1103, 448] width 289 height 11
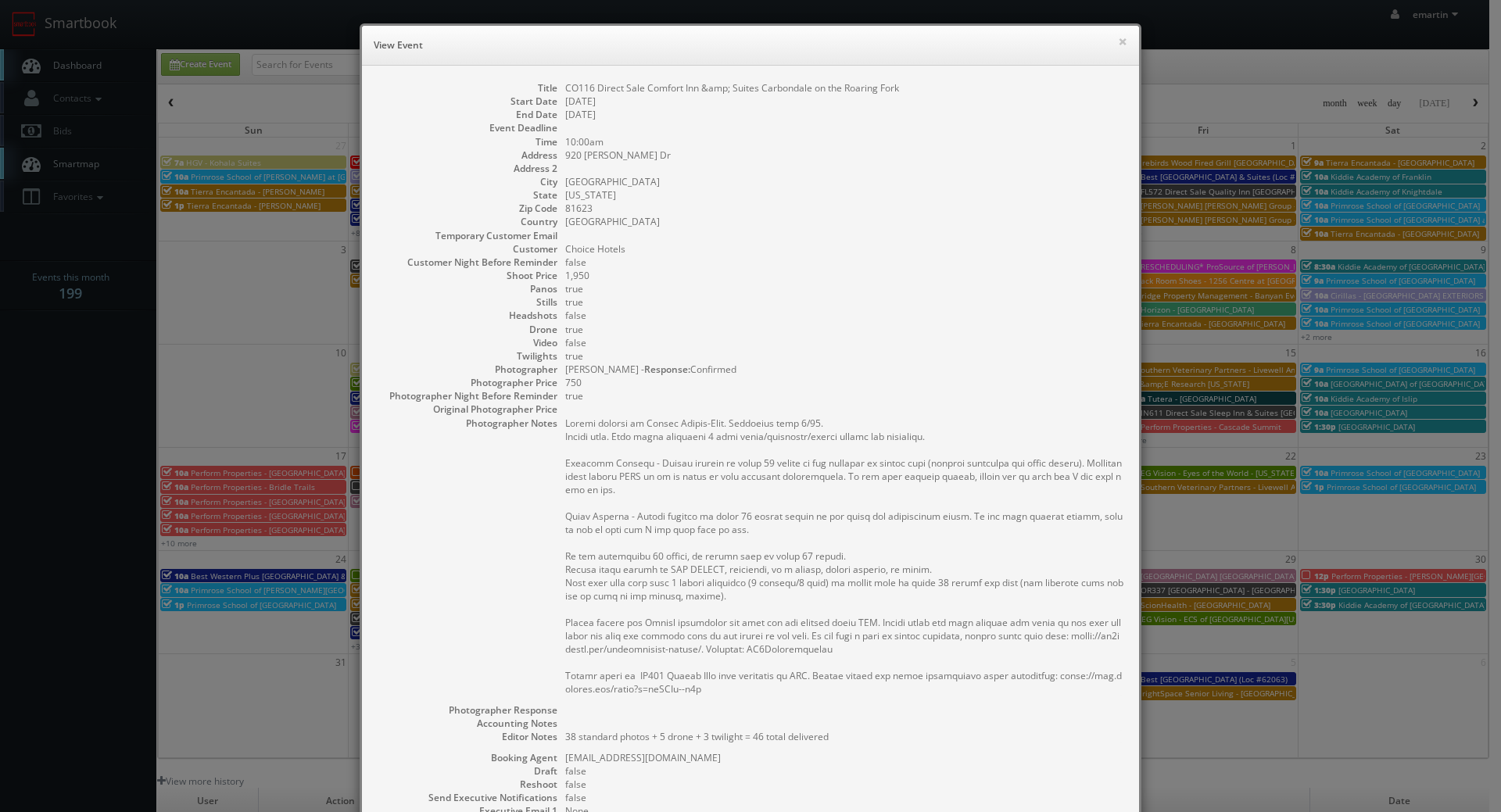
click at [873, 308] on dl "Title CO116 Direct Sale Comfort Inn &amp; Suites Carbondale on the Roaring Fork…" at bounding box center [750, 503] width 745 height 844
drag, startPoint x: 1105, startPoint y: 56, endPoint x: 1129, endPoint y: 46, distance: 26.0
click at [1105, 56] on div "× View Event" at bounding box center [750, 46] width 777 height 40
click at [1110, 38] on h6 "View Event" at bounding box center [750, 45] width 754 height 16
click at [1118, 42] on button "×" at bounding box center [1122, 41] width 9 height 11
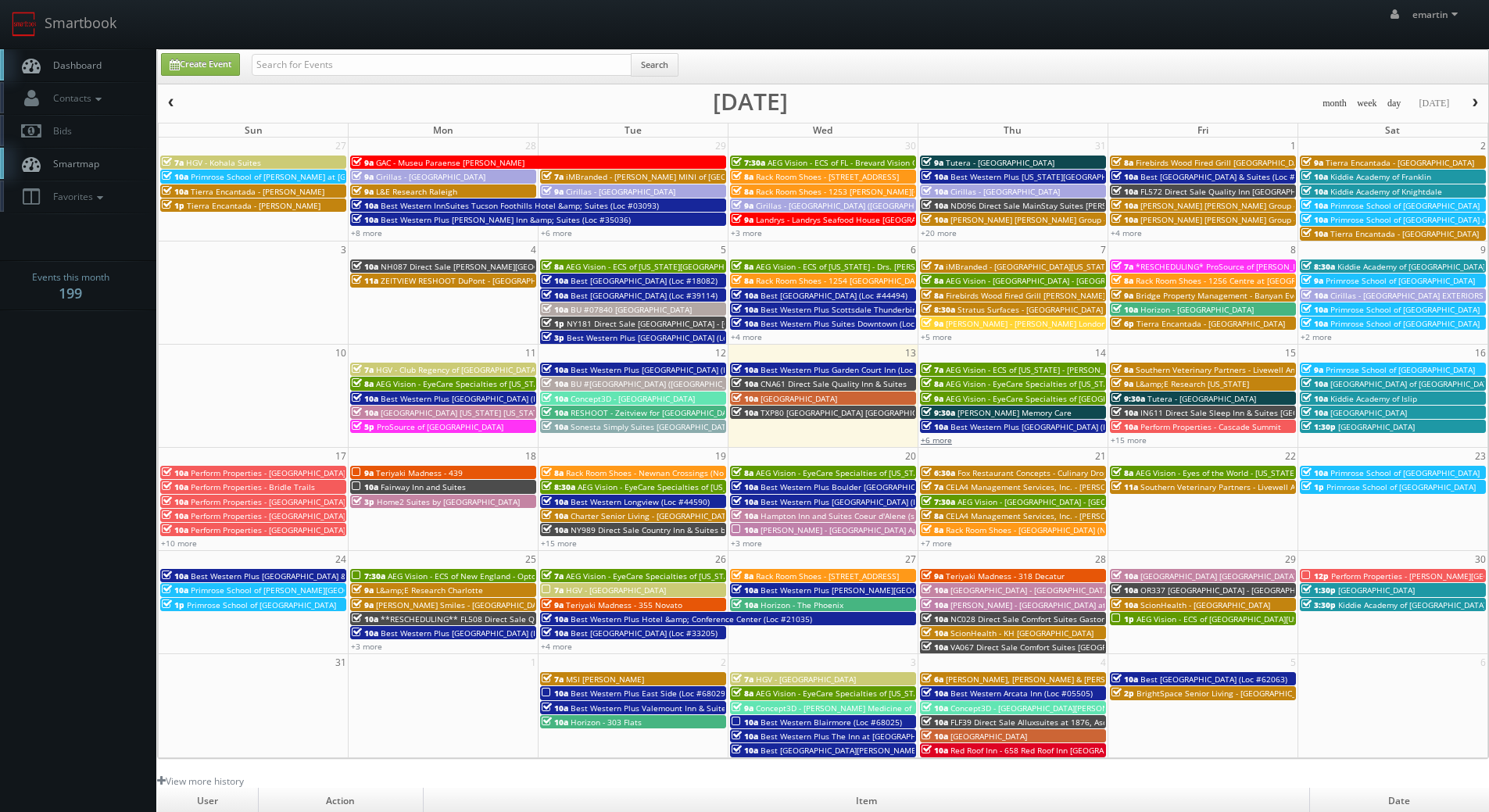
click at [949, 439] on link "+6 more" at bounding box center [936, 440] width 31 height 11
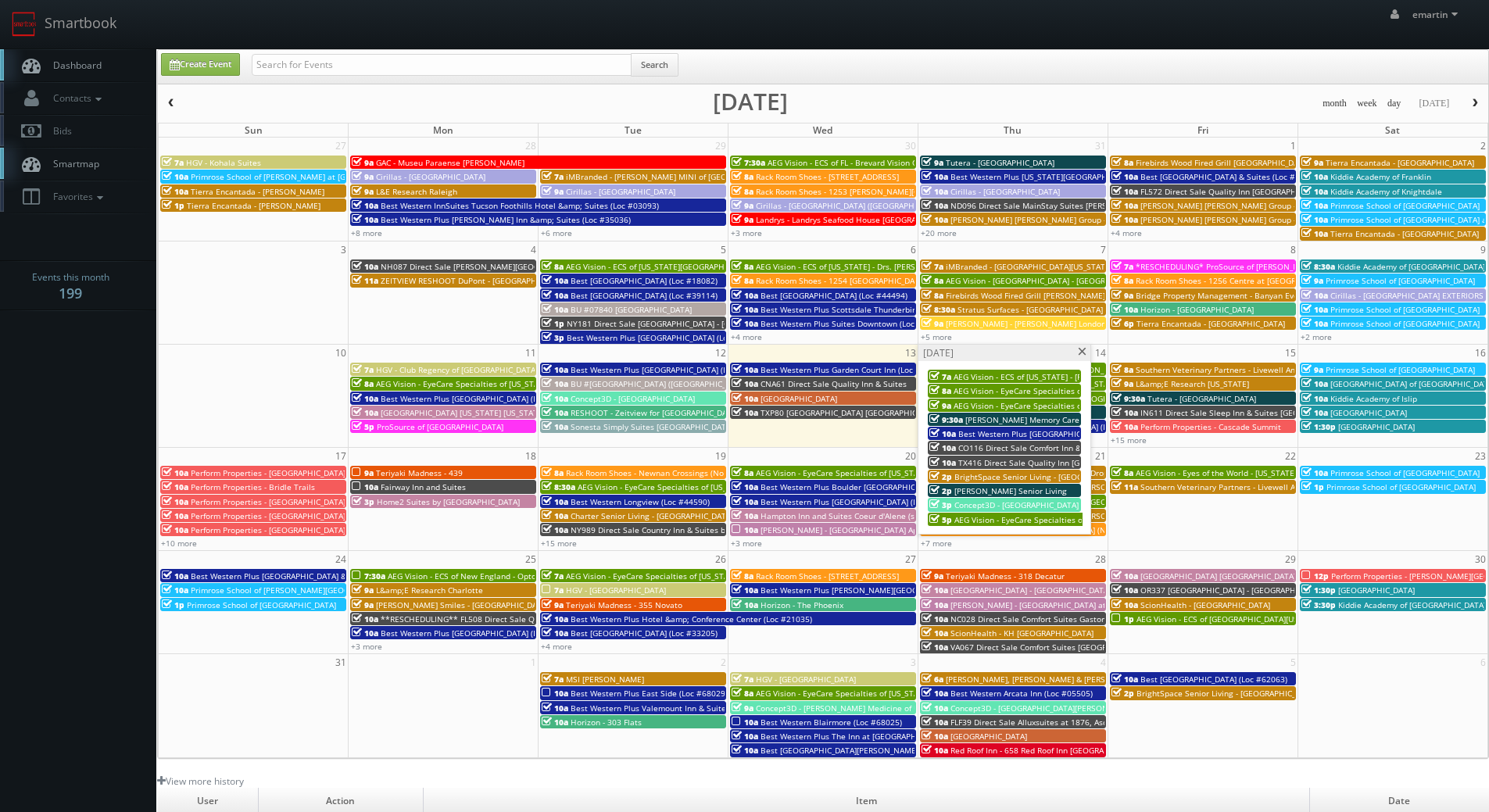
click at [1002, 459] on span "TX416 Direct Sale Quality Inn [GEOGRAPHIC_DATA]" at bounding box center [1053, 462] width 190 height 11
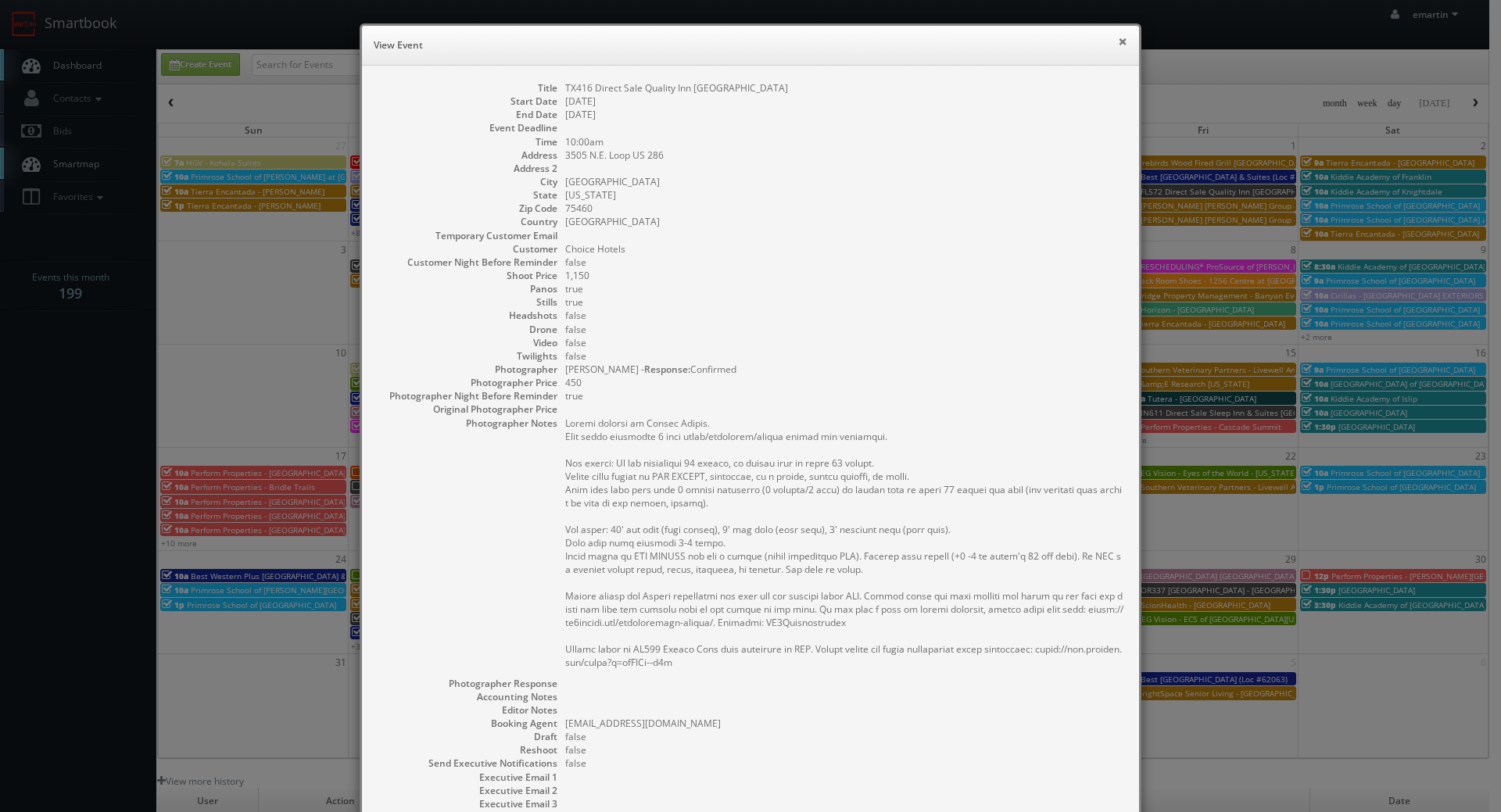
click at [1120, 37] on button "×" at bounding box center [1122, 41] width 9 height 11
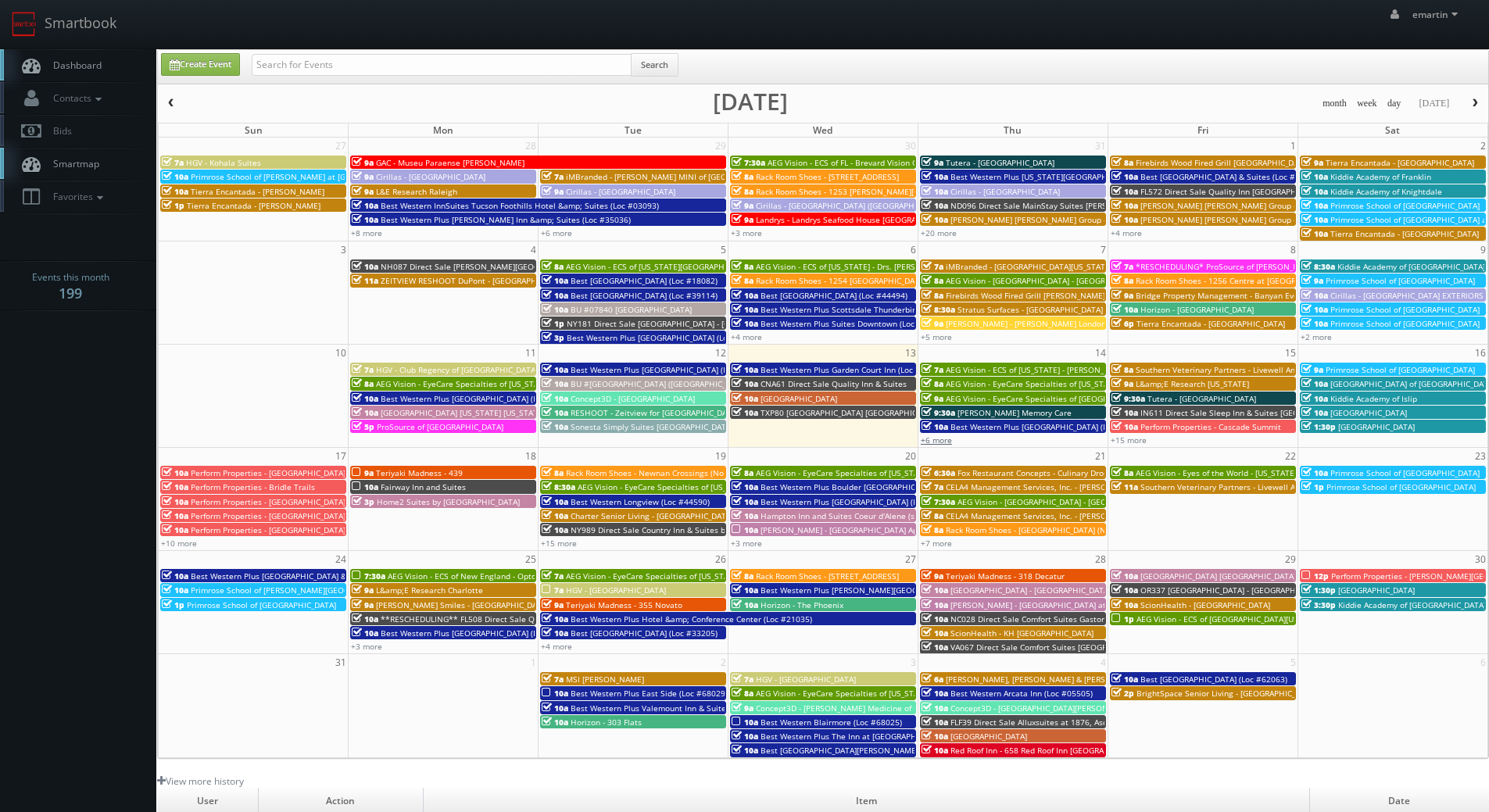
click at [931, 439] on link "+6 more" at bounding box center [936, 440] width 31 height 11
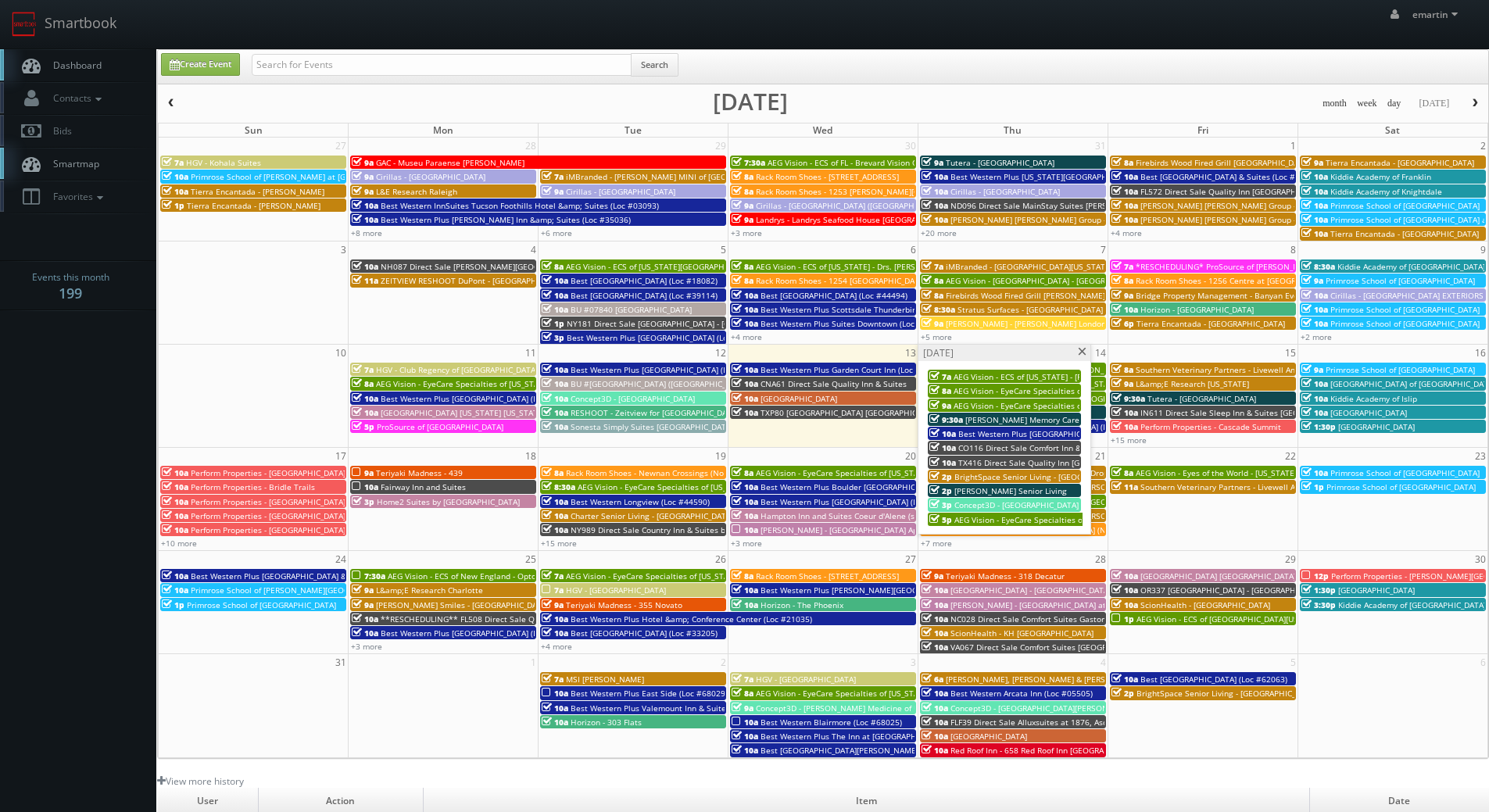
click at [969, 477] on span "BrightSpace Senior Living - [GEOGRAPHIC_DATA]" at bounding box center [1045, 477] width 181 height 11
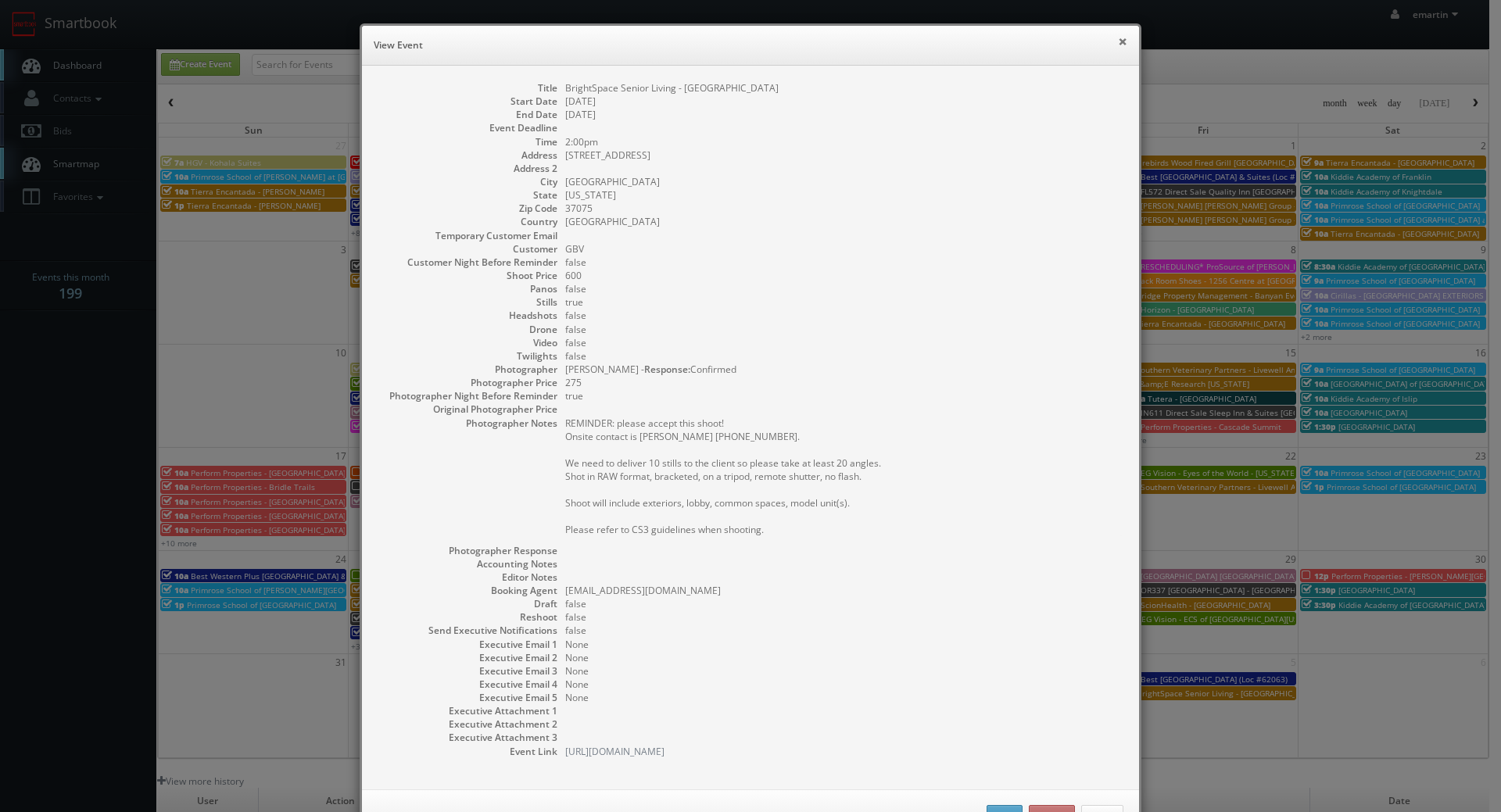
click at [1117, 44] on button "×" at bounding box center [1122, 41] width 9 height 11
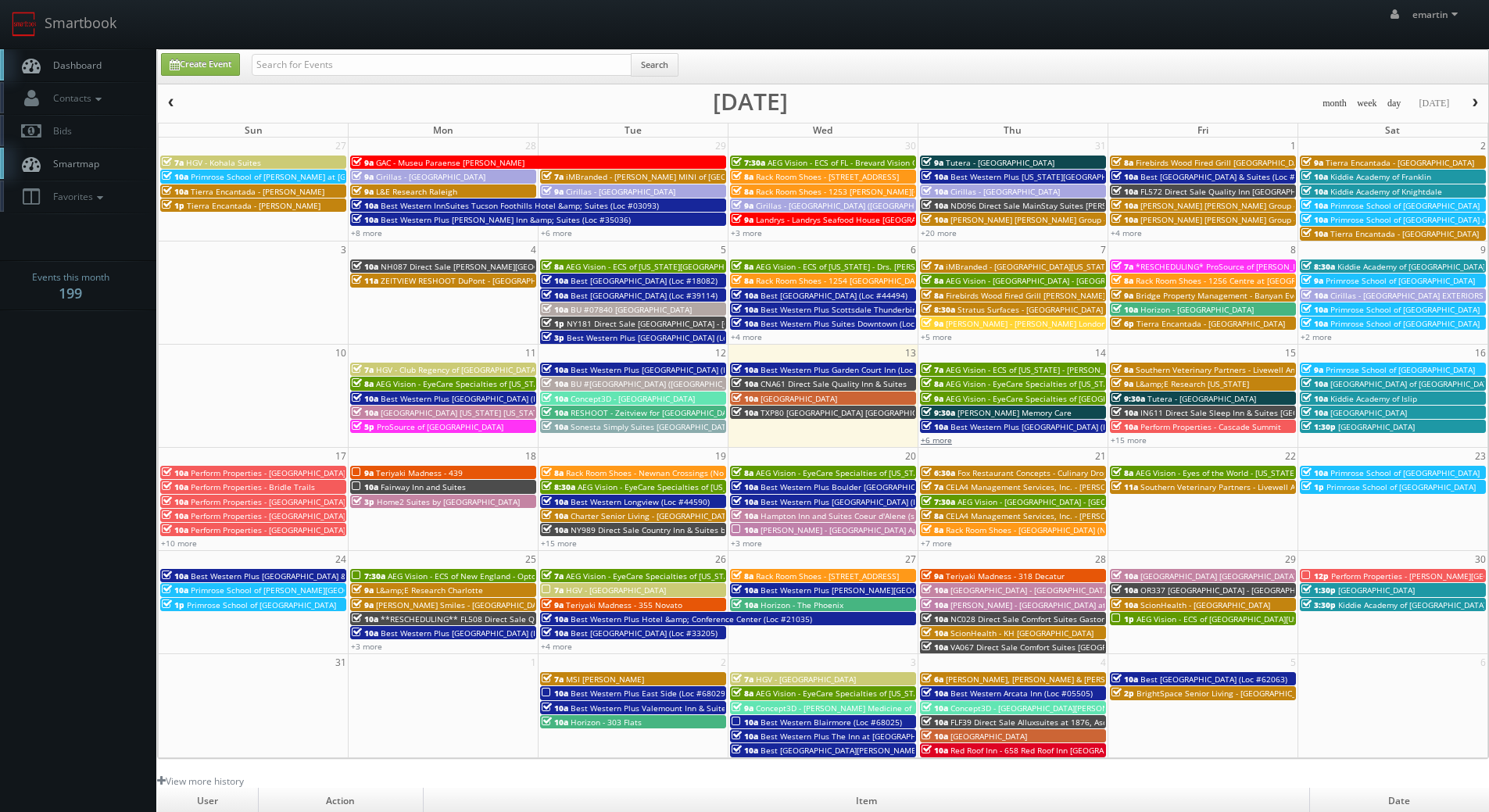
click at [925, 437] on link "+6 more" at bounding box center [936, 440] width 31 height 11
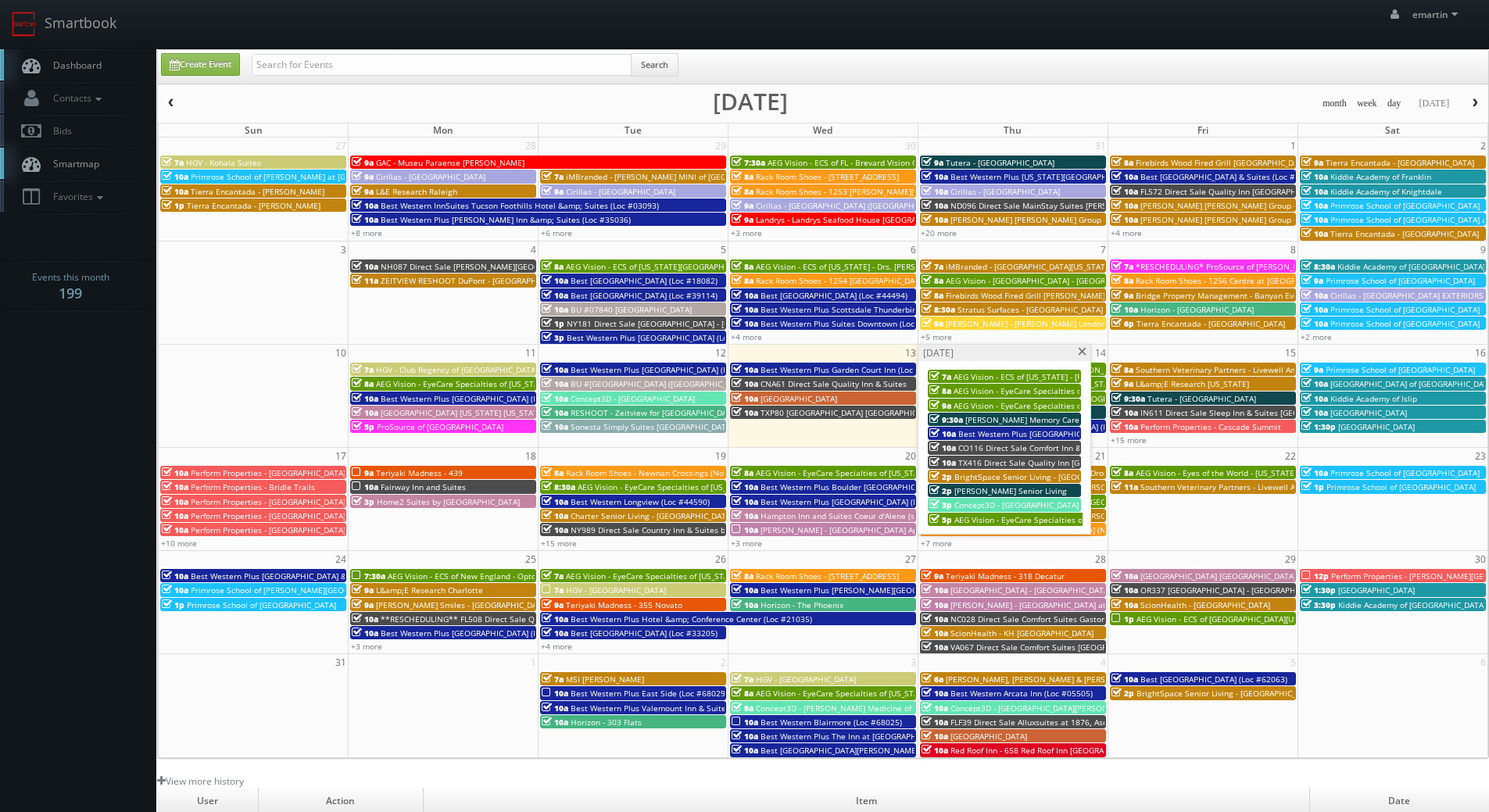
click at [977, 504] on span "Concept3D - [GEOGRAPHIC_DATA]" at bounding box center [1017, 505] width 124 height 11
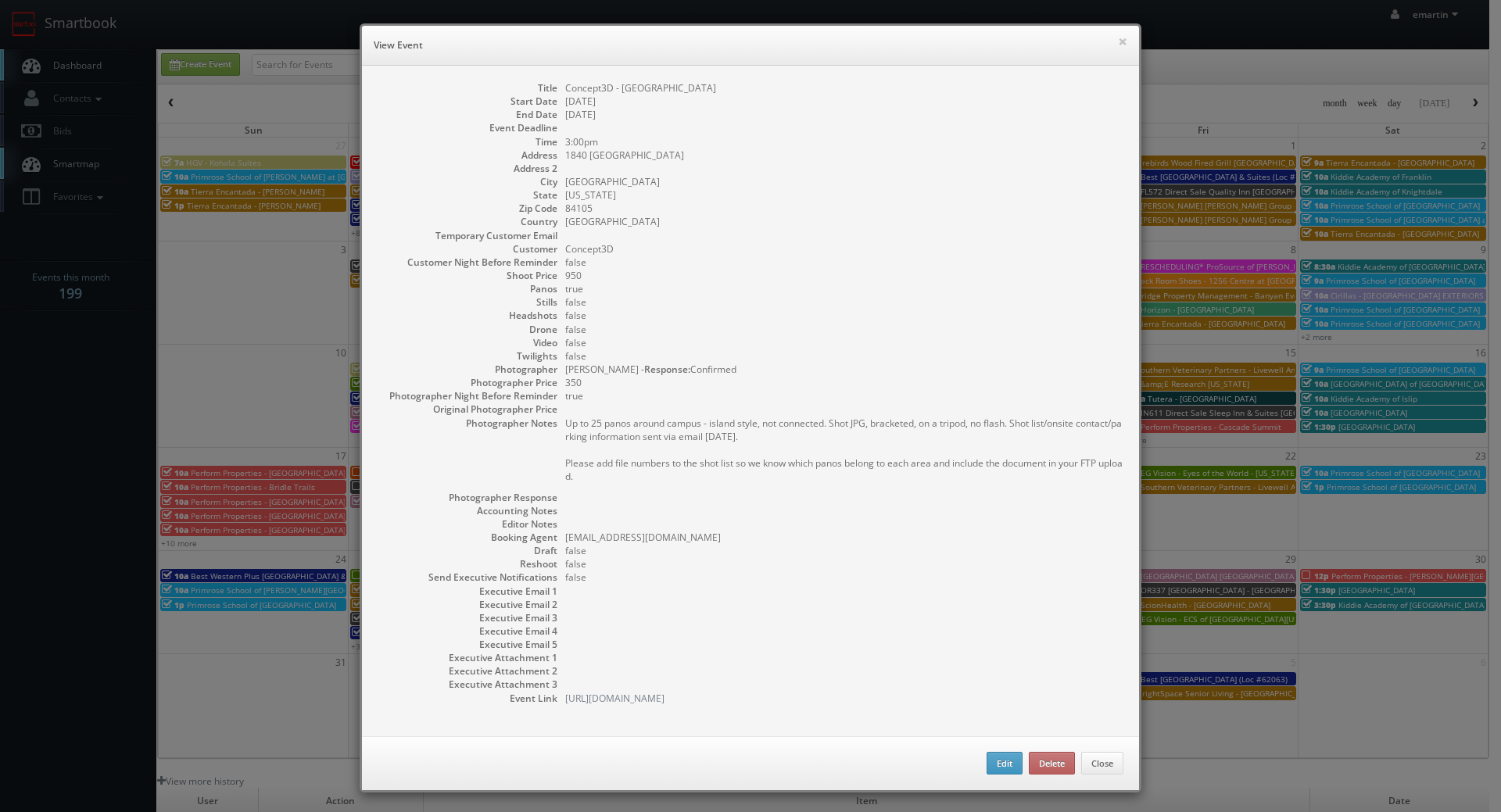
click at [720, 425] on pre "Up to 25 panos around campus - island style, not connected. Shot JPG, bracketed…" at bounding box center [844, 449] width 558 height 67
drag, startPoint x: 1115, startPoint y: 45, endPoint x: 725, endPoint y: 45, distance: 390.0
click at [1117, 45] on button "×" at bounding box center [1122, 41] width 9 height 11
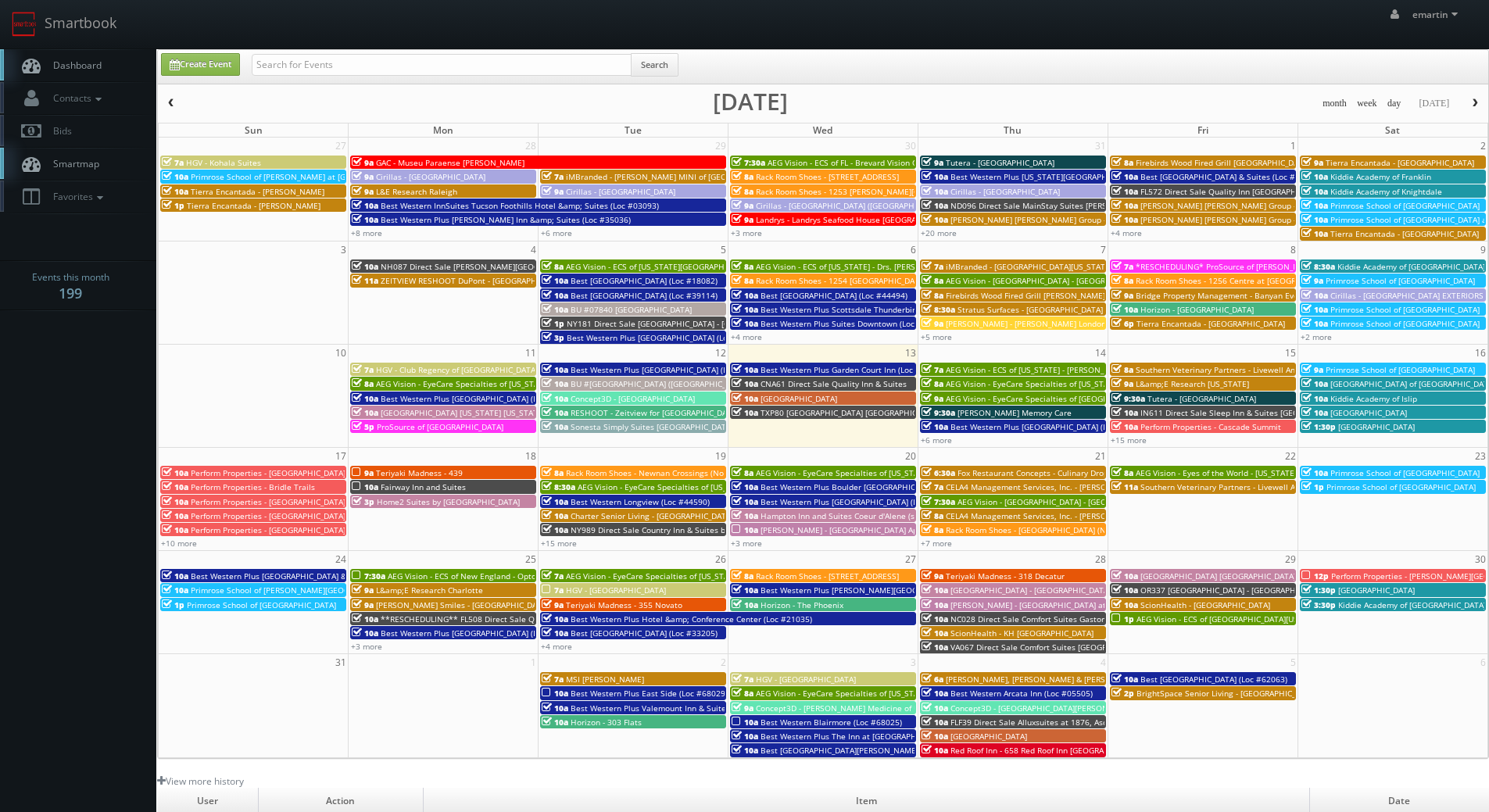
click at [54, 66] on span "Dashboard" at bounding box center [74, 65] width 57 height 14
click at [68, 55] on link "Dashboard" at bounding box center [78, 65] width 156 height 32
click at [938, 442] on link "+6 more" at bounding box center [936, 440] width 31 height 11
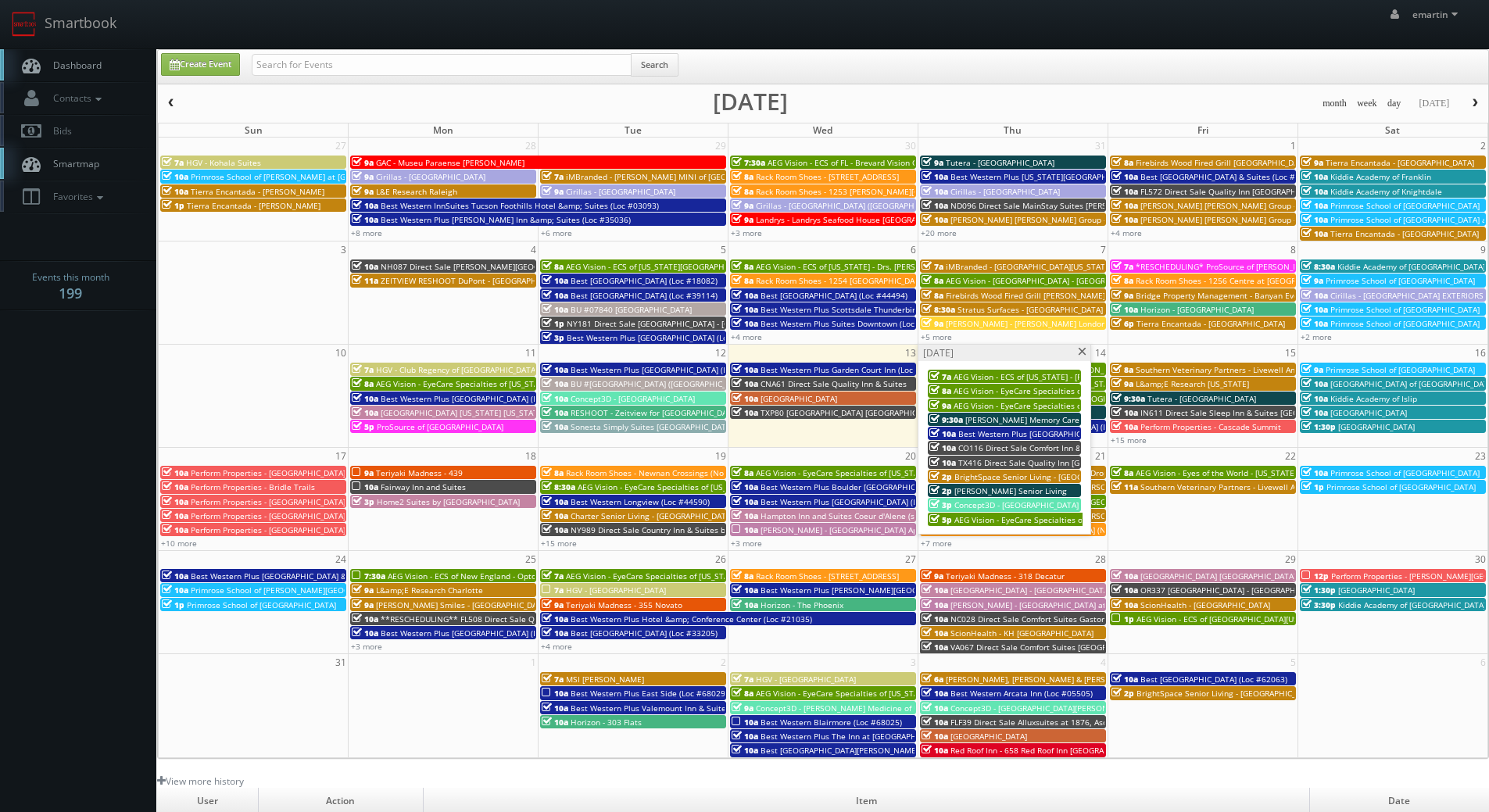
click at [1080, 350] on span at bounding box center [1082, 352] width 10 height 8
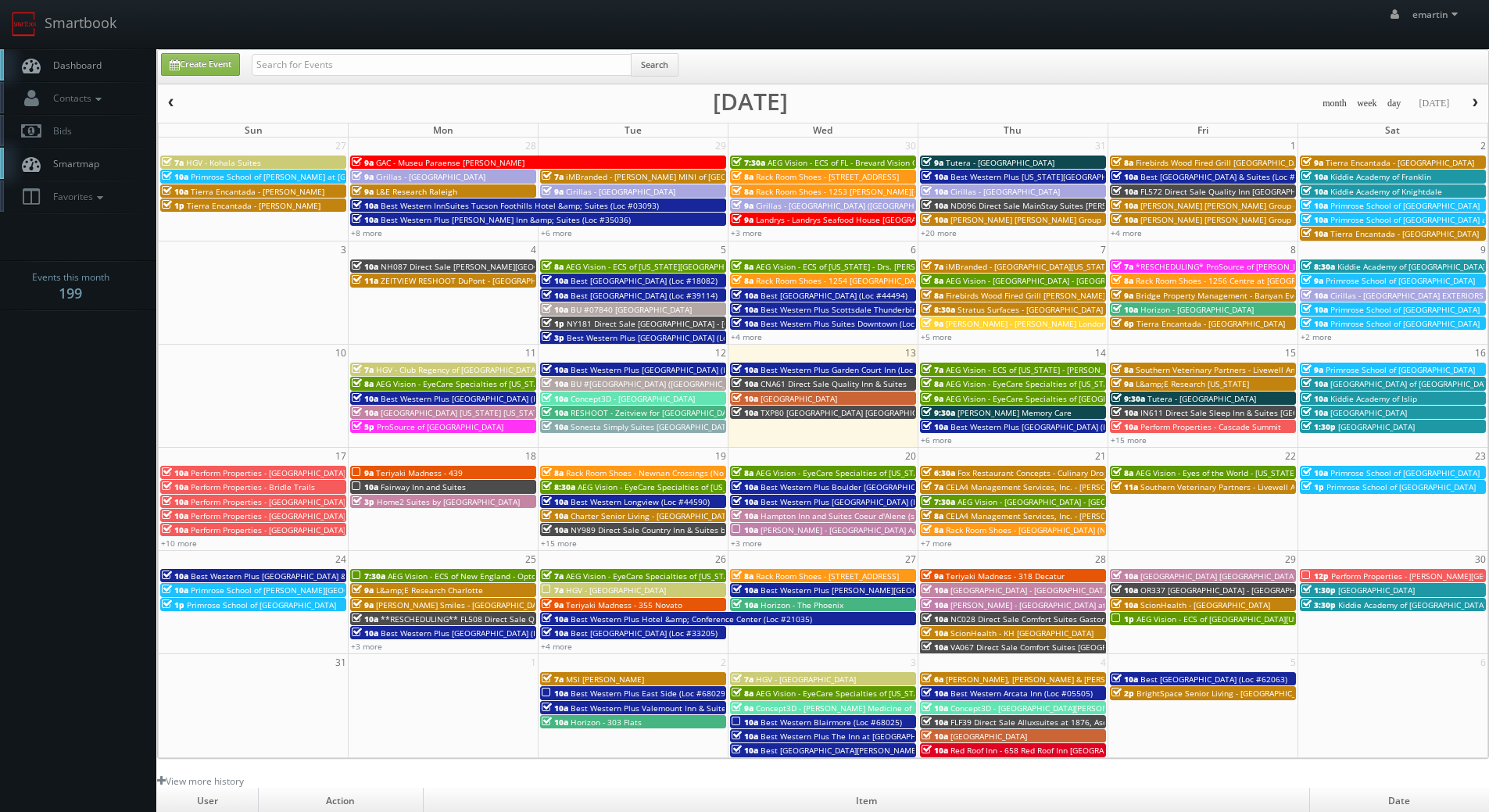
click at [109, 66] on link "Dashboard" at bounding box center [78, 65] width 156 height 32
click at [95, 55] on link "Dashboard" at bounding box center [78, 65] width 156 height 32
click at [37, 51] on link "Dashboard" at bounding box center [78, 65] width 156 height 32
click at [1129, 443] on link "+15 more" at bounding box center [1128, 440] width 36 height 11
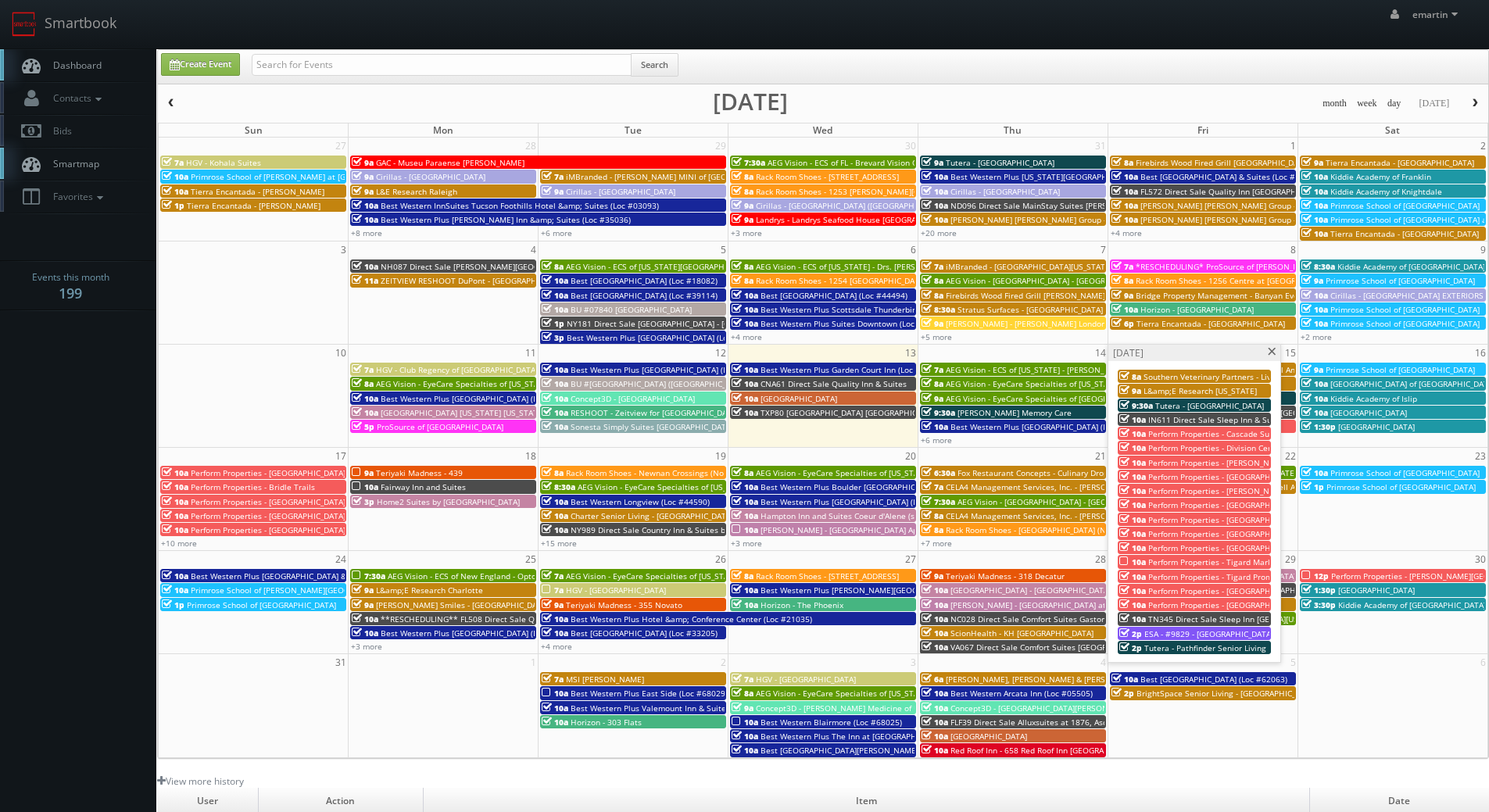
click at [1156, 371] on span "Southern Veterinary Partners - Livewell Animal Urgent Care of [PERSON_NAME]" at bounding box center [1292, 376] width 297 height 11
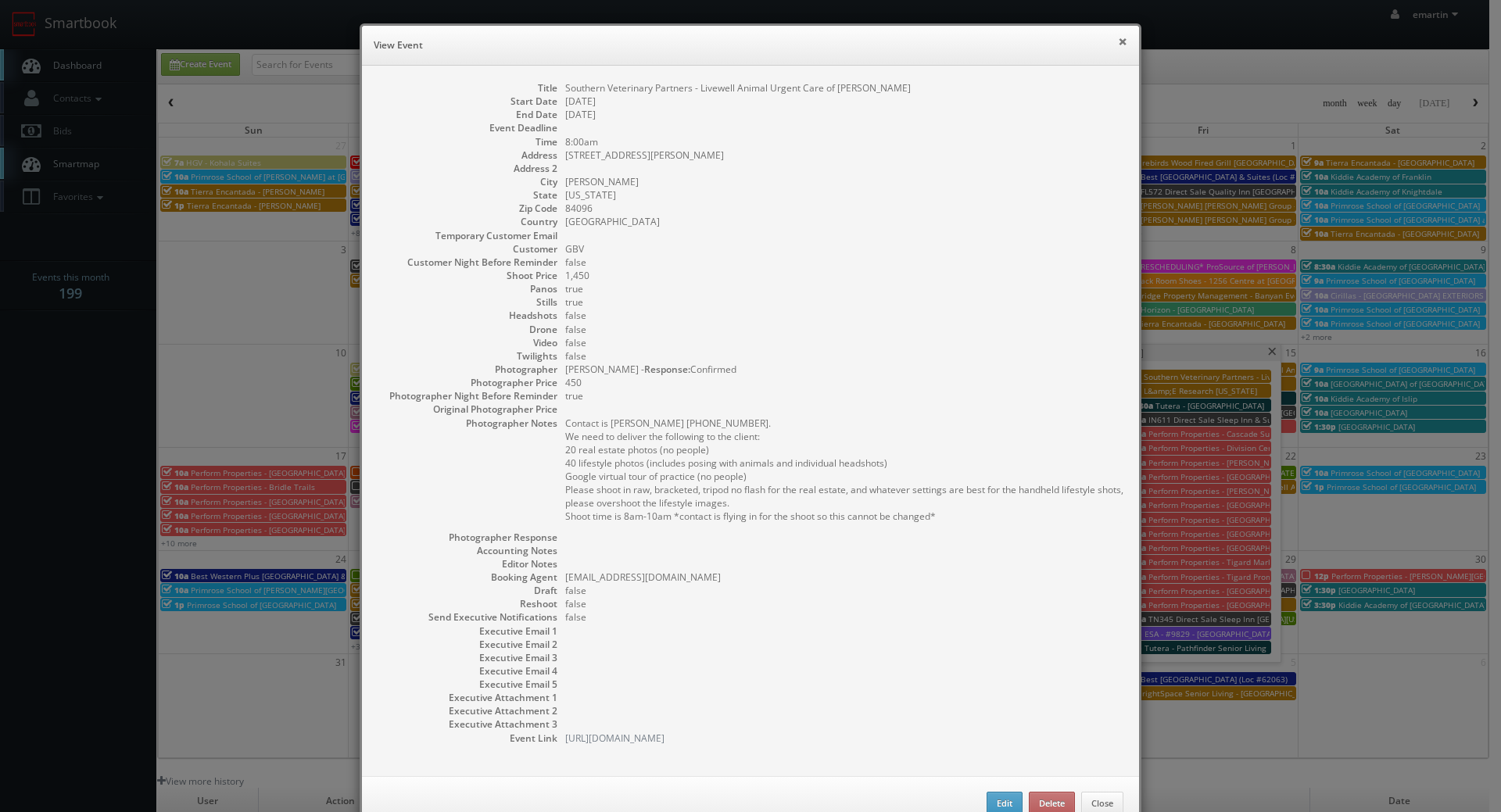
click at [1117, 41] on button "×" at bounding box center [1122, 41] width 9 height 11
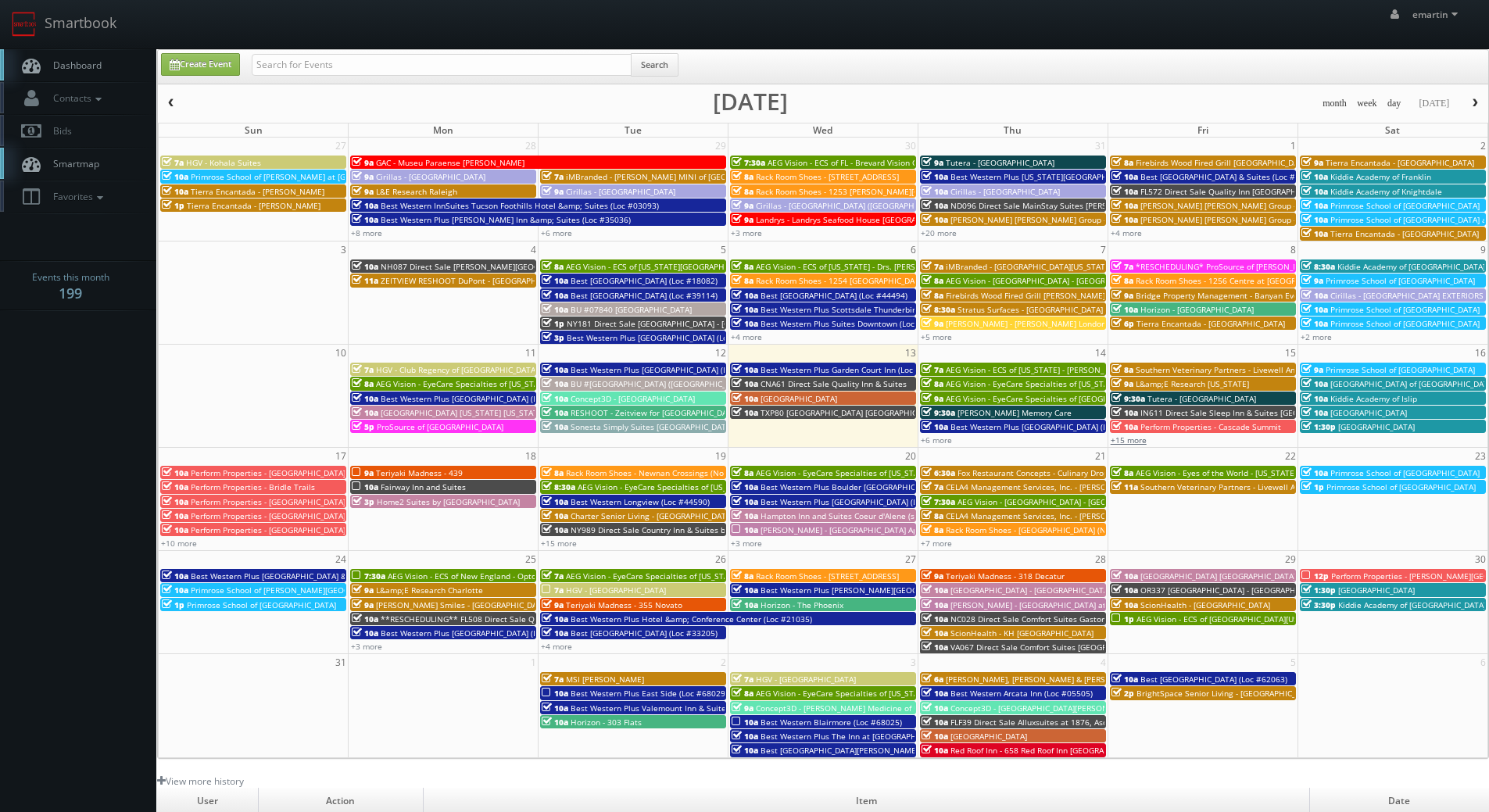
click at [1125, 437] on link "+15 more" at bounding box center [1128, 440] width 36 height 11
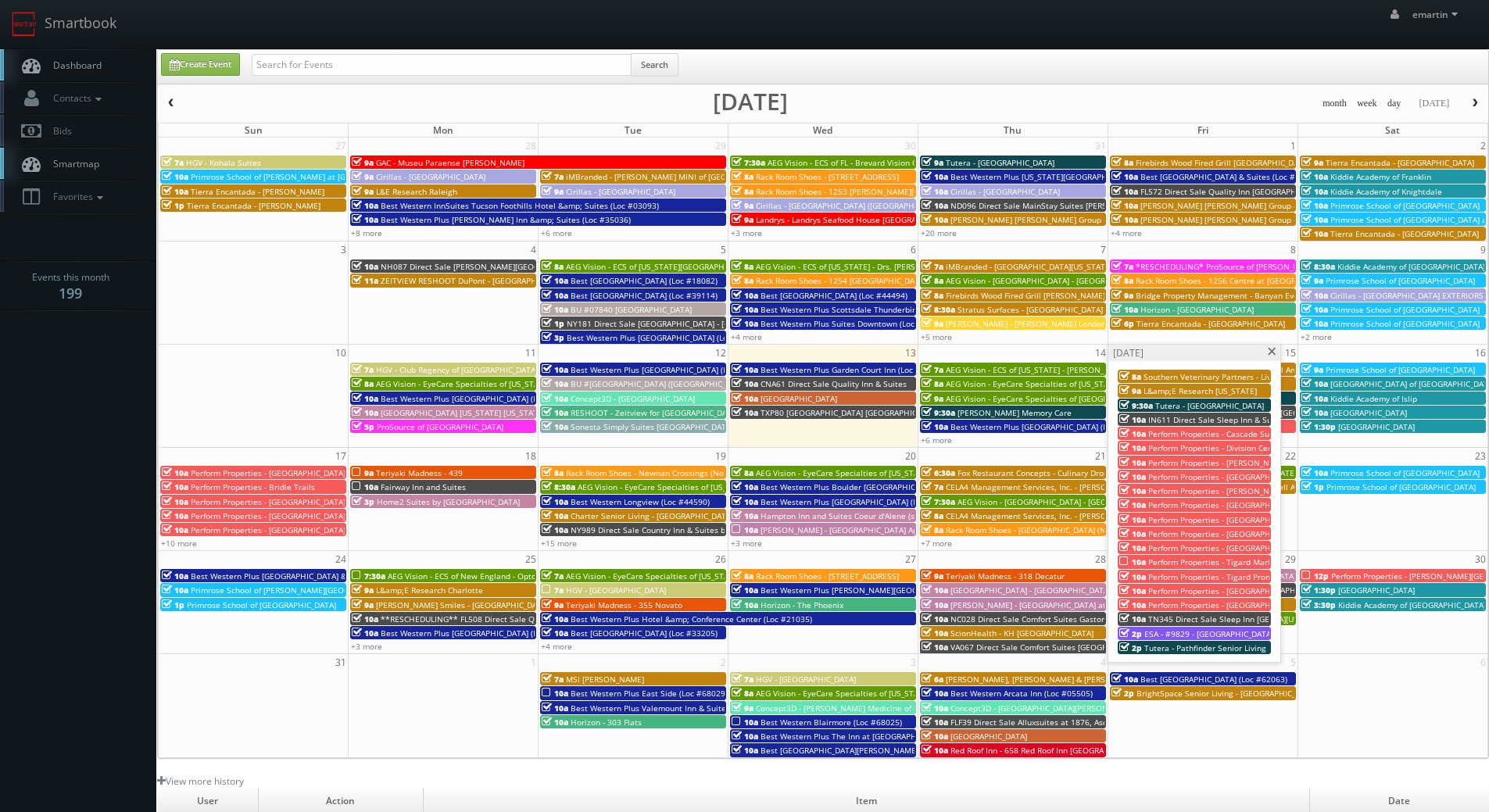
click at [1172, 565] on span "Perform Properties - Tigard Marketplace" at bounding box center [1224, 562] width 152 height 11
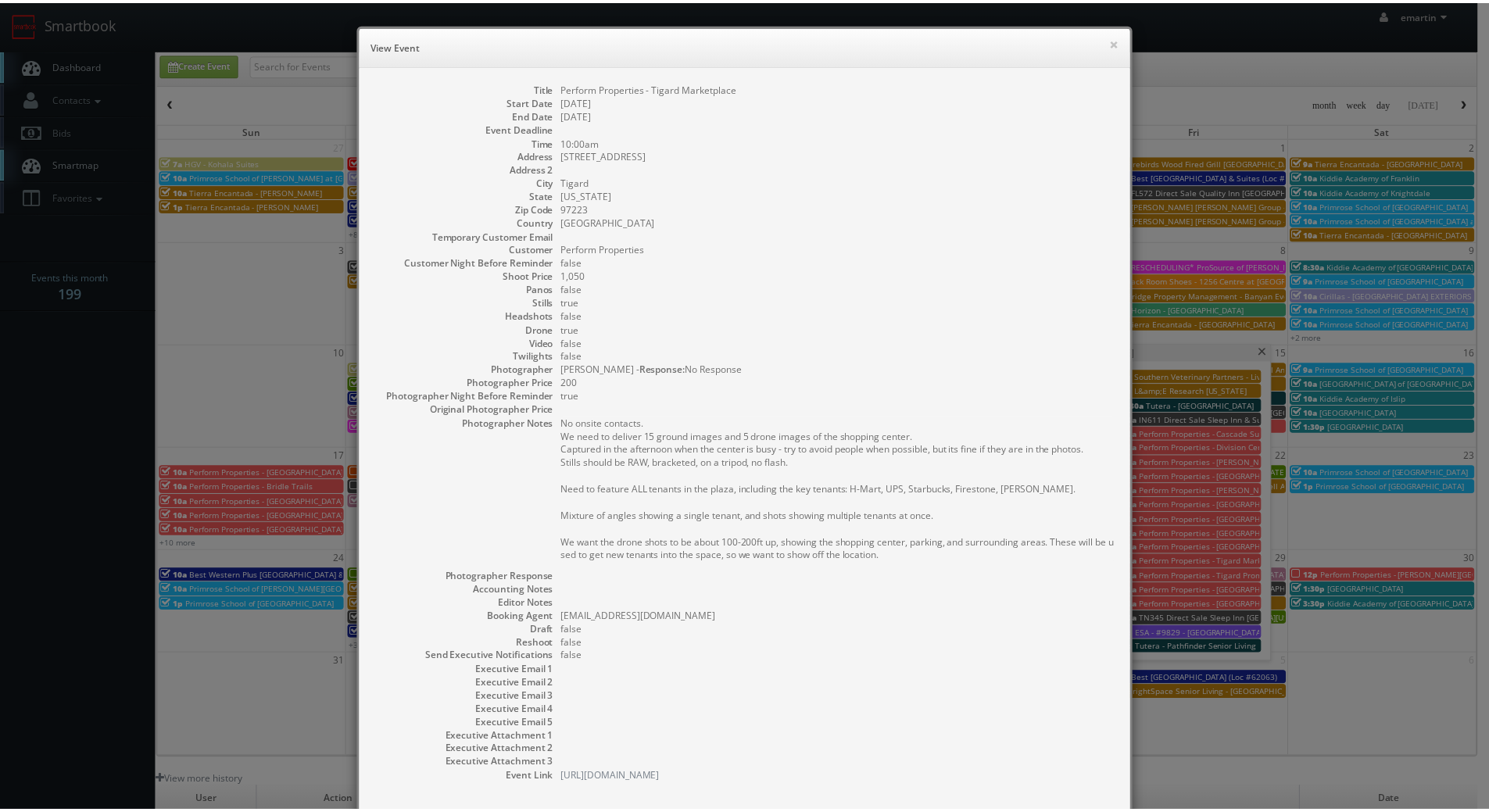
scroll to position [84, 0]
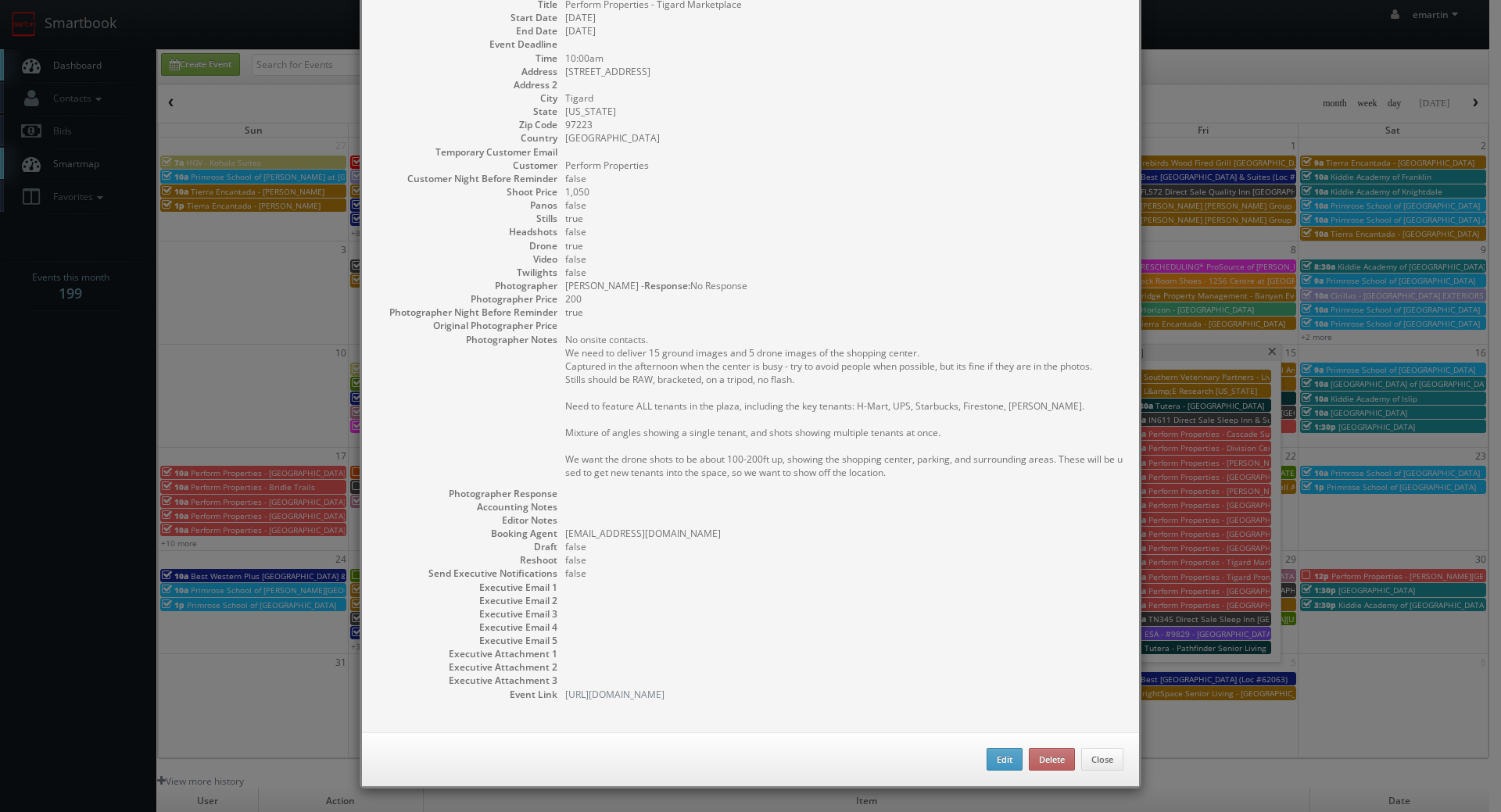
click at [976, 754] on div "Edit Delete Close" at bounding box center [750, 760] width 777 height 55
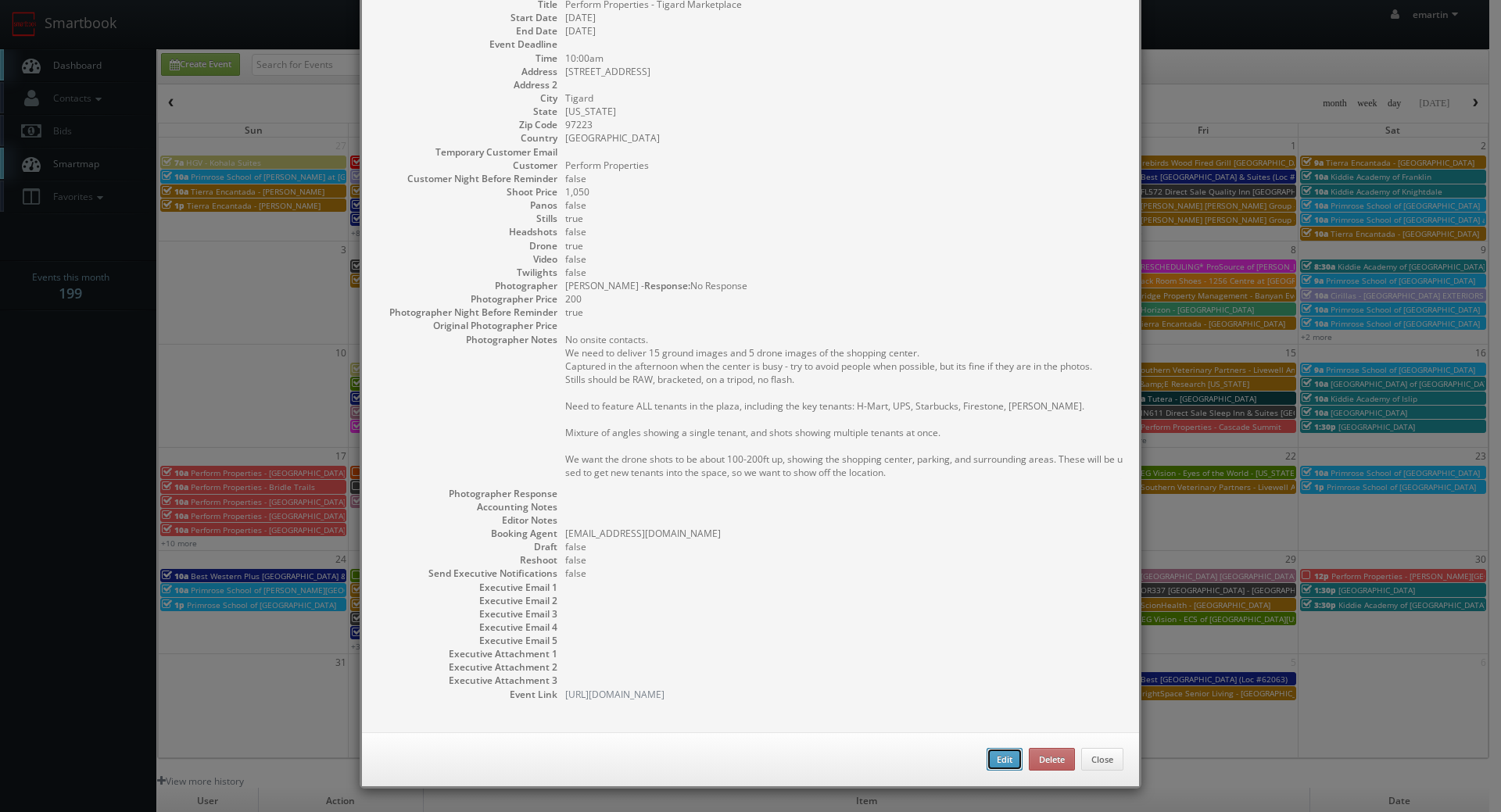
click at [994, 758] on button "Edit" at bounding box center [1004, 760] width 36 height 24
type input "Perform Properties - Tigard Marketplace"
type input "13600 SW Pacific Hwy"
type input "Tigard"
type input "97223"
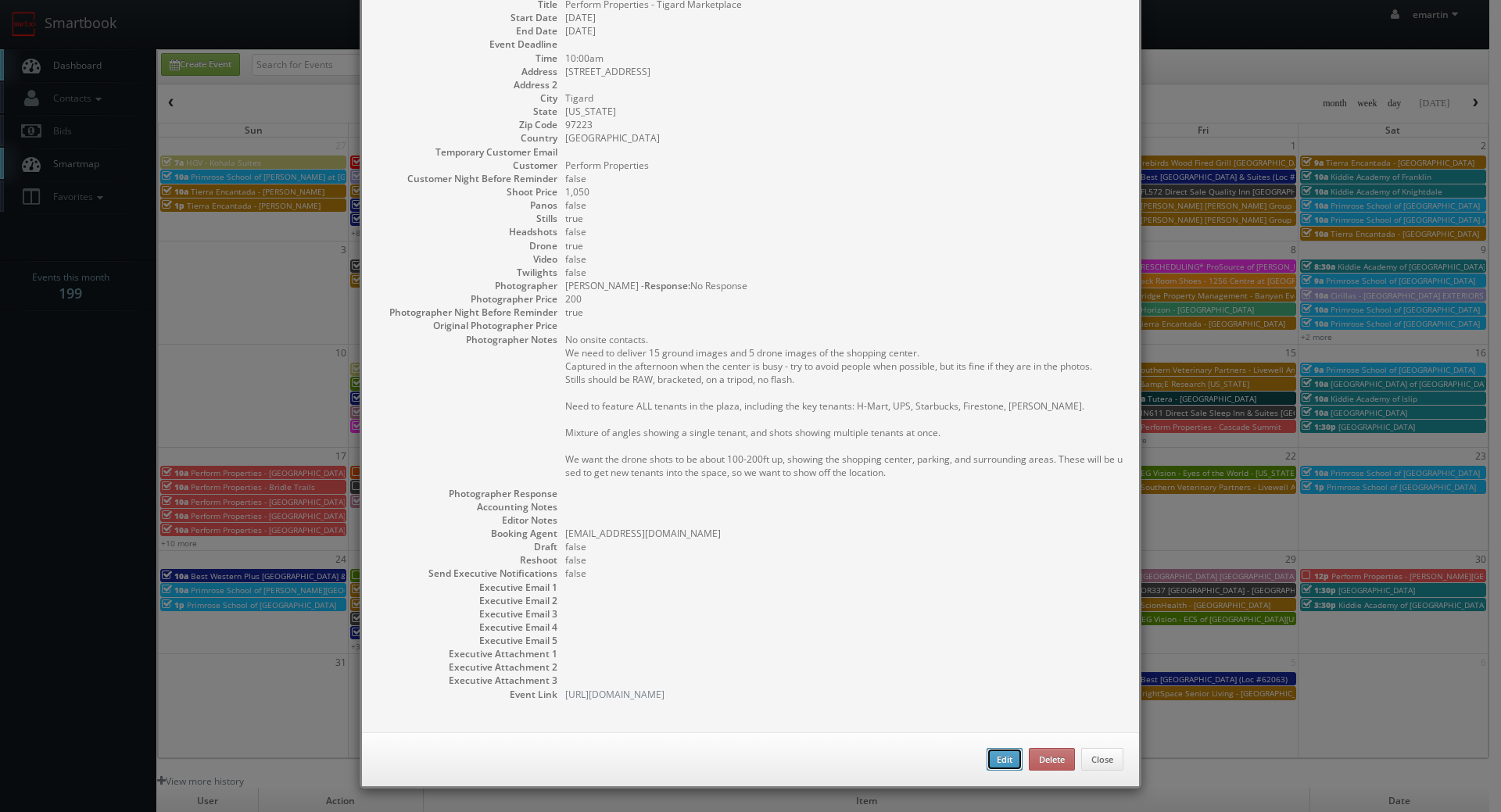
type input "1,050"
checkbox input "true"
type input "08/15/2025"
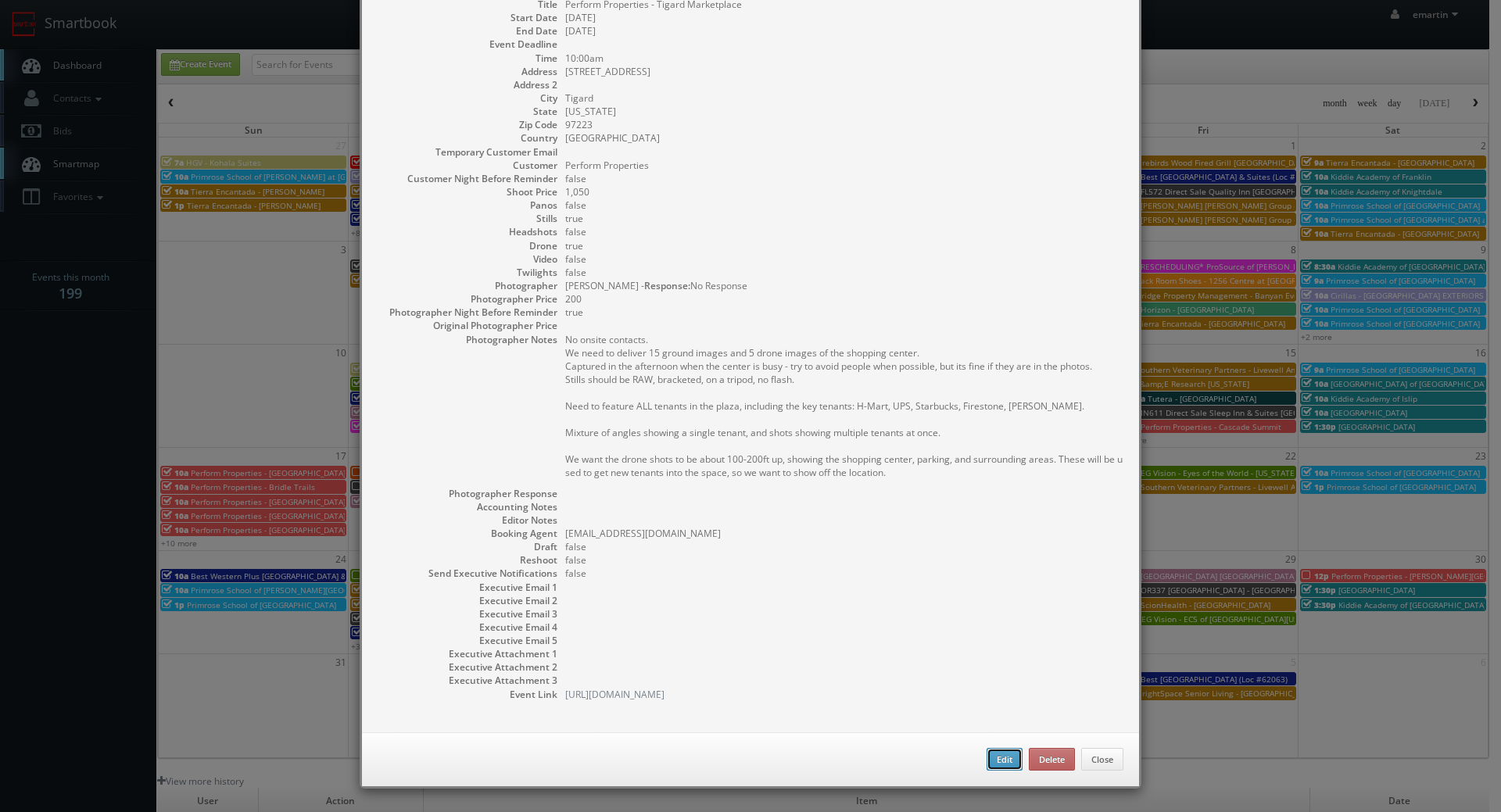
type input "10:00am"
checkbox input "true"
type textarea "No onsite contacts. We need to deliver 15 ground images and 5 drone images of t…"
select select "[US_STATE]"
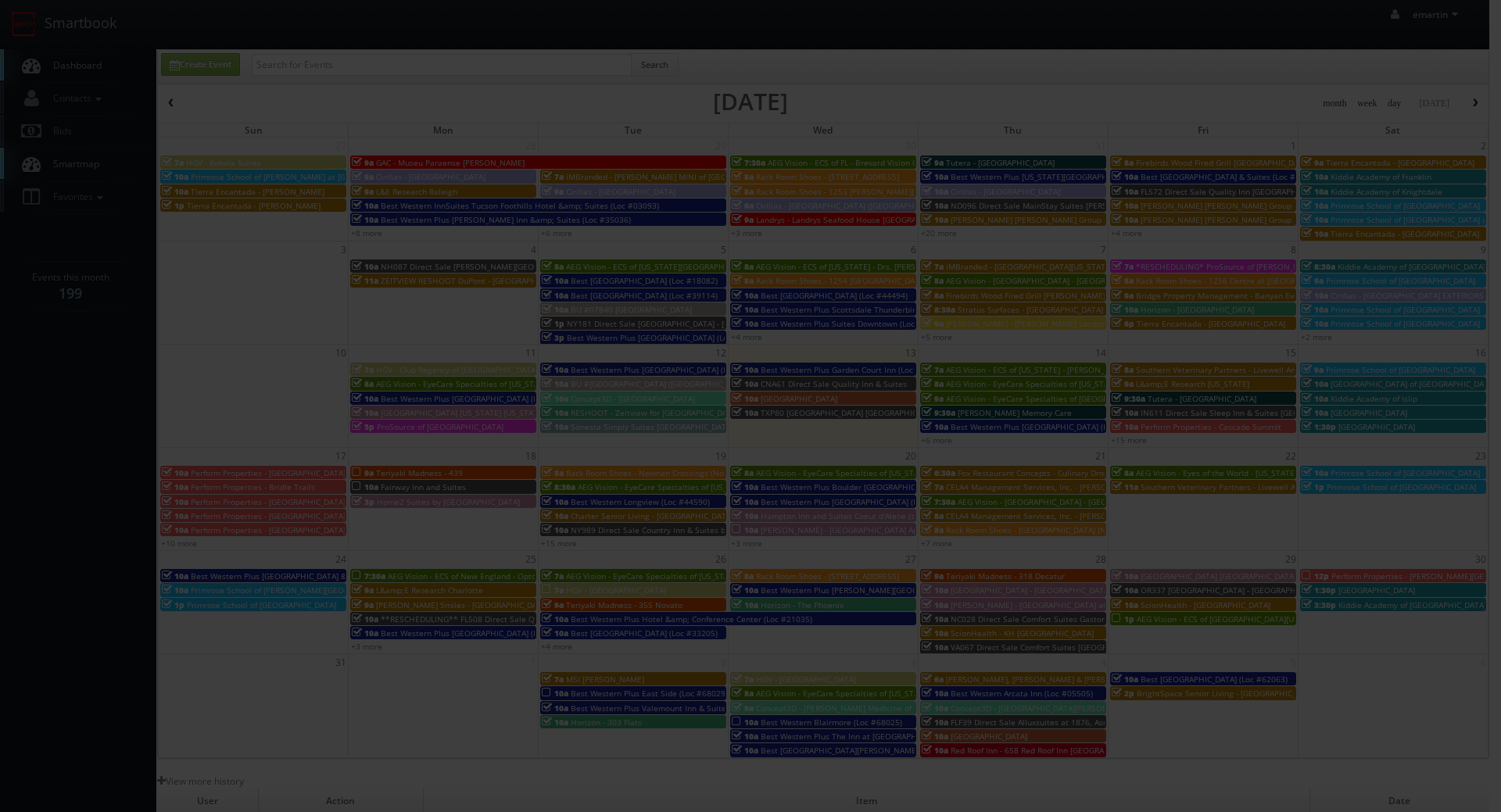
type input "1,050"
type input "200"
select select "[EMAIL_ADDRESS][DOMAIN_NAME]"
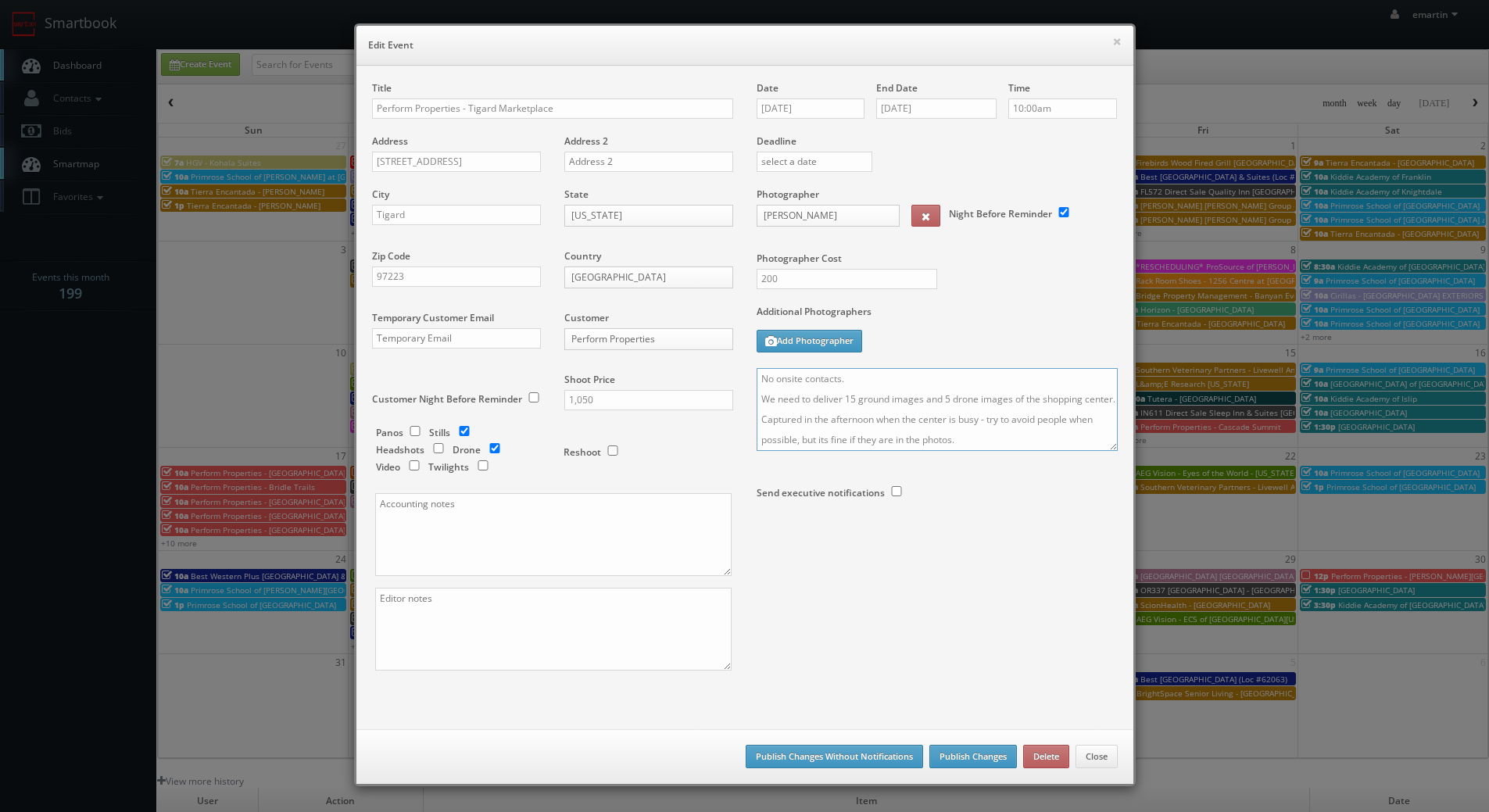
click at [756, 376] on textarea "No onsite contacts. We need to deliver 15 ground images and 5 drone images of t…" at bounding box center [936, 409] width 361 height 83
click at [763, 375] on textarea "No onsite contacts. We need to deliver 15 ground images and 5 drone images of t…" at bounding box center [936, 409] width 361 height 83
type textarea "This one was missed! No onsite contacts. We need to deliver 15 ground images an…"
click at [950, 754] on button "Publish Changes" at bounding box center [973, 756] width 88 height 24
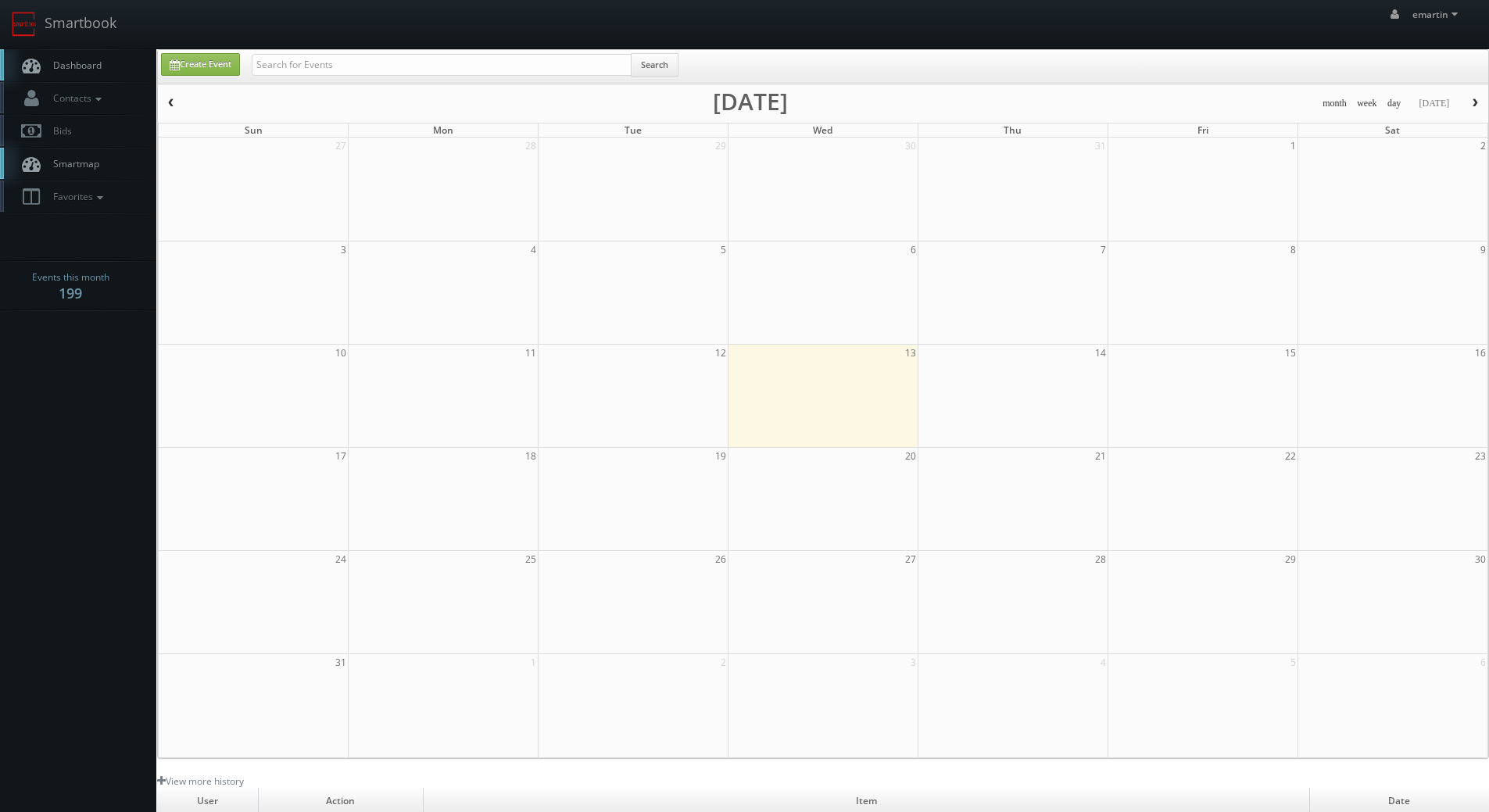
click at [74, 72] on link "Dashboard" at bounding box center [78, 65] width 156 height 32
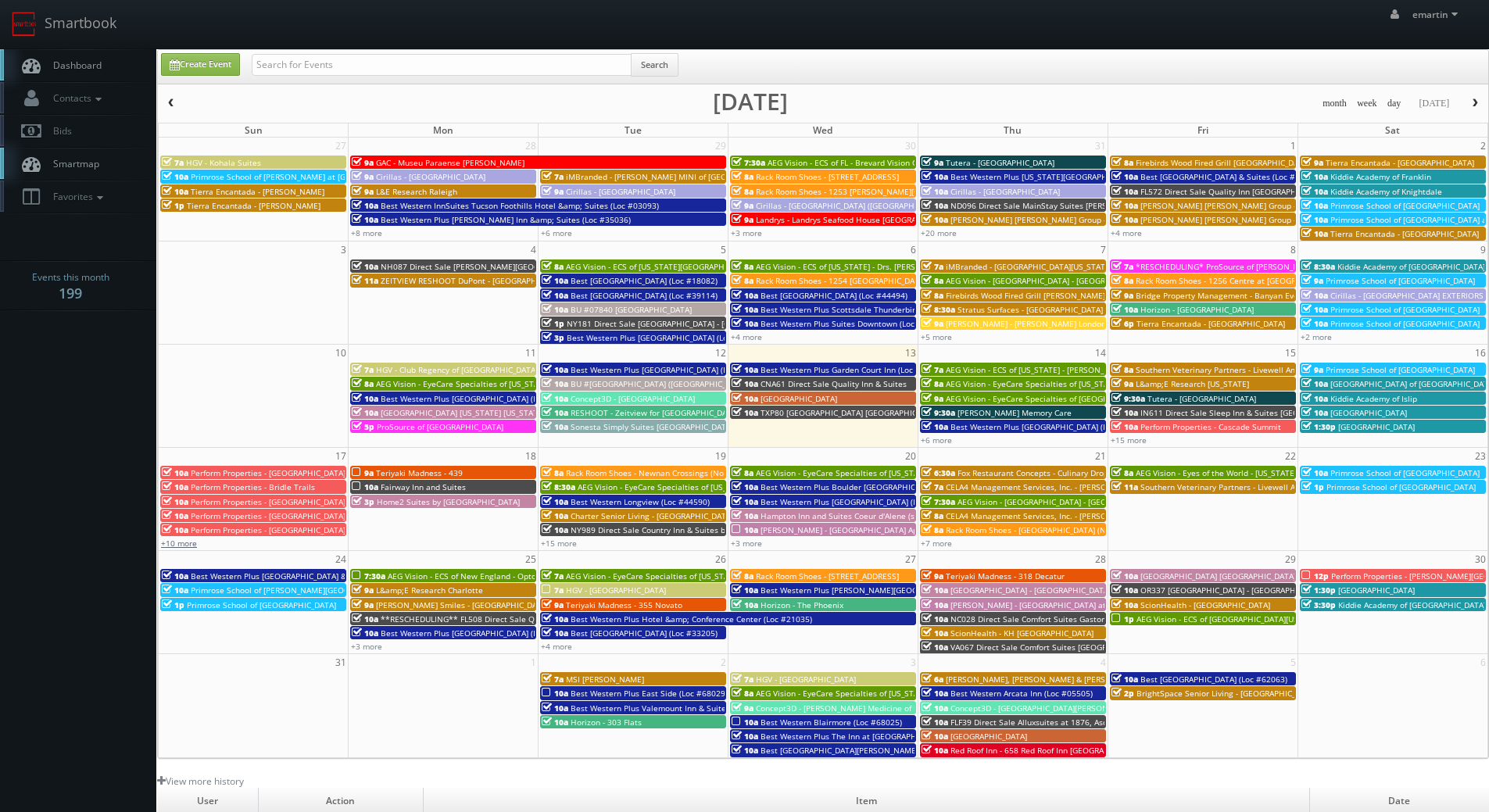
click at [181, 545] on link "+10 more" at bounding box center [178, 543] width 36 height 11
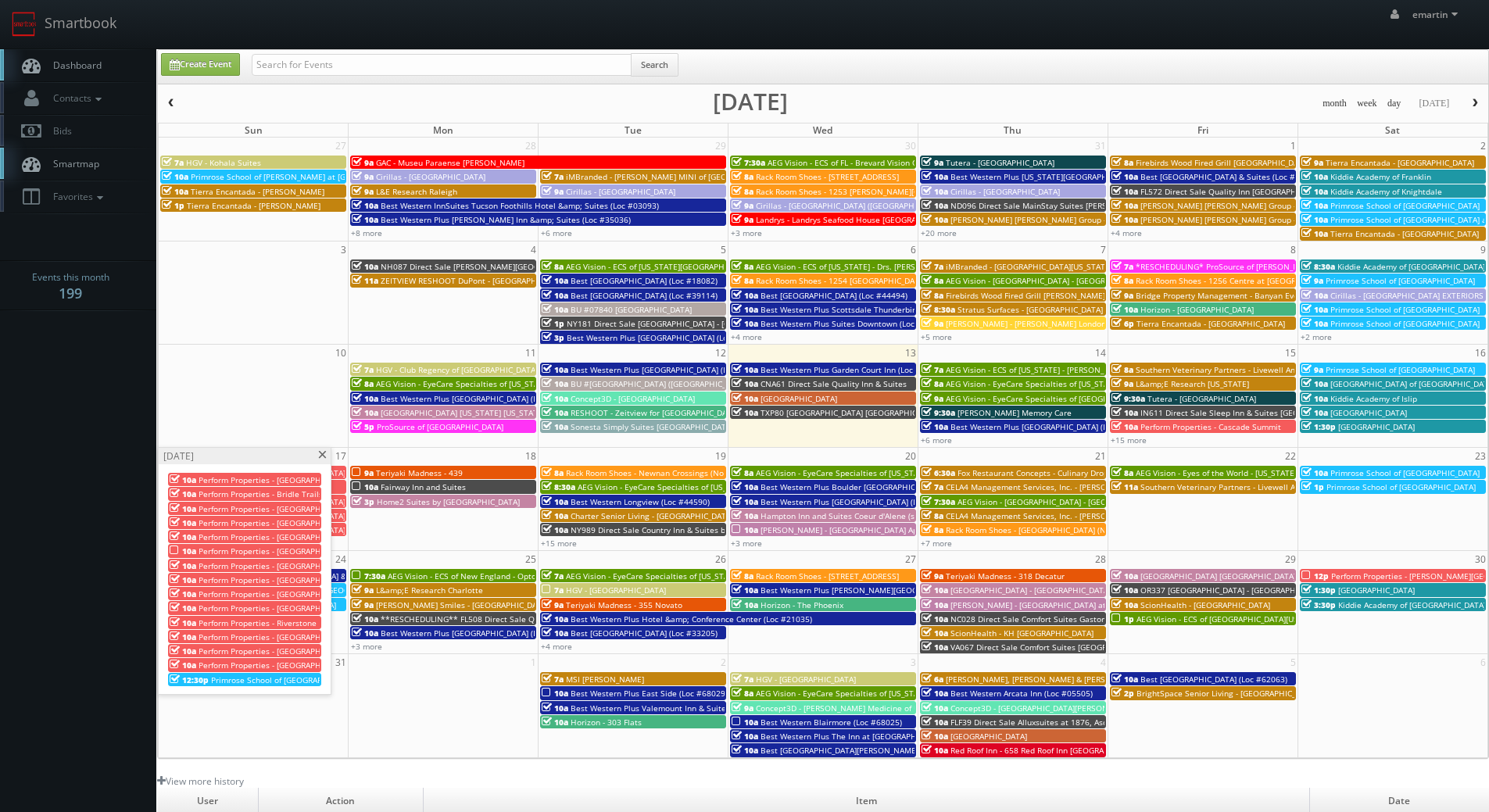
click at [217, 551] on span "Perform Properties - [GEOGRAPHIC_DATA]" at bounding box center [275, 551] width 154 height 11
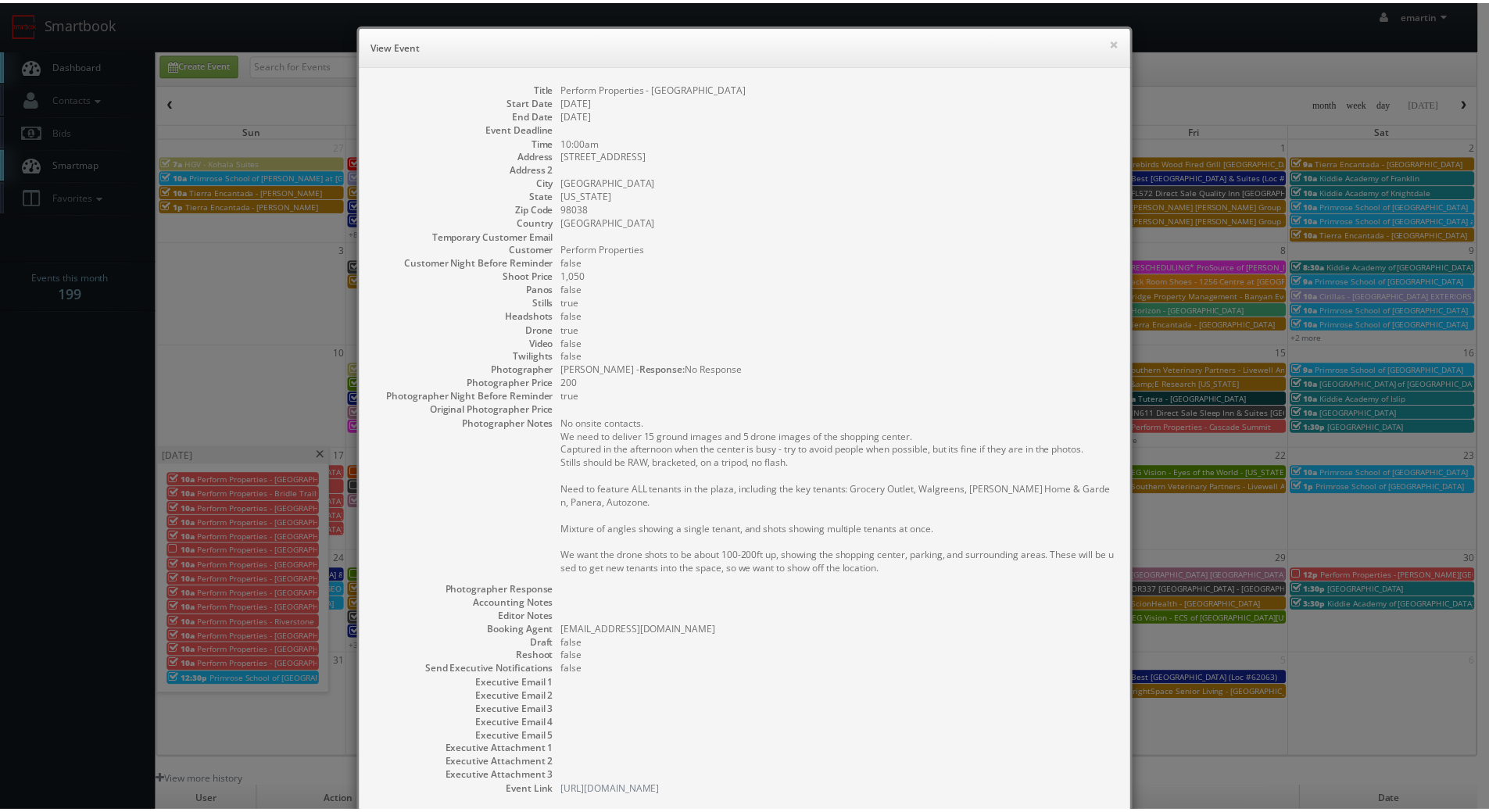
scroll to position [97, 0]
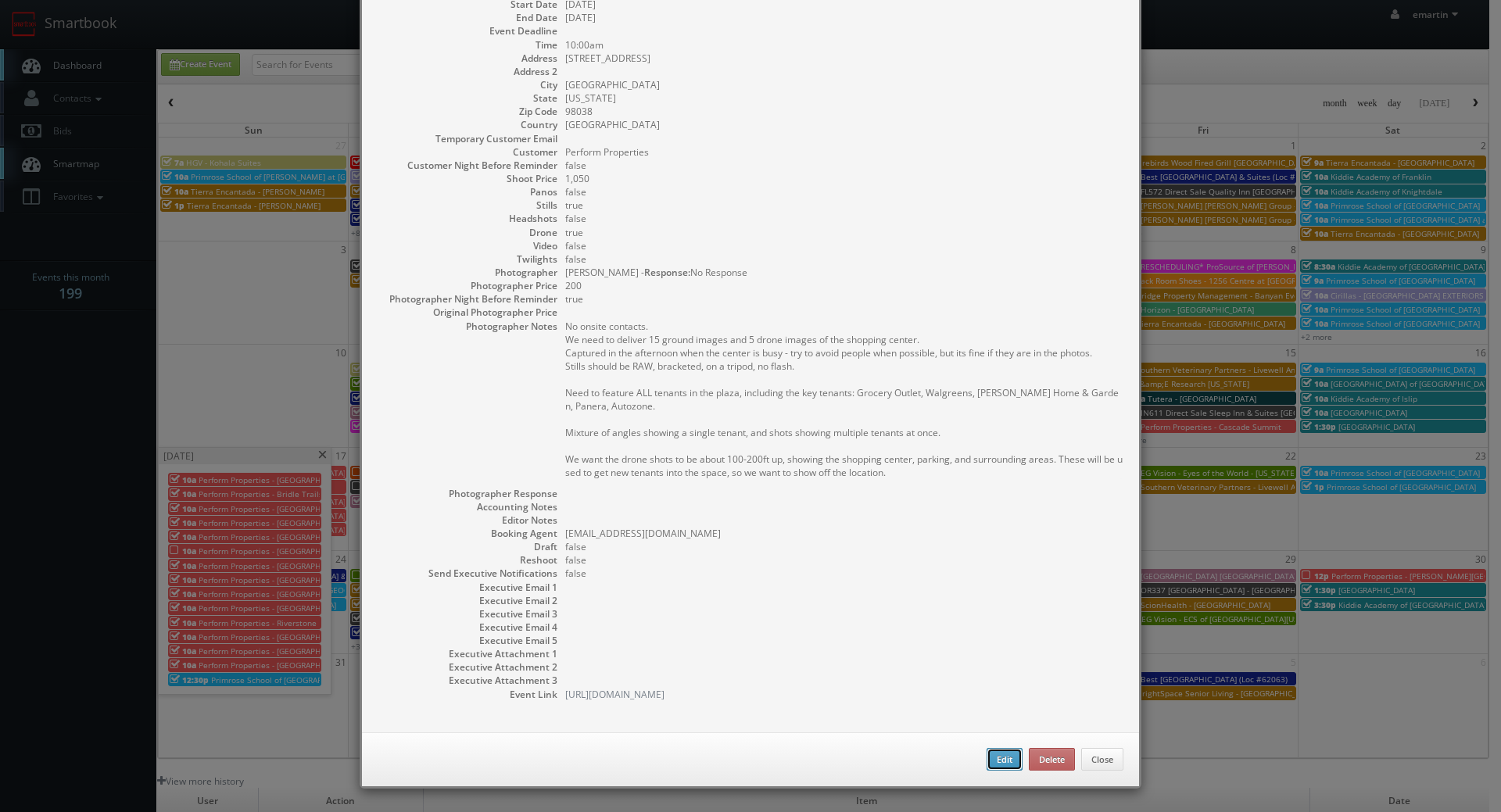
click at [988, 755] on button "Edit" at bounding box center [1004, 760] width 36 height 24
select select "[US_STATE]"
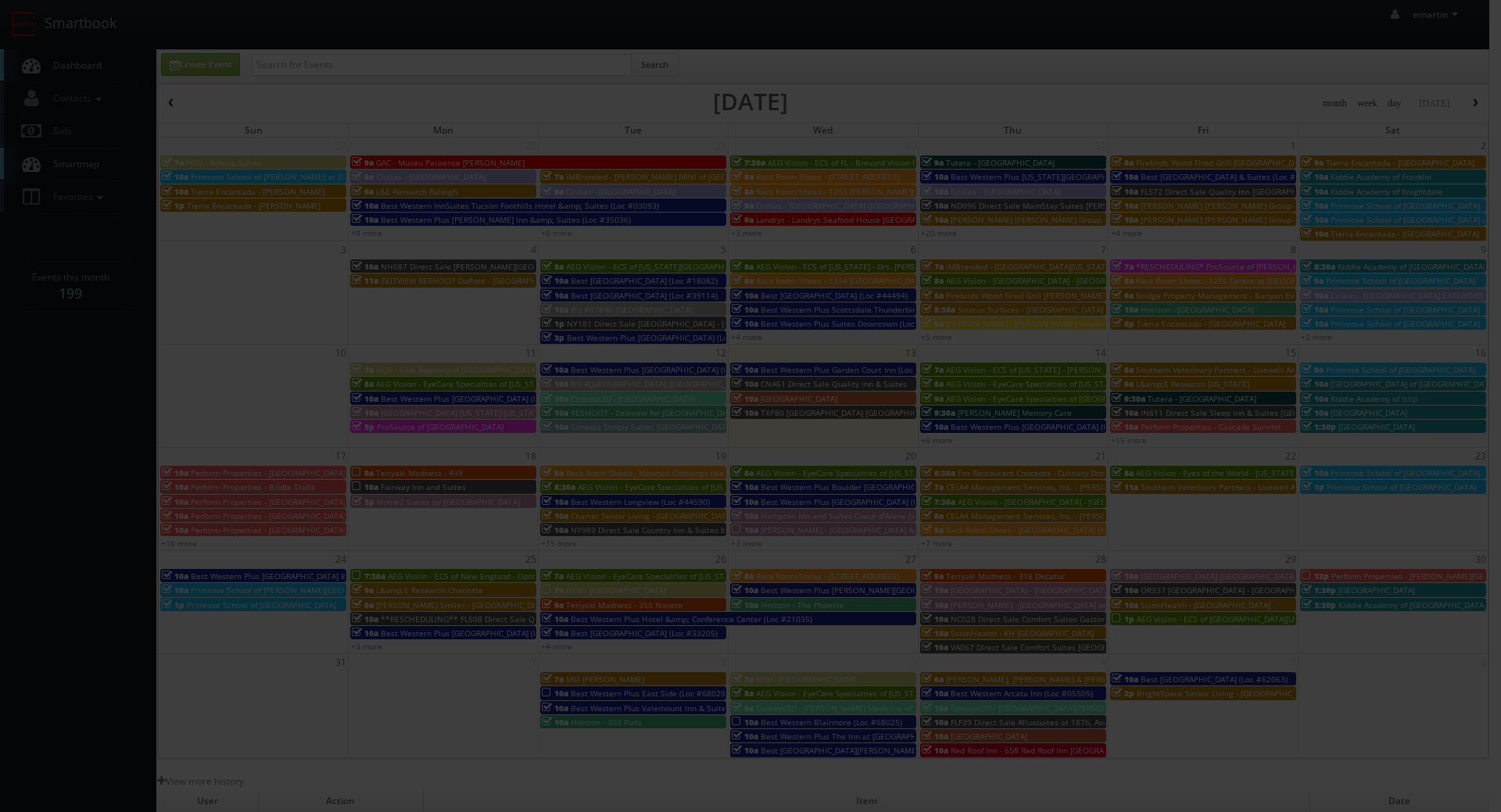
type input "1,050"
type input "200"
select select "[EMAIL_ADDRESS][DOMAIN_NAME]"
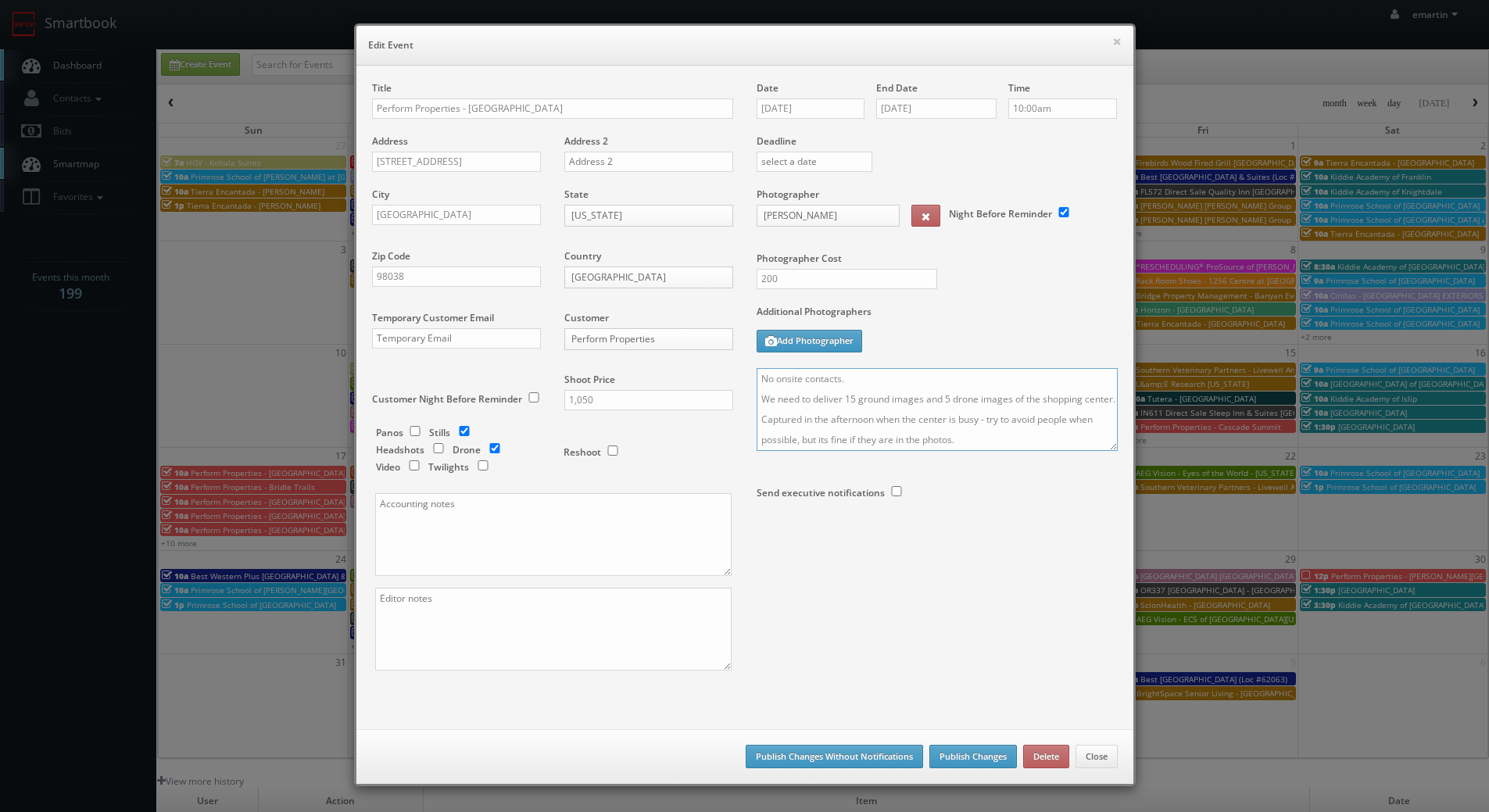
click at [756, 377] on textarea "No onsite contacts. We need to deliver 15 ground images and 5 drone images of t…" at bounding box center [936, 409] width 361 height 83
click at [773, 379] on textarea "No onsite contacts. We need to deliver 15 ground images and 5 drone images of t…" at bounding box center [936, 409] width 361 height 83
type textarea "This one was missed! No onsite contacts. We need to deliver 15 ground images an…"
click at [947, 751] on button "Publish Changes" at bounding box center [973, 756] width 88 height 24
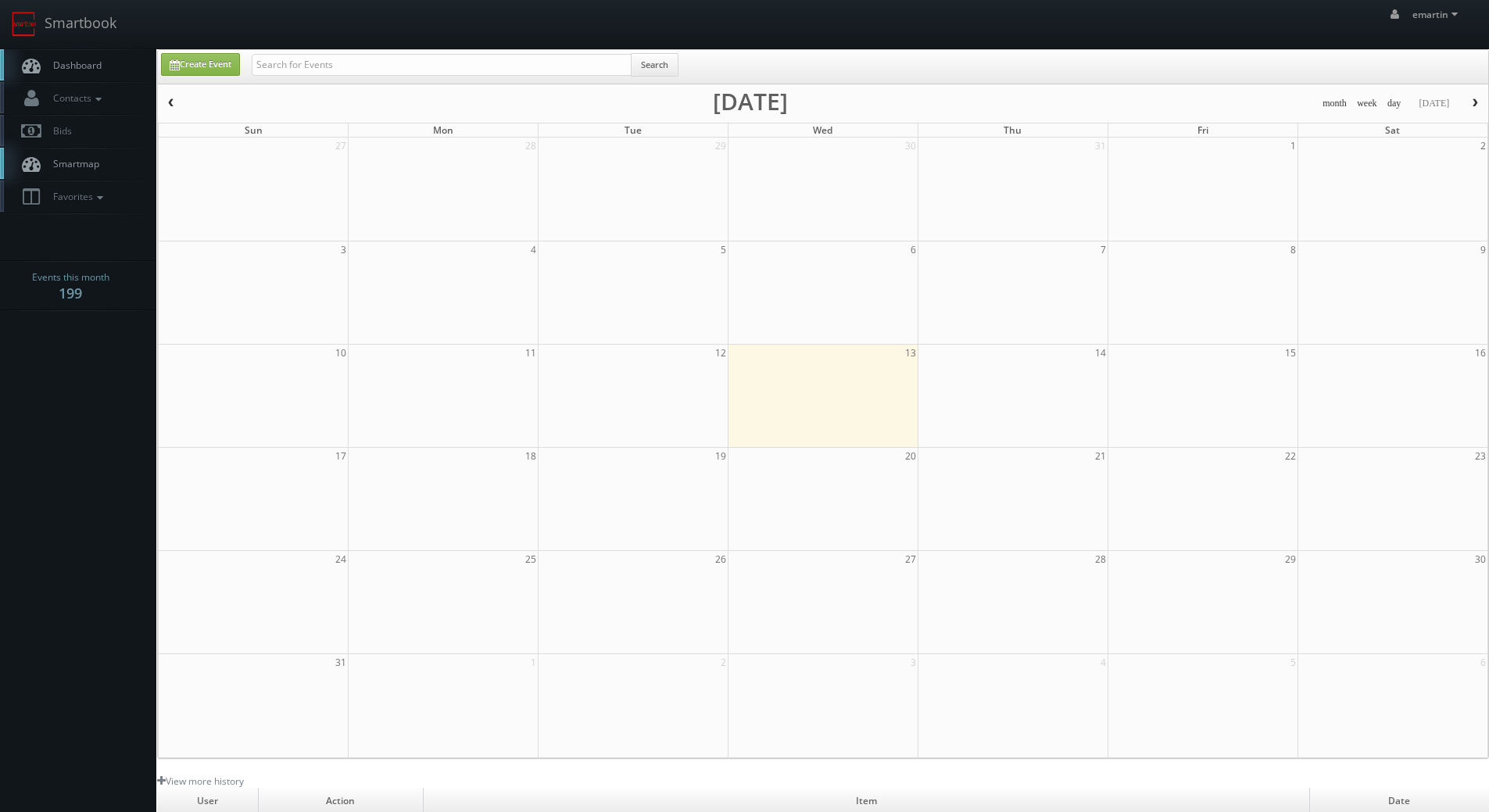
click at [73, 60] on span "Dashboard" at bounding box center [74, 65] width 57 height 14
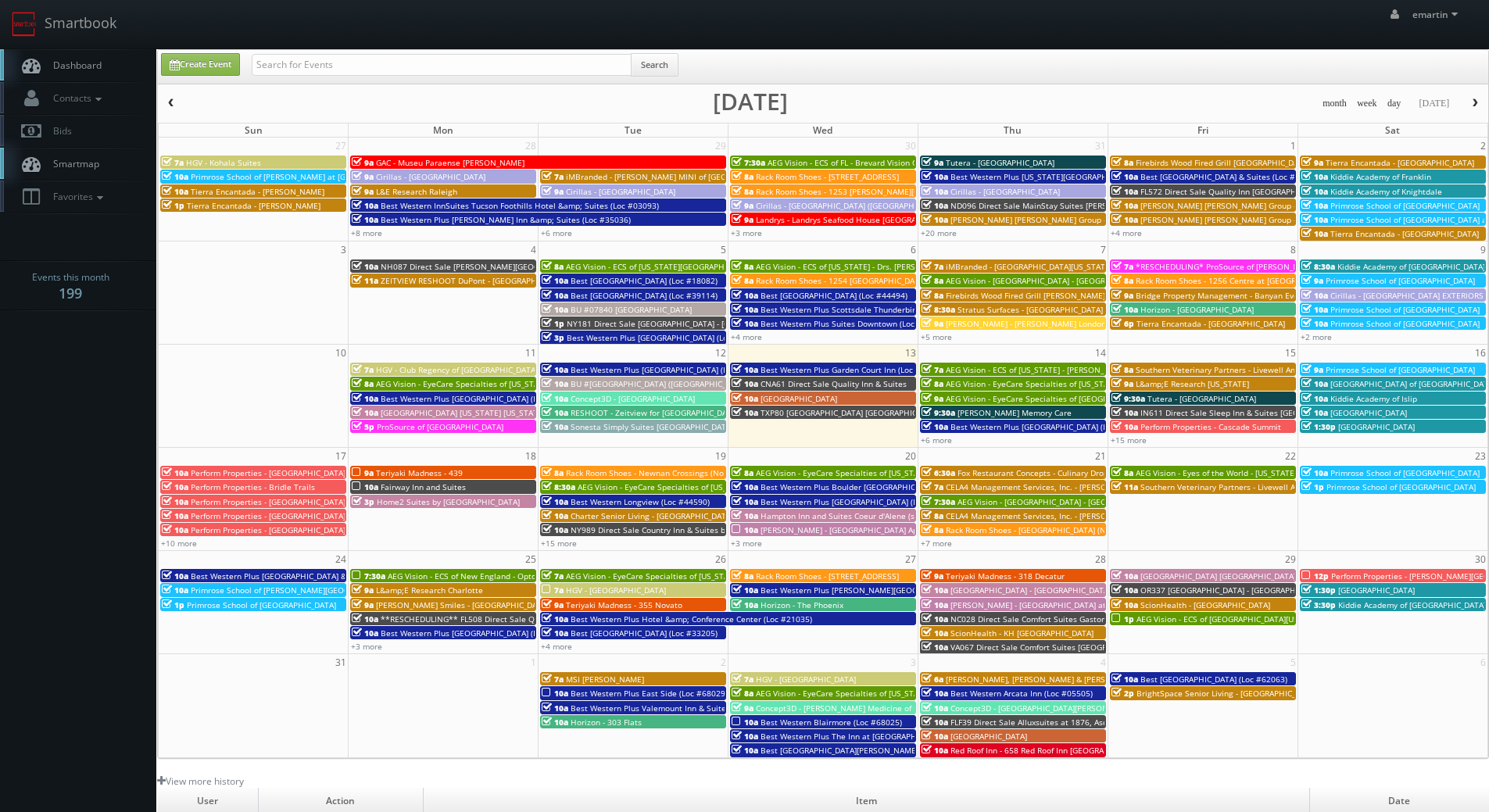
click at [99, 56] on link "Dashboard" at bounding box center [78, 65] width 156 height 32
click at [188, 541] on link "+10 more" at bounding box center [178, 543] width 36 height 11
click at [944, 440] on link "+6 more" at bounding box center [936, 440] width 31 height 11
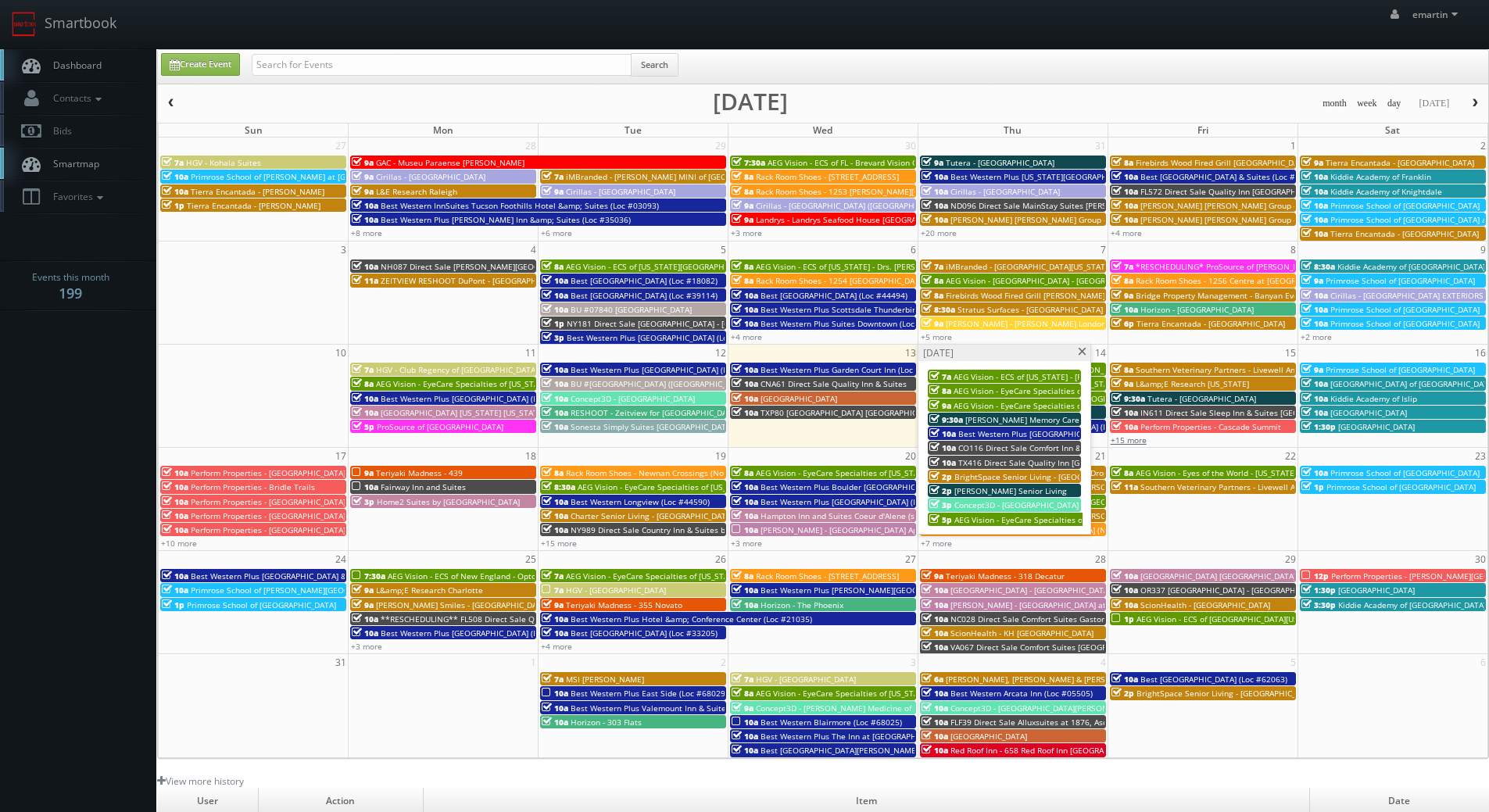
click at [1123, 438] on link "+15 more" at bounding box center [1128, 440] width 36 height 11
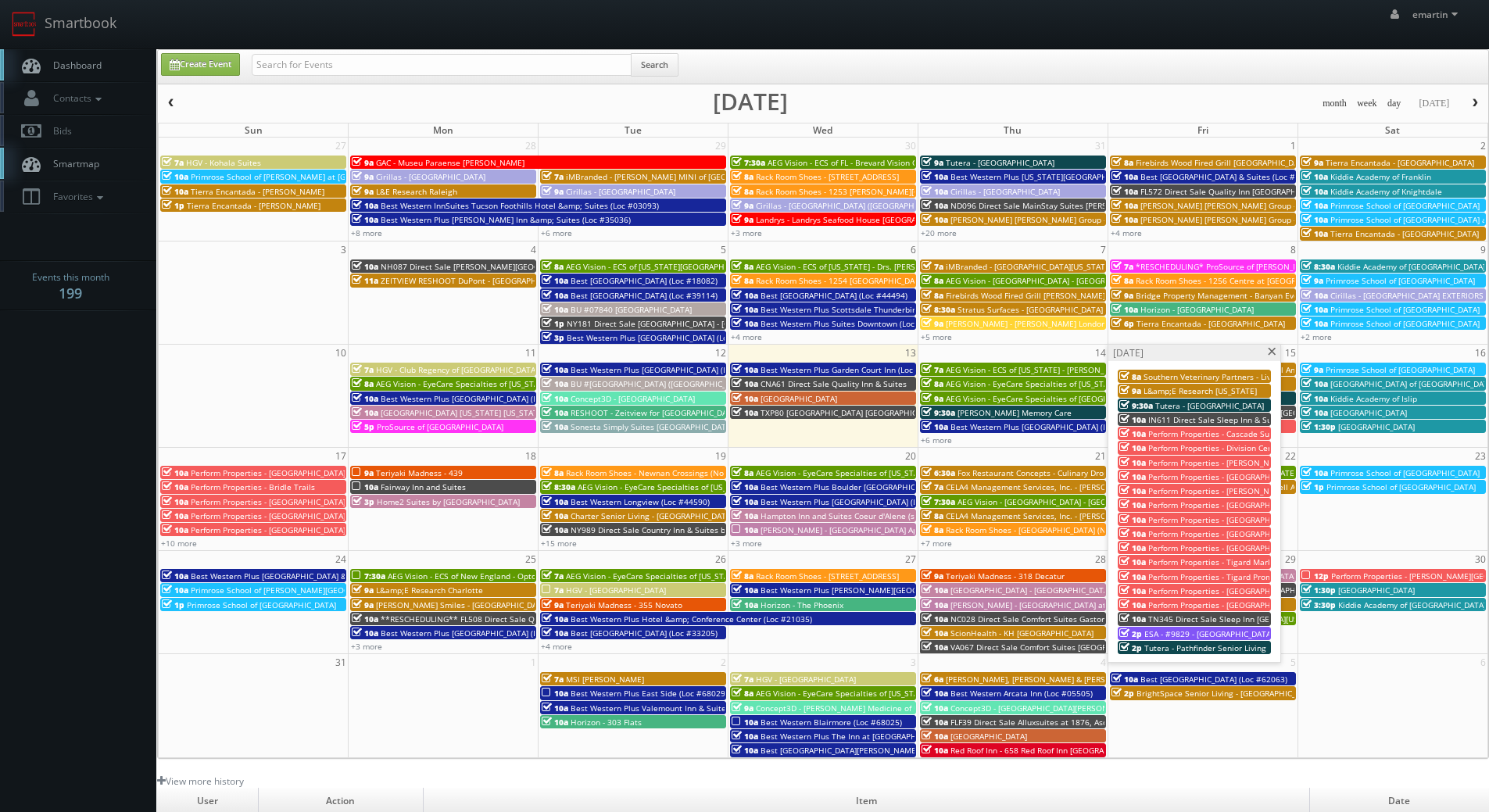
click at [95, 71] on span "Dashboard" at bounding box center [74, 65] width 57 height 14
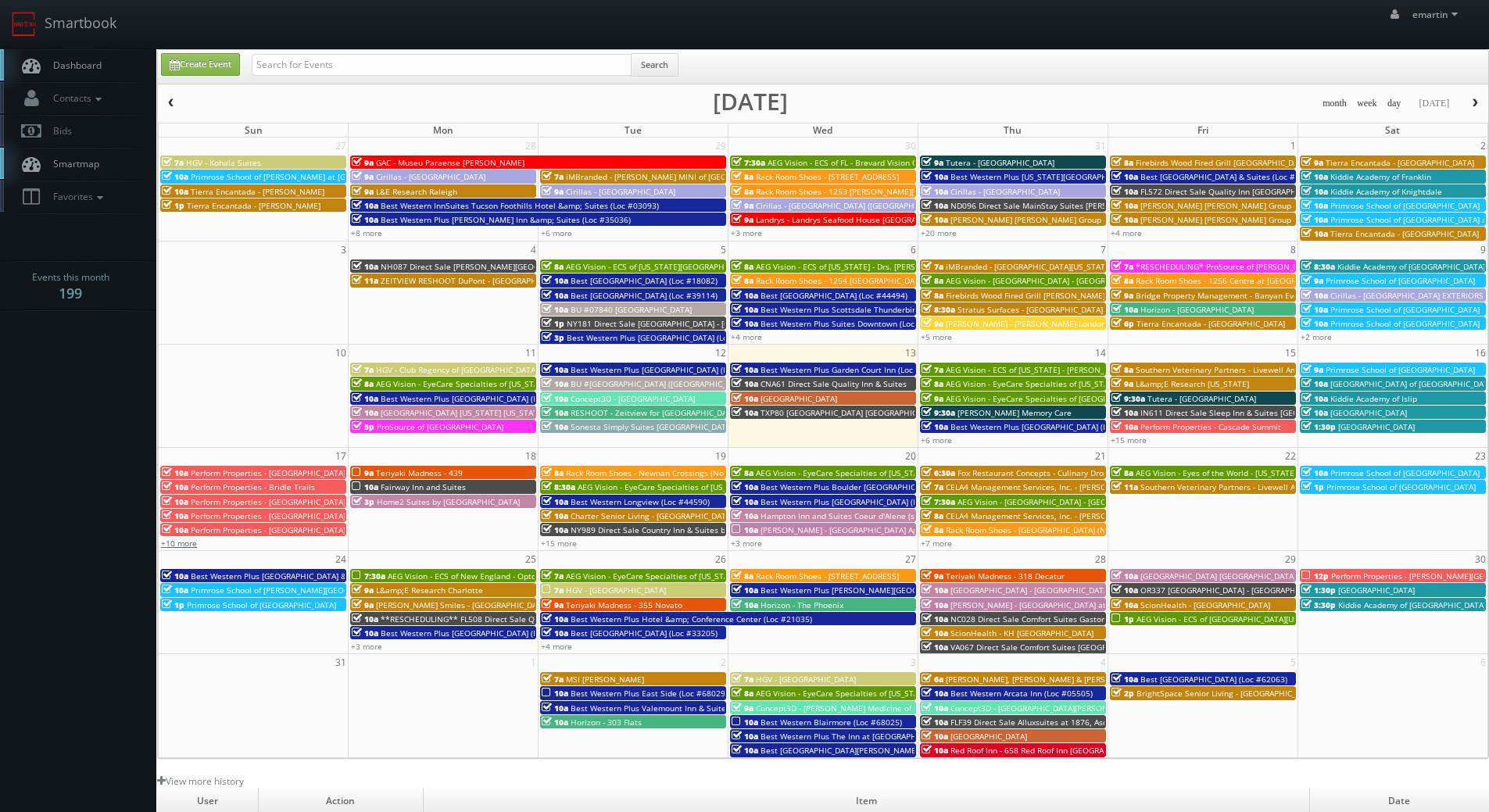
click at [192, 542] on link "+10 more" at bounding box center [178, 543] width 36 height 11
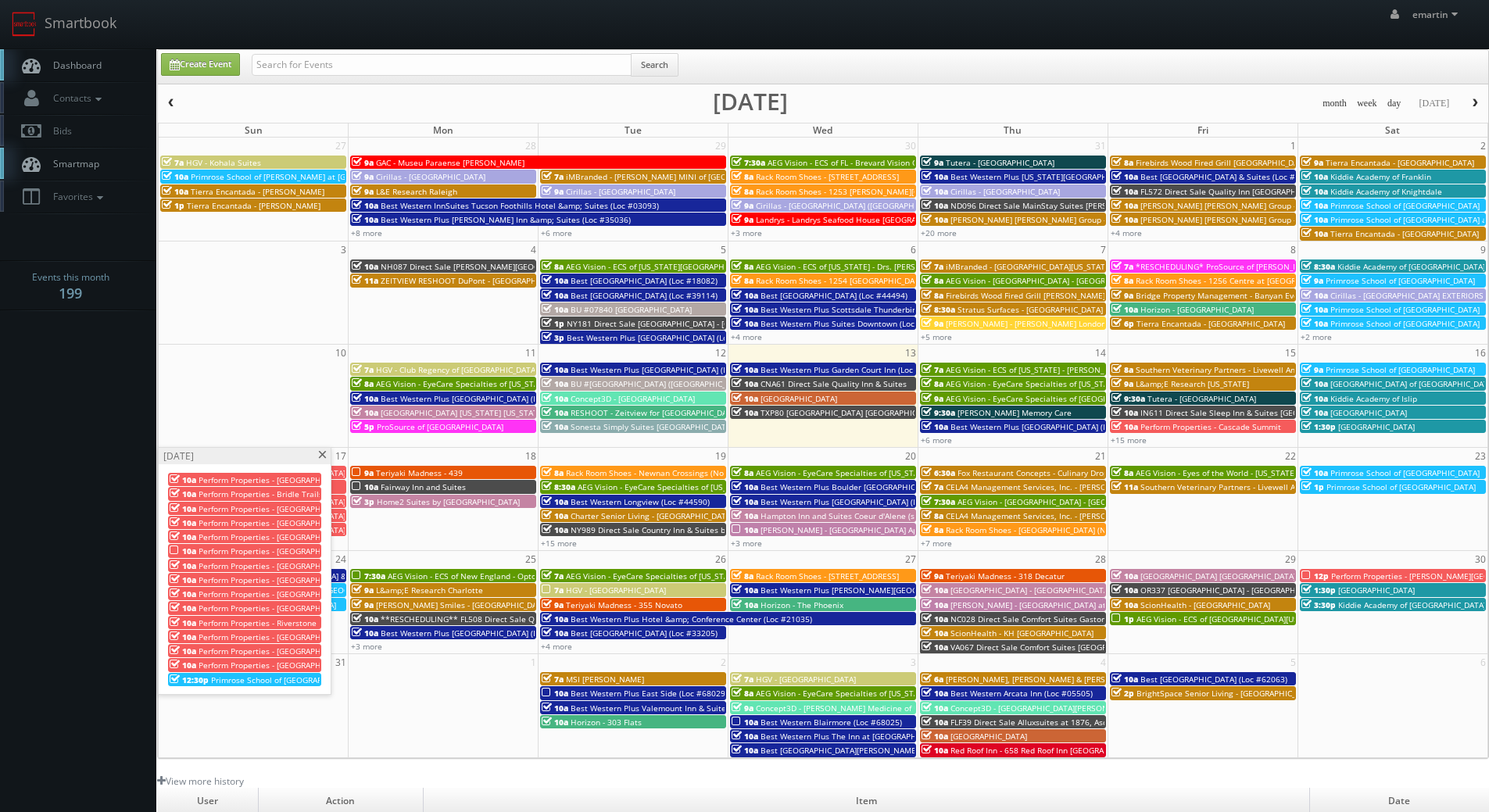
click at [320, 459] on span at bounding box center [322, 455] width 10 height 8
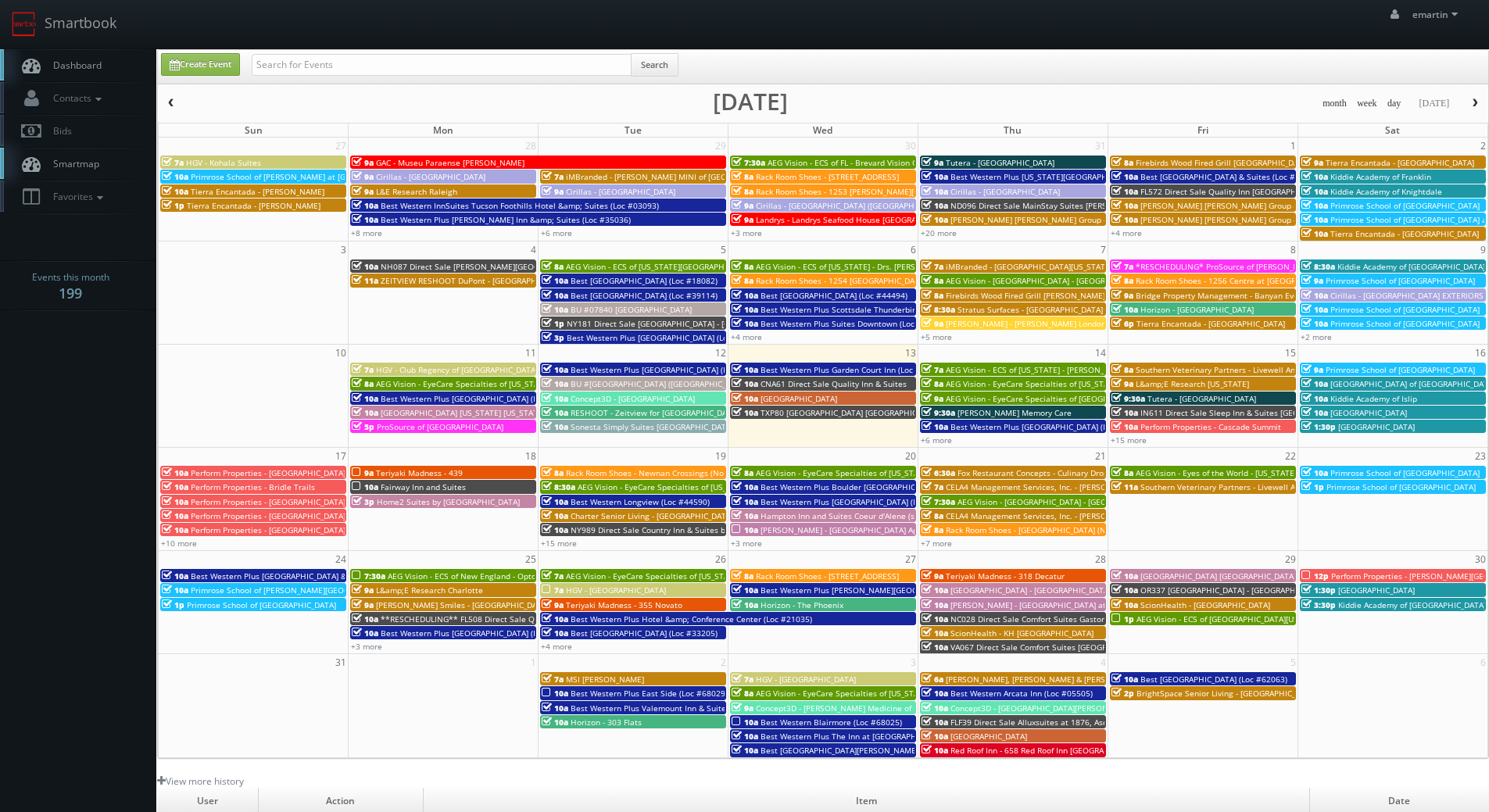
click at [83, 80] on link "Dashboard" at bounding box center [78, 65] width 156 height 32
click at [90, 66] on span "Dashboard" at bounding box center [74, 65] width 57 height 14
drag, startPoint x: 115, startPoint y: 62, endPoint x: 152, endPoint y: 46, distance: 40.3
click at [115, 62] on link "Dashboard" at bounding box center [78, 65] width 156 height 32
click at [97, 56] on link "Dashboard" at bounding box center [78, 65] width 156 height 32
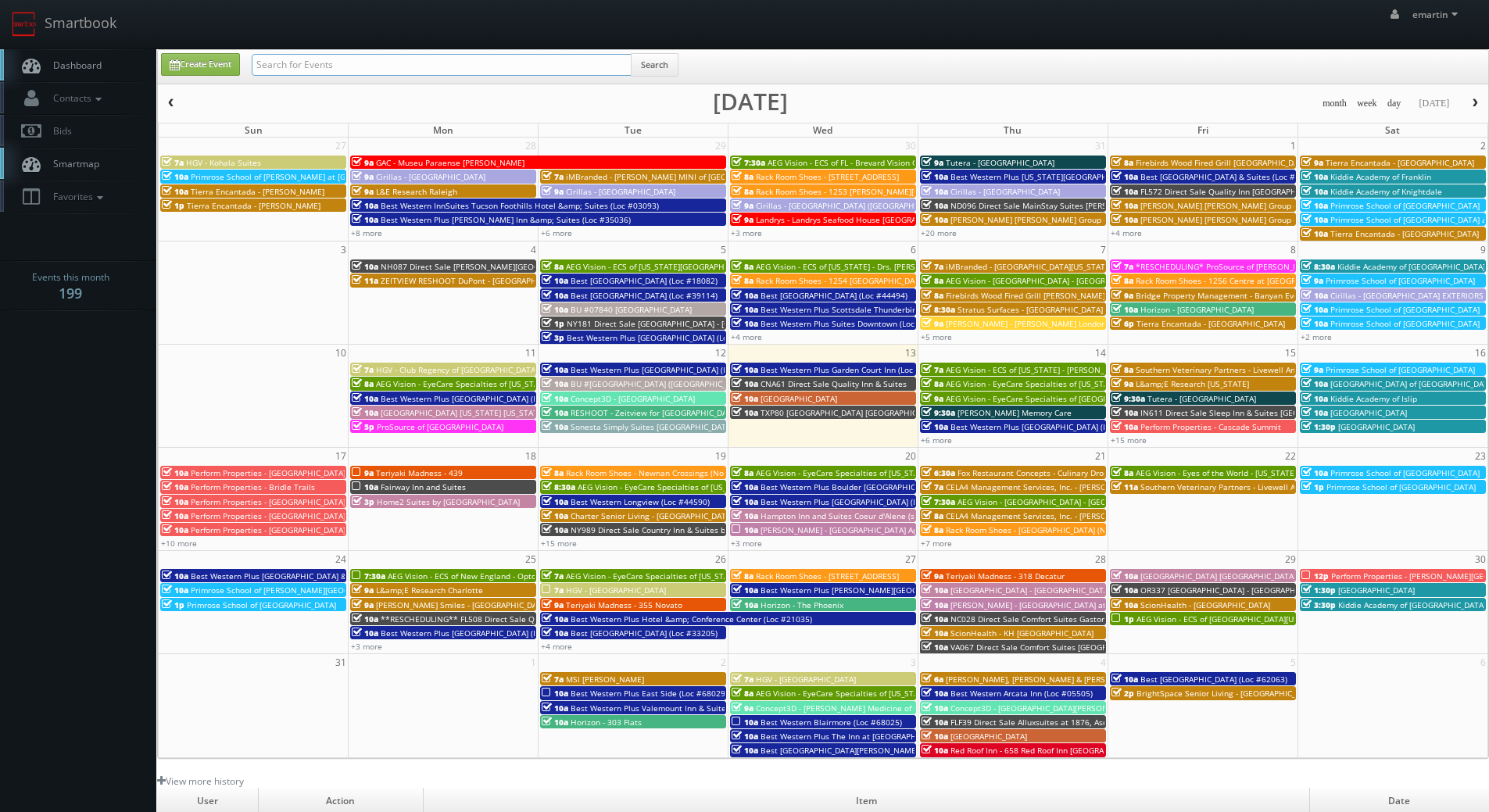
click at [415, 58] on input "text" at bounding box center [441, 65] width 380 height 22
type input "[PERSON_NAME]"
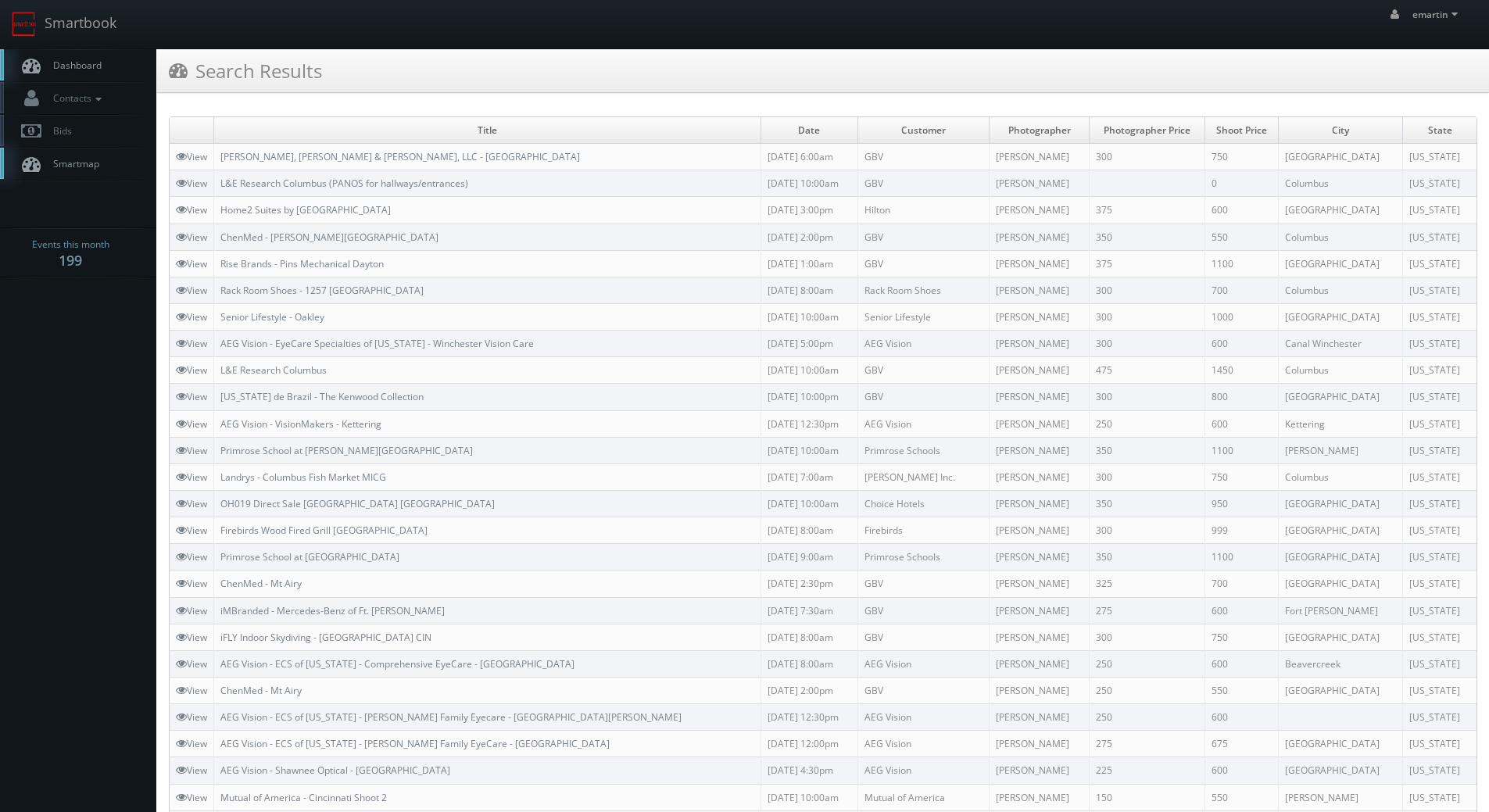
click at [99, 56] on link "Dashboard" at bounding box center [78, 65] width 156 height 32
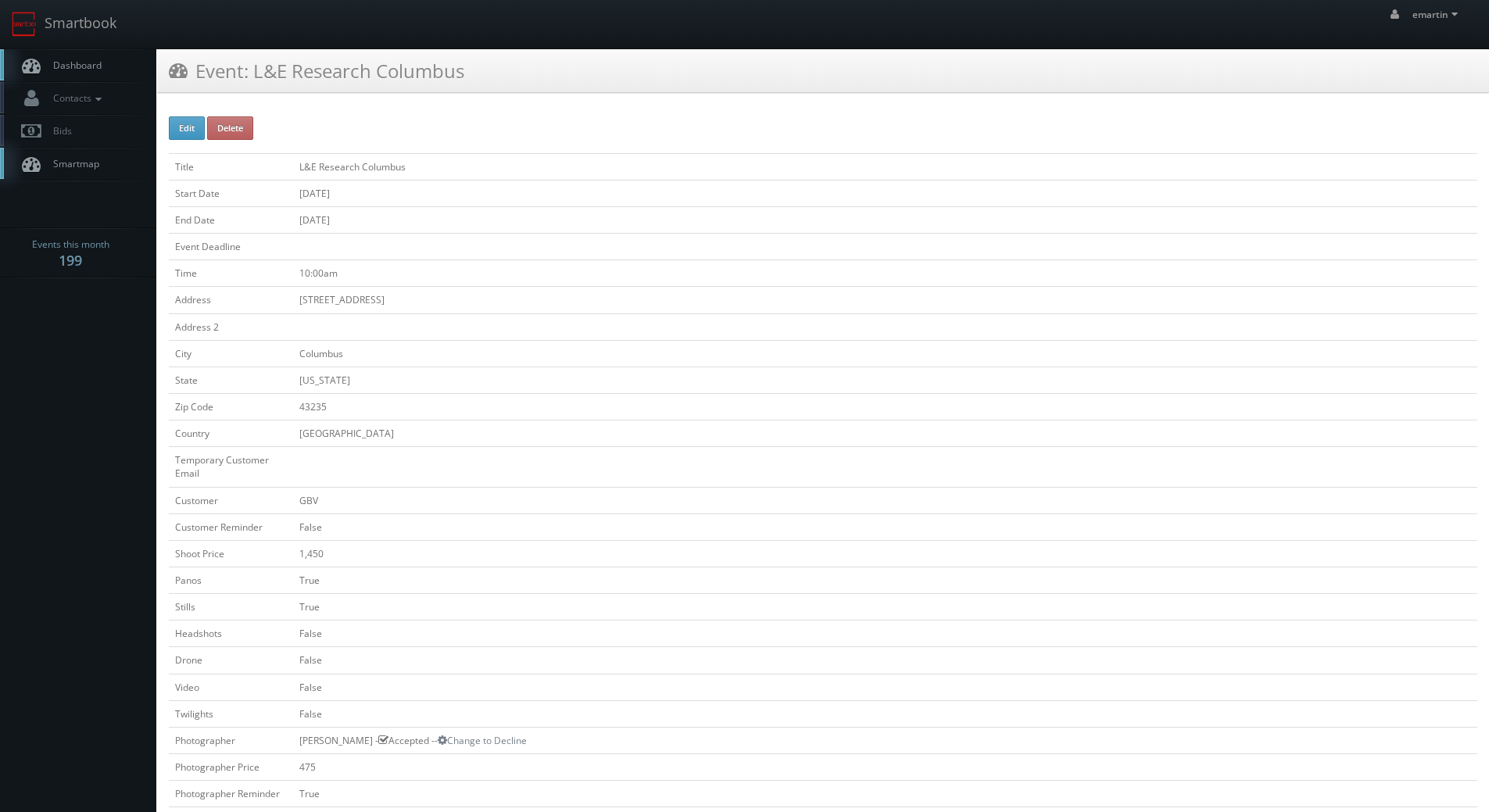
drag, startPoint x: 79, startPoint y: 61, endPoint x: 100, endPoint y: 69, distance: 22.5
click at [79, 61] on span "Dashboard" at bounding box center [74, 65] width 57 height 14
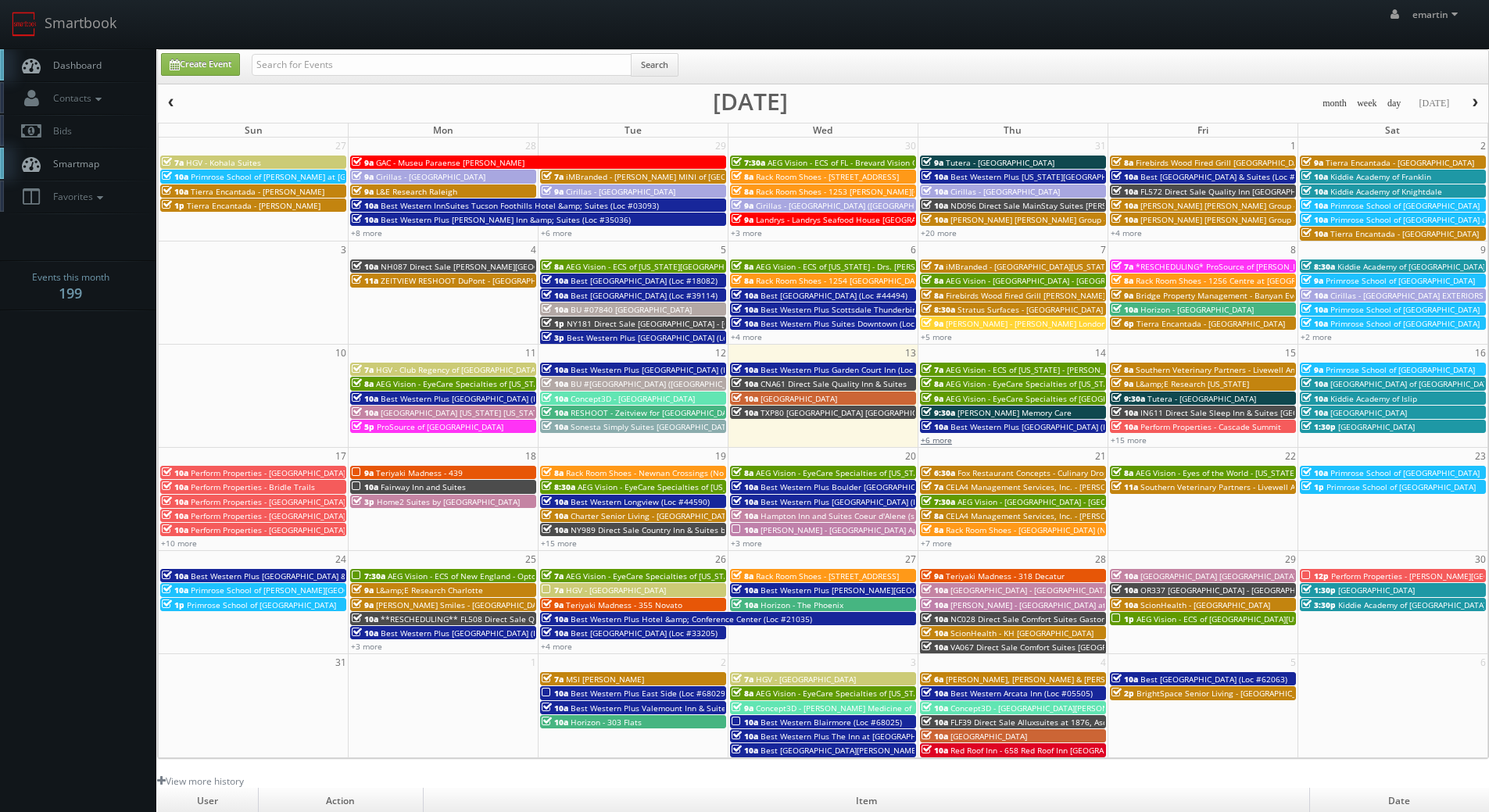
click at [946, 441] on link "+6 more" at bounding box center [936, 440] width 31 height 11
click at [84, 63] on span "Dashboard" at bounding box center [74, 65] width 57 height 14
click at [1165, 42] on div "emartin emartin Profile Logout" at bounding box center [744, 24] width 1489 height 48
click at [278, 72] on input "text" at bounding box center [441, 65] width 380 height 22
type input "george paxton"
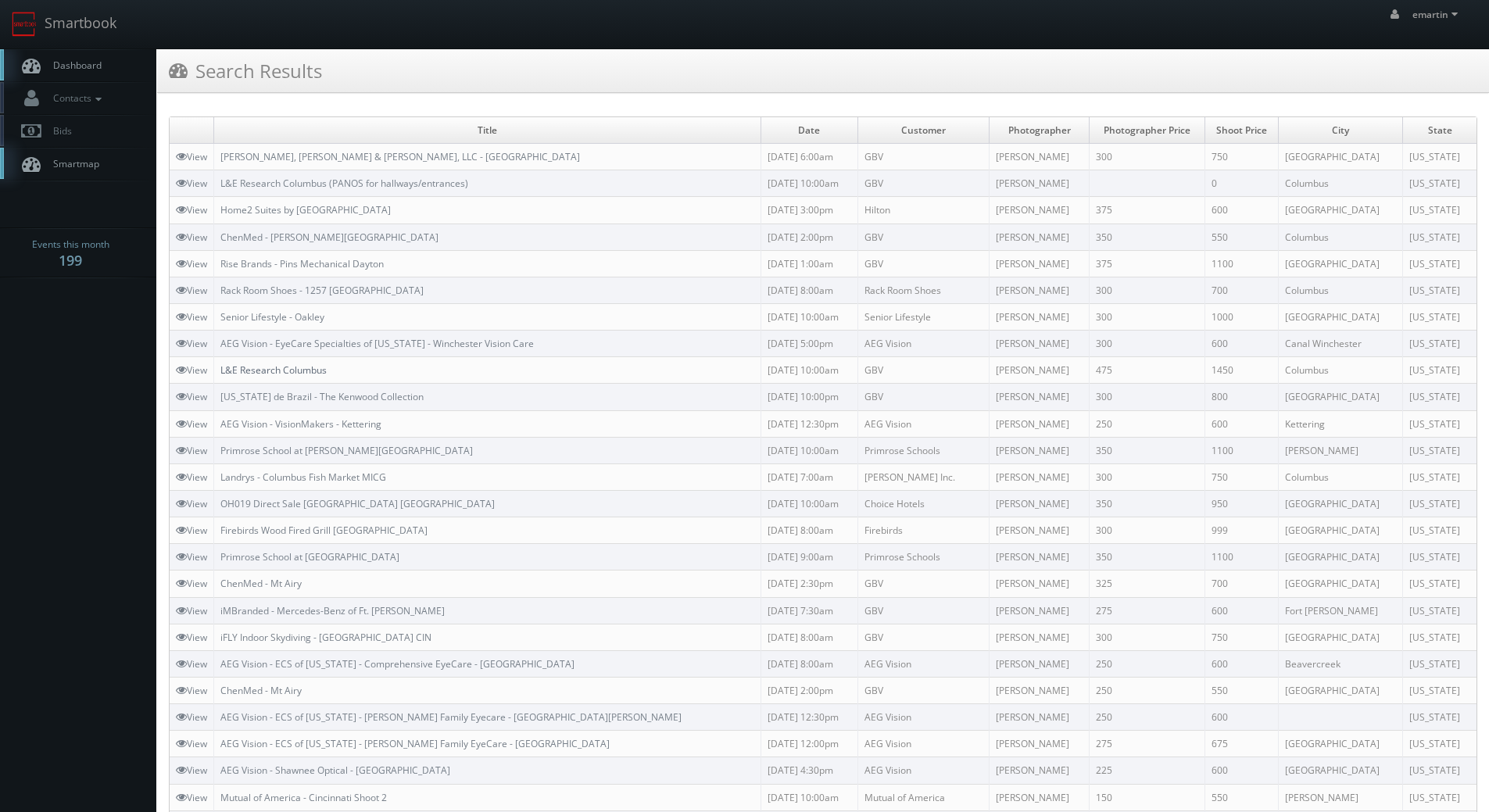
click at [292, 374] on link "L&E Research Columbus" at bounding box center [273, 370] width 106 height 14
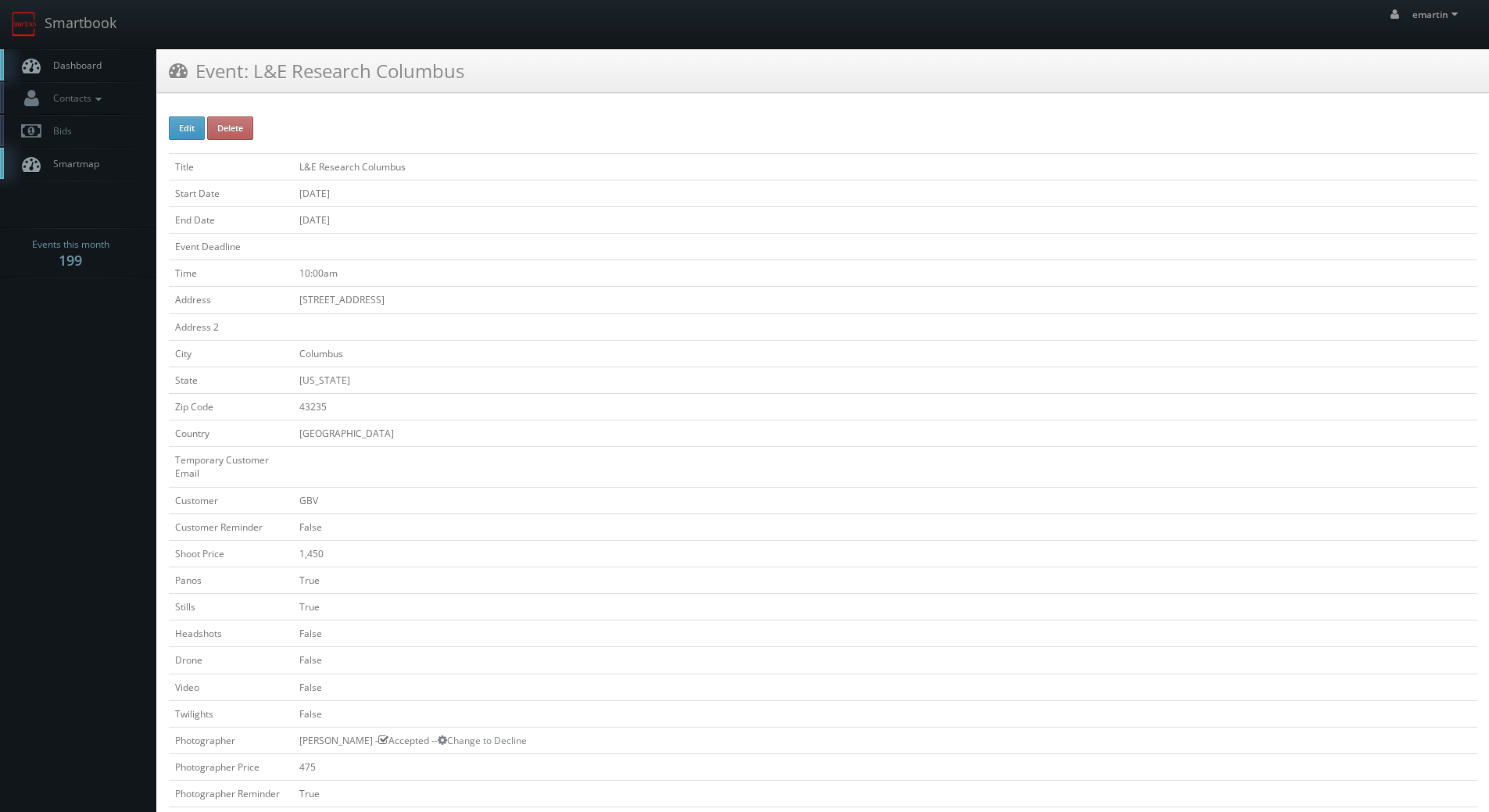
click at [83, 53] on link "Dashboard" at bounding box center [78, 65] width 156 height 32
click at [100, 66] on span "Dashboard" at bounding box center [74, 65] width 57 height 14
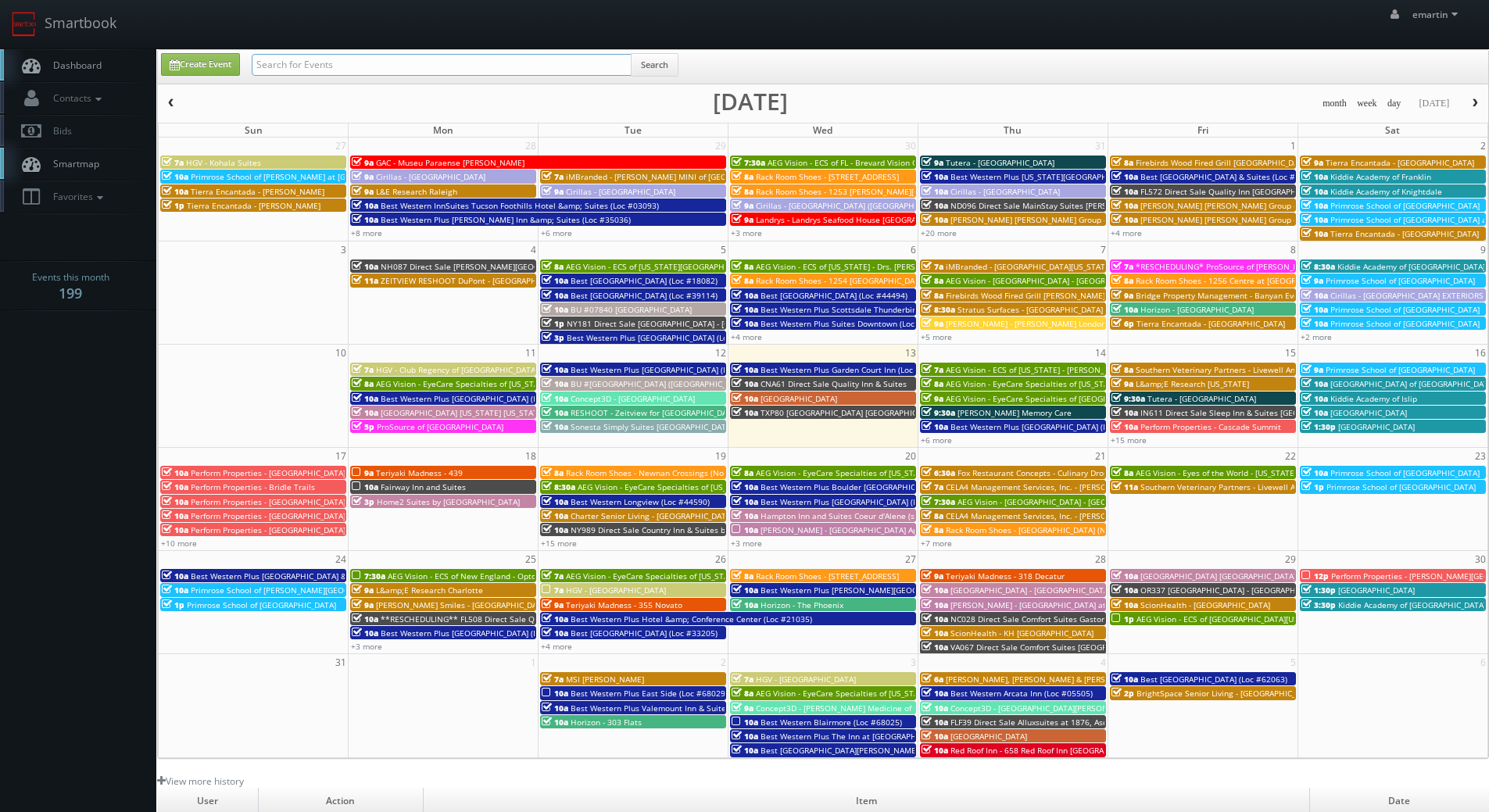
click at [309, 62] on input "text" at bounding box center [441, 65] width 380 height 22
type input "columbus"
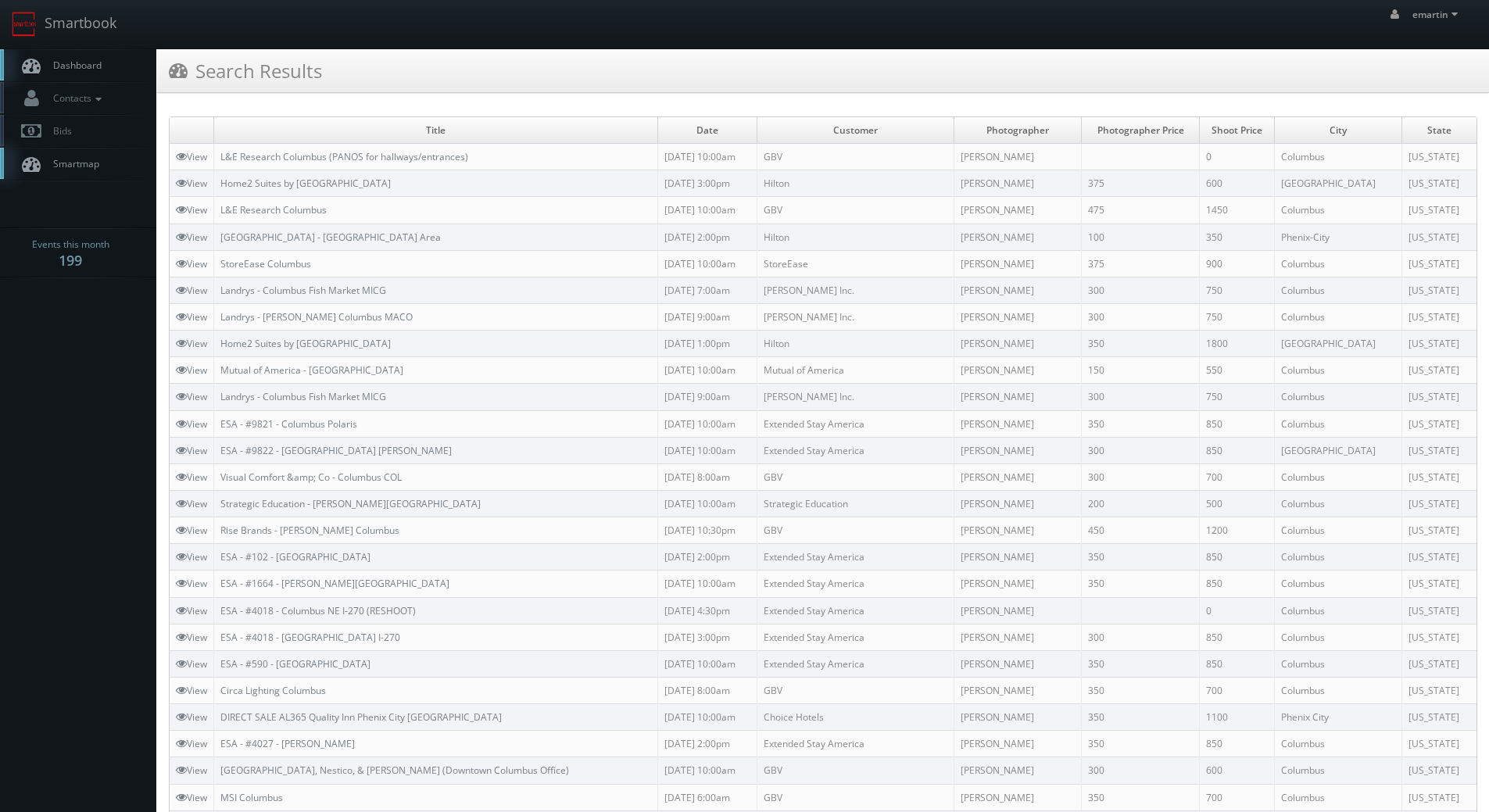
click at [102, 57] on link "Dashboard" at bounding box center [78, 65] width 156 height 32
